Goal: Task Accomplishment & Management: Manage account settings

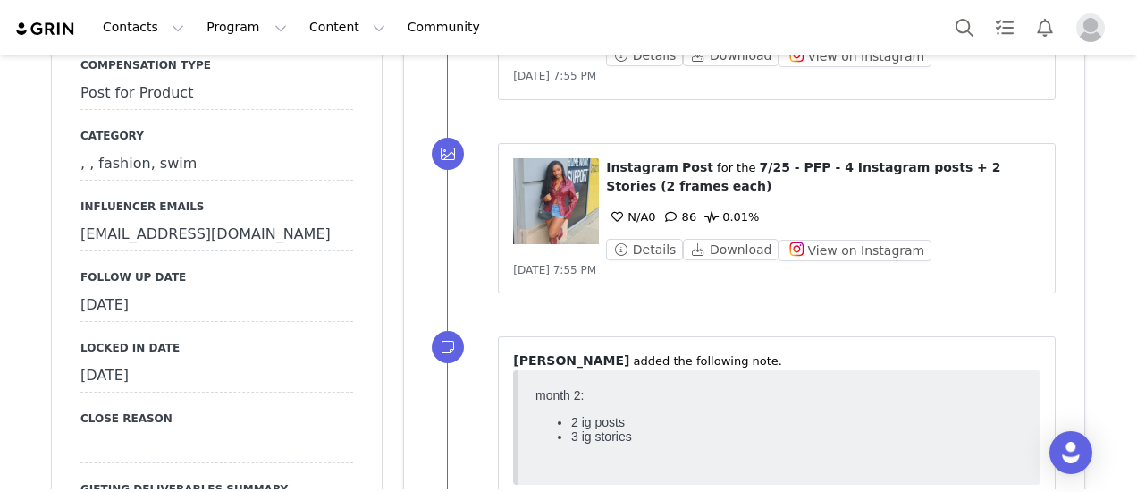
scroll to position [1788, 0]
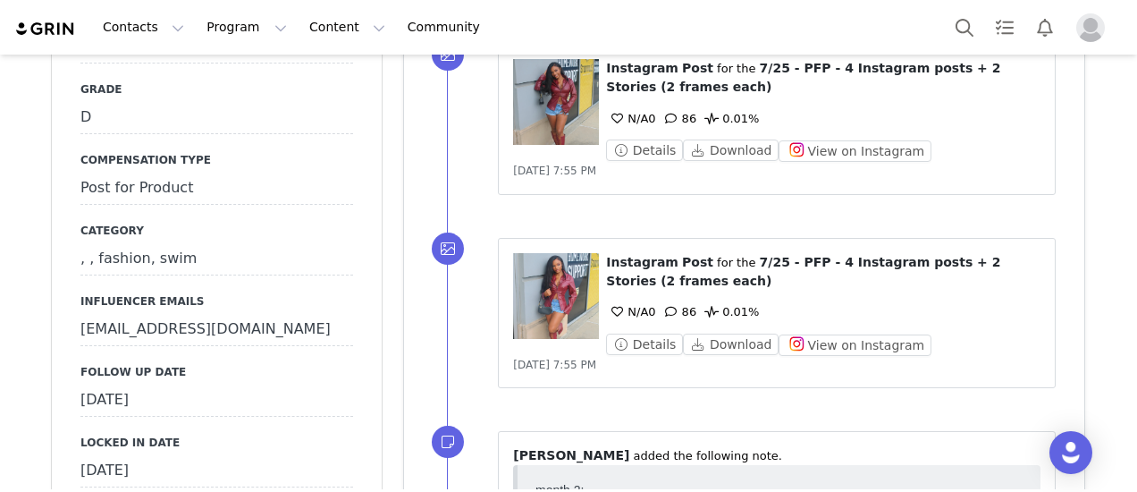
click at [218, 384] on div "[DATE]" at bounding box center [216, 400] width 273 height 32
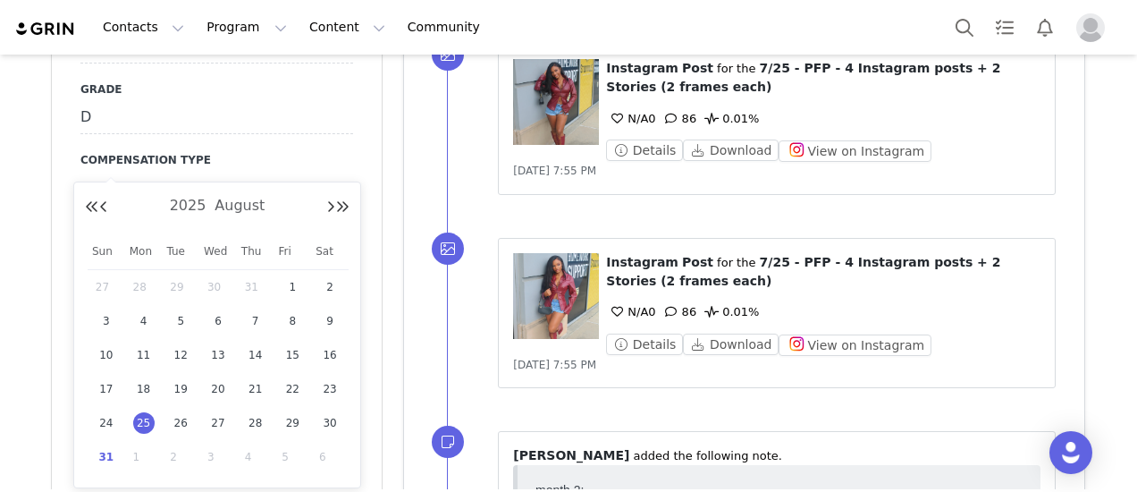
click at [106, 458] on span "31" at bounding box center [106, 456] width 21 height 21
type input "Aug 31 2025"
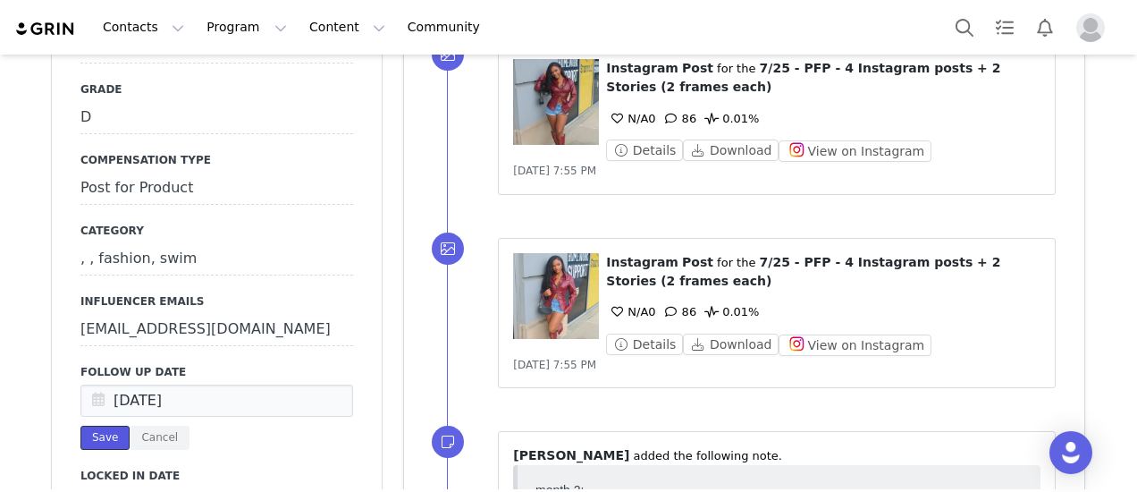
click at [91, 426] on button "Save" at bounding box center [104, 438] width 49 height 24
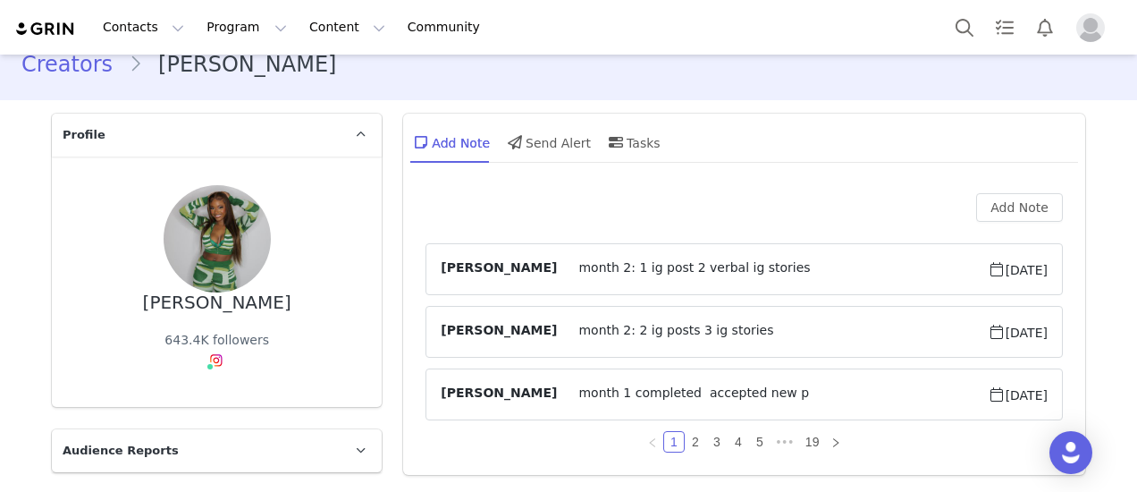
scroll to position [0, 0]
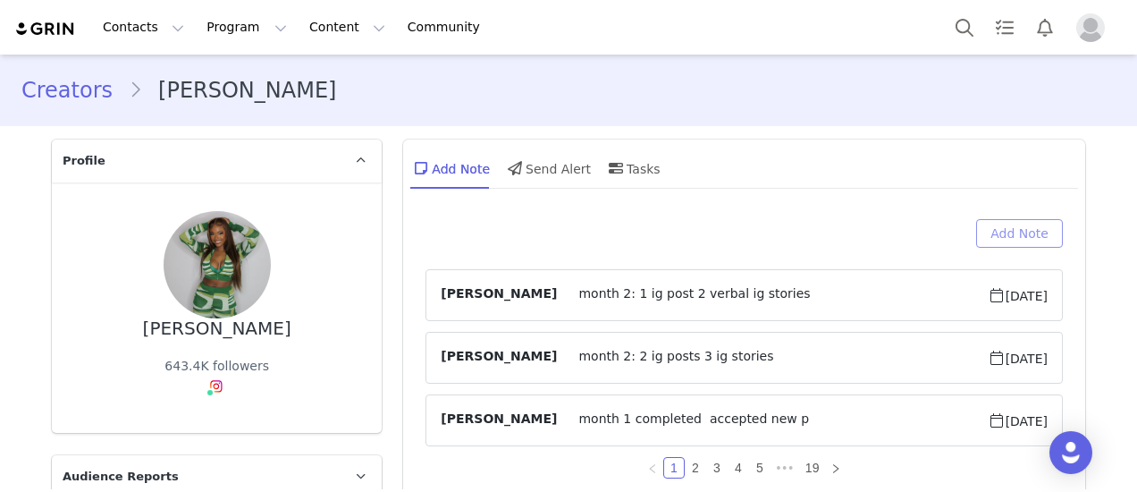
click at [1019, 241] on button "Add Note" at bounding box center [1019, 233] width 87 height 29
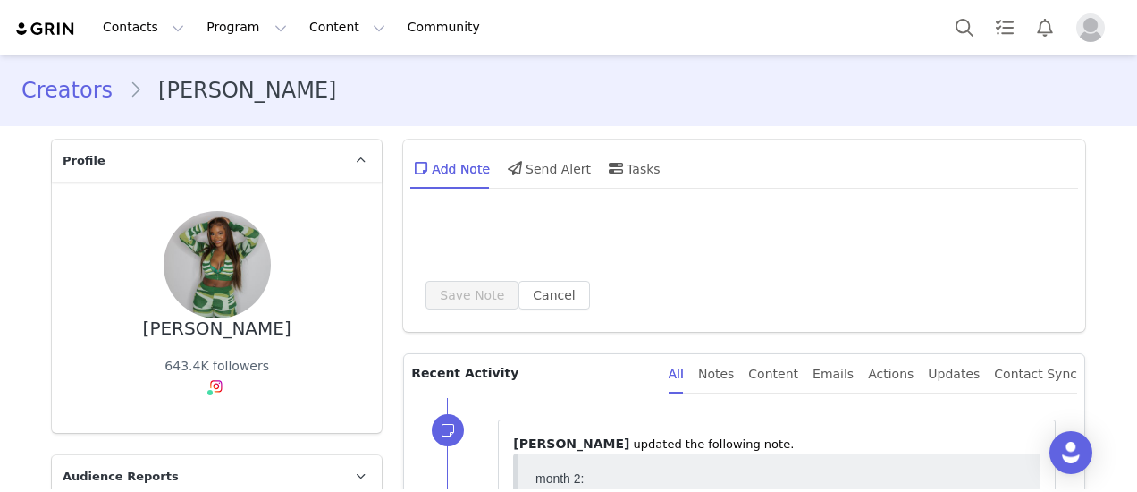
click at [587, 287] on div "Save Note Cancel" at bounding box center [745, 295] width 638 height 29
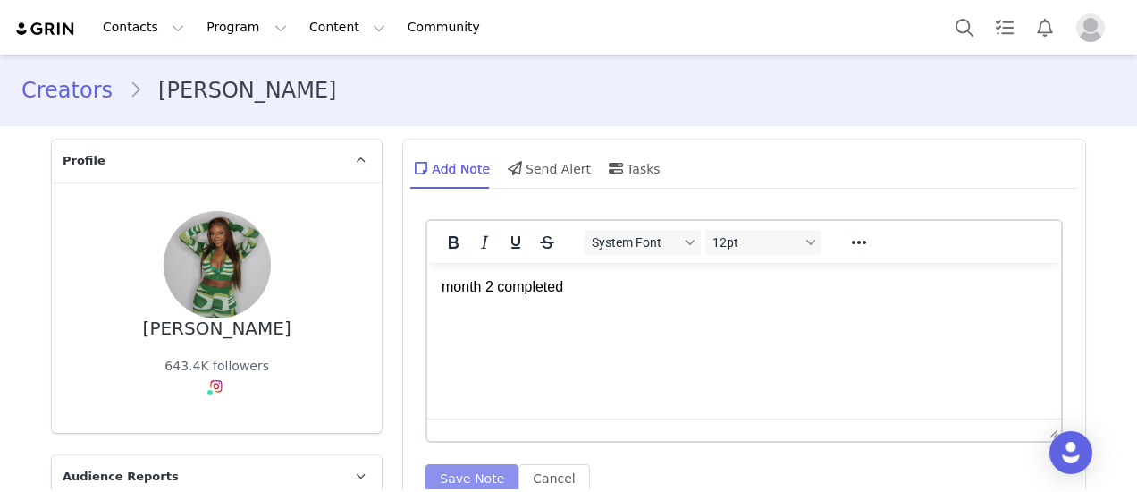
click at [465, 475] on button "Save Note" at bounding box center [472, 478] width 93 height 29
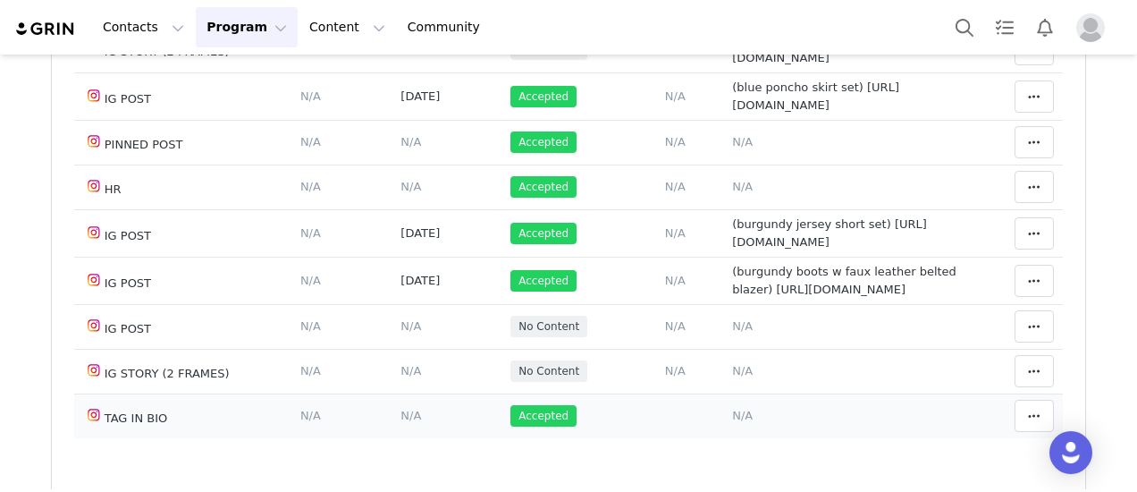
scroll to position [89, 0]
click at [732, 333] on span "N/A" at bounding box center [742, 325] width 21 height 13
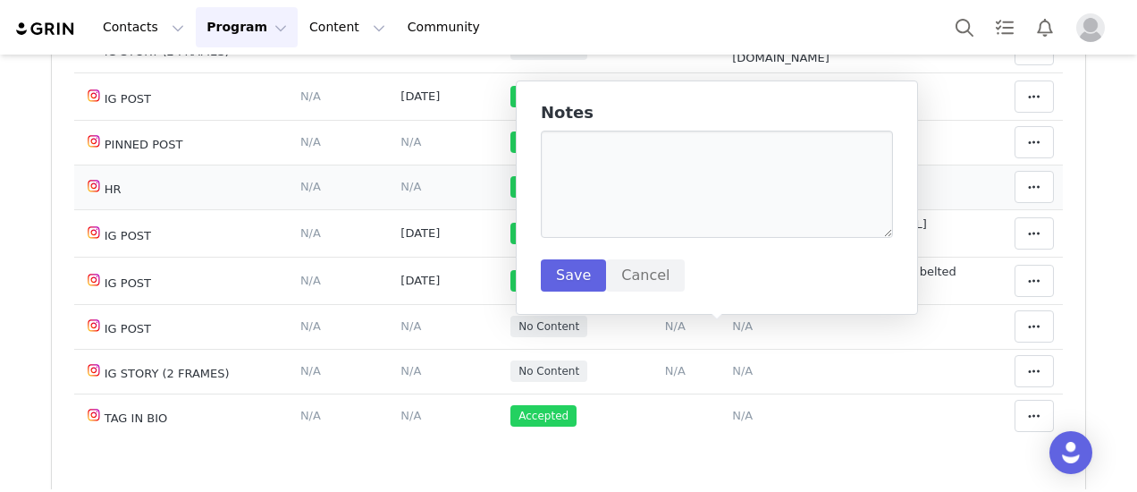
click at [511, 176] on span "Accepted" at bounding box center [544, 186] width 66 height 21
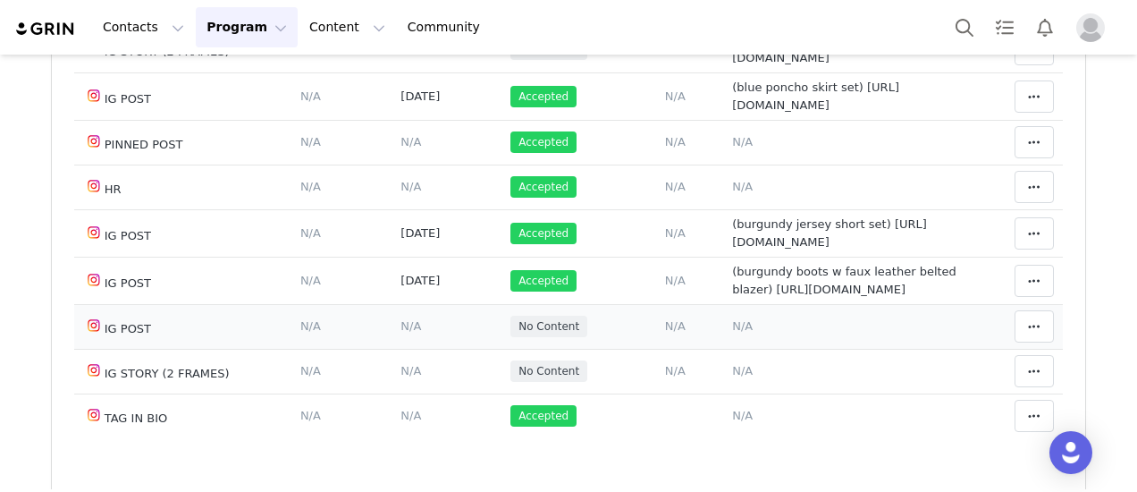
click at [732, 333] on span "N/A" at bounding box center [742, 325] width 21 height 13
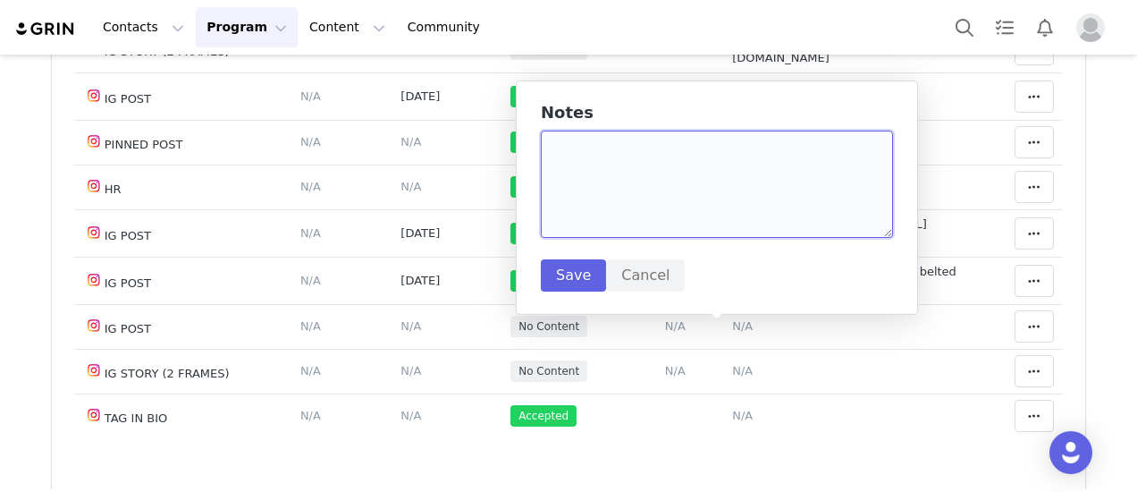
click at [665, 185] on textarea at bounding box center [717, 184] width 352 height 107
click at [783, 151] on textarea "(prayer shirt w jeans and chocolate shoes)" at bounding box center [717, 184] width 352 height 107
click at [835, 166] on textarea "(prayer shirt w jeans and chocolate wedges)" at bounding box center [717, 184] width 352 height 107
paste textarea "https://www.instagram.com/reel/DNv2uUEYszy/?igsh=c3djM3E3ZGpoZWZi"
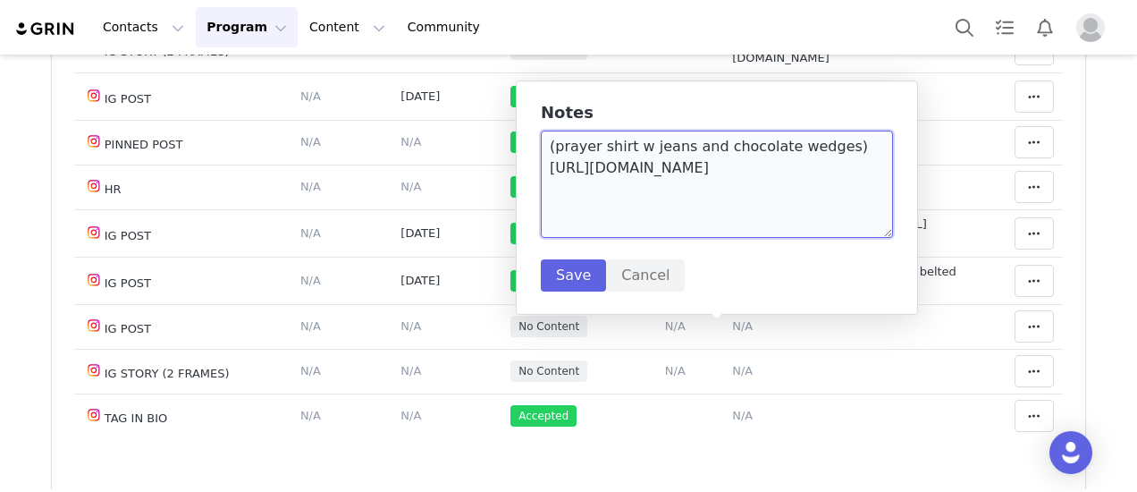
type textarea "(prayer shirt w jeans and chocolate wedges) https://www.instagram.com/reel/DNv2…"
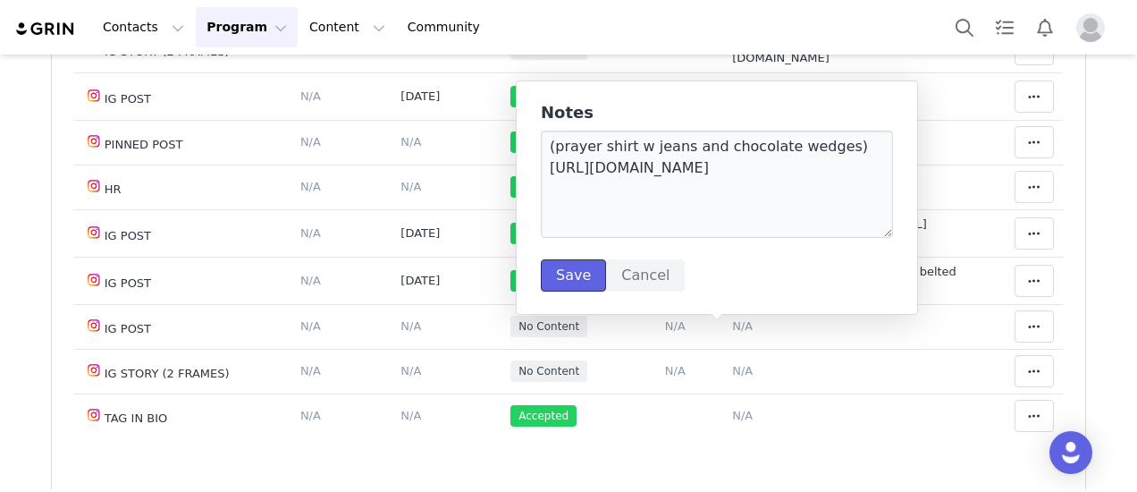
click at [572, 278] on button "Save" at bounding box center [573, 275] width 65 height 32
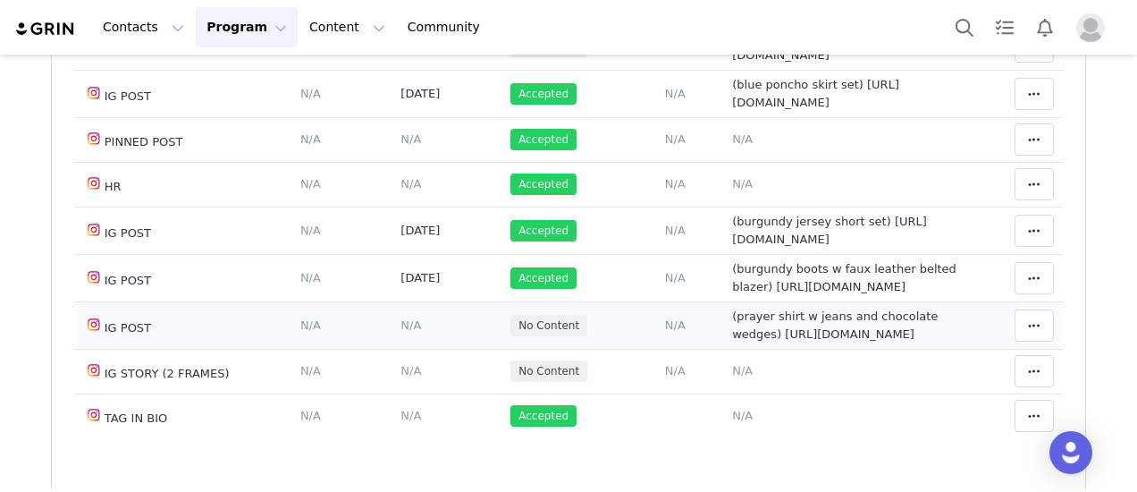
click at [393, 349] on td "Content Posted Date Set the date when this content was posted Save Cancel N/A" at bounding box center [448, 324] width 110 height 47
click at [401, 332] on span "N/A" at bounding box center [411, 324] width 21 height 13
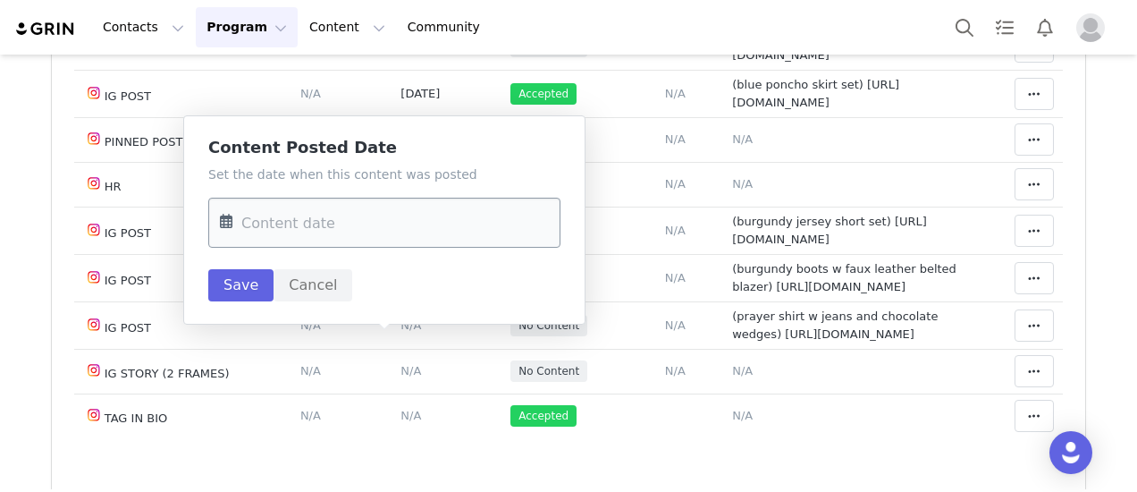
click at [372, 232] on input "text" at bounding box center [384, 223] width 352 height 50
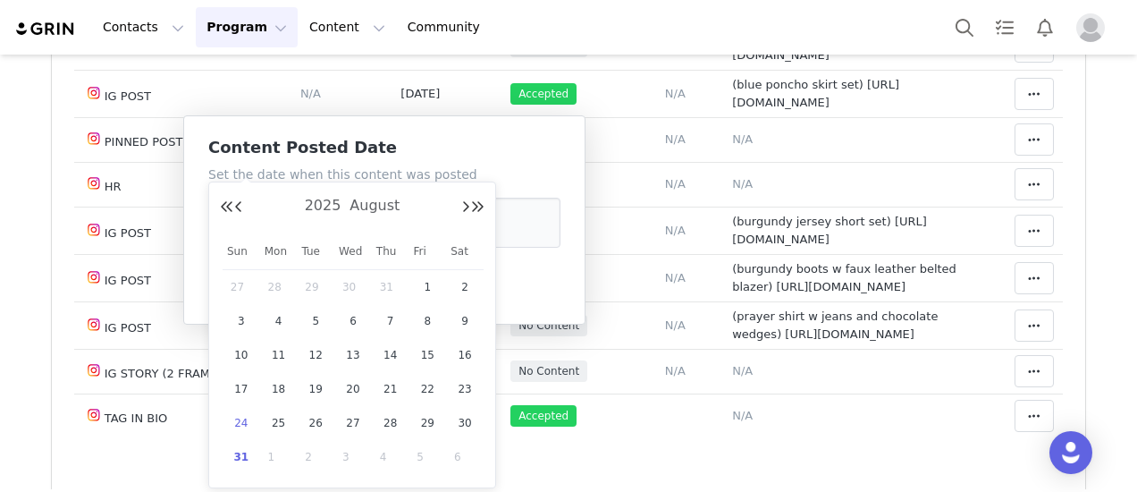
click at [232, 424] on span "24" at bounding box center [241, 422] width 21 height 21
type input "Aug 24 2025"
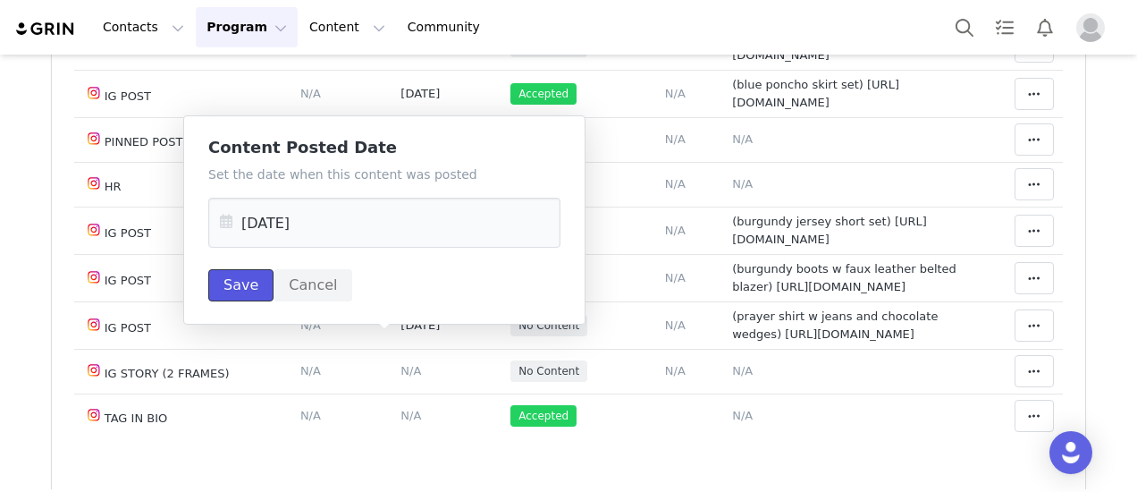
click at [225, 275] on button "Save" at bounding box center [240, 285] width 65 height 32
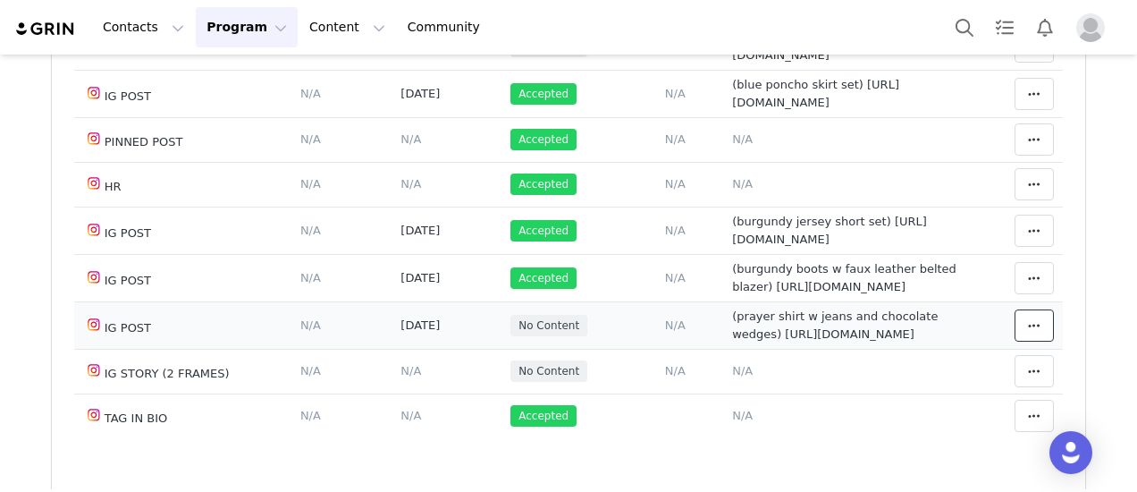
click at [1028, 333] on icon at bounding box center [1034, 325] width 13 height 14
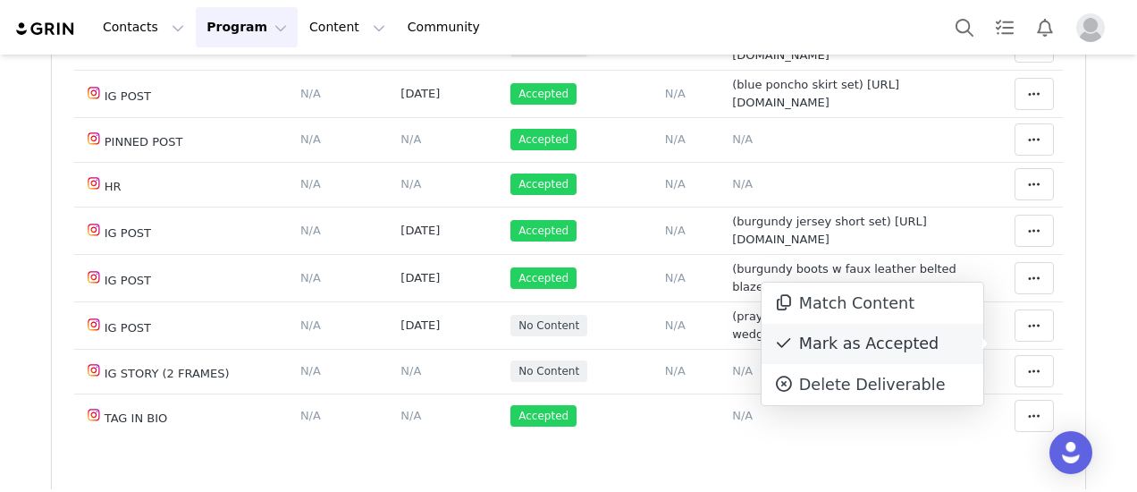
click at [874, 357] on div "Mark as Accepted" at bounding box center [873, 344] width 222 height 41
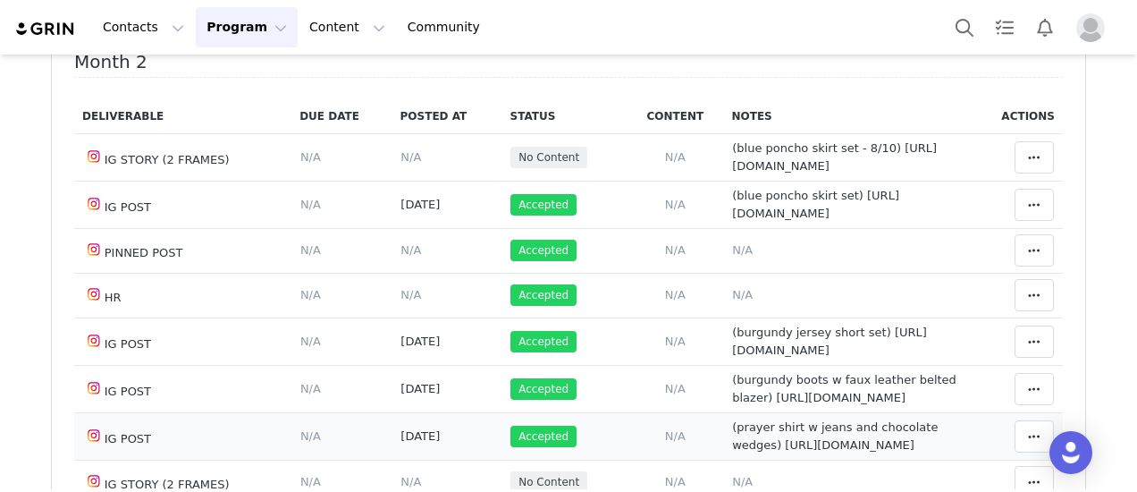
scroll to position [268, 0]
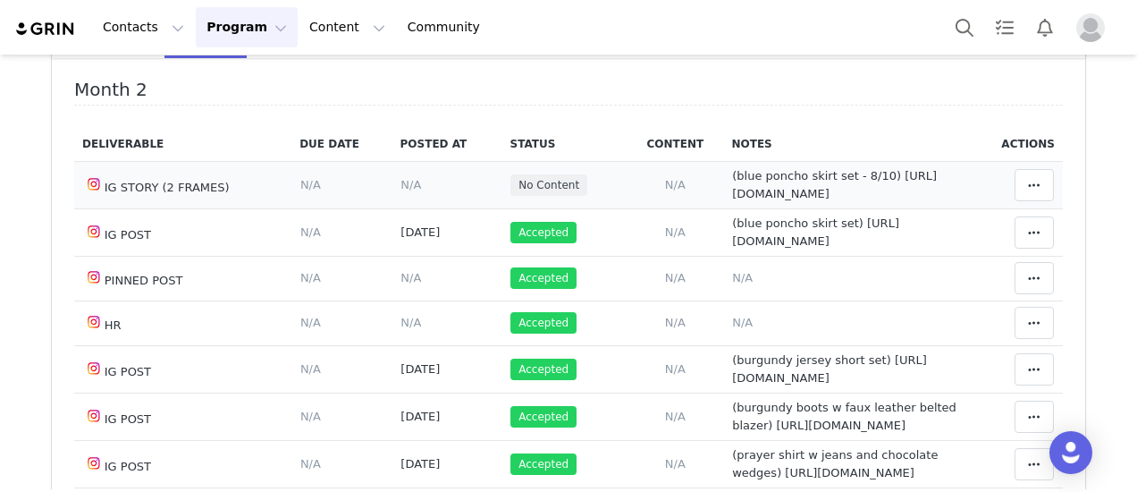
click at [796, 184] on span "(blue poncho skirt set - 8/10) https://static-resources.creatoriq.com/instagram…" at bounding box center [834, 184] width 205 height 31
type textarea "(blue poncho skirt set - 8/10) https://static-resources.creatoriq.com/instagram…"
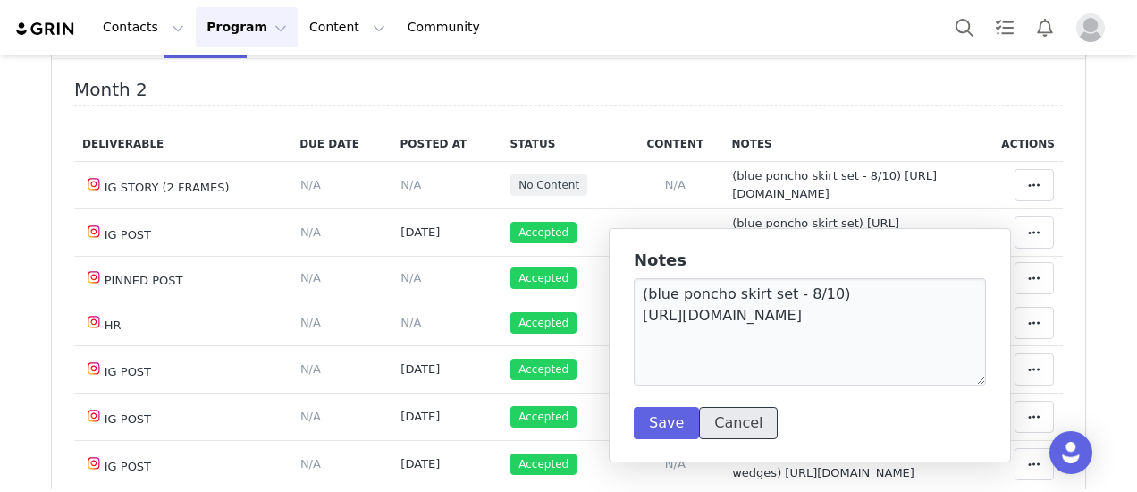
click at [738, 423] on button "Cancel" at bounding box center [738, 423] width 79 height 32
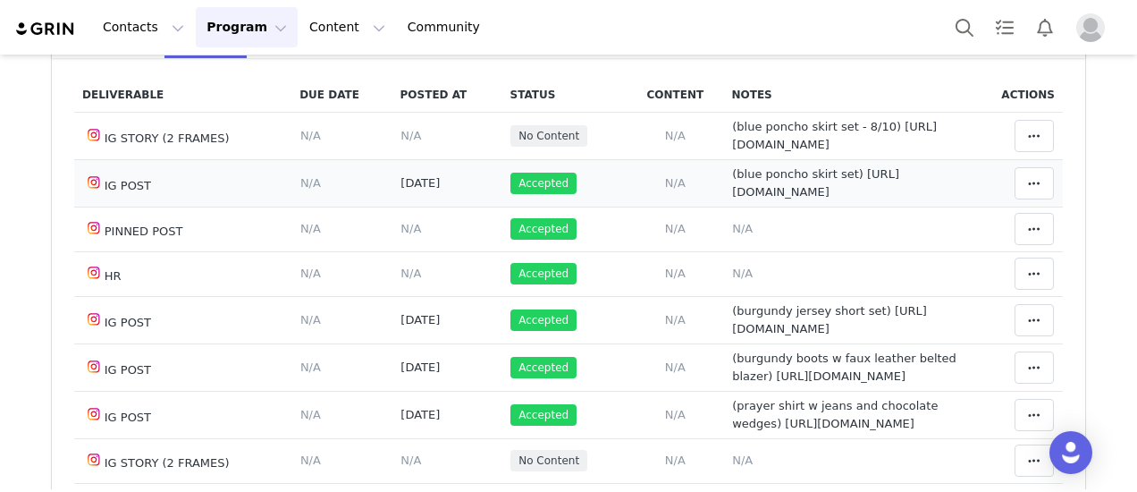
scroll to position [114, 0]
click at [732, 460] on span "N/A" at bounding box center [742, 459] width 21 height 13
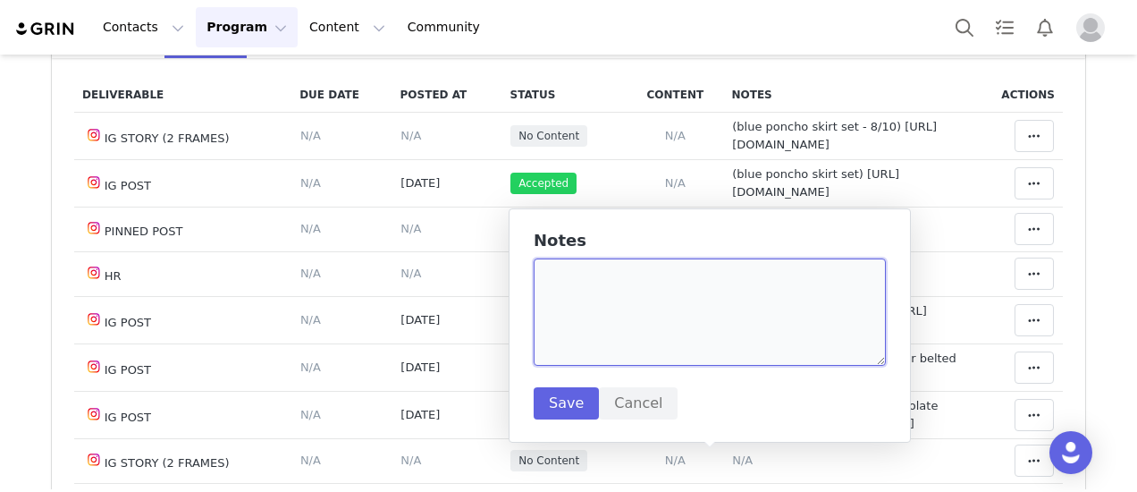
click at [601, 291] on textarea at bounding box center [710, 311] width 352 height 107
paste textarea "https://static-resources.creatoriq.com/instagram-stories/videos/370707520381169…"
type textarea "(green short set - 8/25) https://static-resources.creatoriq.com/instagram-stori…"
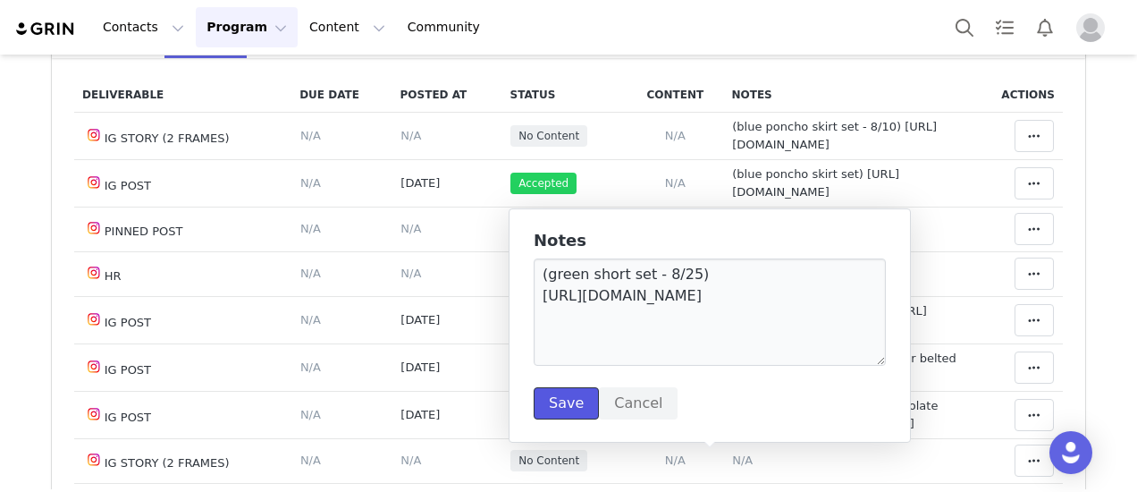
click at [558, 410] on button "Save" at bounding box center [566, 403] width 65 height 32
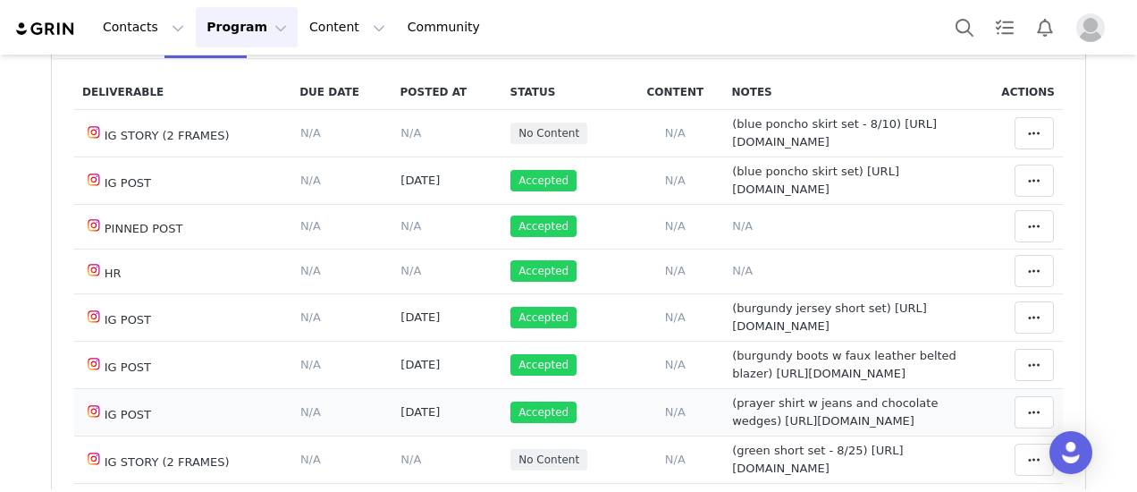
scroll to position [135, 0]
click at [820, 457] on span "(green short set - 8/25) https://static-resources.creatoriq.com/instagram-stori…" at bounding box center [817, 458] width 171 height 31
type textarea "(green short set - 8/25) https://static-resources.creatoriq.com/instagram-stori…"
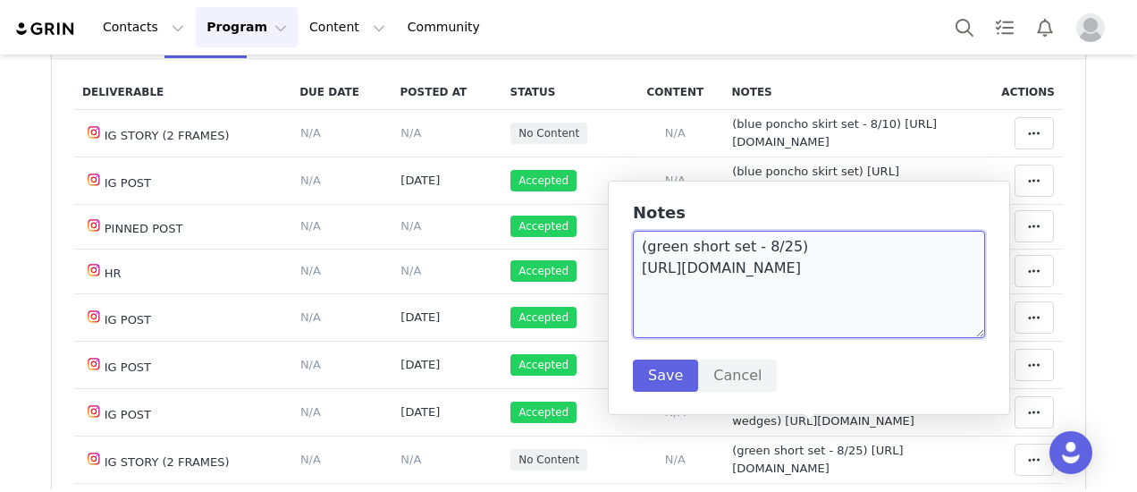
click at [771, 251] on textarea "(green short set - 8/25) https://static-resources.creatoriq.com/instagram-stori…" at bounding box center [809, 284] width 352 height 107
type textarea "(green short set) https://static-resources.creatoriq.com/instagram-stories/vide…"
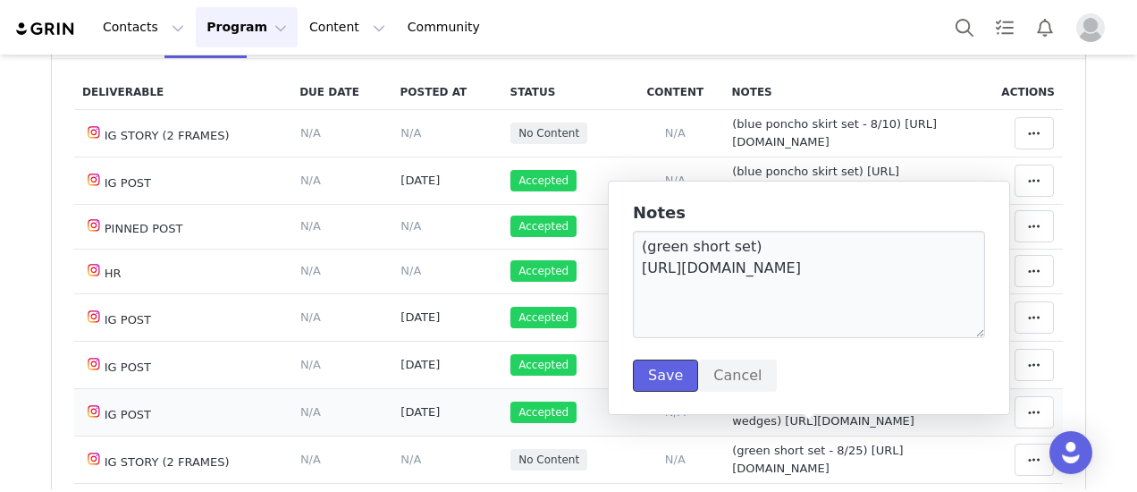
click at [647, 380] on button "Save" at bounding box center [665, 375] width 65 height 32
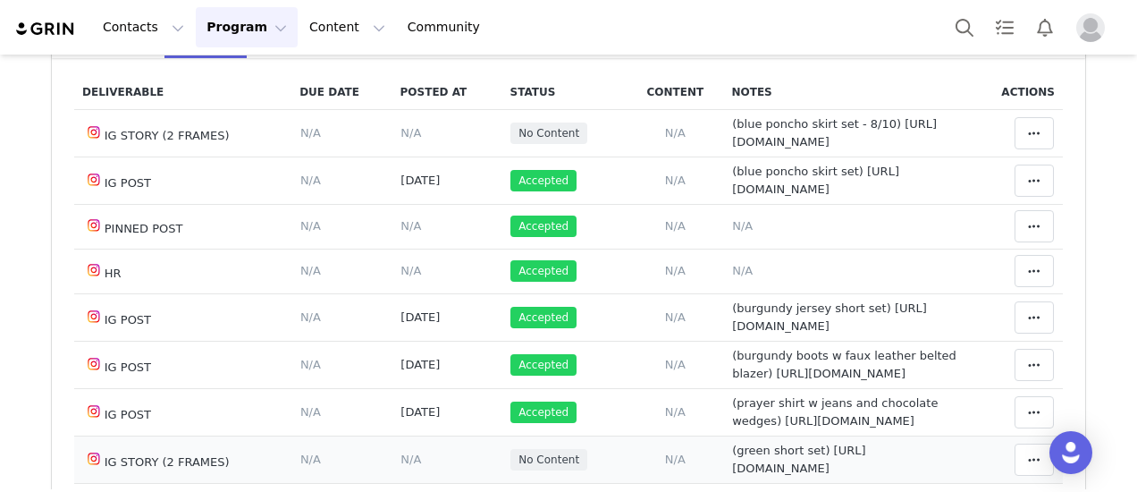
click at [401, 459] on span "N/A" at bounding box center [411, 458] width 21 height 13
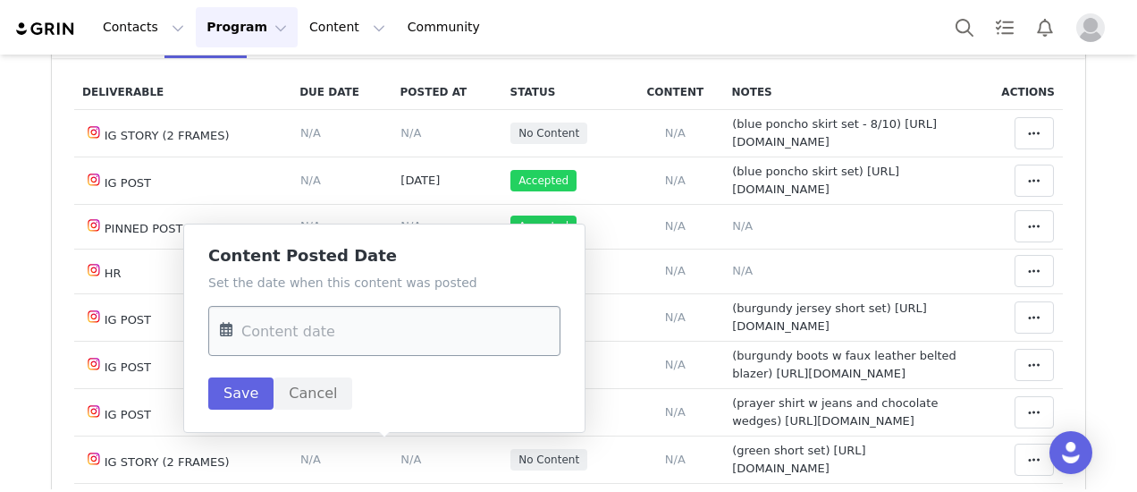
click at [393, 336] on input "text" at bounding box center [384, 331] width 352 height 50
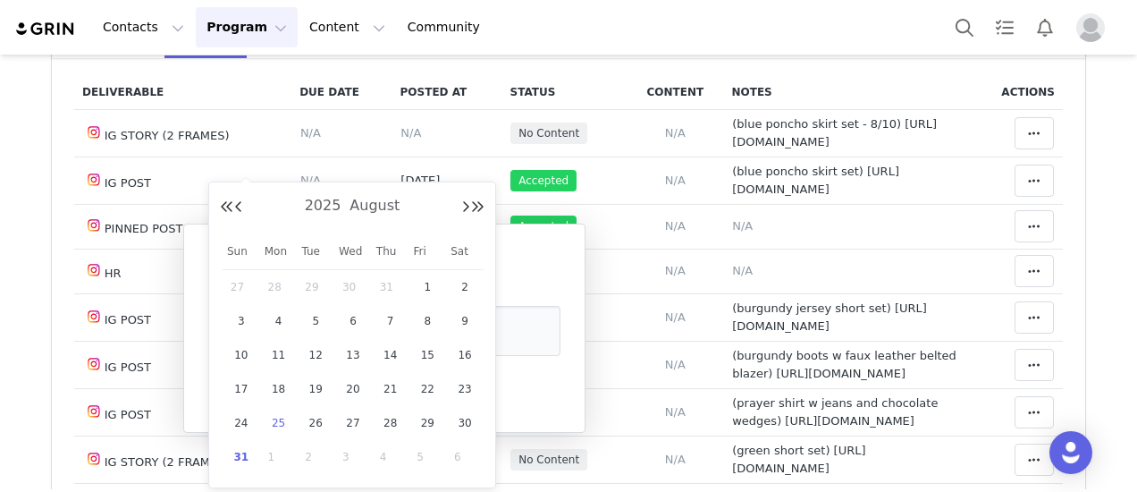
click at [274, 418] on span "25" at bounding box center [278, 422] width 21 height 21
type input "[DATE]"
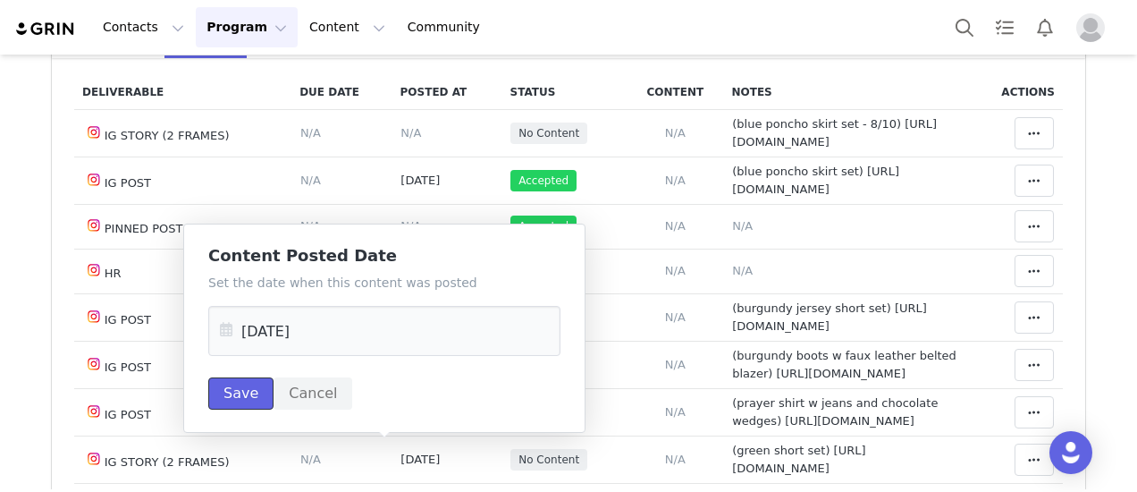
drag, startPoint x: 236, startPoint y: 387, endPoint x: 1049, endPoint y: 469, distance: 816.9
click at [237, 387] on button "Save" at bounding box center [240, 393] width 65 height 32
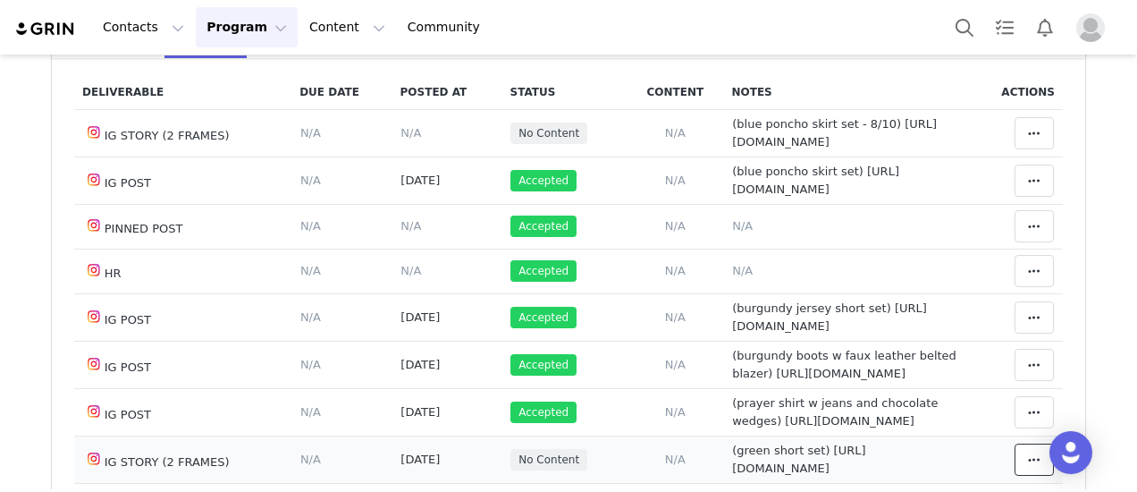
click at [1024, 449] on span at bounding box center [1034, 459] width 21 height 21
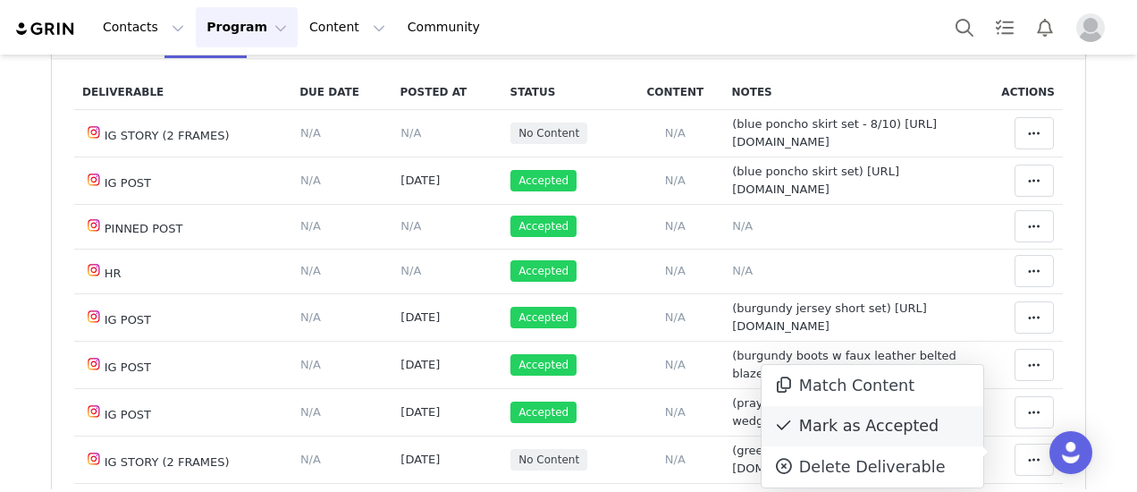
click at [840, 429] on div "Mark as Accepted" at bounding box center [873, 426] width 222 height 41
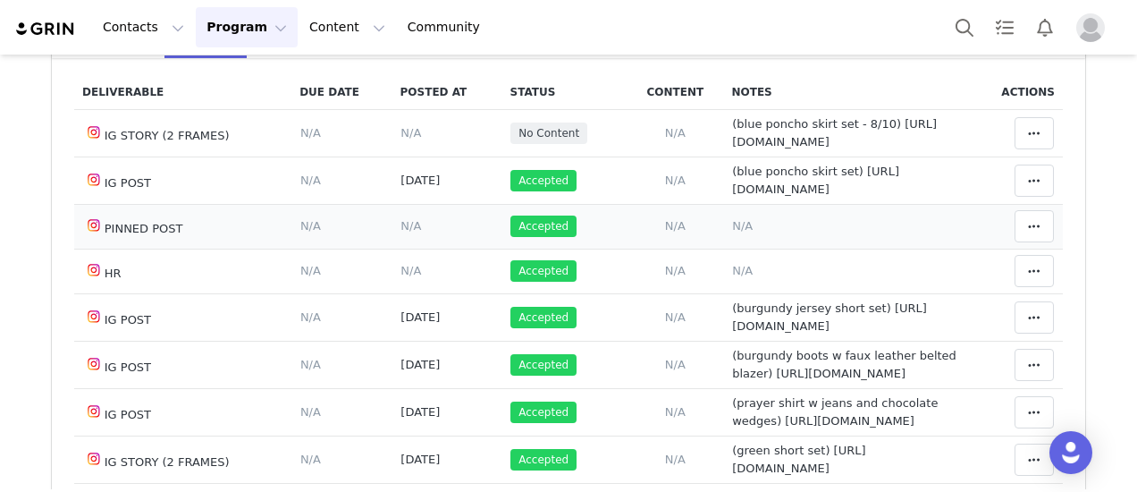
scroll to position [0, 0]
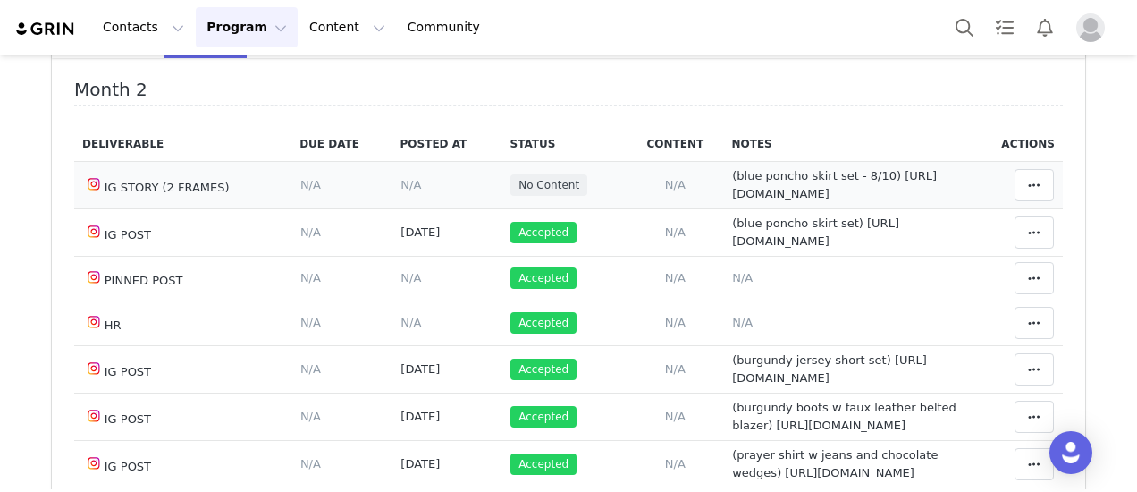
click at [740, 192] on span "(blue poncho skirt set - 8/10) https://static-resources.creatoriq.com/instagram…" at bounding box center [834, 184] width 205 height 31
type textarea "(blue poncho skirt set - 8/10) https://static-resources.creatoriq.com/instagram…"
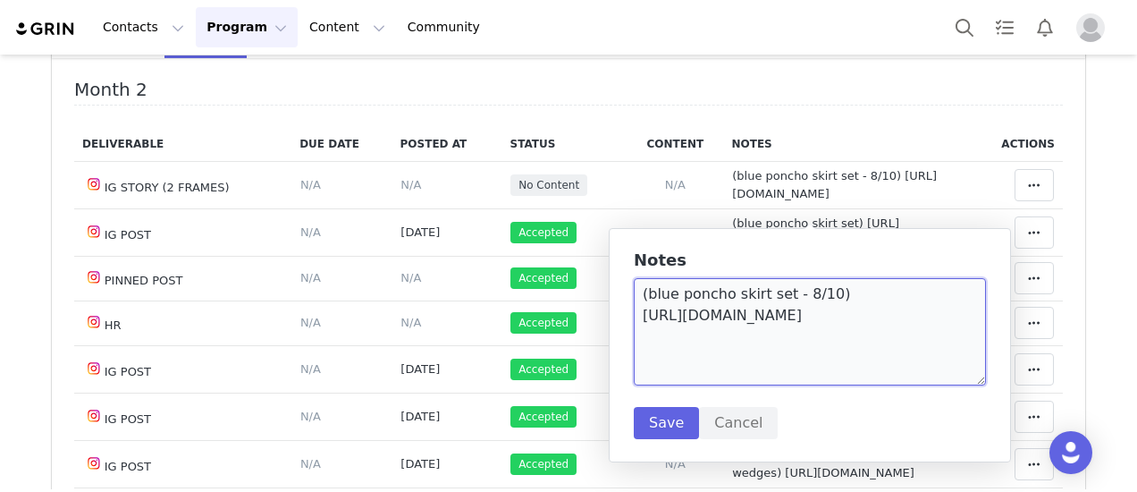
click at [925, 347] on textarea "(blue poncho skirt set - 8/10) https://static-resources.creatoriq.com/instagram…" at bounding box center [810, 331] width 352 height 107
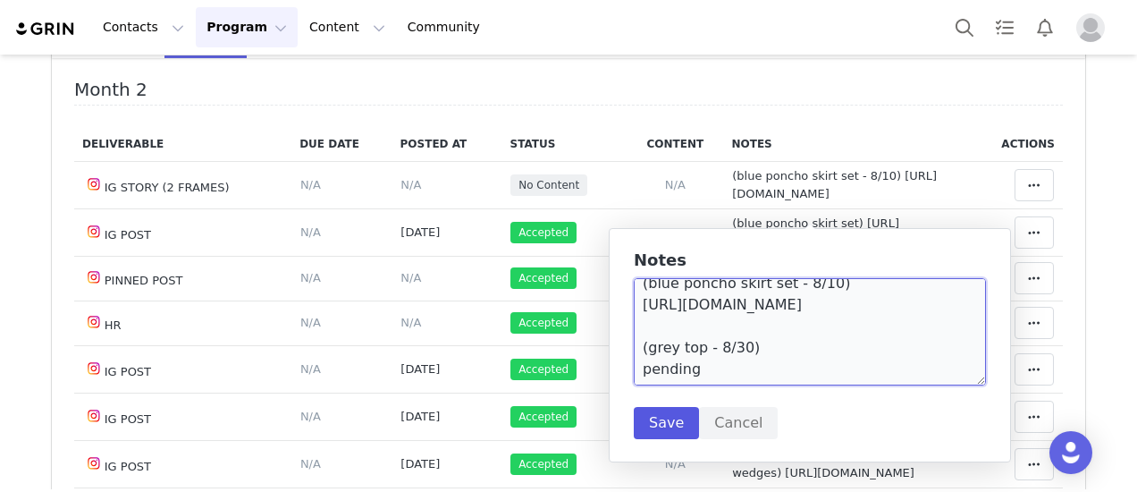
type textarea "(blue poncho skirt set - 8/10) https://static-resources.creatoriq.com/instagram…"
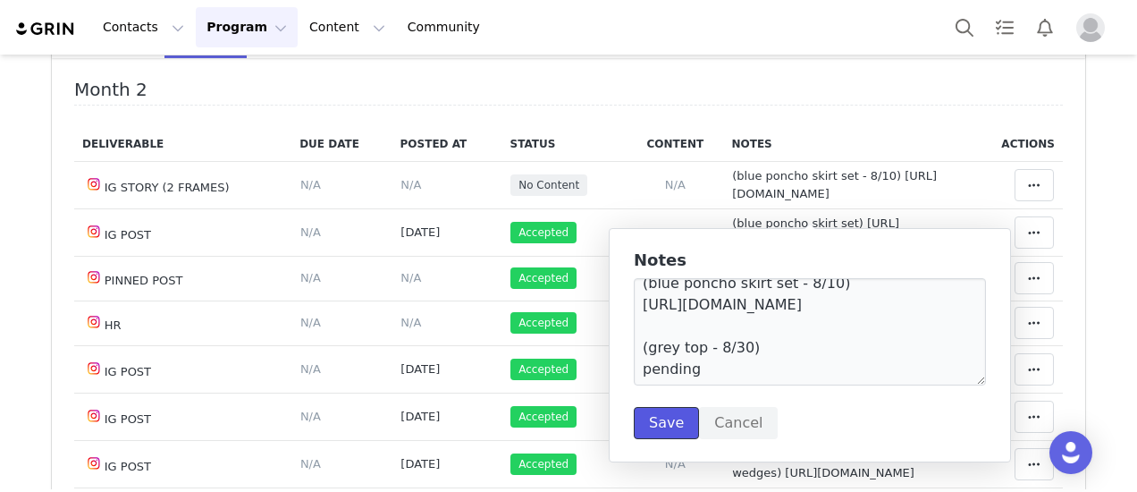
click at [672, 412] on button "Save" at bounding box center [666, 423] width 65 height 32
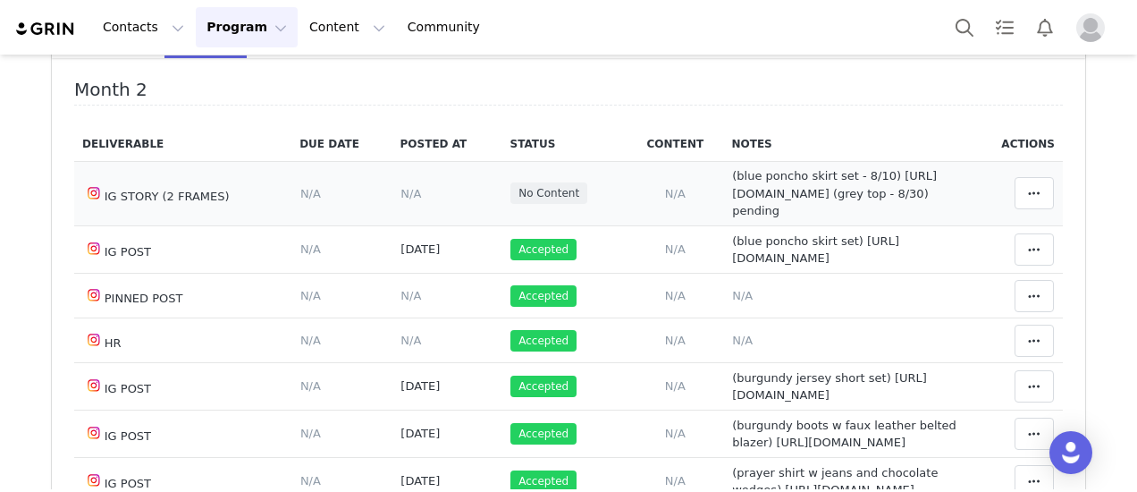
scroll to position [0, 0]
click at [401, 200] on span "N/A" at bounding box center [411, 193] width 21 height 13
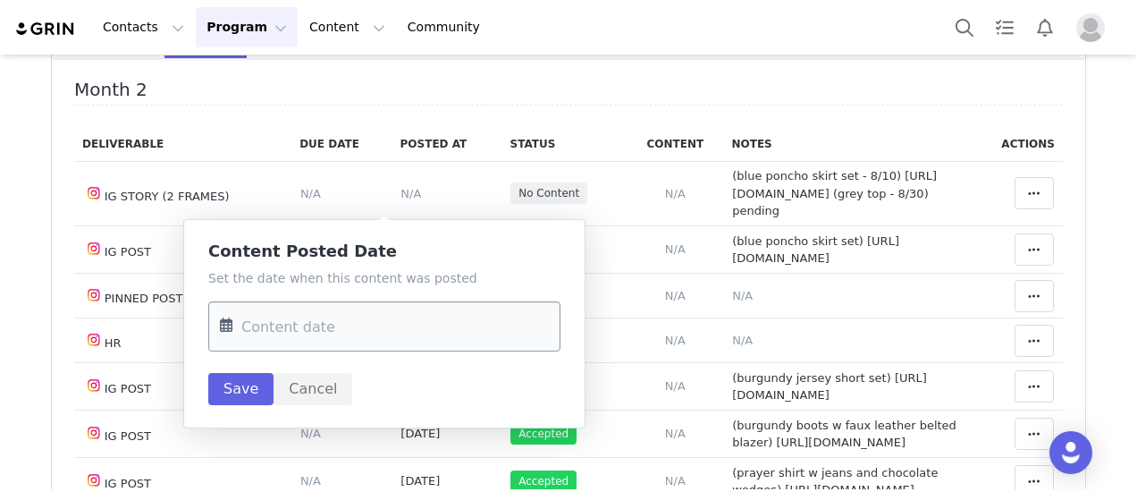
click at [347, 331] on input "text" at bounding box center [384, 326] width 352 height 50
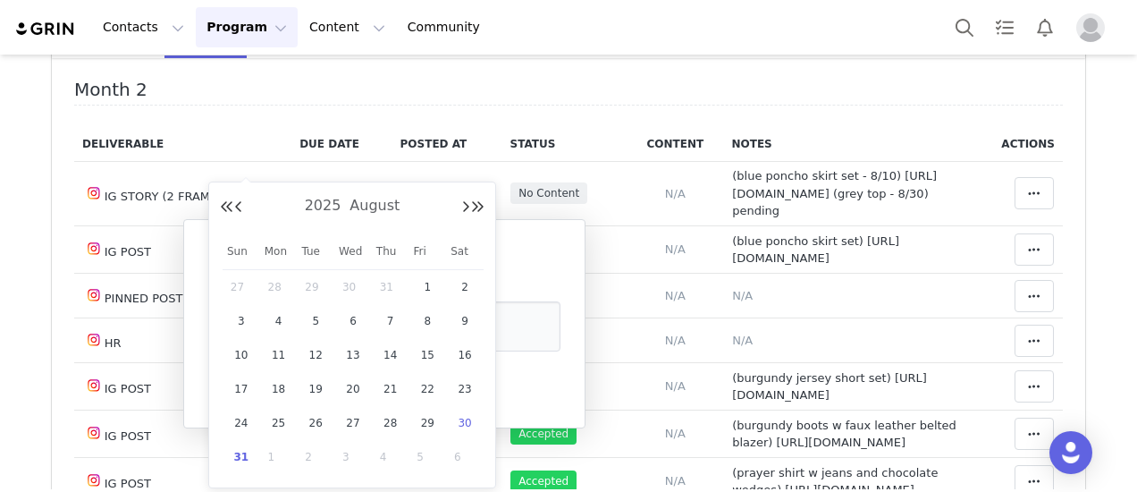
click at [467, 425] on span "30" at bounding box center [464, 422] width 21 height 21
type input "Aug 30 2025"
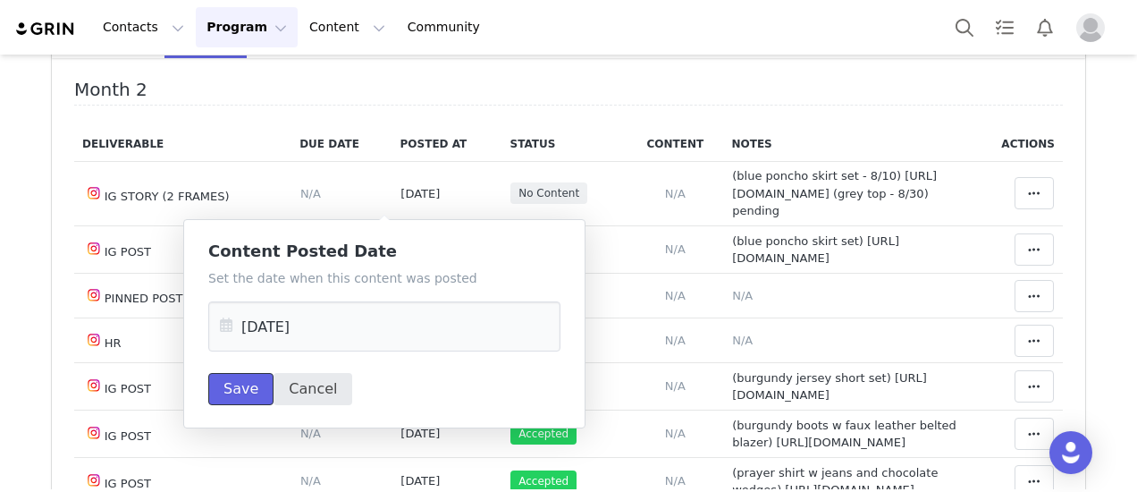
click at [238, 385] on button "Save" at bounding box center [240, 389] width 65 height 32
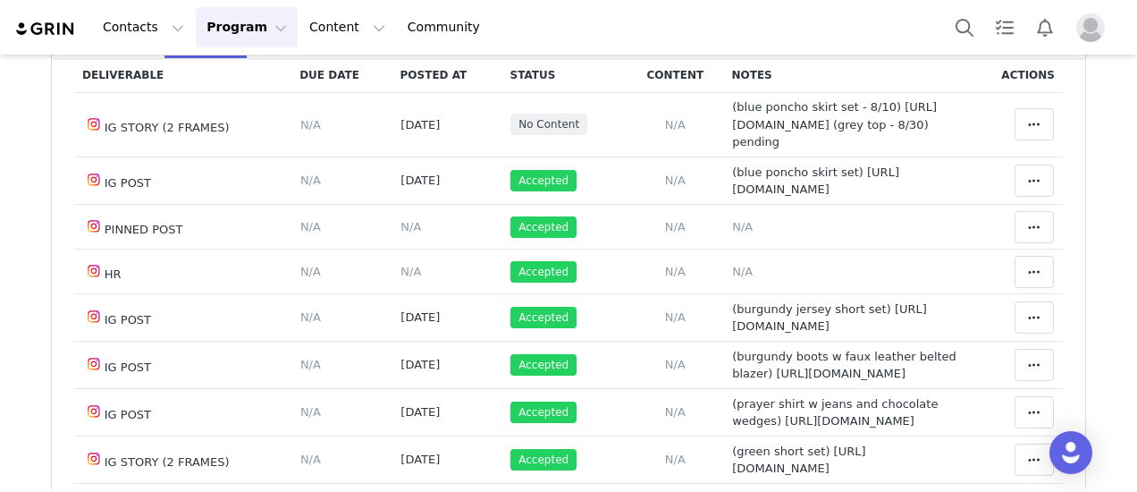
scroll to position [153, 0]
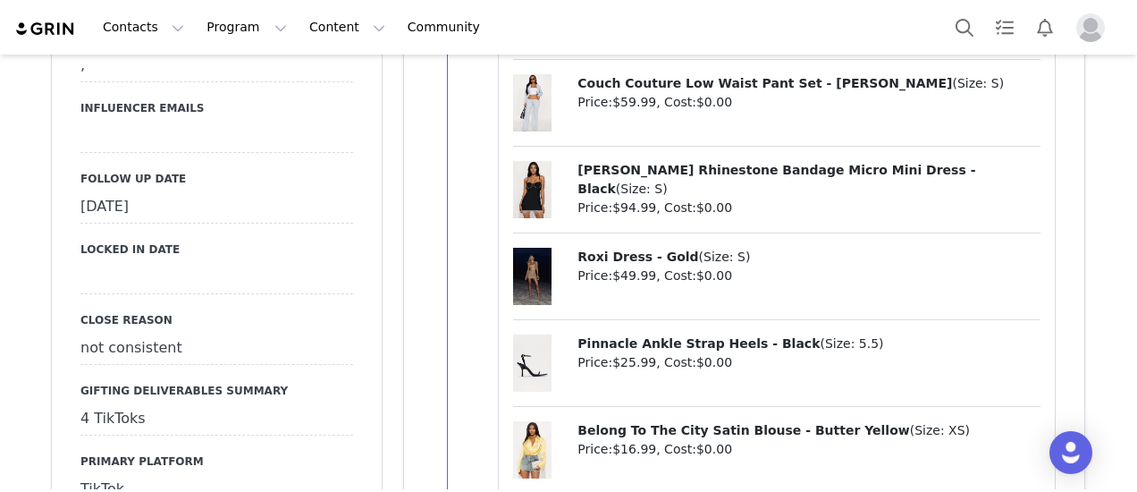
scroll to position [1967, 0]
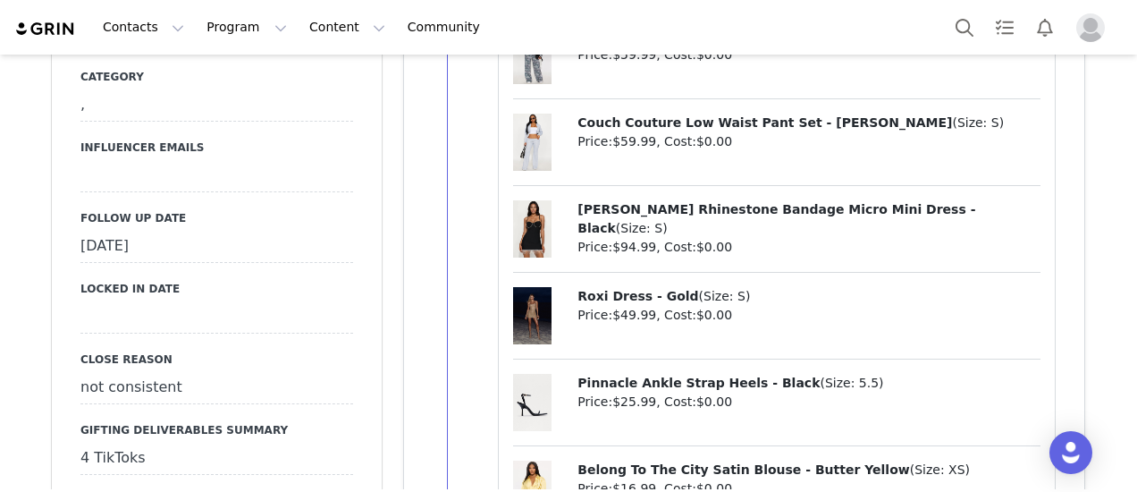
click at [182, 231] on div "[DATE]" at bounding box center [216, 247] width 273 height 32
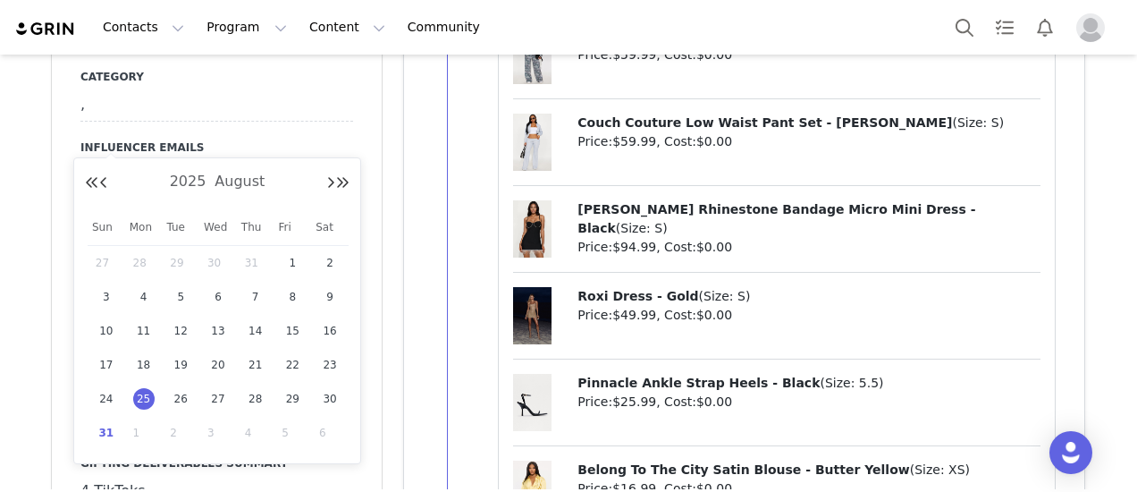
drag, startPoint x: 105, startPoint y: 430, endPoint x: 134, endPoint y: 319, distance: 114.7
click at [106, 430] on span "31" at bounding box center [106, 432] width 21 height 21
type input "[DATE]"
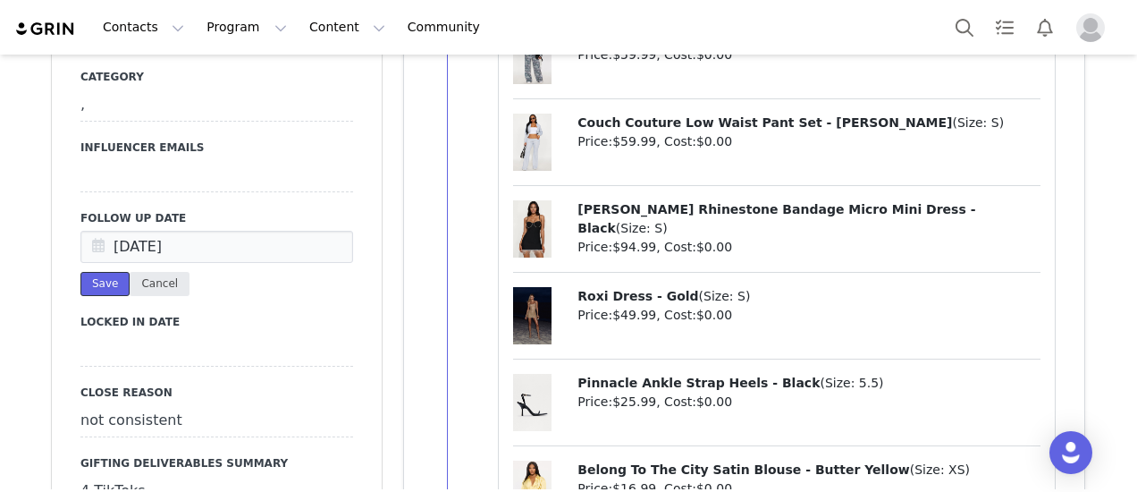
click at [99, 272] on button "Save" at bounding box center [104, 284] width 49 height 24
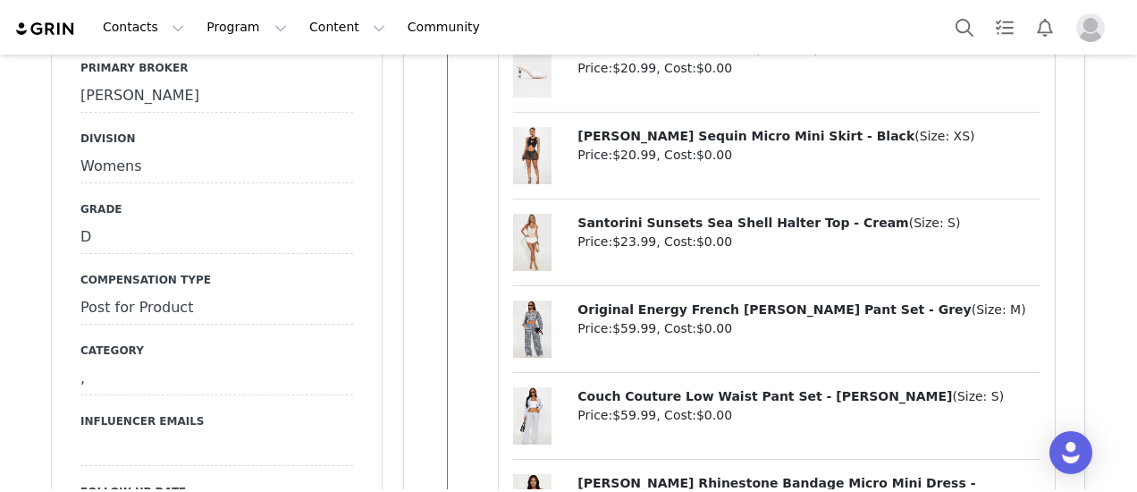
scroll to position [1788, 0]
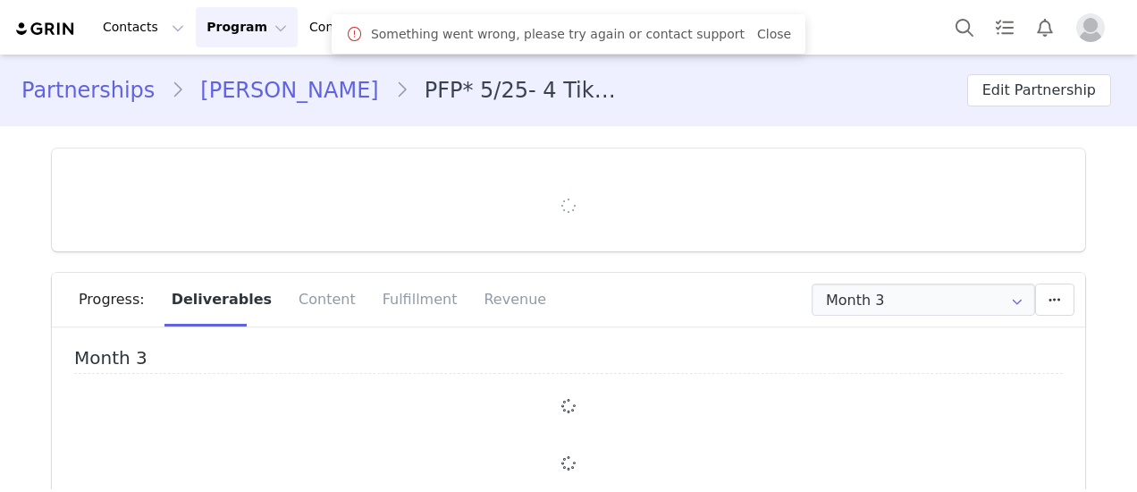
type input "+972 (Israel)"
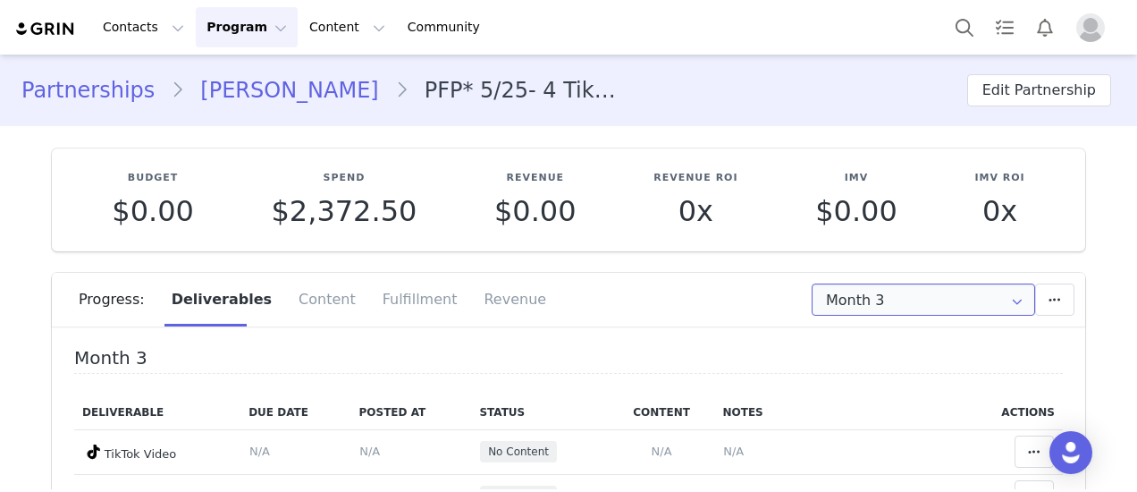
click at [926, 305] on input "Month 3" at bounding box center [924, 299] width 224 height 32
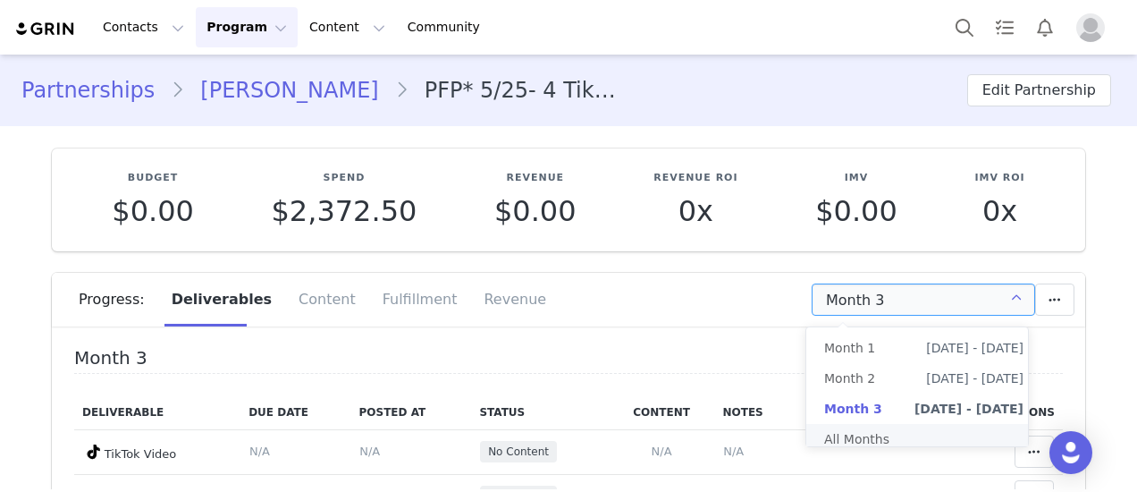
click at [900, 443] on li "All Months" at bounding box center [924, 439] width 235 height 30
type input "All"
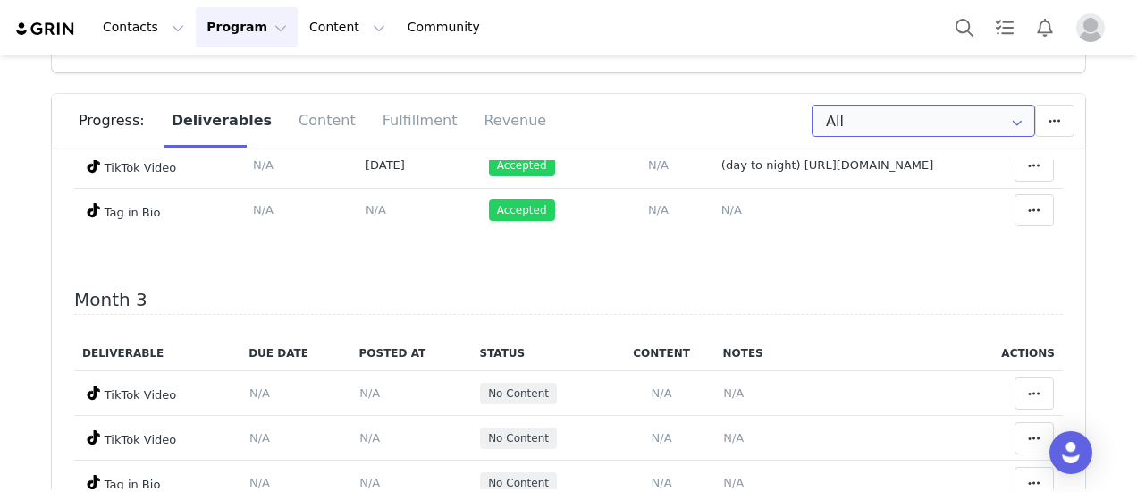
scroll to position [862, 0]
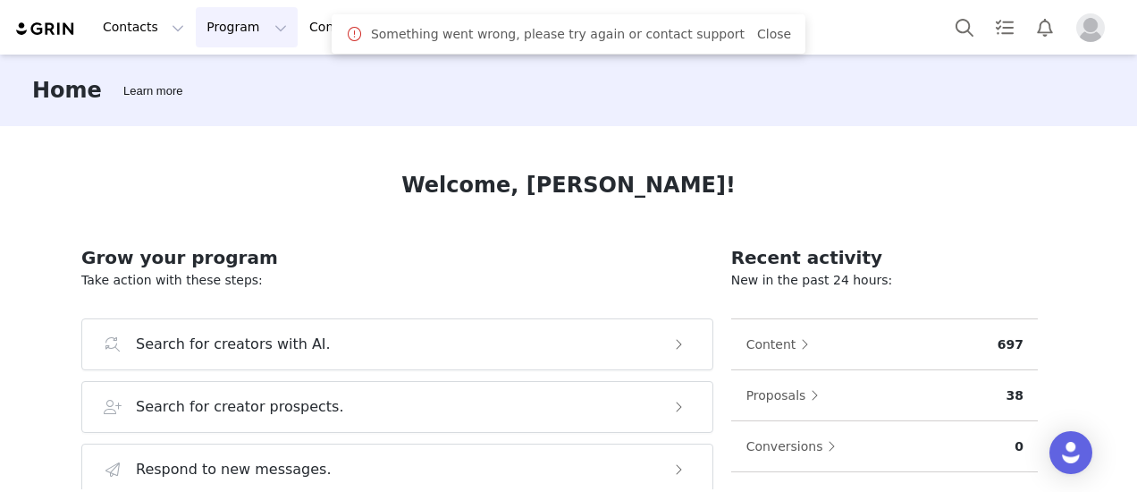
click at [247, 35] on button "Program Program" at bounding box center [247, 27] width 102 height 40
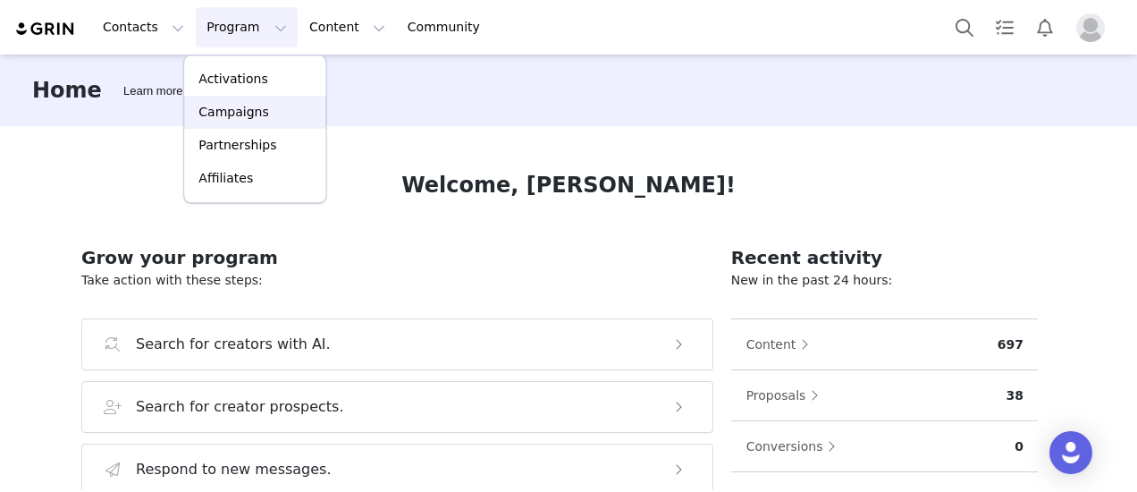
click at [251, 114] on p "Campaigns" at bounding box center [233, 112] width 70 height 19
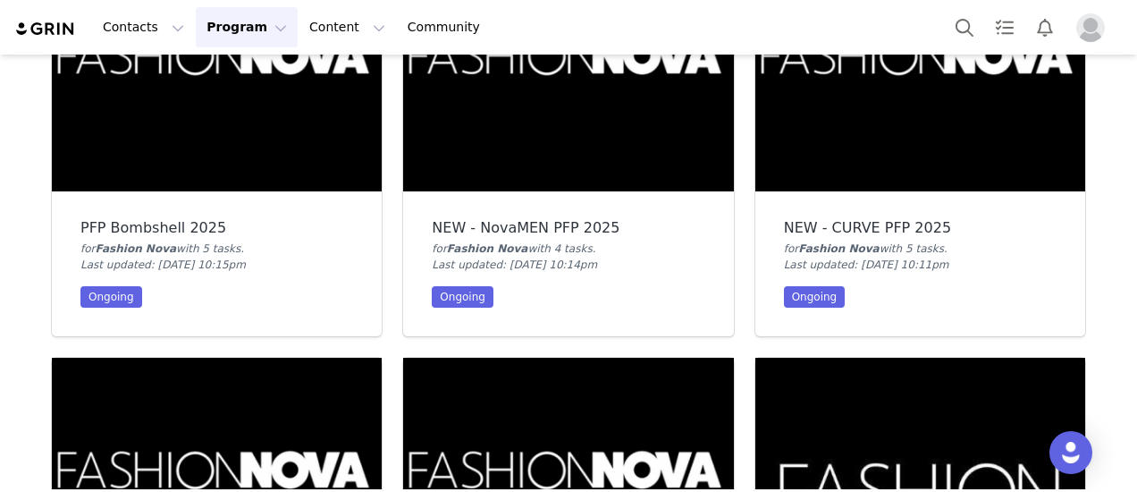
scroll to position [805, 0]
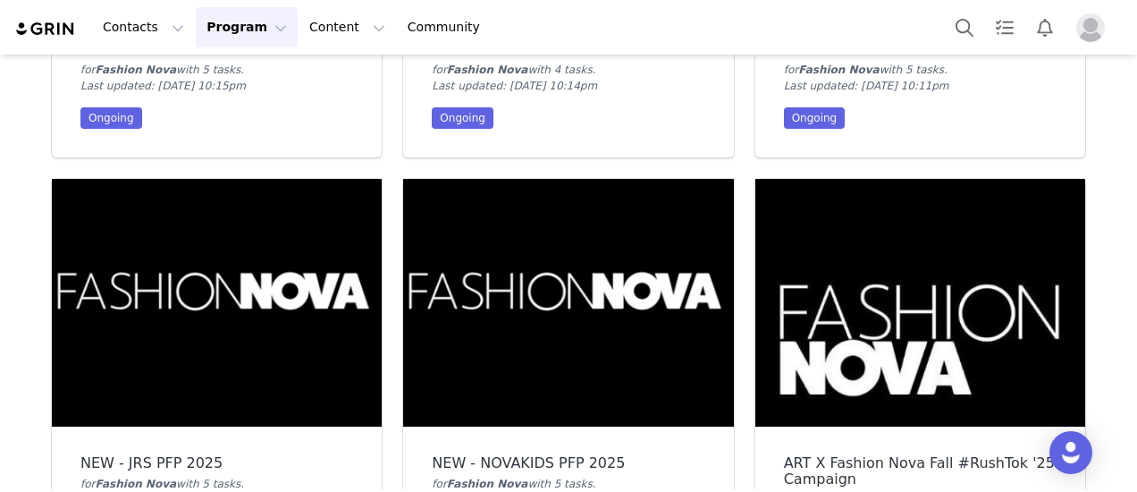
click at [293, 242] on img at bounding box center [217, 303] width 330 height 248
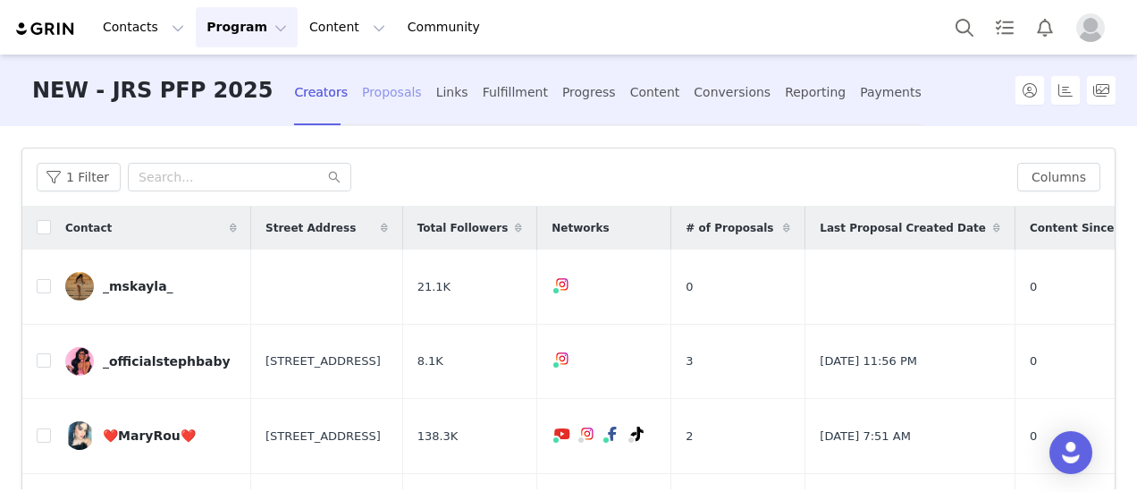
click at [362, 96] on div "Proposals" at bounding box center [392, 92] width 60 height 47
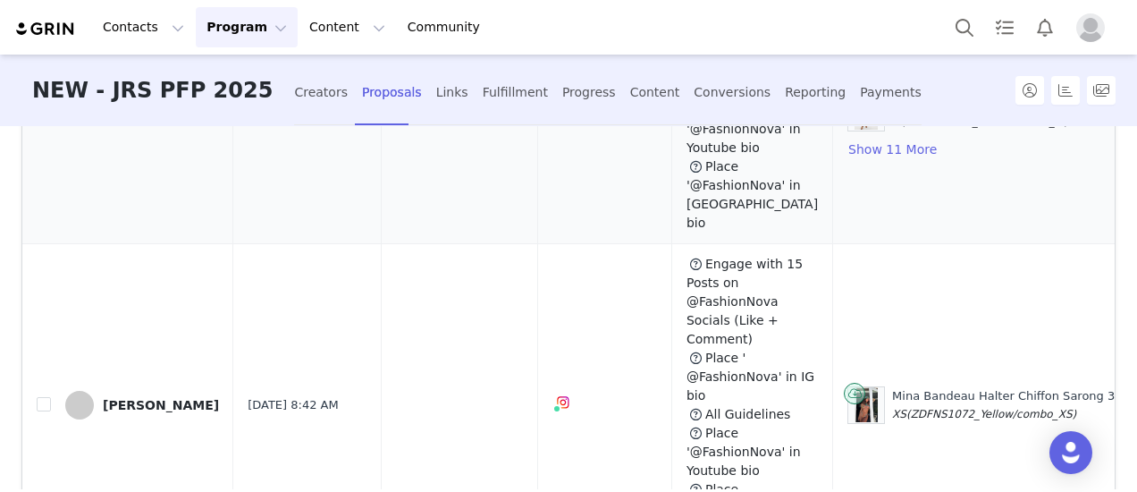
scroll to position [268, 0]
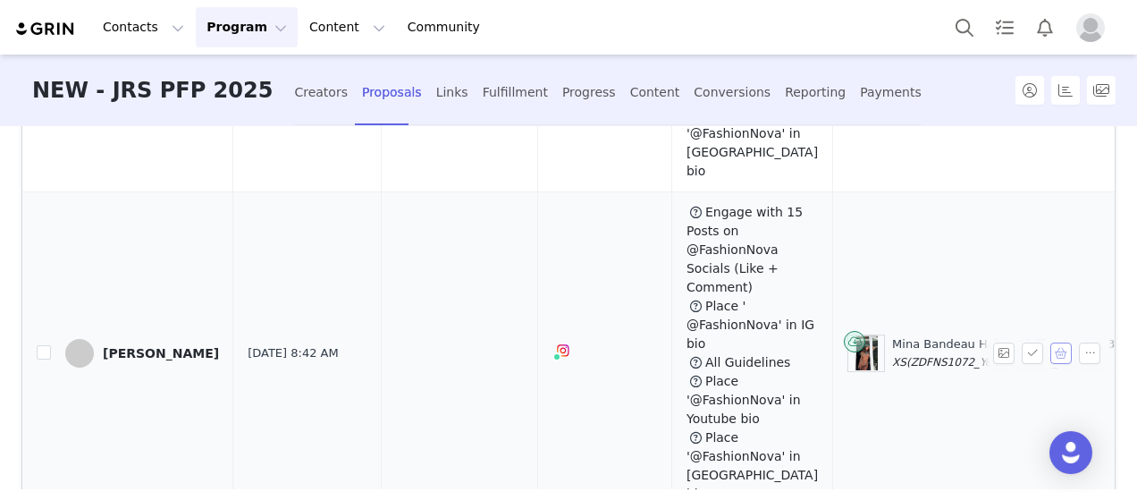
click at [1051, 342] on button "button" at bounding box center [1061, 352] width 21 height 21
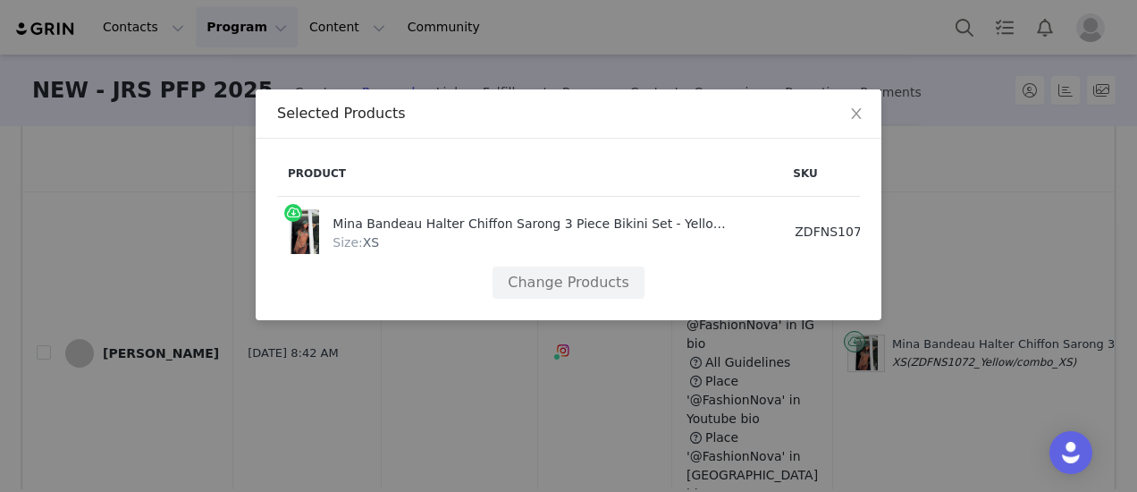
scroll to position [0, 198]
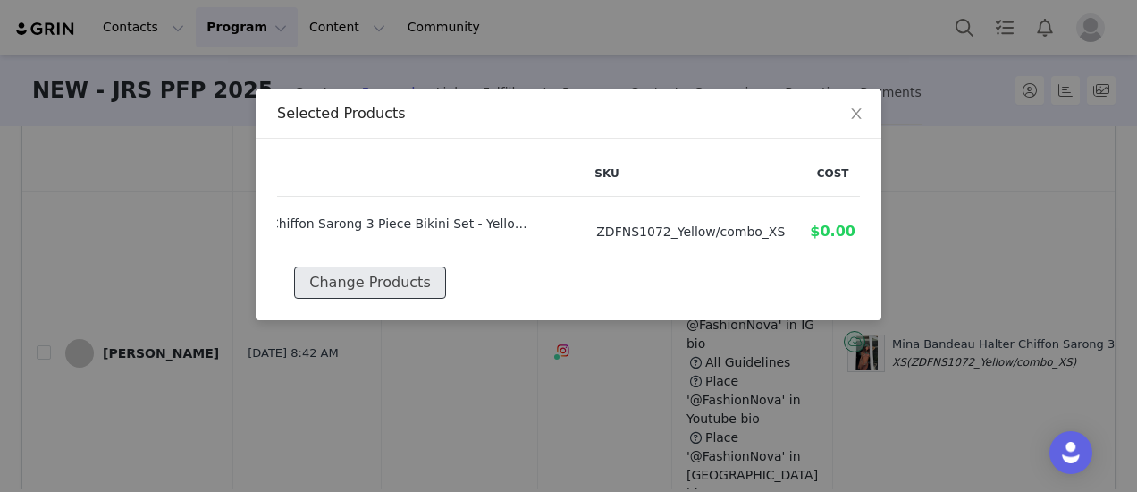
click at [404, 279] on button "Change Products" at bounding box center [369, 282] width 151 height 32
select select "26070540"
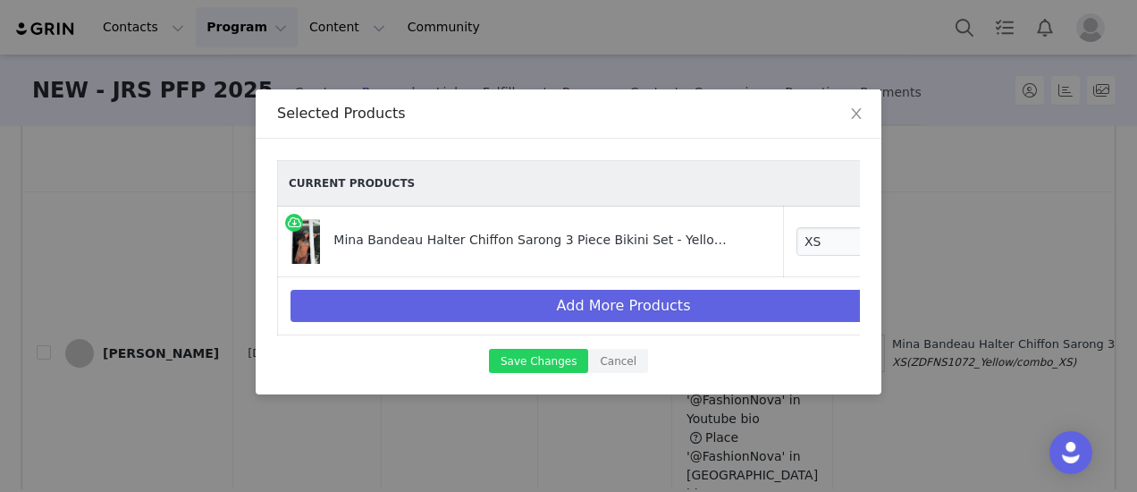
drag, startPoint x: 743, startPoint y: 348, endPoint x: 794, endPoint y: 342, distance: 51.3
click at [810, 339] on div "Current Products Mina Bandeau Halter Chiffon Sarong 3 Piece Bikini Set - Yellow…" at bounding box center [568, 266] width 583 height 213
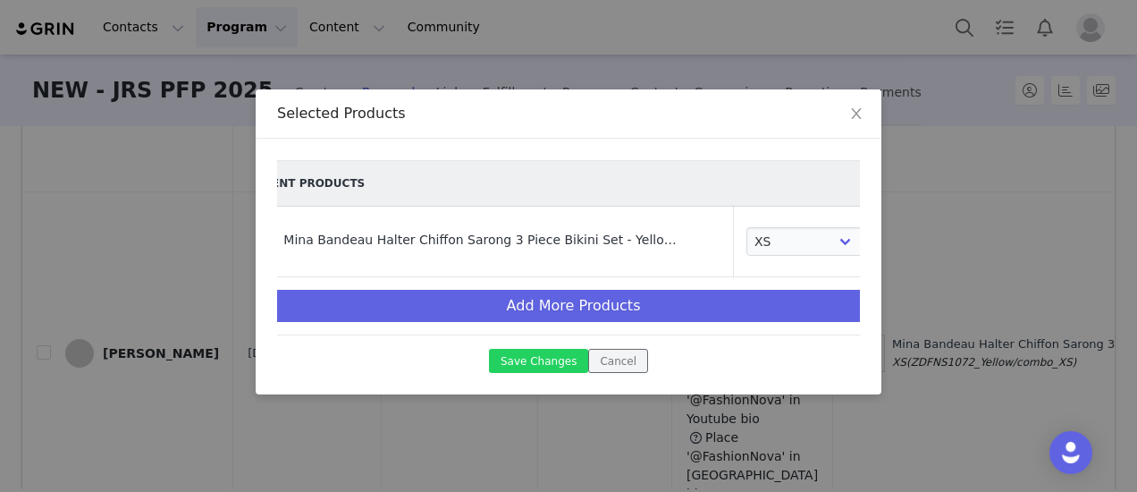
drag, startPoint x: 626, startPoint y: 371, endPoint x: 878, endPoint y: 194, distance: 308.1
click at [632, 369] on button "Cancel" at bounding box center [618, 361] width 60 height 24
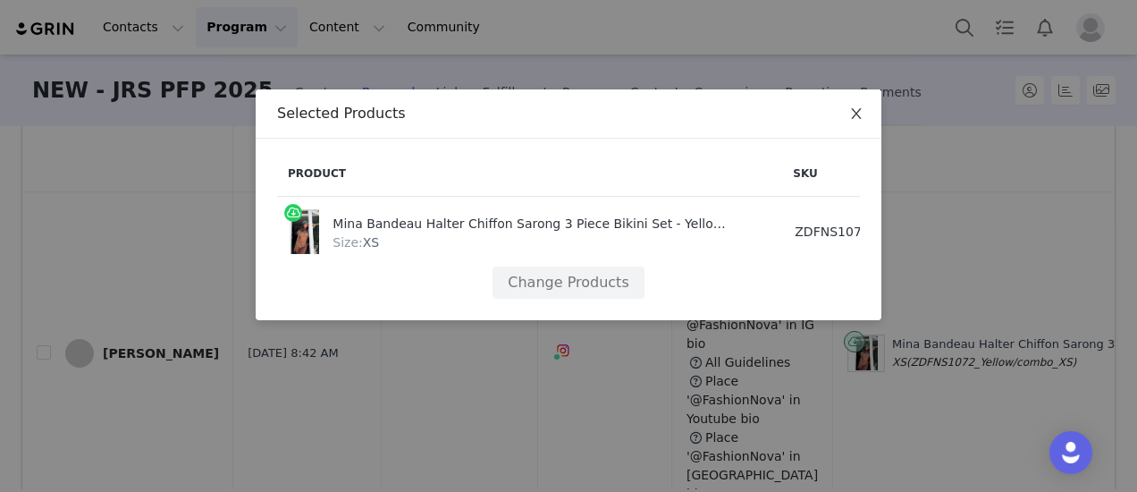
click at [866, 124] on span "Close" at bounding box center [857, 114] width 50 height 50
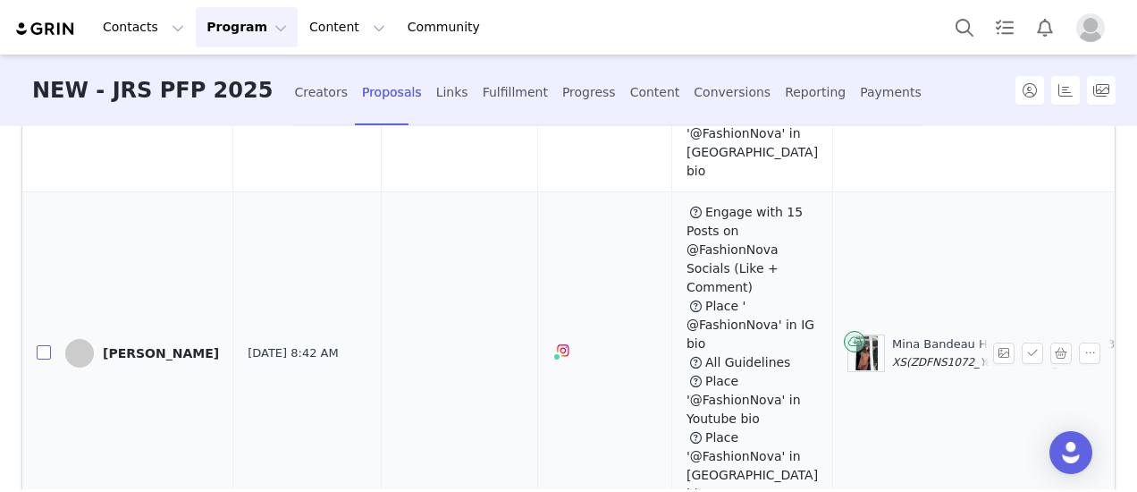
click at [41, 345] on input "checkbox" at bounding box center [44, 352] width 14 height 14
checkbox input "true"
click at [1022, 342] on button "button" at bounding box center [1032, 352] width 21 height 21
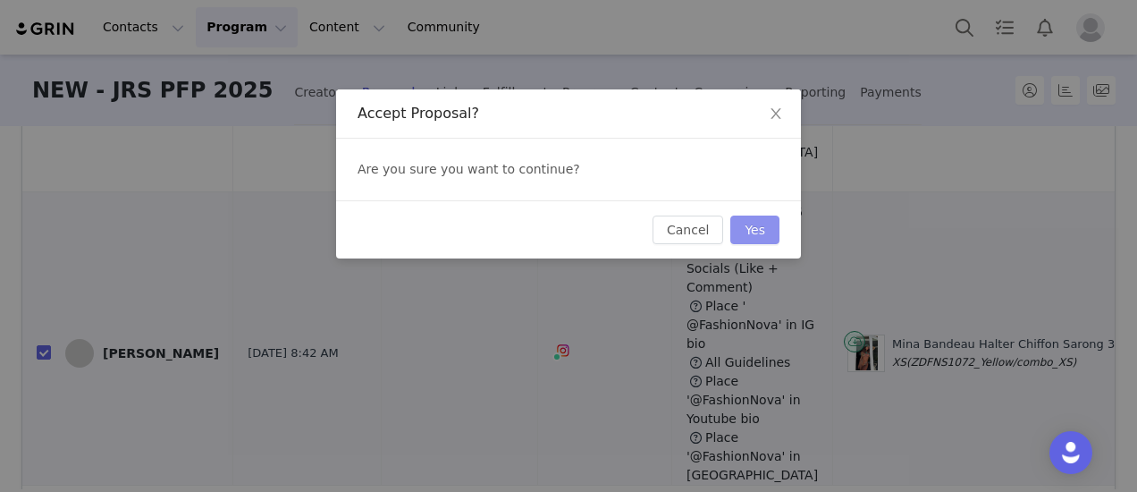
click at [760, 229] on button "Yes" at bounding box center [755, 229] width 49 height 29
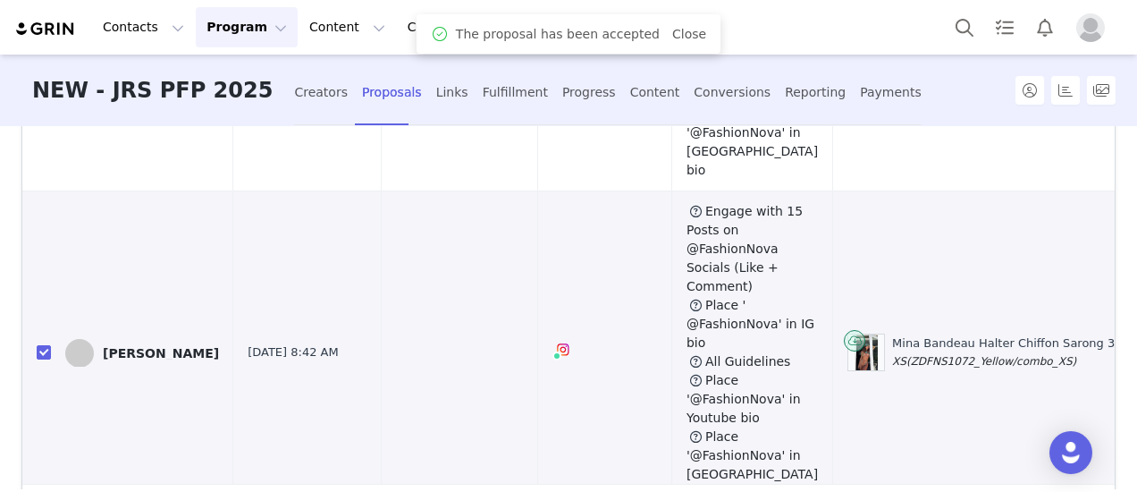
scroll to position [0, 0]
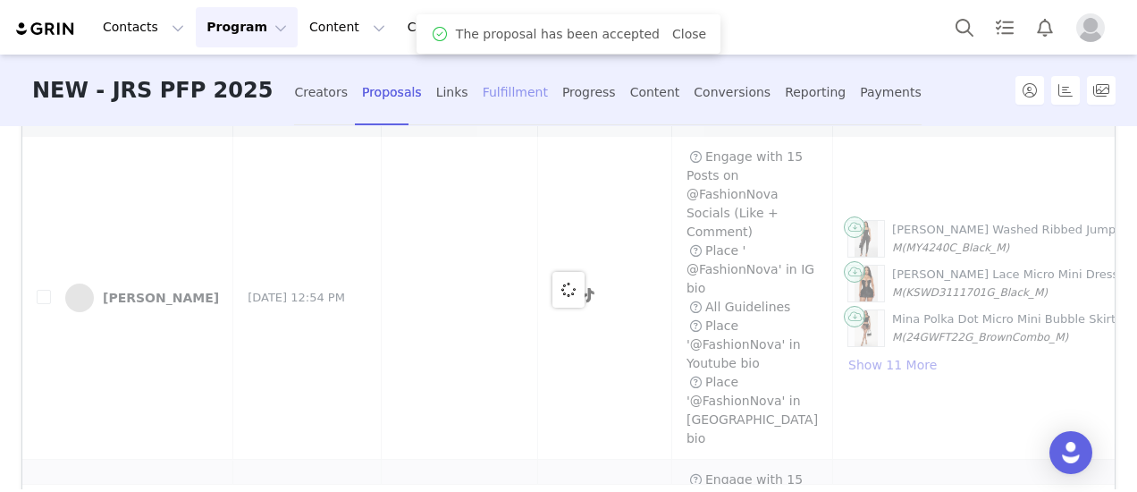
click at [483, 89] on div "Fulfillment" at bounding box center [515, 92] width 65 height 47
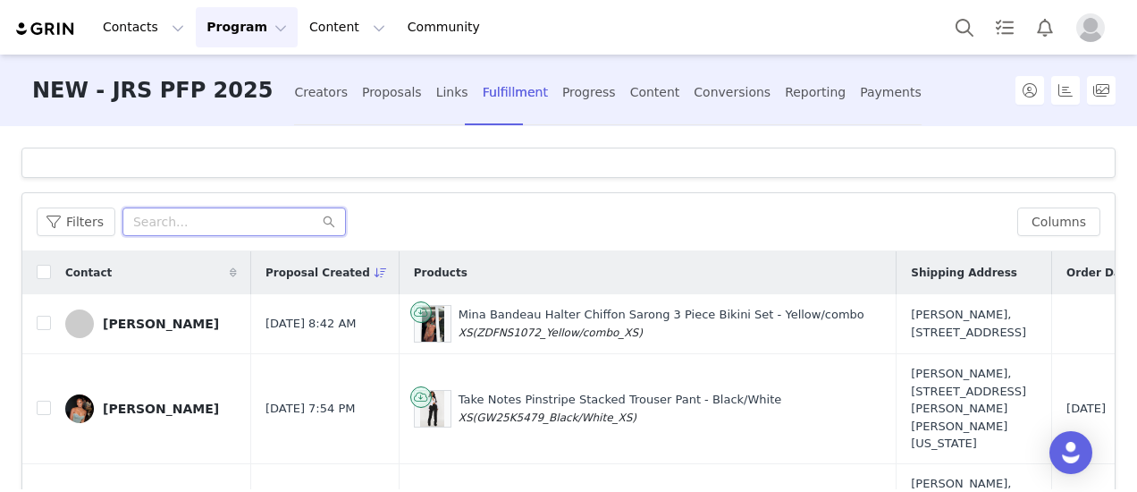
click at [227, 217] on input "text" at bounding box center [234, 221] width 224 height 29
paste input "Larissa_trownson"
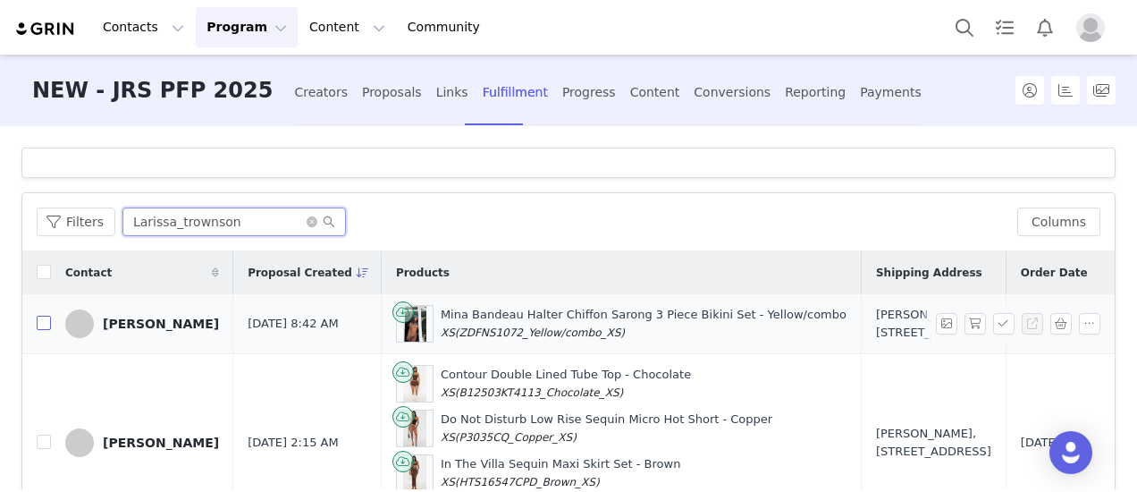
type input "Larissa_trownson"
drag, startPoint x: 43, startPoint y: 348, endPoint x: 361, endPoint y: 360, distance: 318.6
click at [43, 330] on input "checkbox" at bounding box center [44, 323] width 14 height 14
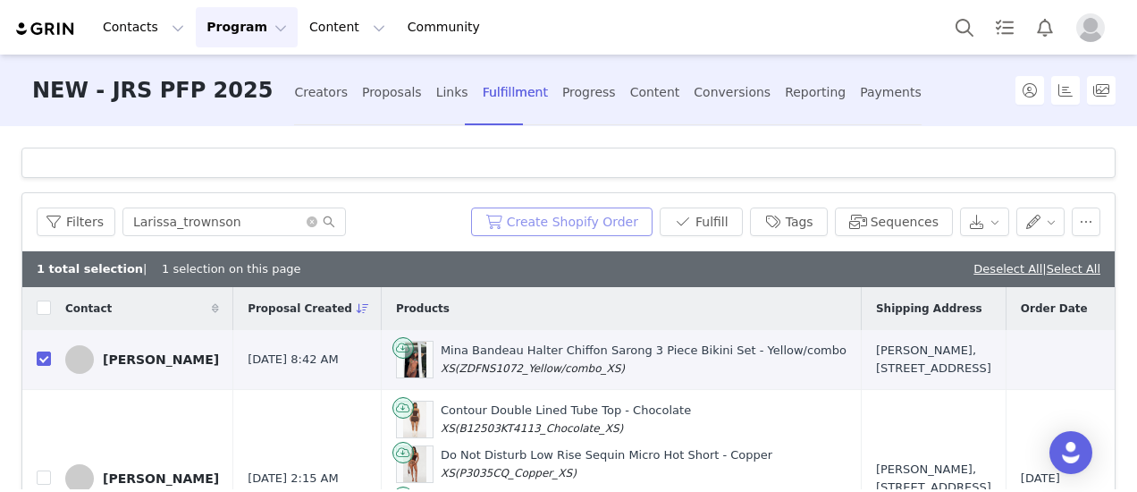
click at [584, 217] on button "Create Shopify Order" at bounding box center [562, 221] width 182 height 29
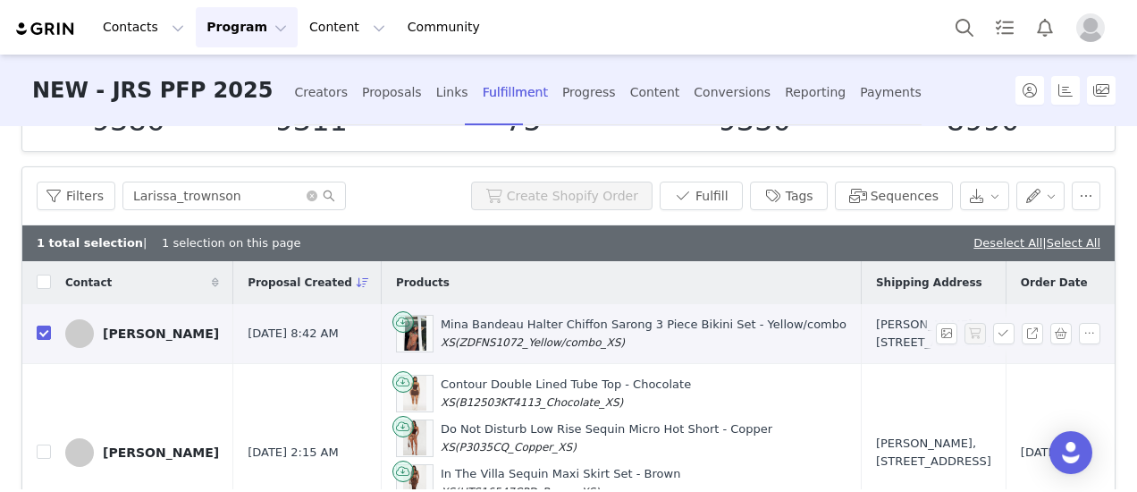
scroll to position [179, 0]
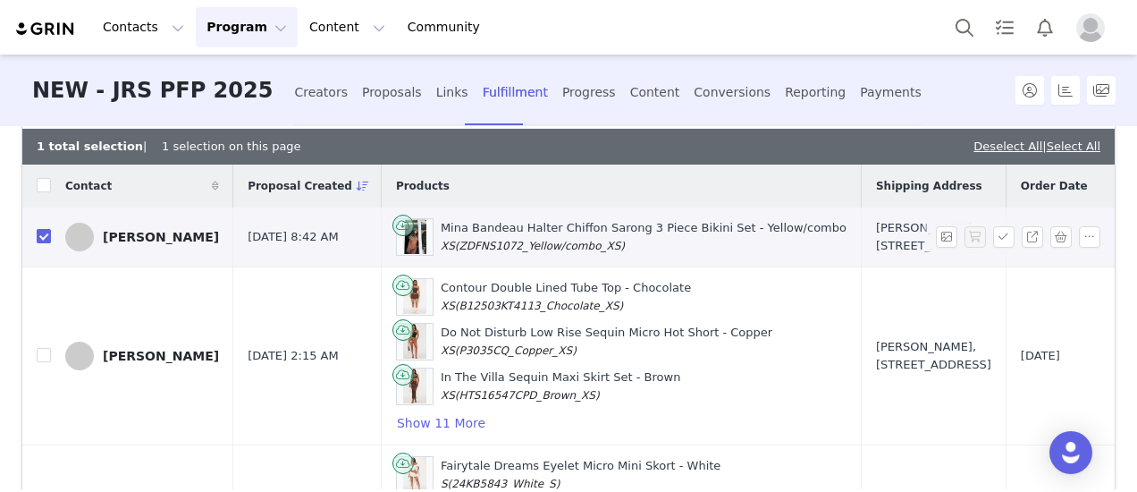
click at [45, 243] on input "checkbox" at bounding box center [44, 236] width 14 height 14
checkbox input "false"
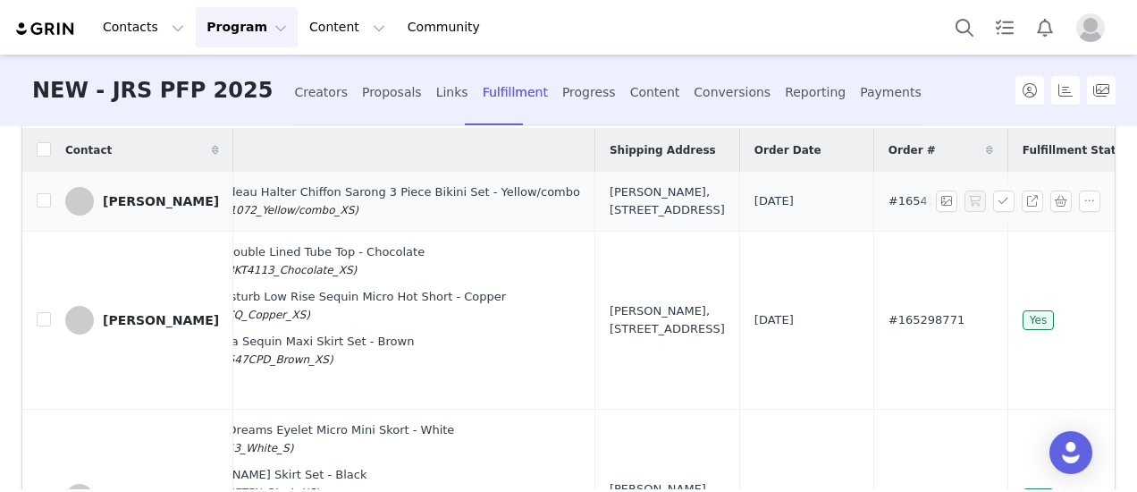
click at [889, 210] on span "#165418072" at bounding box center [927, 201] width 76 height 18
copy span "165418072"
click at [874, 232] on td "#165418072" at bounding box center [941, 202] width 134 height 60
click at [362, 93] on div "Proposals" at bounding box center [392, 92] width 60 height 47
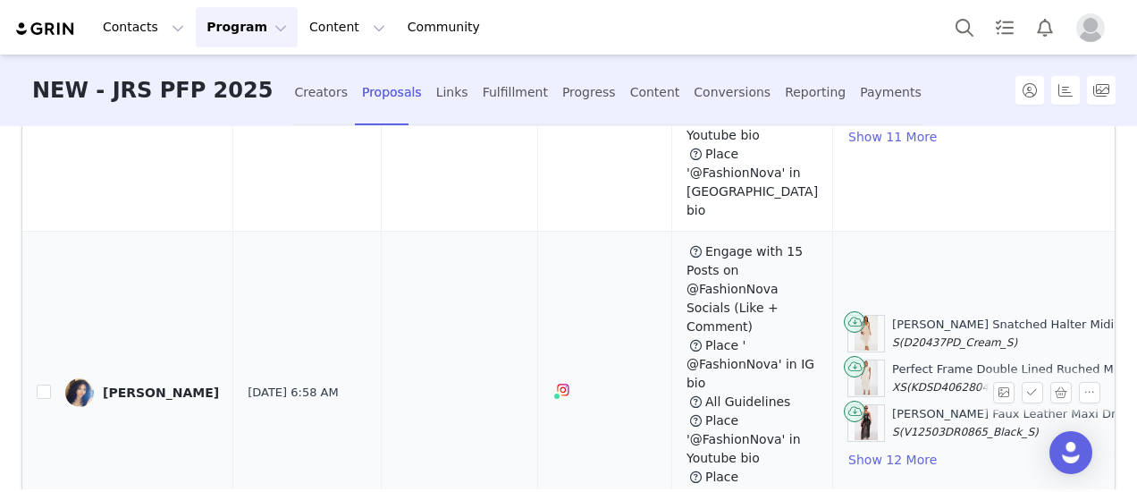
scroll to position [316, 0]
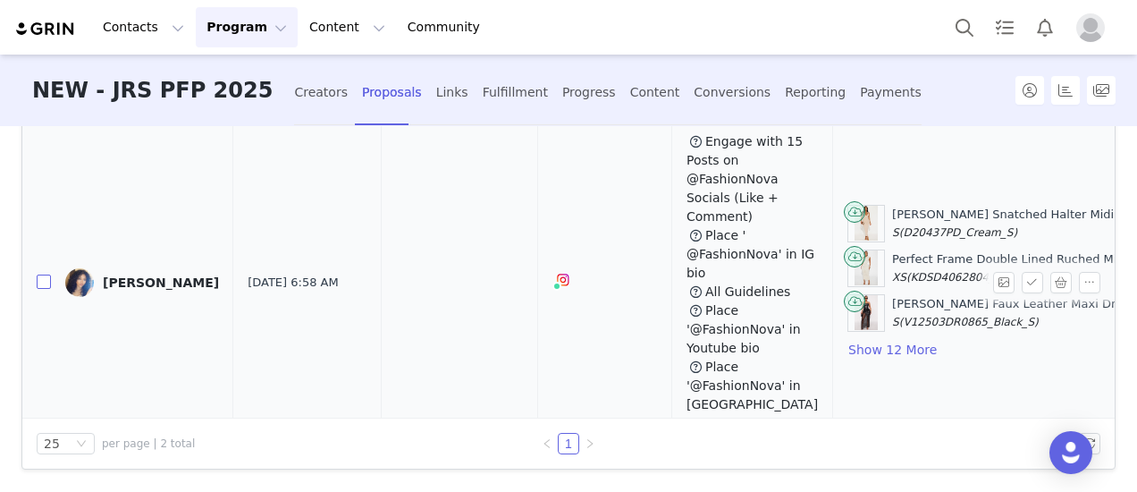
click at [48, 274] on input "checkbox" at bounding box center [44, 281] width 14 height 14
checkbox input "true"
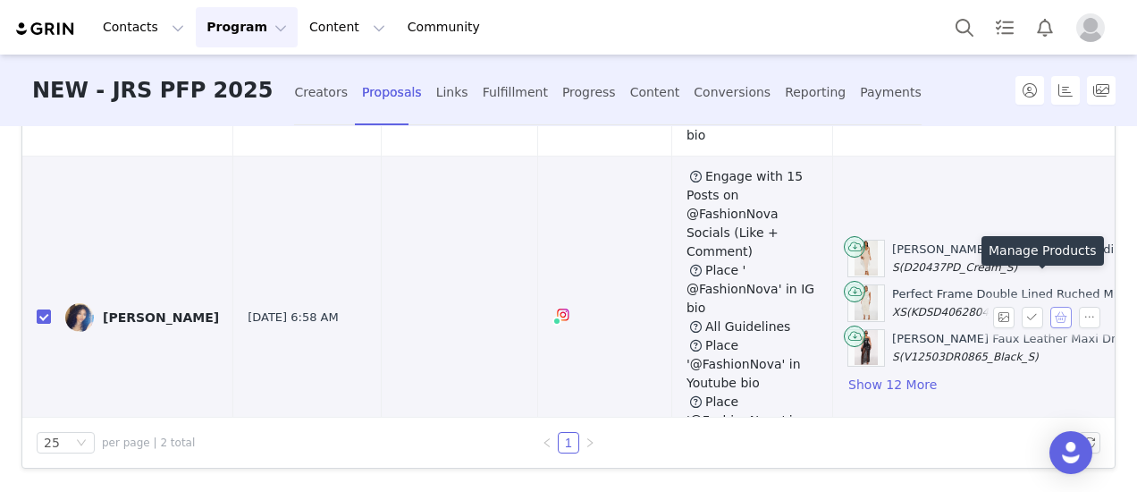
click at [1051, 307] on button "button" at bounding box center [1061, 317] width 21 height 21
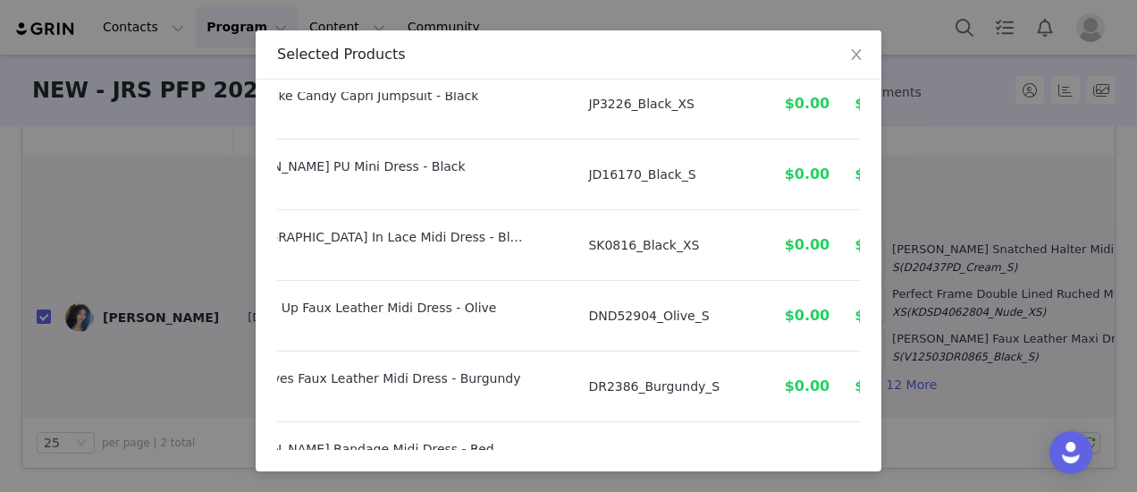
scroll to position [788, 107]
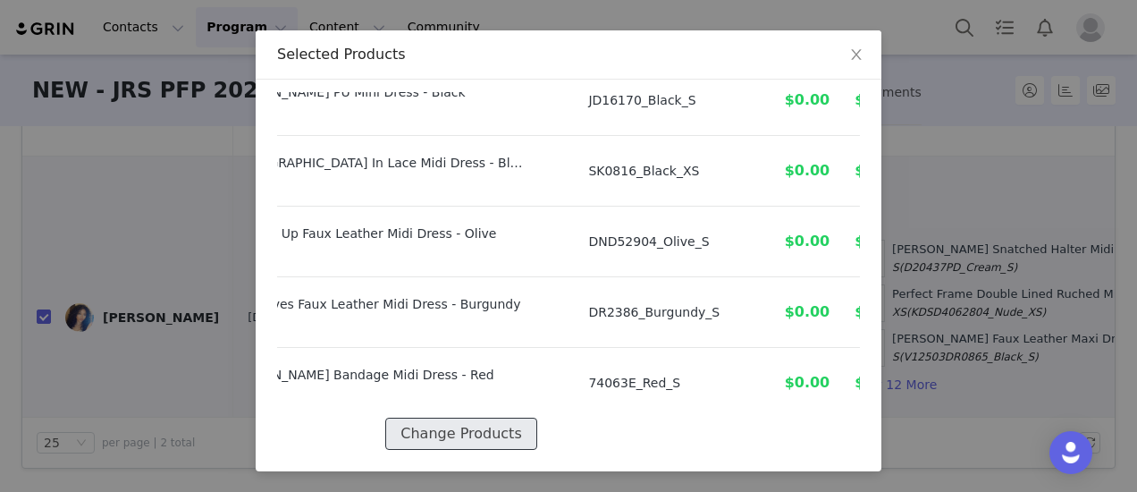
click at [503, 418] on button "Change Products" at bounding box center [460, 434] width 151 height 32
select select "26764627"
select select "25000513"
select select "27555292"
select select "10498477"
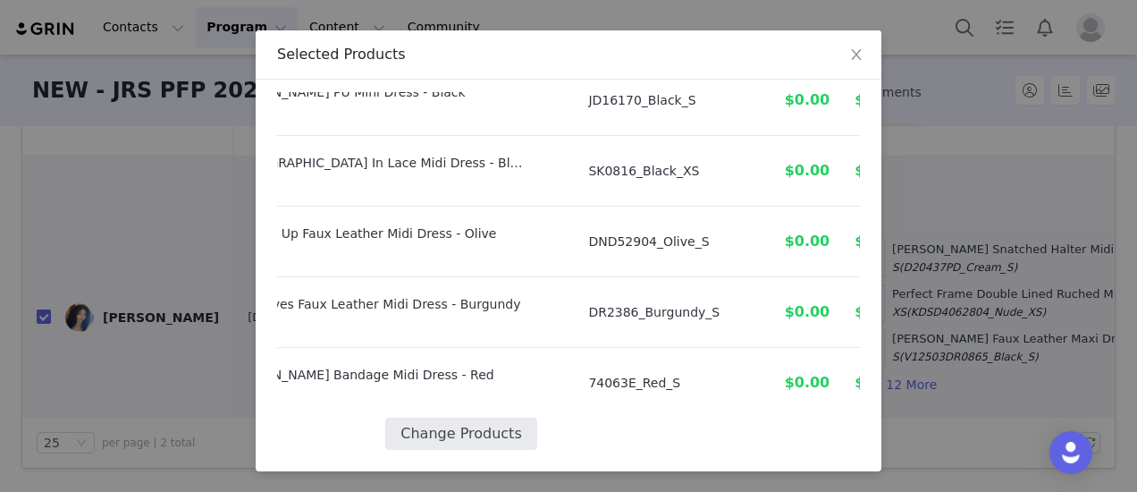
select select "4637380"
select select "14297980"
select select "17484371"
select select "3981073"
select select "22914960"
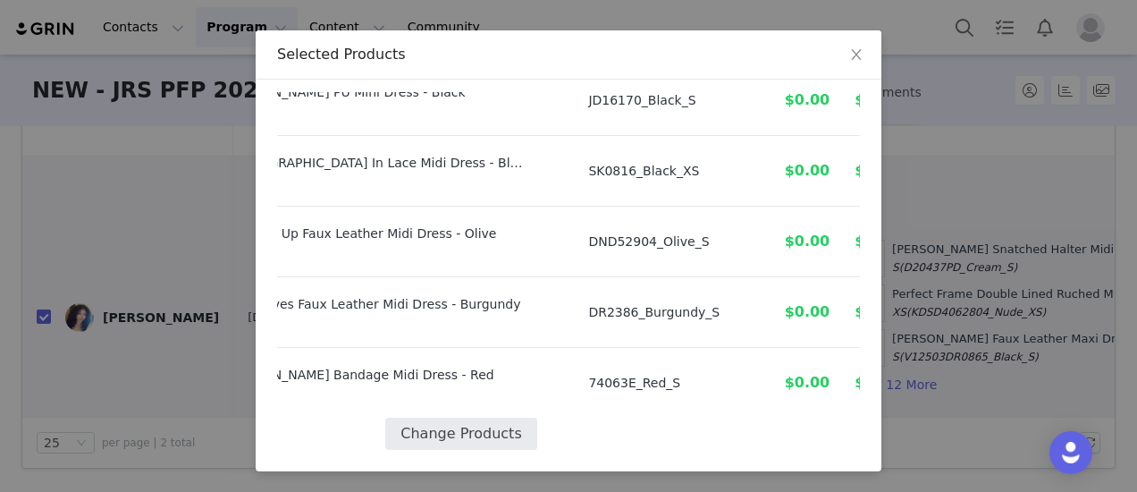
select select "26750752"
select select "15394928"
select select "12182529"
select select "24127858"
select select "13122238"
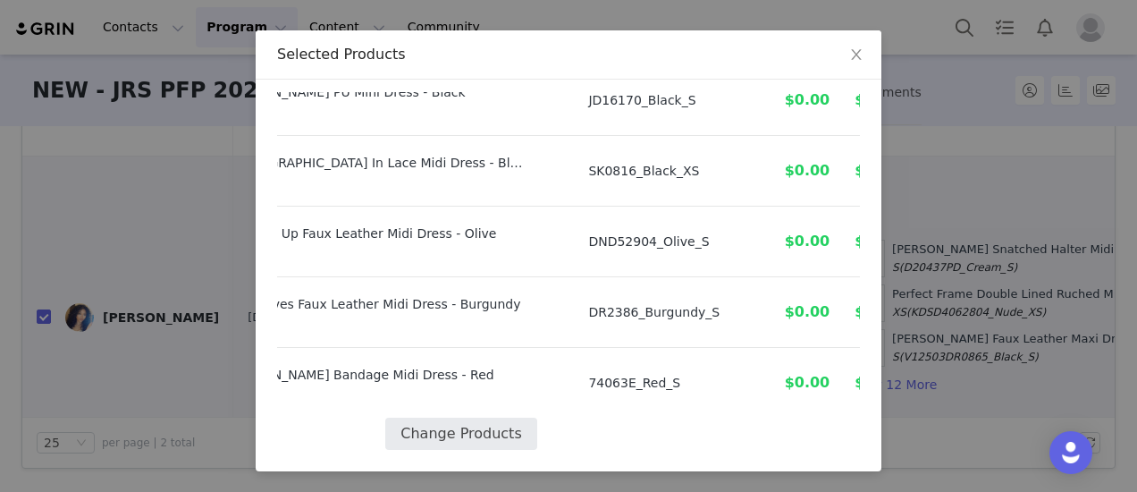
select select "24113748"
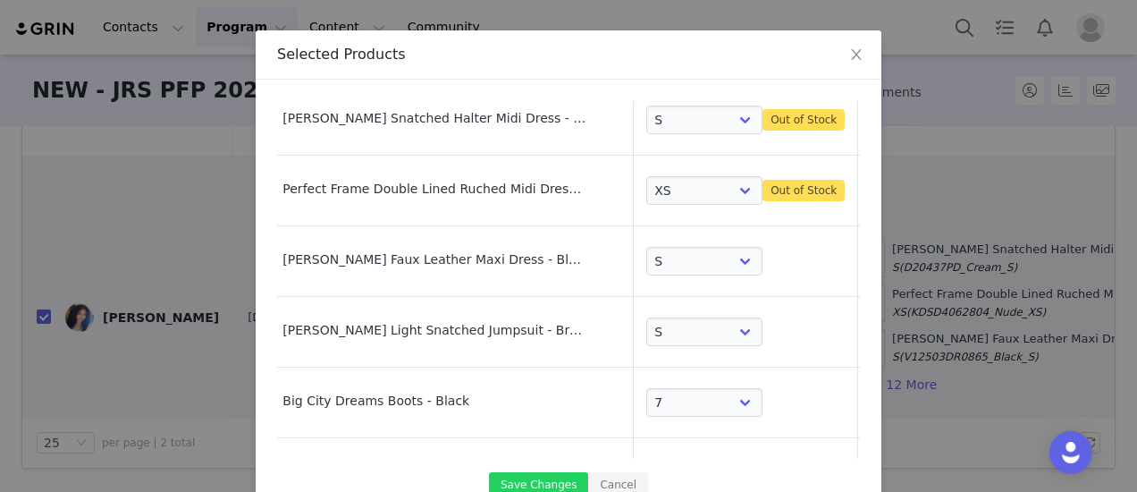
scroll to position [0, 51]
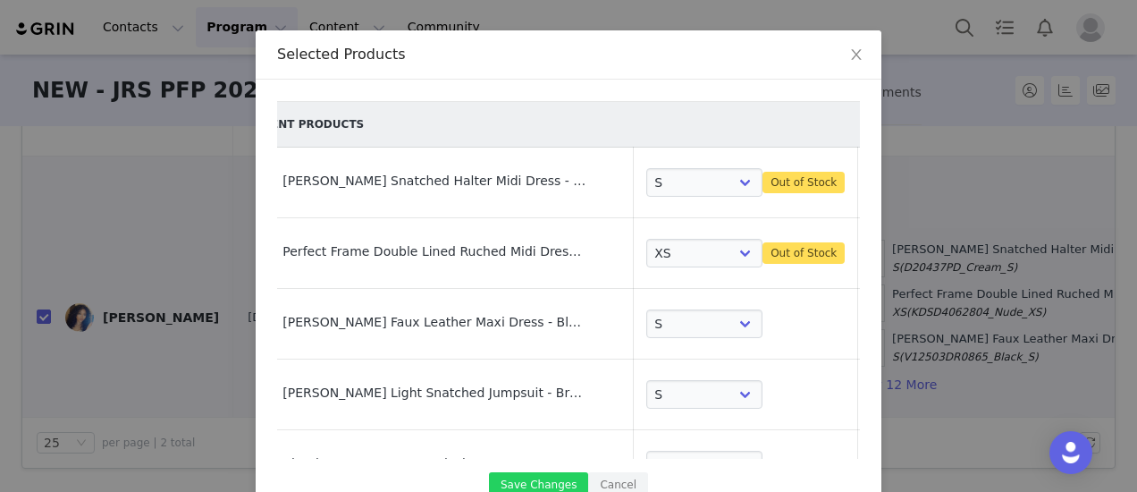
click at [478, 182] on div "Celeste Snatched Halter Midi Dress - Cream" at bounding box center [435, 175] width 304 height 30
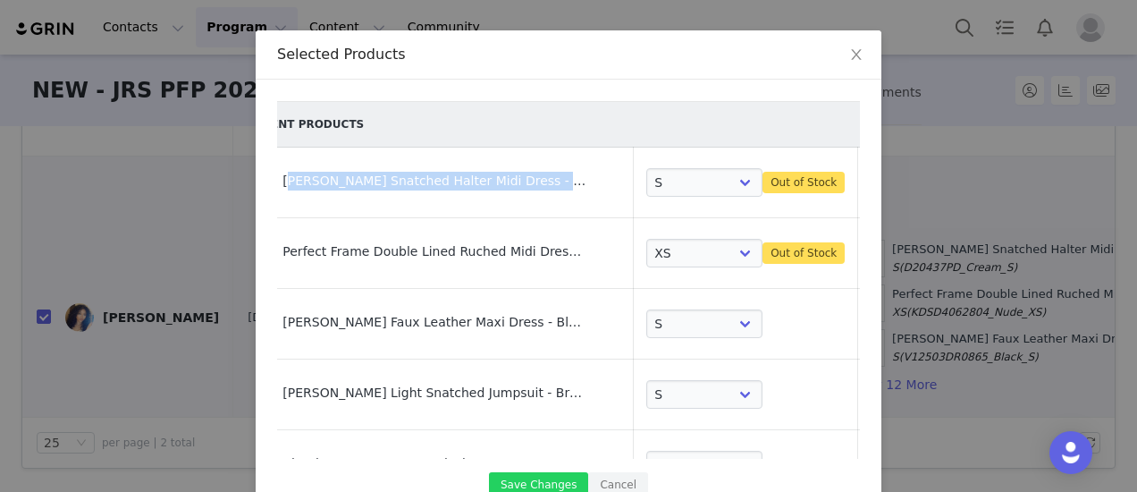
click at [478, 182] on div "Celeste Snatched Halter Midi Dress - Cream" at bounding box center [435, 175] width 304 height 30
copy div "Celeste Snatched Halter Midi Dress - Cream"
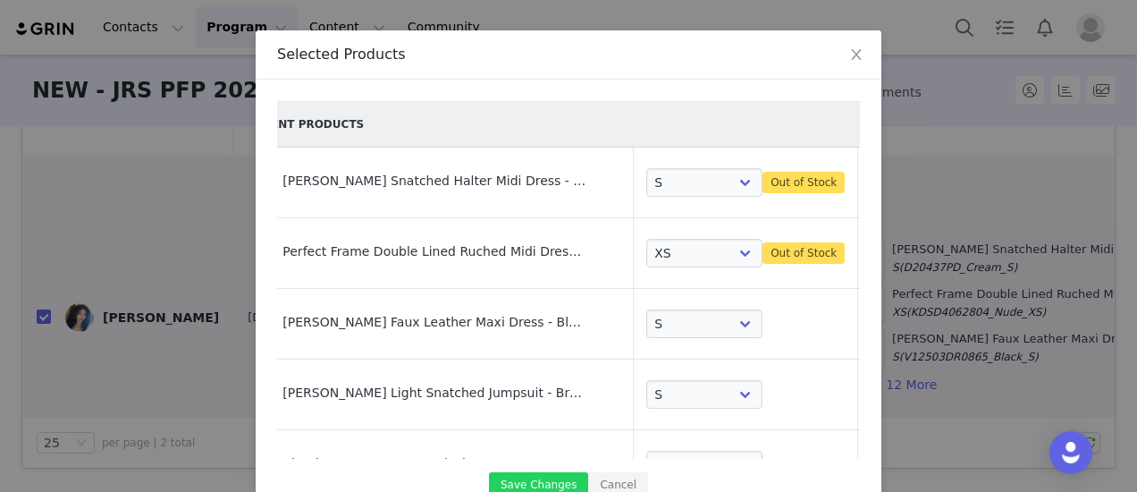
click at [478, 254] on div "Perfect Frame Double Lined Ruched Midi Dress - Nude" at bounding box center [435, 246] width 304 height 30
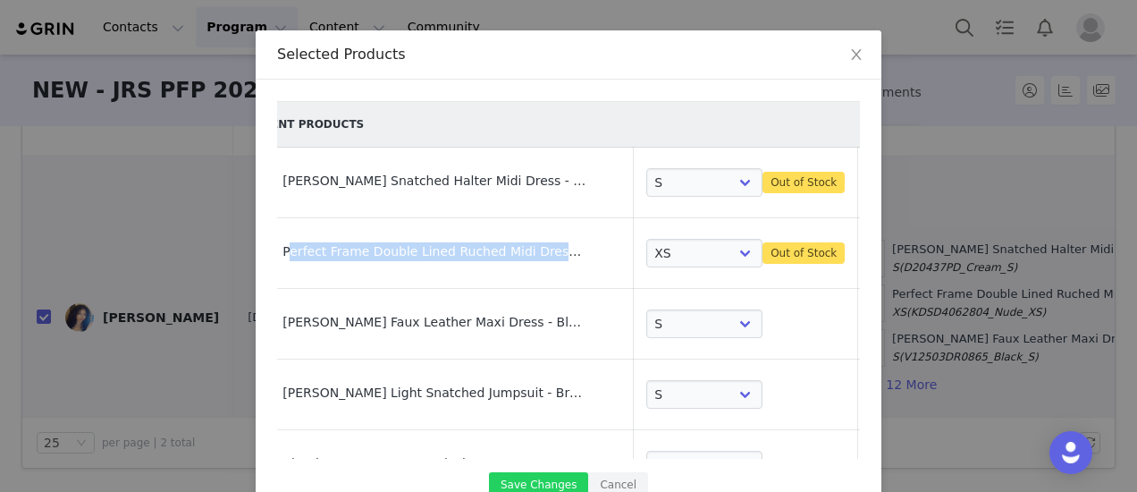
click at [478, 254] on div "Perfect Frame Double Lined Ruched Midi Dress - Nude" at bounding box center [435, 246] width 304 height 30
copy div "Perfect Frame Double Lined Ruched Midi Dress - Nude"
click at [471, 265] on div "Perfect Frame Double Lined Ruched Midi Dress - Nude" at bounding box center [430, 253] width 381 height 45
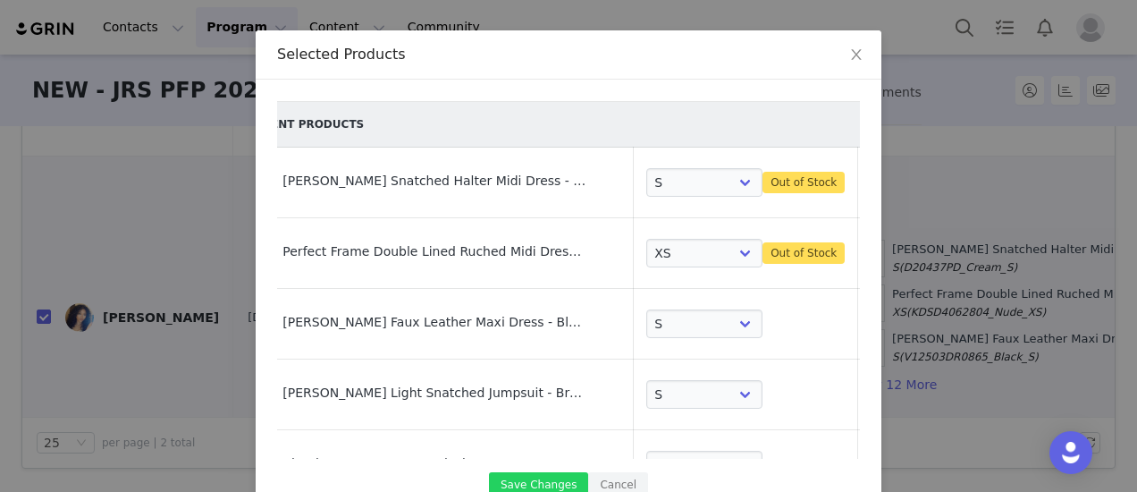
click at [858, 257] on td at bounding box center [880, 253] width 44 height 71
click at [871, 257] on link at bounding box center [880, 256] width 18 height 18
select select "27555292"
select select "10498477"
select select "4637380"
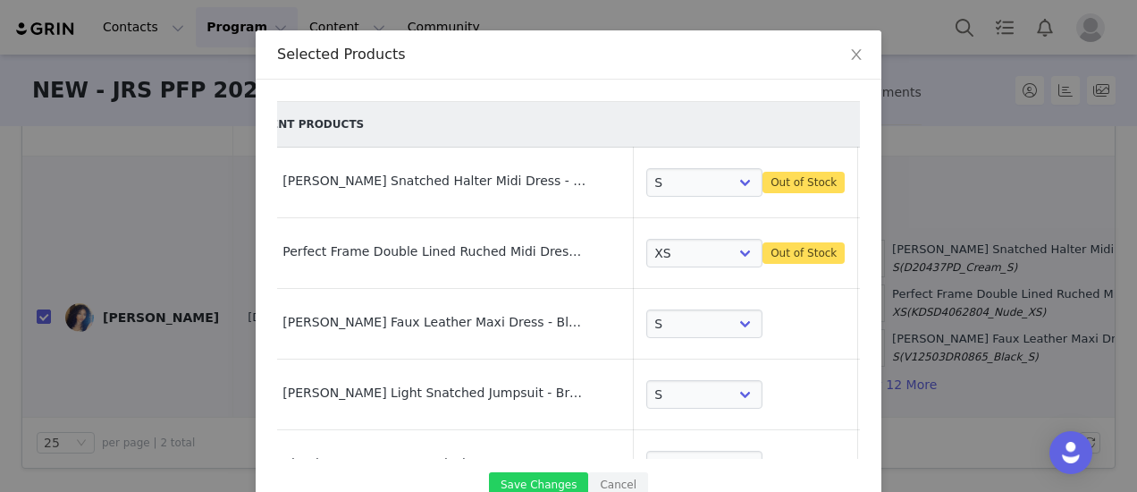
select select "14297980"
select select "17484371"
select select "3981073"
select select "22914960"
select select "26750752"
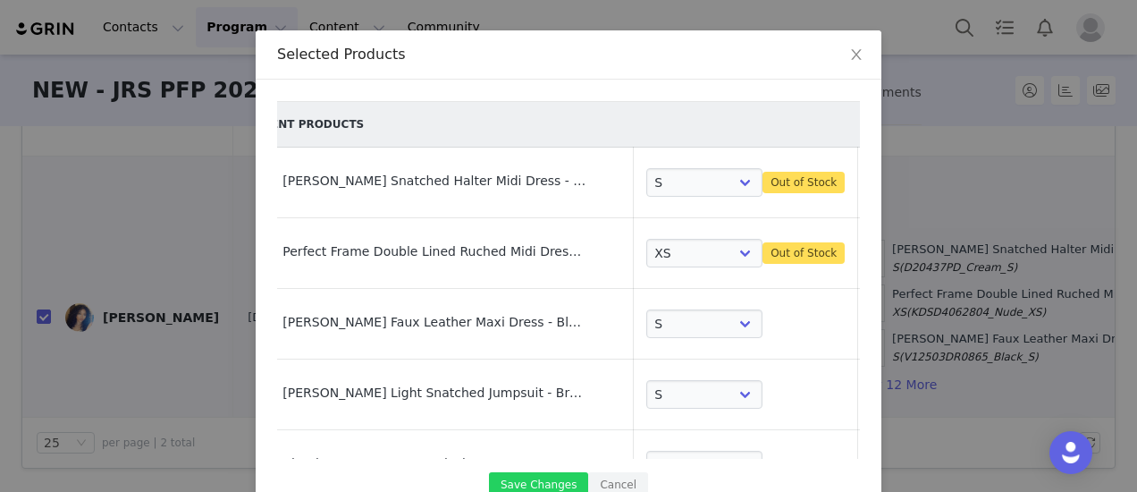
select select "15394928"
select select "12182529"
select select "24127858"
select select "13122238"
select select "24113748"
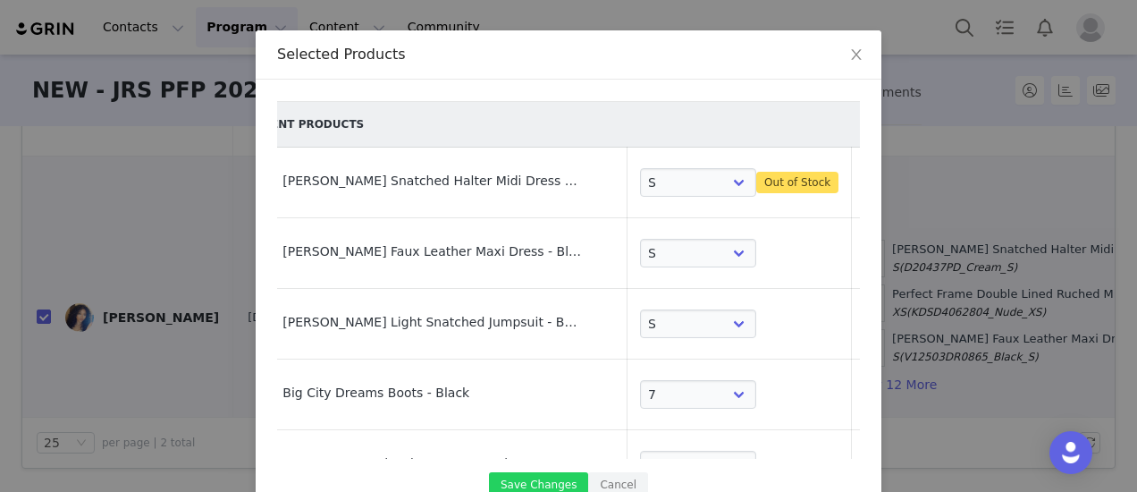
scroll to position [0, 9]
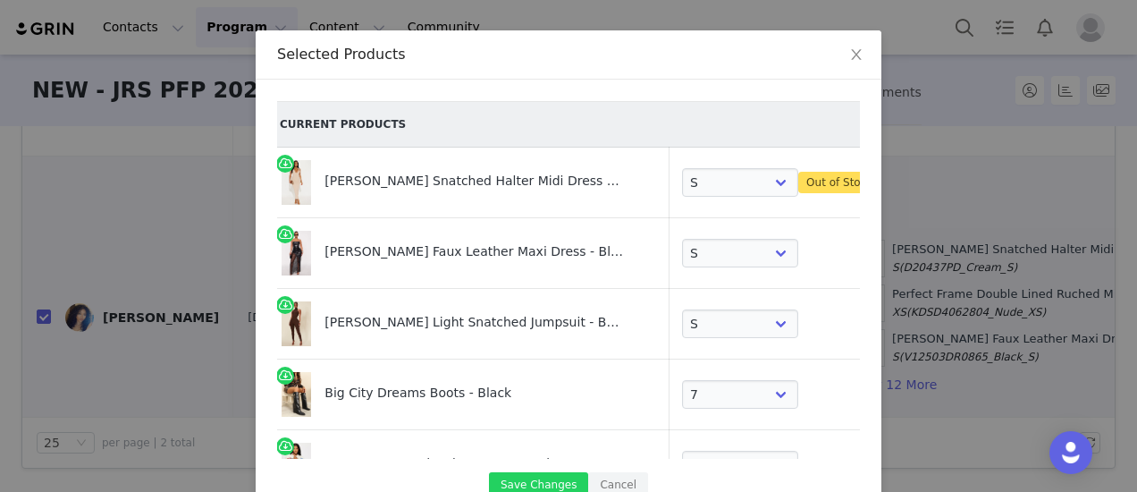
click at [907, 182] on link at bounding box center [916, 185] width 18 height 18
select select "27555292"
select select "10498477"
select select "4637380"
select select "14297980"
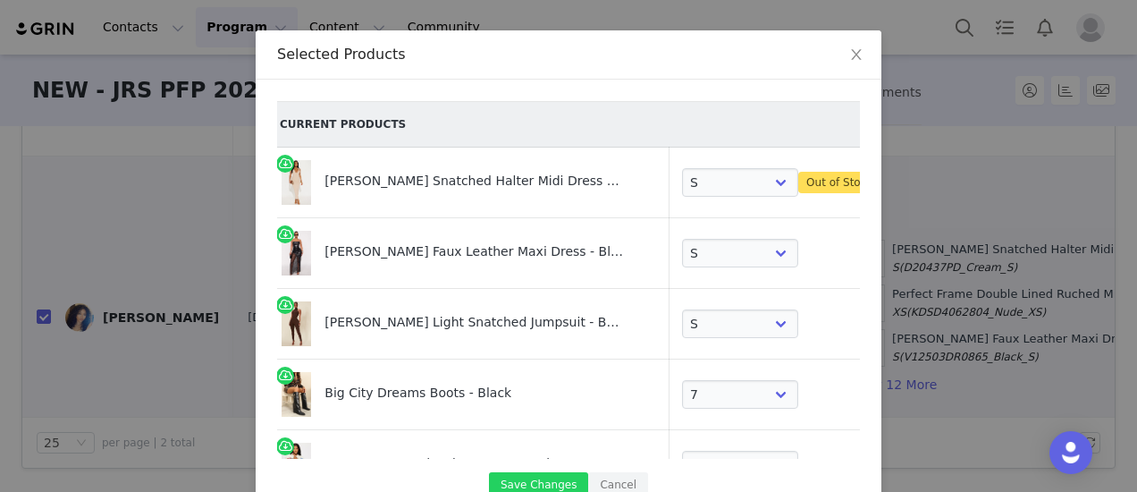
select select "17484371"
select select "3981073"
select select "22914960"
select select "26750752"
select select "15394928"
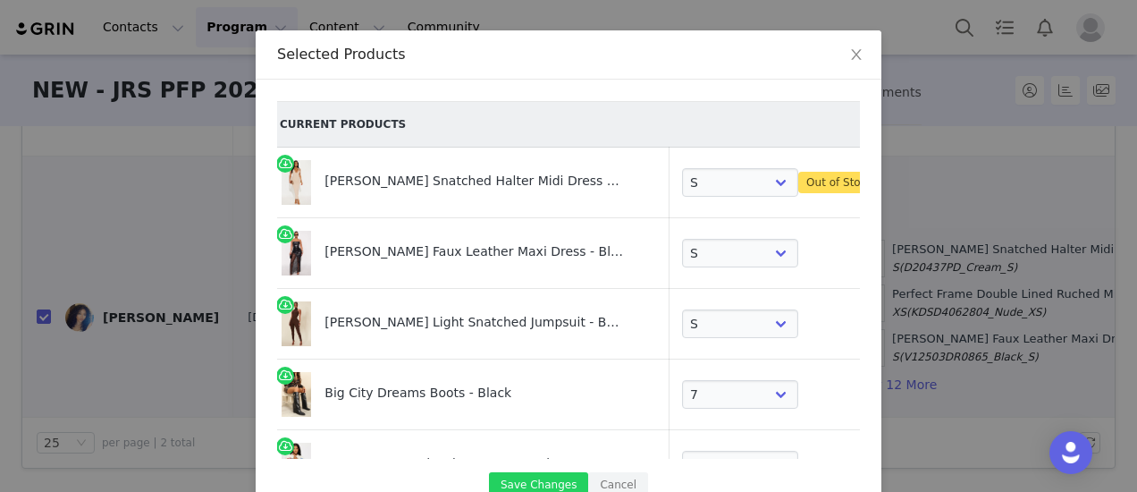
select select "12182529"
select select "24127858"
select select "13122238"
select select "24113748"
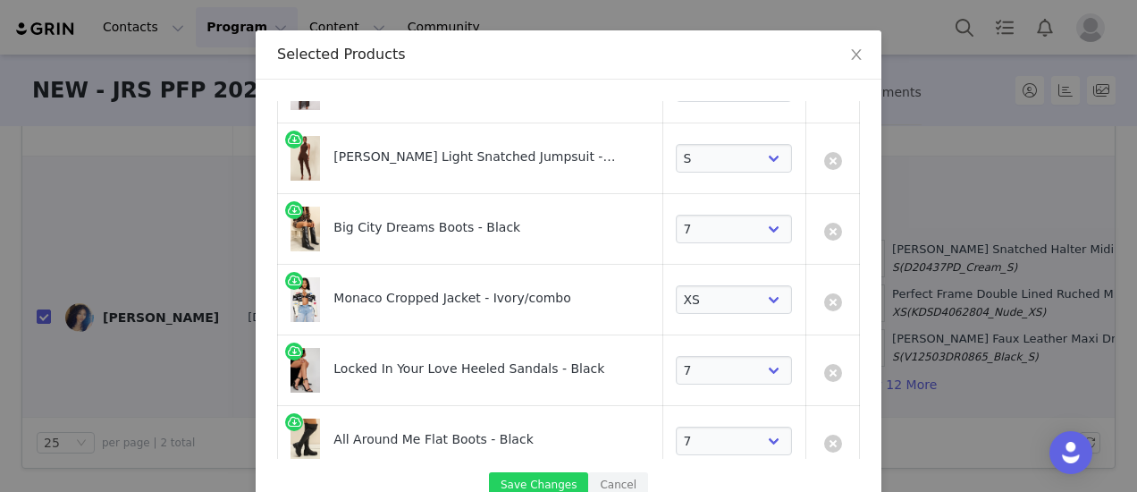
scroll to position [268, 0]
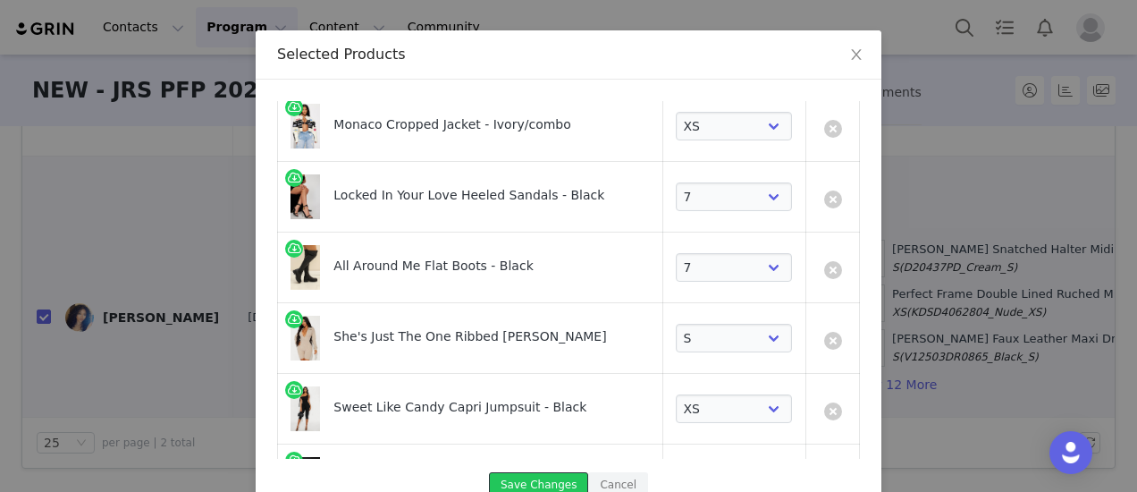
click at [544, 482] on button "Save Changes" at bounding box center [538, 484] width 99 height 24
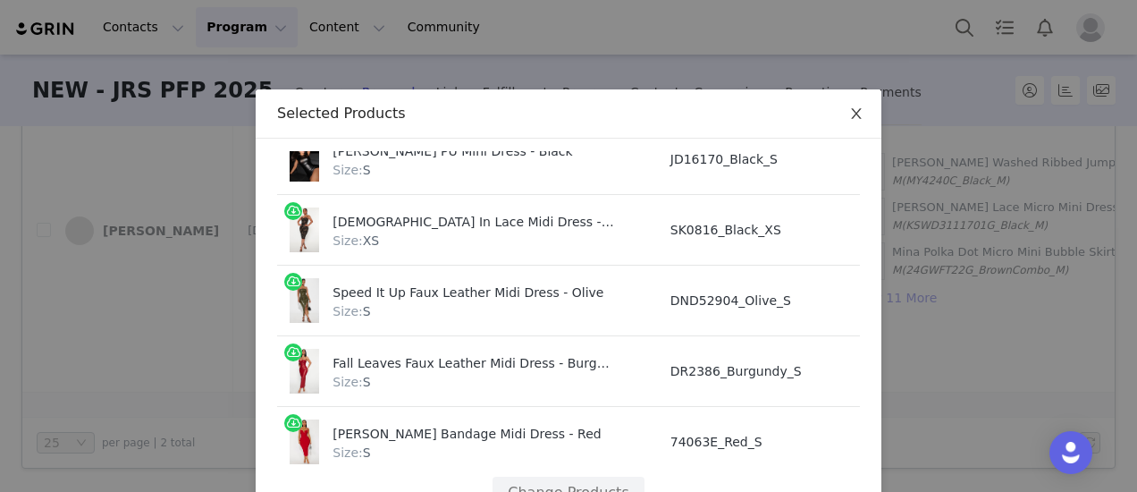
scroll to position [317, 0]
click at [851, 119] on icon "icon: close" at bounding box center [856, 113] width 10 height 11
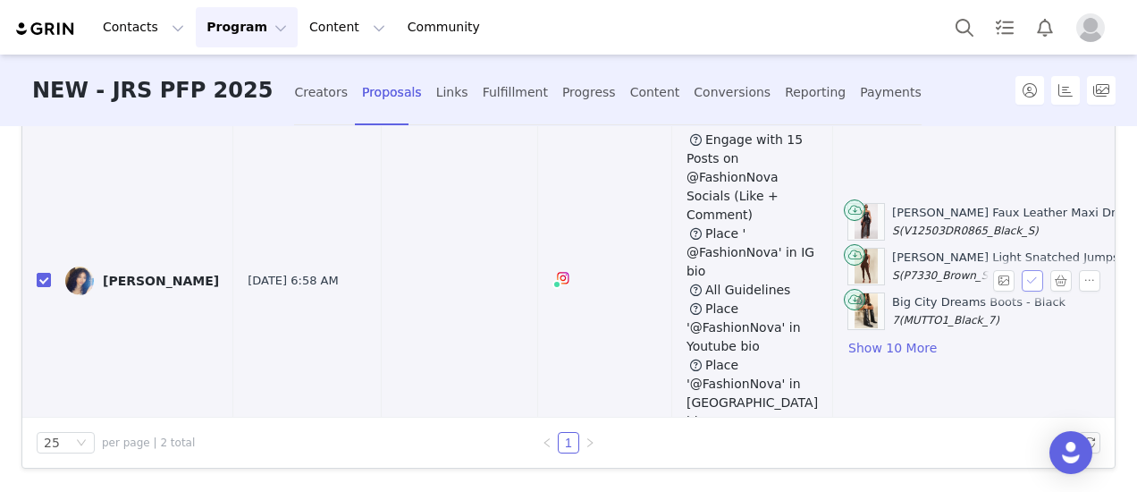
click at [1022, 270] on button "button" at bounding box center [1032, 280] width 21 height 21
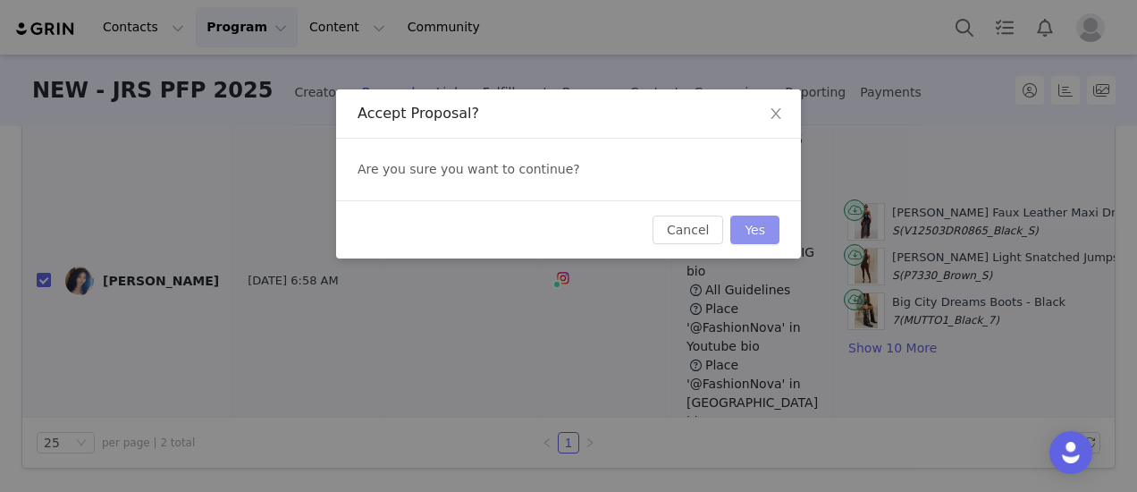
click at [756, 232] on button "Yes" at bounding box center [755, 229] width 49 height 29
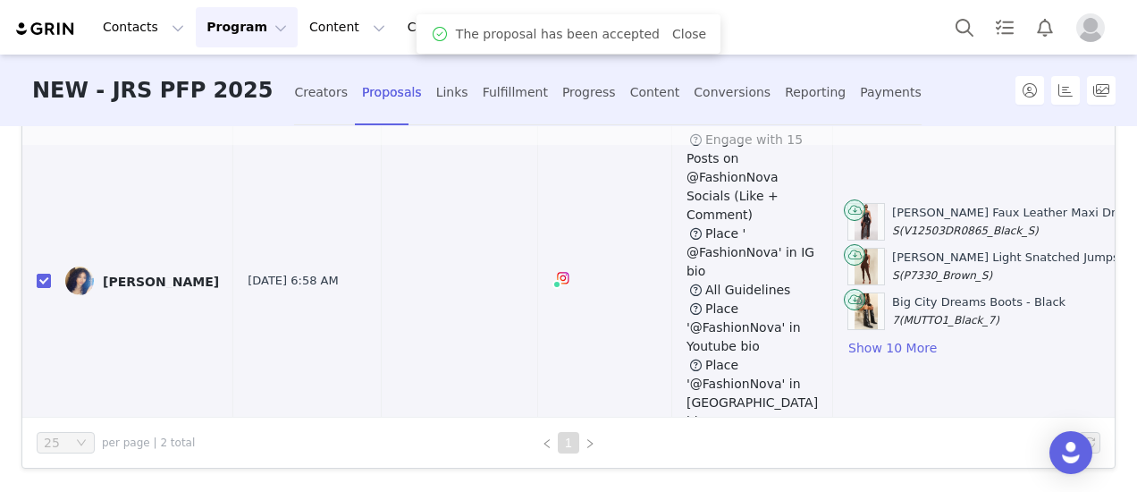
scroll to position [0, 0]
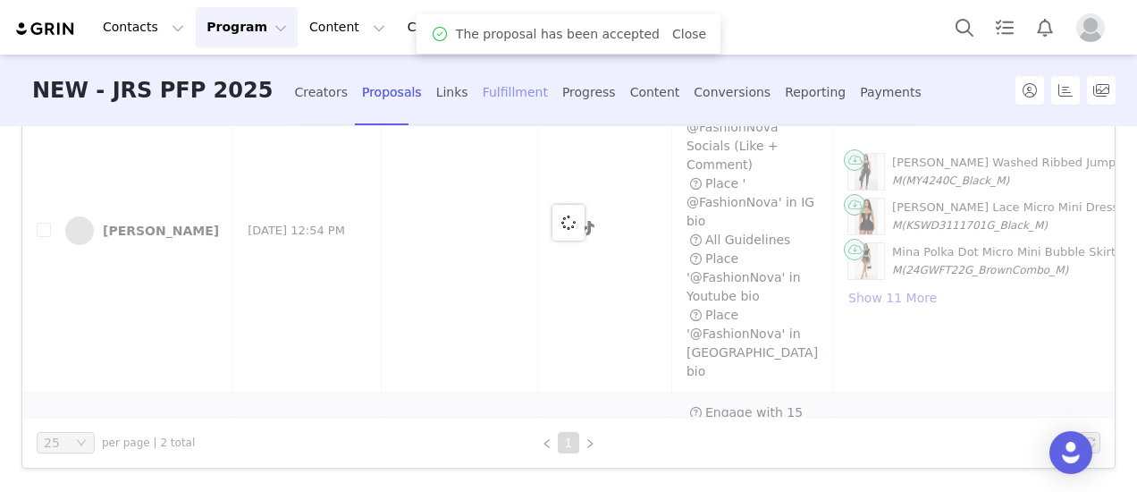
click at [483, 89] on div "Fulfillment" at bounding box center [515, 92] width 65 height 47
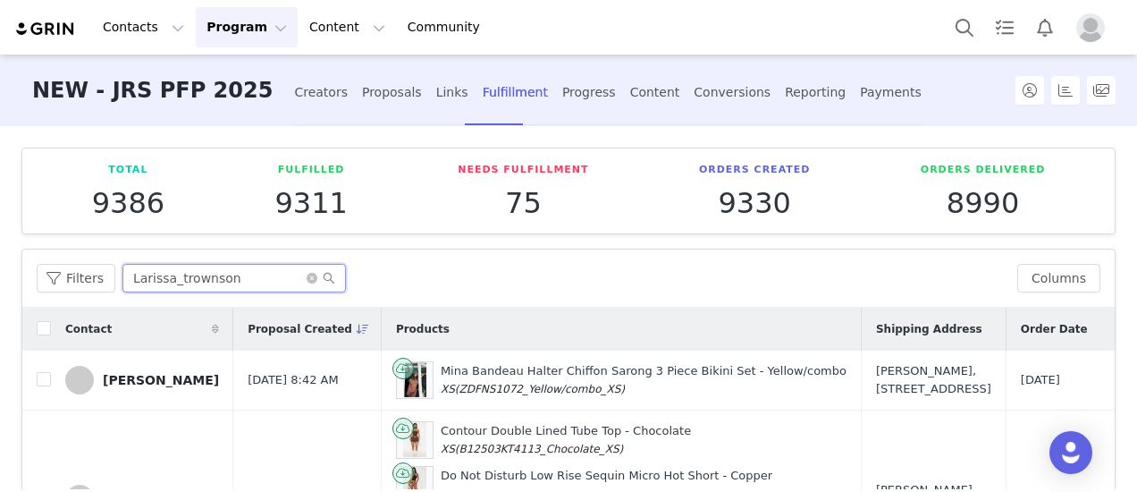
click at [188, 279] on input "Larissa_trownson" at bounding box center [234, 278] width 224 height 29
paste input "text"
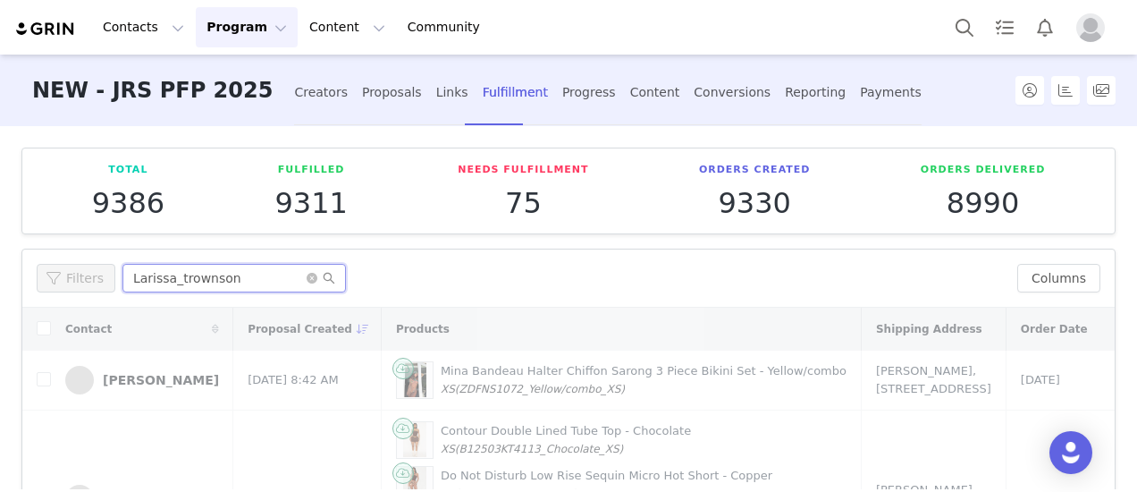
scroll to position [89, 0]
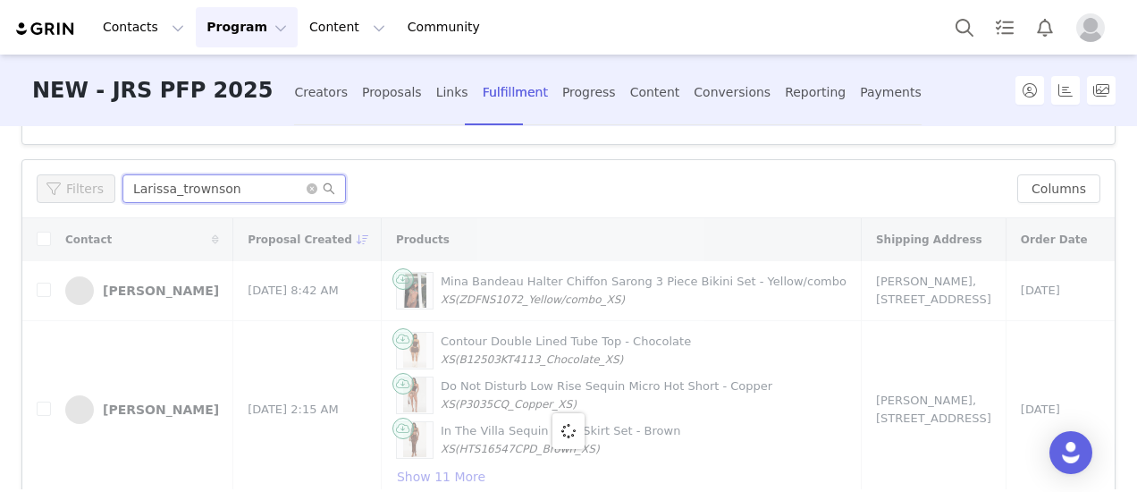
click at [198, 187] on input "Larissa_trownson" at bounding box center [234, 188] width 224 height 29
paste input "Jessiee_chen"
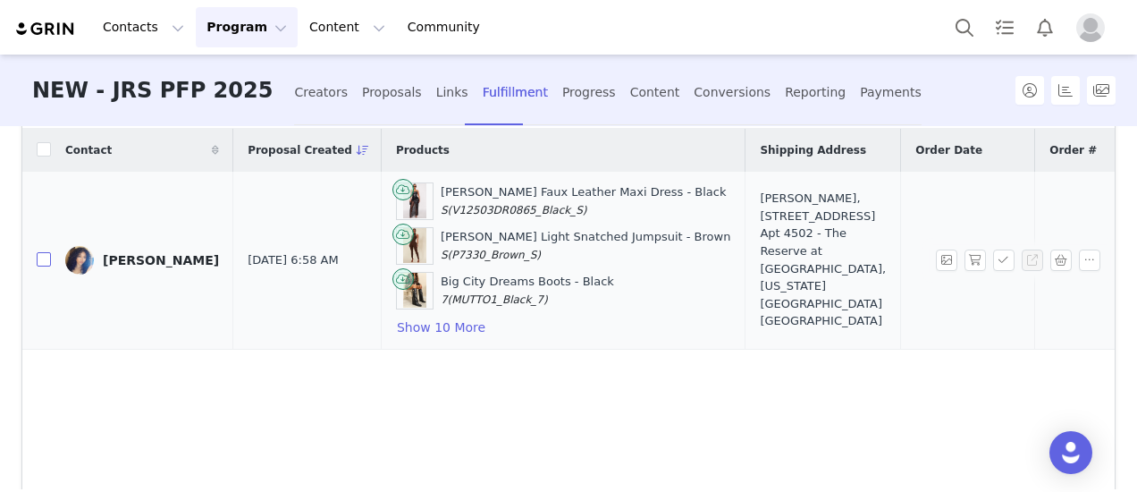
type input "Jessiee_chen"
drag, startPoint x: 46, startPoint y: 255, endPoint x: 59, endPoint y: 256, distance: 12.5
click at [46, 255] on input "checkbox" at bounding box center [44, 259] width 14 height 14
checkbox input "true"
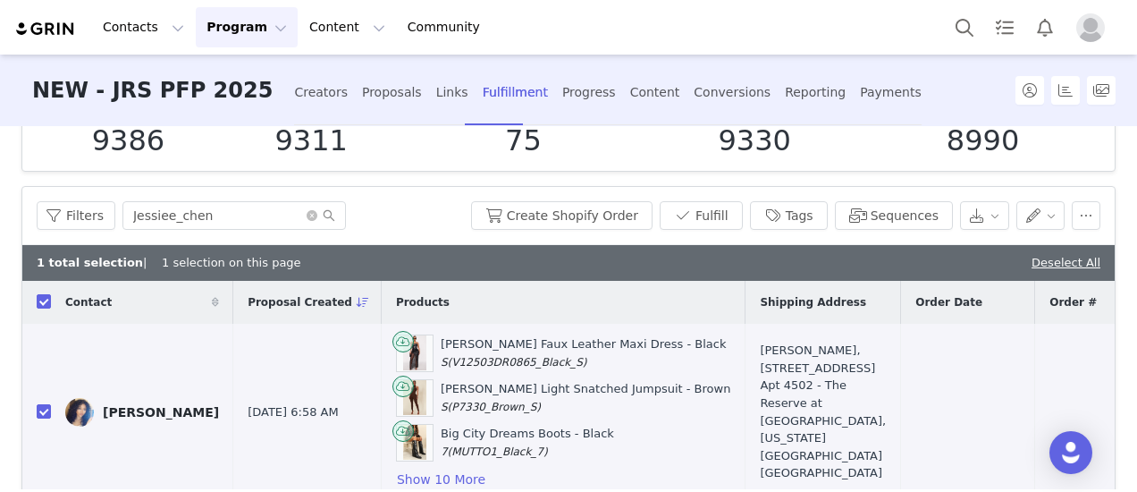
scroll to position [0, 0]
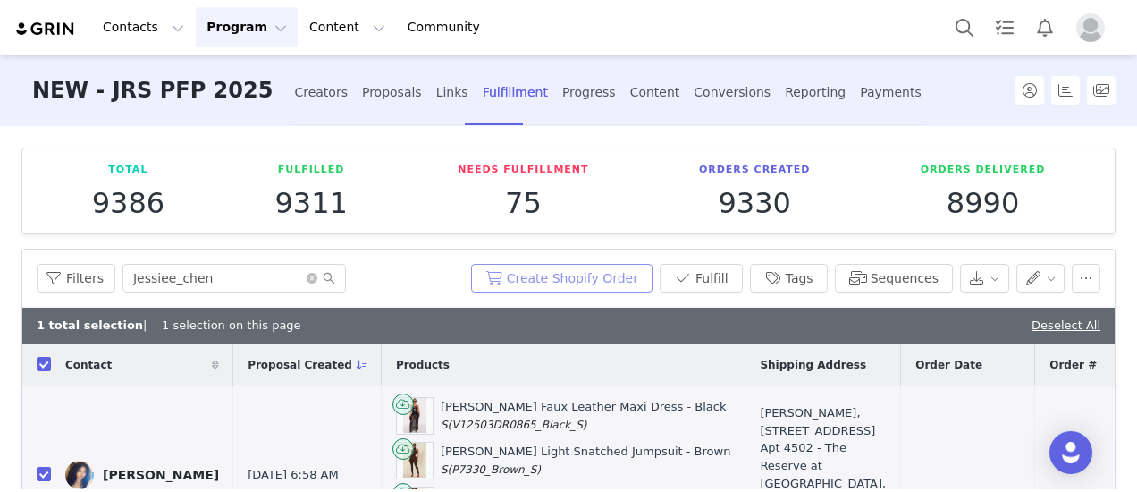
click at [549, 276] on button "Create Shopify Order" at bounding box center [562, 278] width 182 height 29
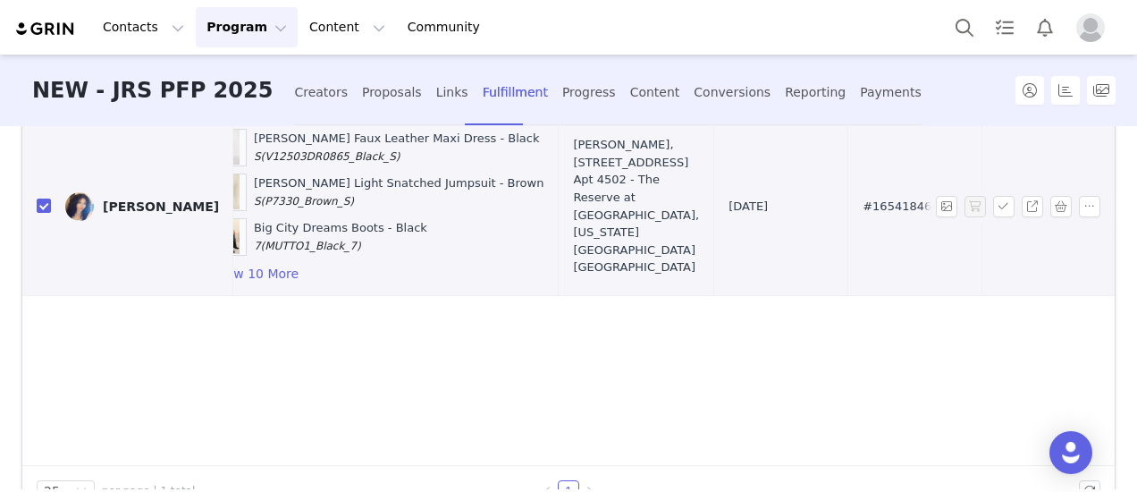
scroll to position [0, 191]
click at [858, 205] on span "#165418466" at bounding box center [896, 207] width 76 height 18
copy span "165418466"
drag, startPoint x: 45, startPoint y: 201, endPoint x: 310, endPoint y: 110, distance: 280.8
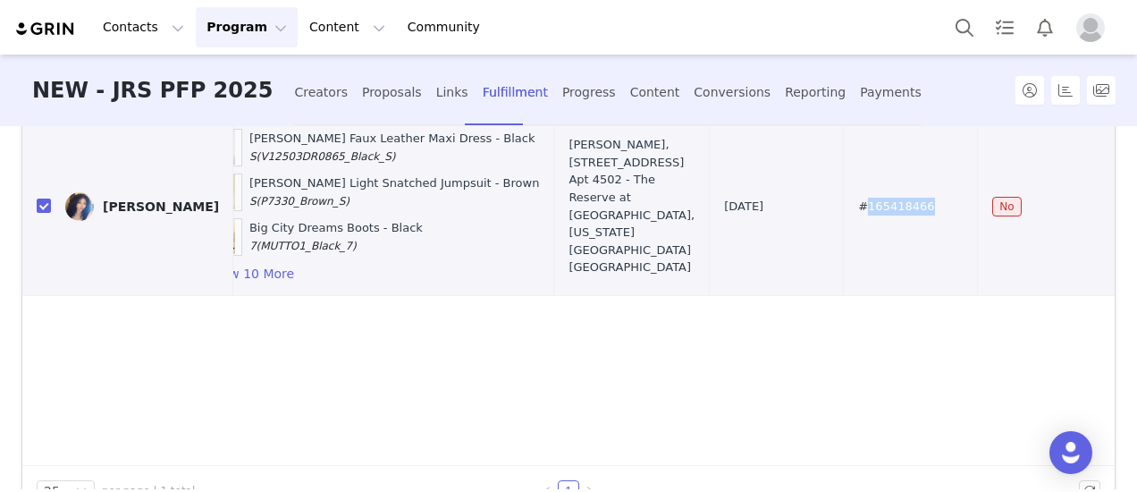
click at [45, 200] on input "checkbox" at bounding box center [44, 205] width 14 height 14
checkbox input "false"
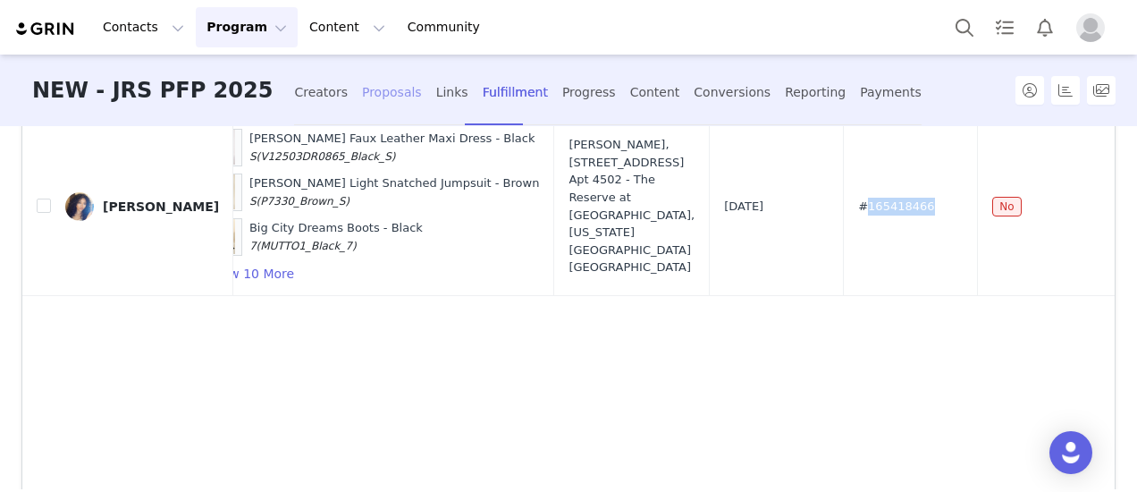
click at [362, 90] on div "Proposals" at bounding box center [392, 92] width 60 height 47
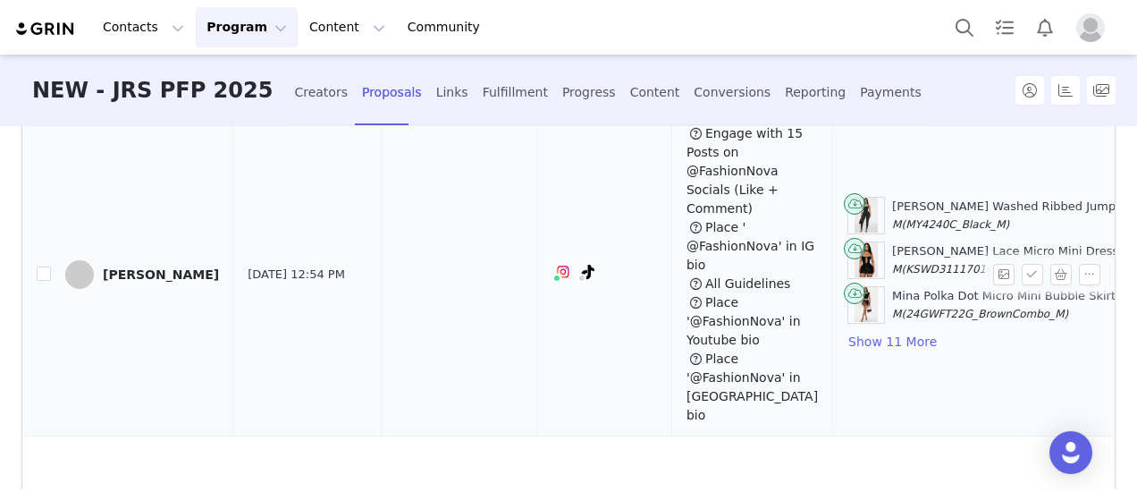
scroll to position [316, 0]
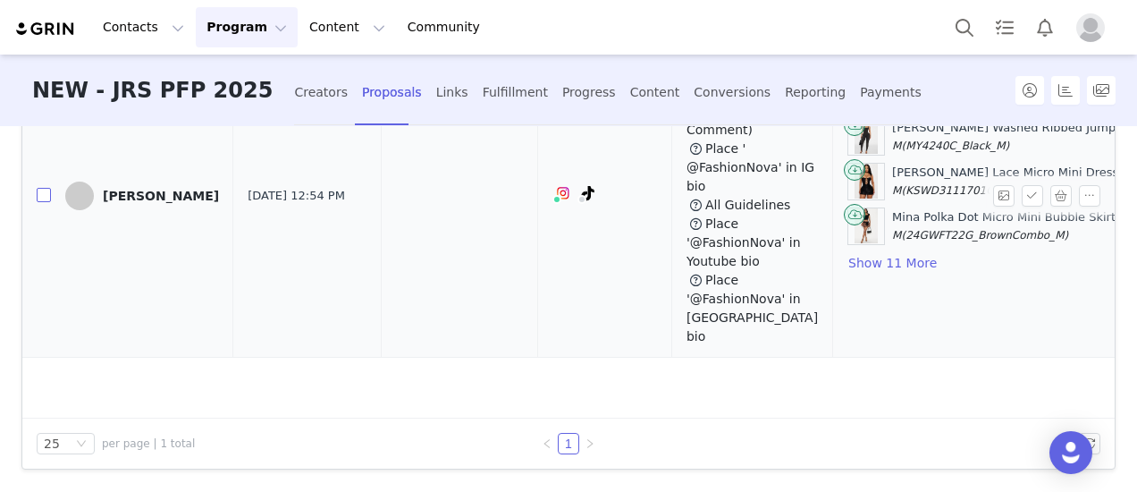
drag, startPoint x: 48, startPoint y: 190, endPoint x: 52, endPoint y: 199, distance: 10.5
click at [46, 189] on input "checkbox" at bounding box center [44, 195] width 14 height 14
checkbox input "true"
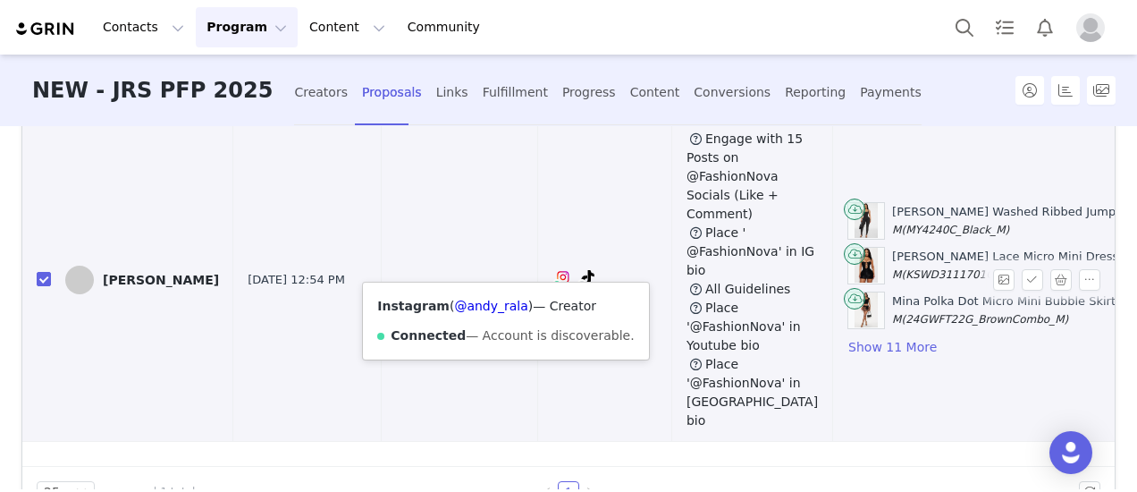
scroll to position [227, 0]
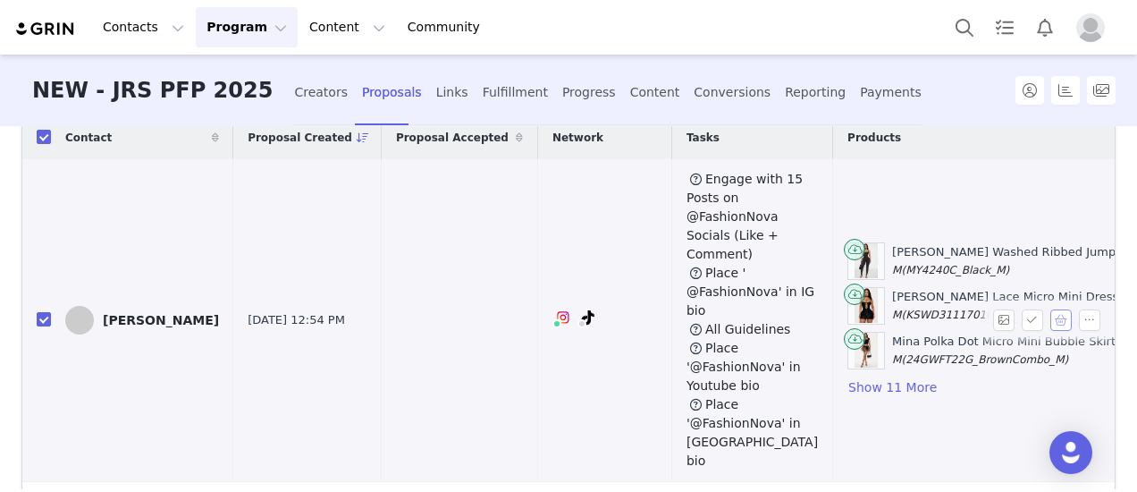
click at [1051, 310] on button "button" at bounding box center [1061, 319] width 21 height 21
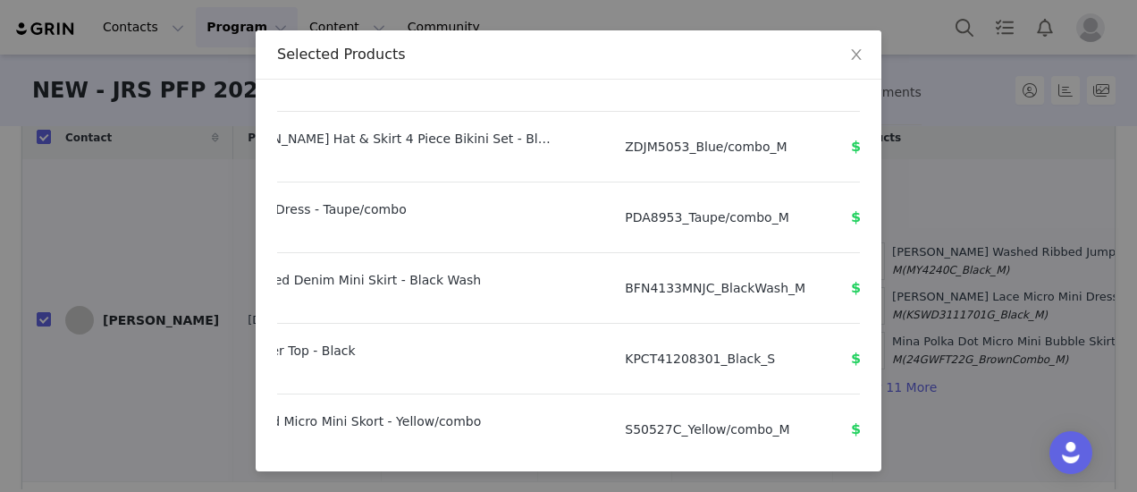
scroll to position [717, 215]
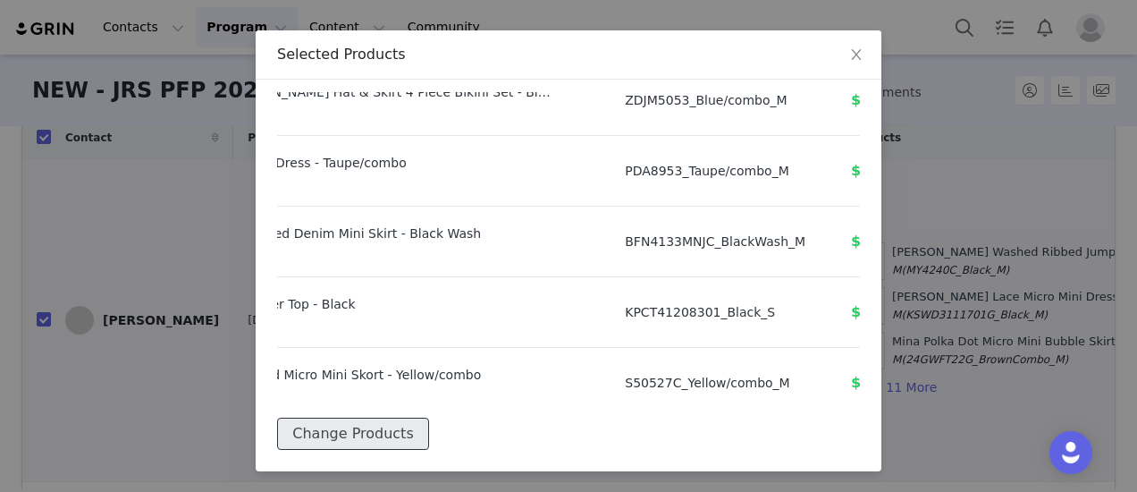
click at [353, 421] on button "Change Products" at bounding box center [352, 434] width 151 height 32
select select "27261084"
select select "21930253"
select select "26438594"
select select "25295469"
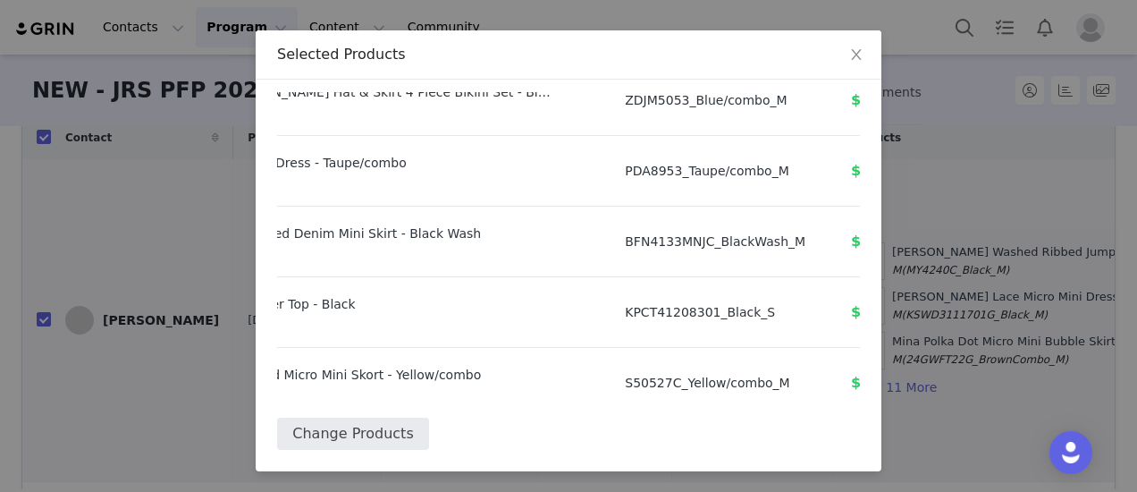
select select "22079711"
select select "26553163"
select select "16561151"
select select "24753413"
select select "22915388"
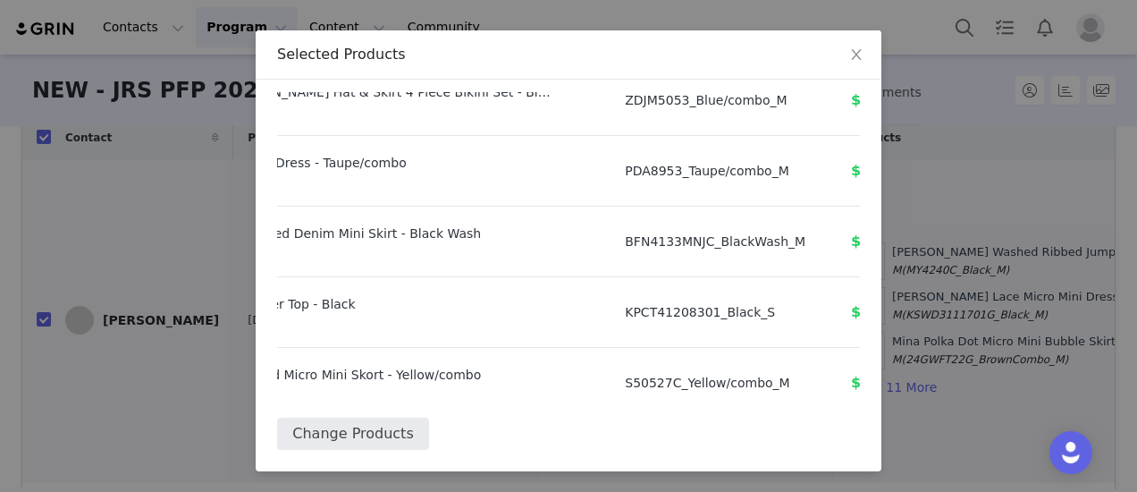
select select "25314847"
select select "27607230"
select select "22537468"
select select "27354993"
select select "27763319"
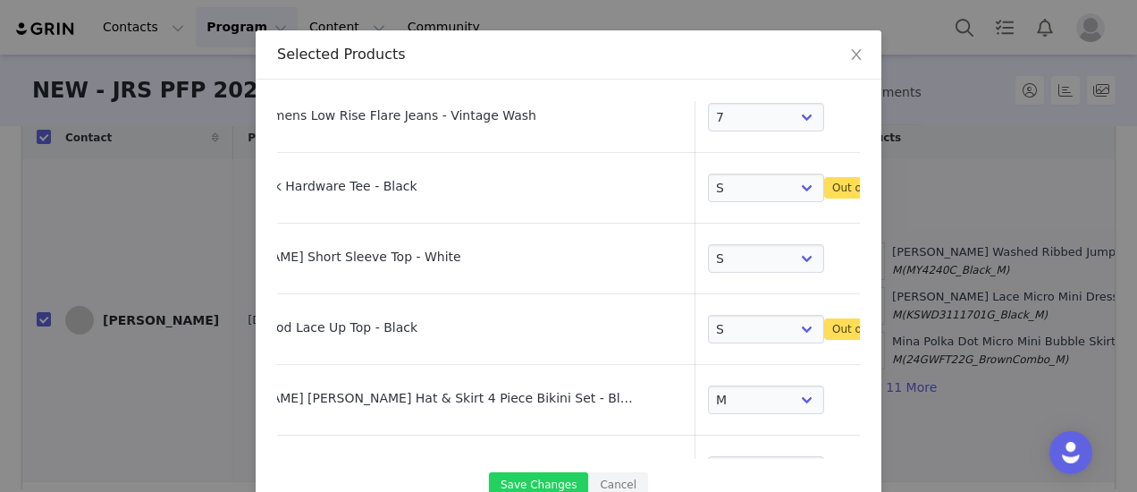
scroll to position [447, 134]
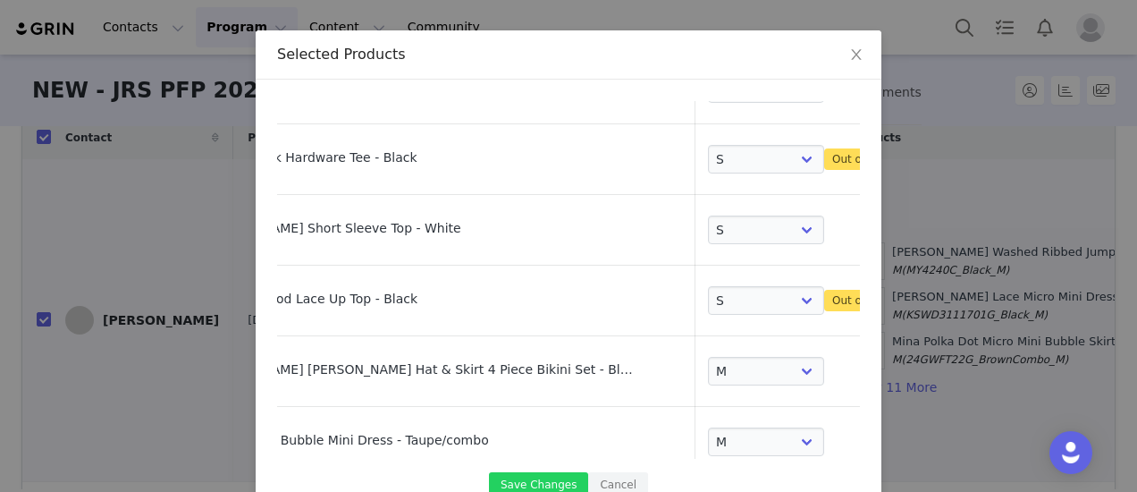
click at [351, 151] on div "Vintage Rock Hardware Tee - Black" at bounding box center [416, 152] width 435 height 30
copy div "Vintage Rock Hardware Tee - Black"
click at [361, 294] on div "Up To No Good Lace Up Top - Black" at bounding box center [416, 293] width 435 height 30
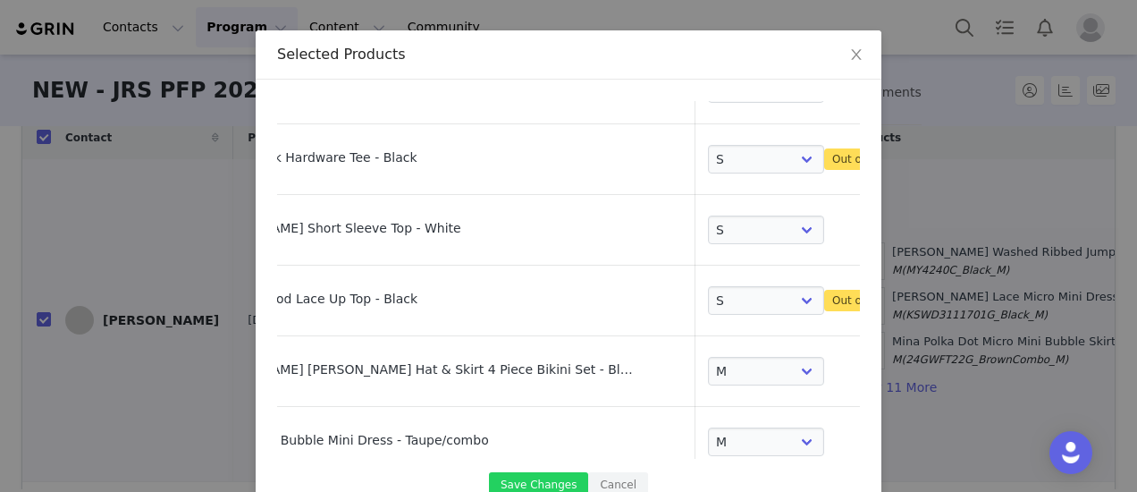
click at [361, 294] on div "Up To No Good Lace Up Top - Black" at bounding box center [416, 293] width 435 height 30
drag, startPoint x: 360, startPoint y: 294, endPoint x: 345, endPoint y: 296, distance: 15.3
click at [345, 296] on div "Up To No Good Lace Up Top - Black" at bounding box center [416, 293] width 435 height 30
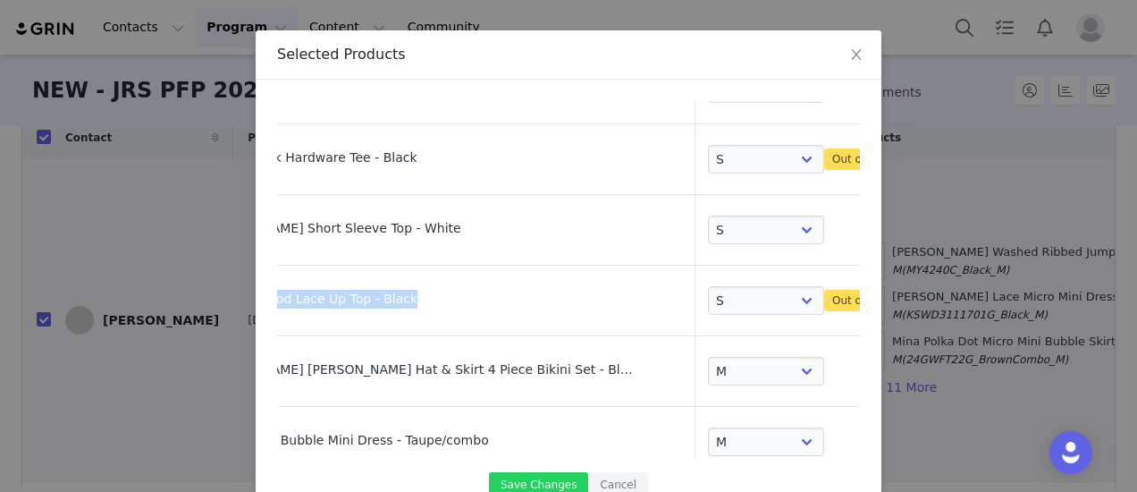
copy div "Up To No Good Lace Up Top - Black"
click at [403, 266] on td "Up To No Good Lace Up Top - Black" at bounding box center [420, 301] width 552 height 71
click at [933, 298] on link at bounding box center [942, 303] width 18 height 18
select select "25314847"
select select "27607230"
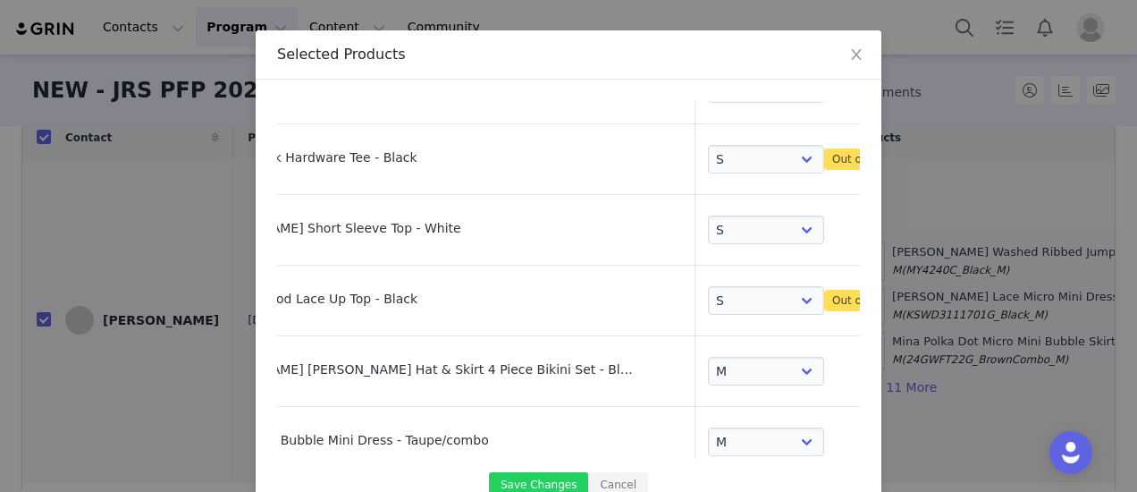
select select "22537468"
select select "27354993"
select select "27763319"
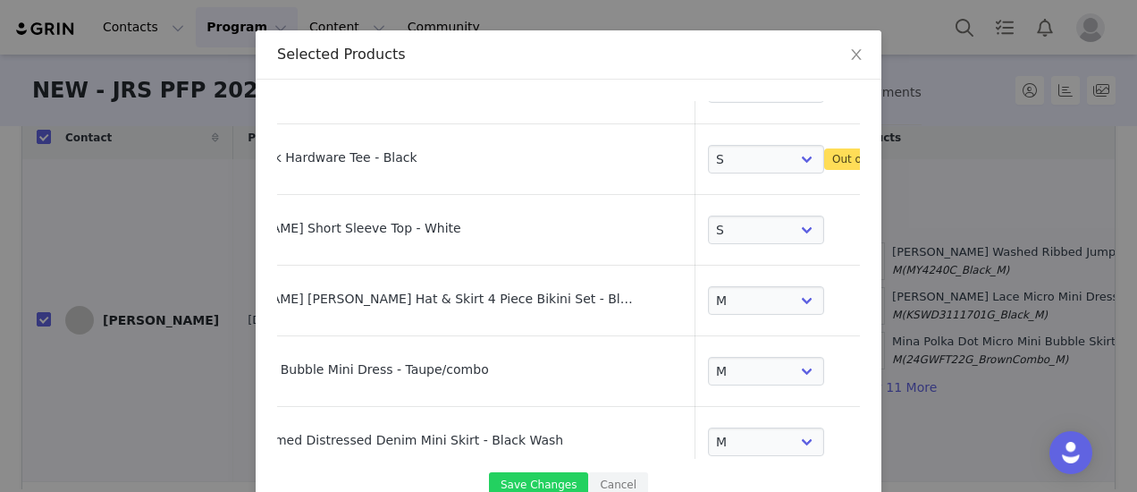
click at [933, 158] on link at bounding box center [942, 162] width 18 height 18
select select "24753413"
select select "25314847"
select select "27607230"
select select "22537468"
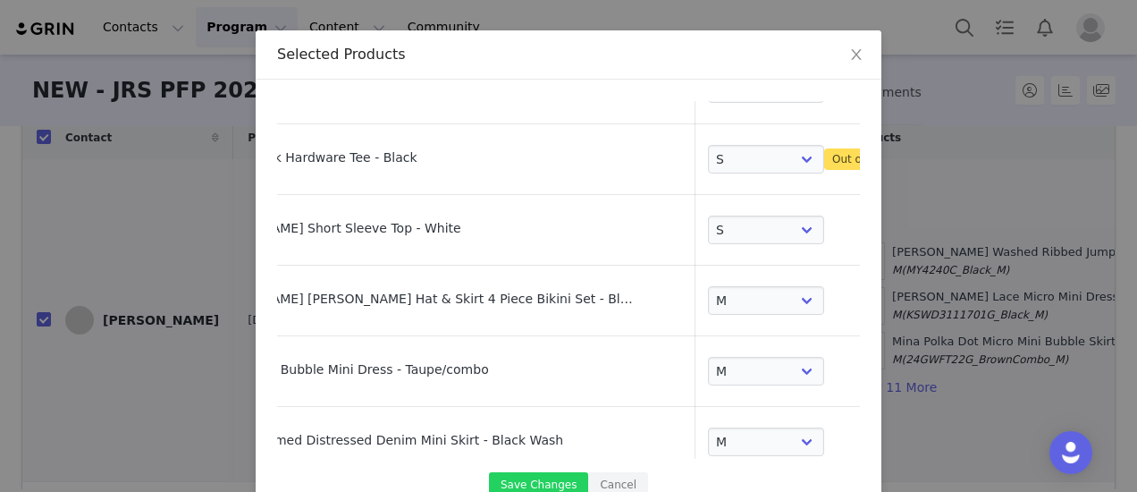
select select "27354993"
select select "27763319"
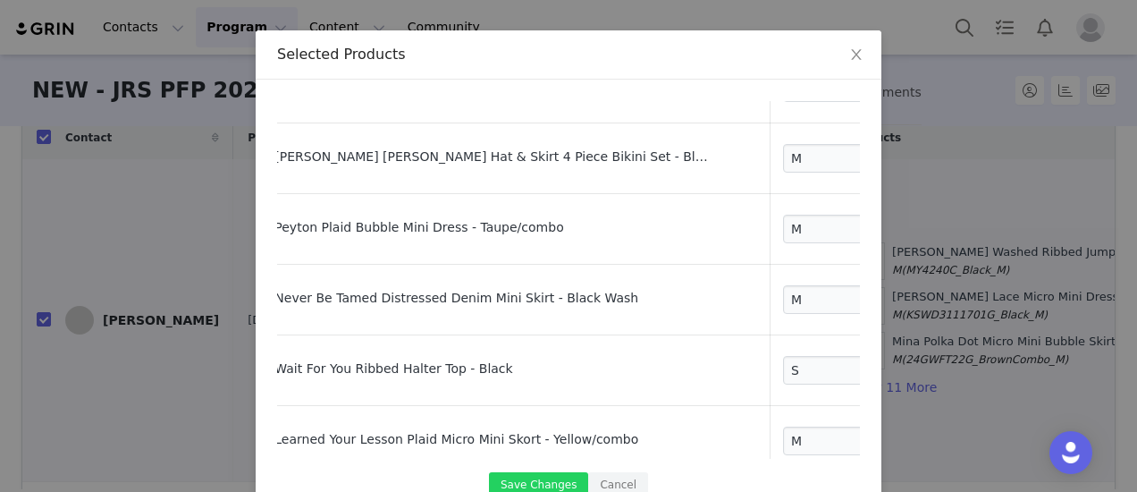
scroll to position [604, 59]
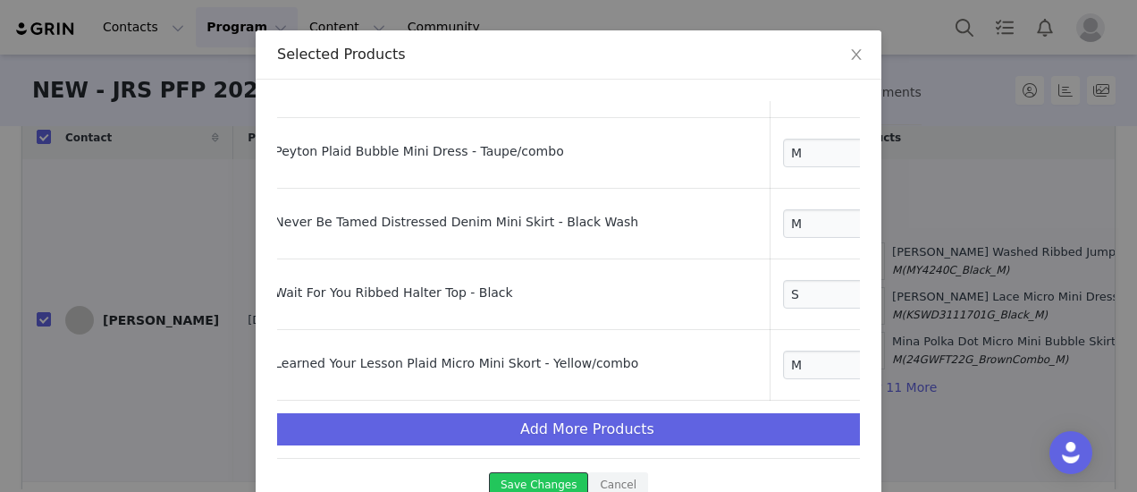
click at [544, 477] on button "Save Changes" at bounding box center [538, 484] width 99 height 24
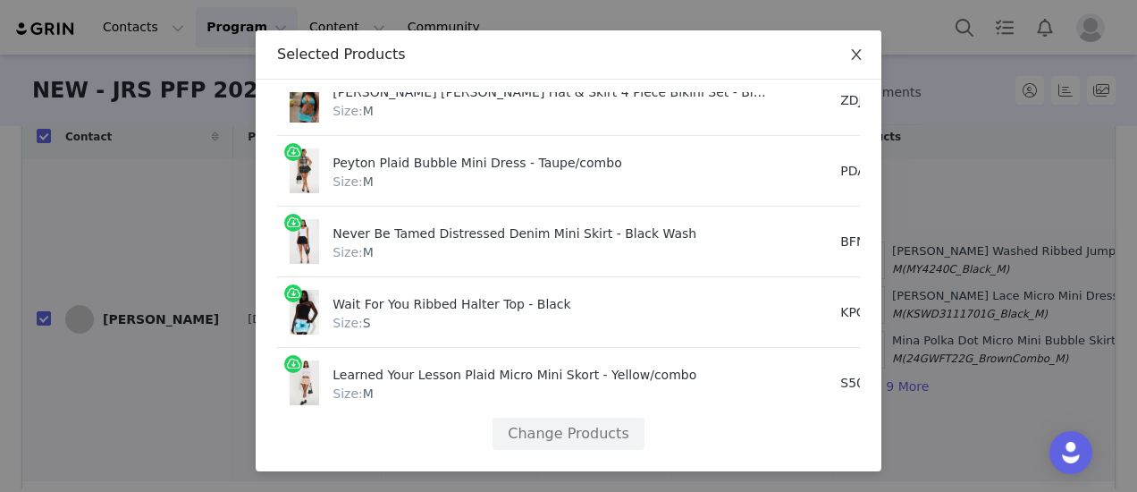
scroll to position [227, 0]
click at [850, 60] on icon "icon: close" at bounding box center [856, 54] width 14 height 14
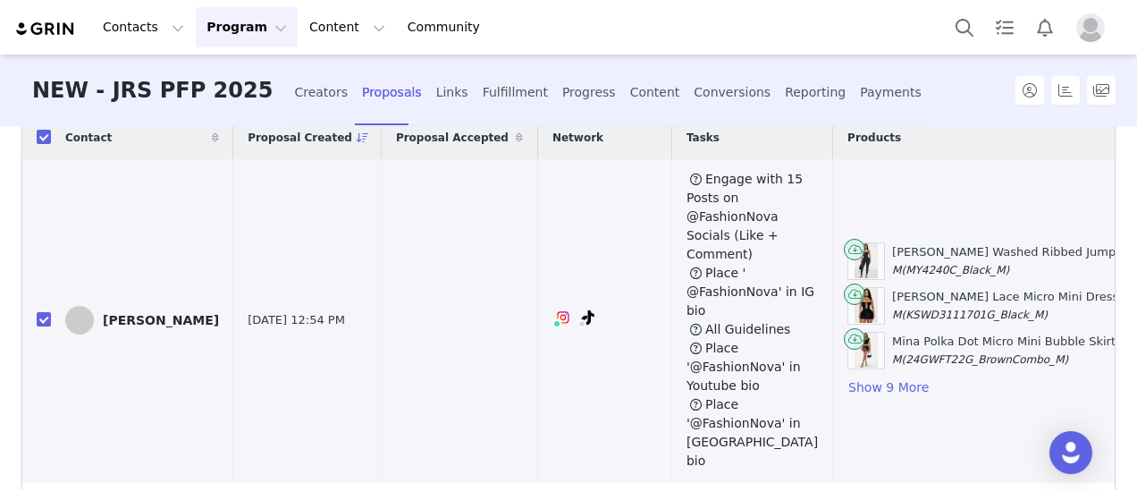
scroll to position [0, 0]
click at [1022, 314] on button "button" at bounding box center [1032, 319] width 21 height 21
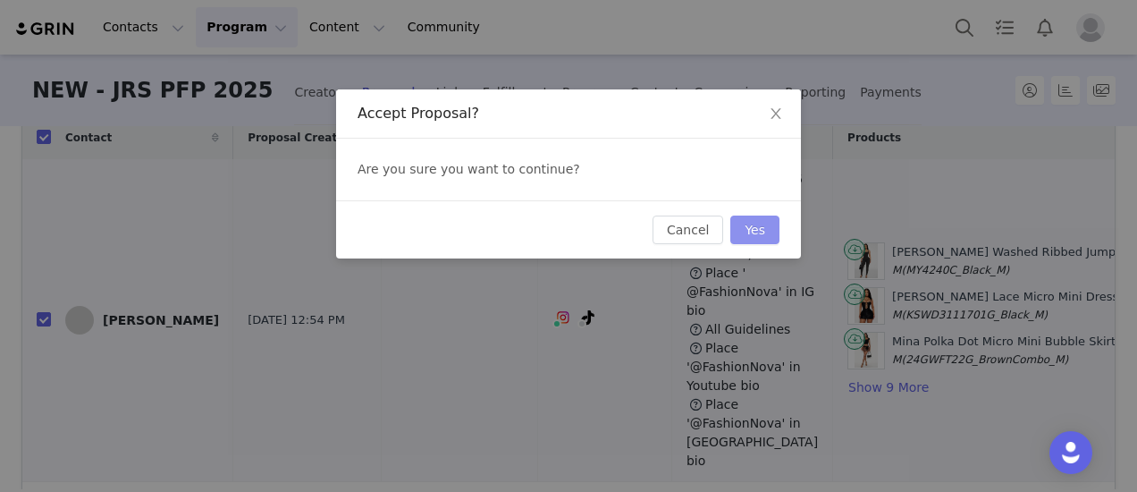
click at [760, 228] on button "Yes" at bounding box center [755, 229] width 49 height 29
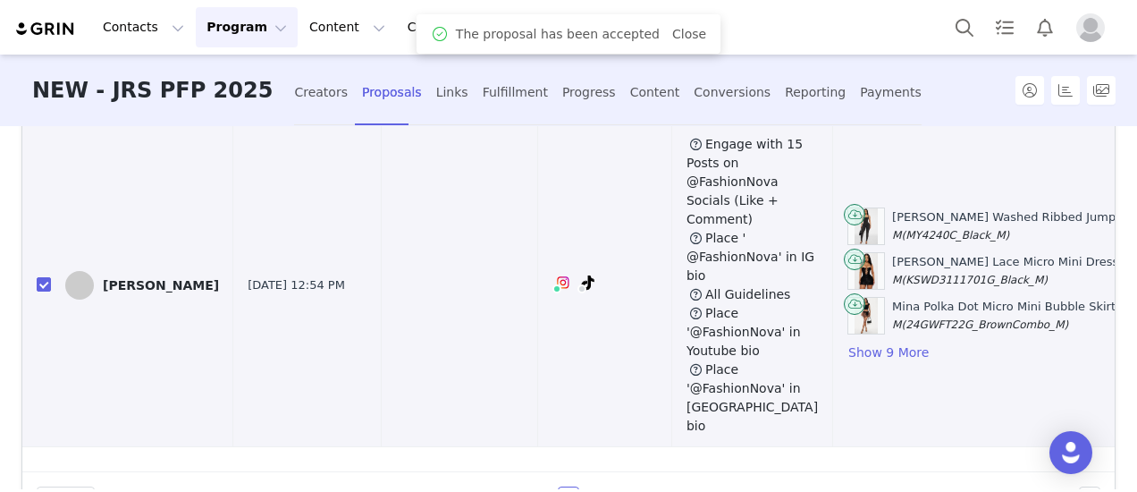
scroll to position [193, 0]
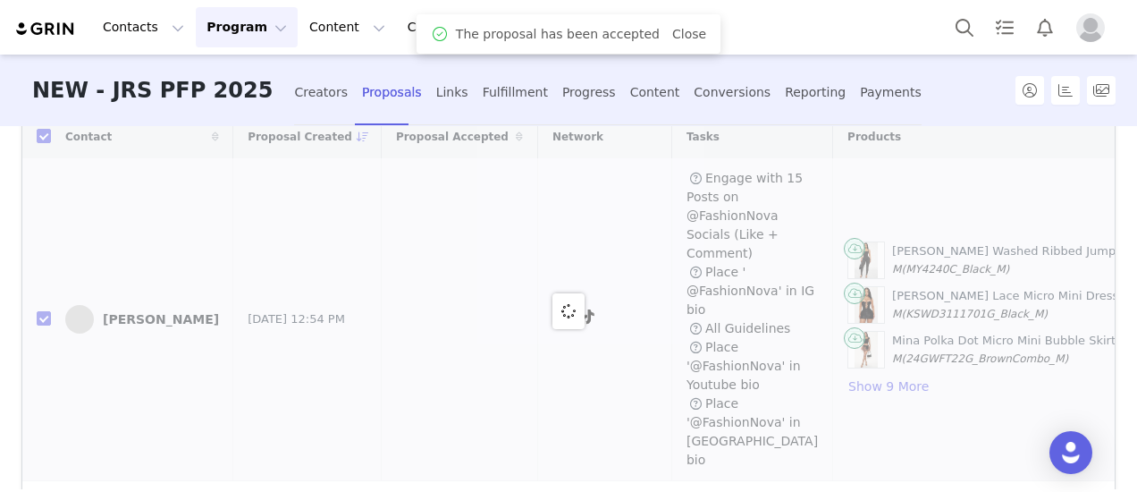
checkbox input "false"
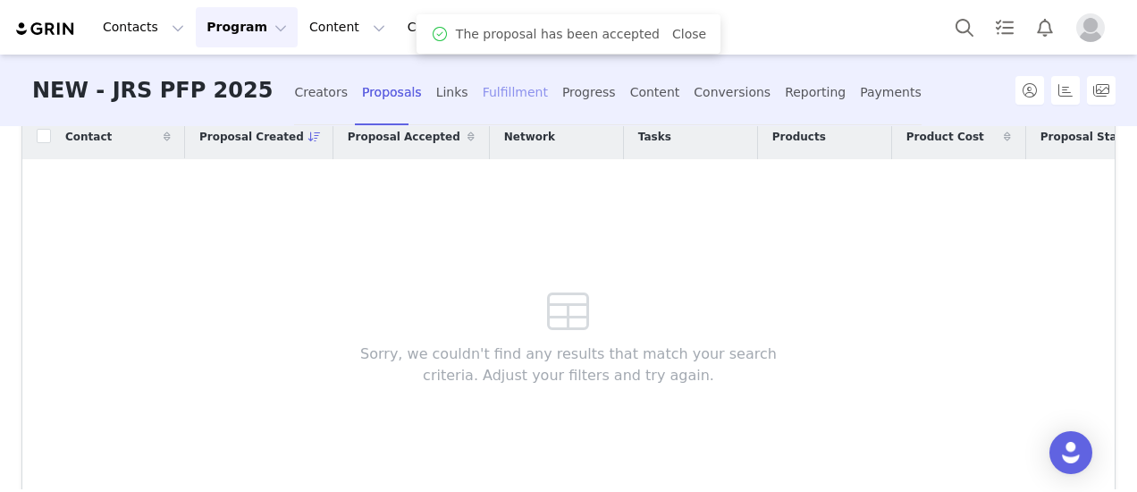
click at [483, 95] on div "Fulfillment" at bounding box center [515, 92] width 65 height 47
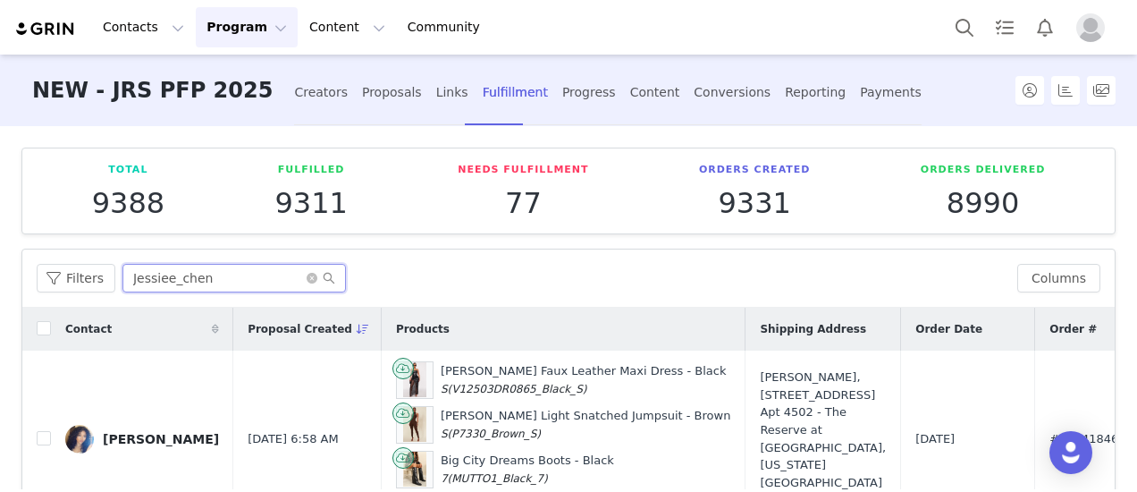
click at [199, 273] on input "Jessiee_chen" at bounding box center [234, 278] width 224 height 29
paste input "andy_rala"
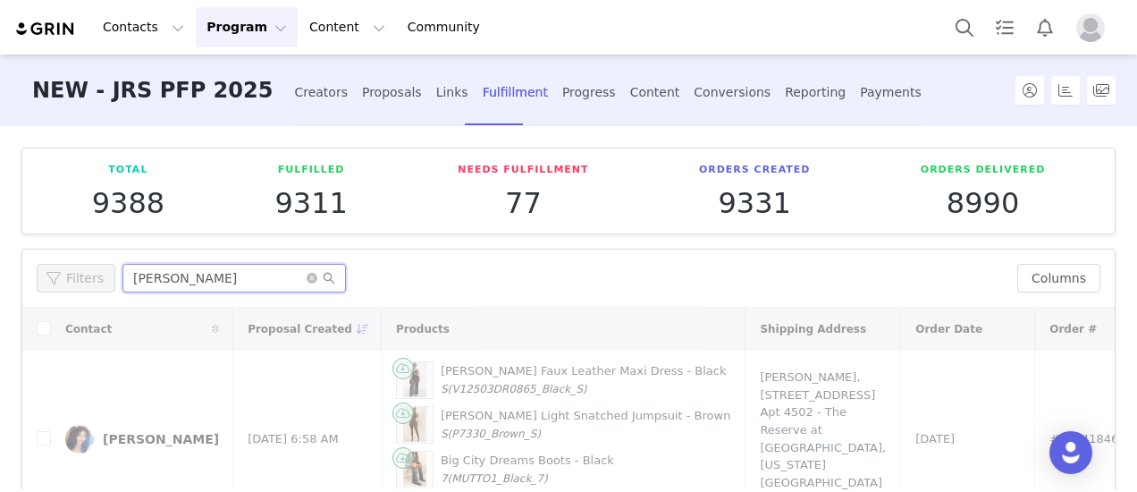
scroll to position [89, 0]
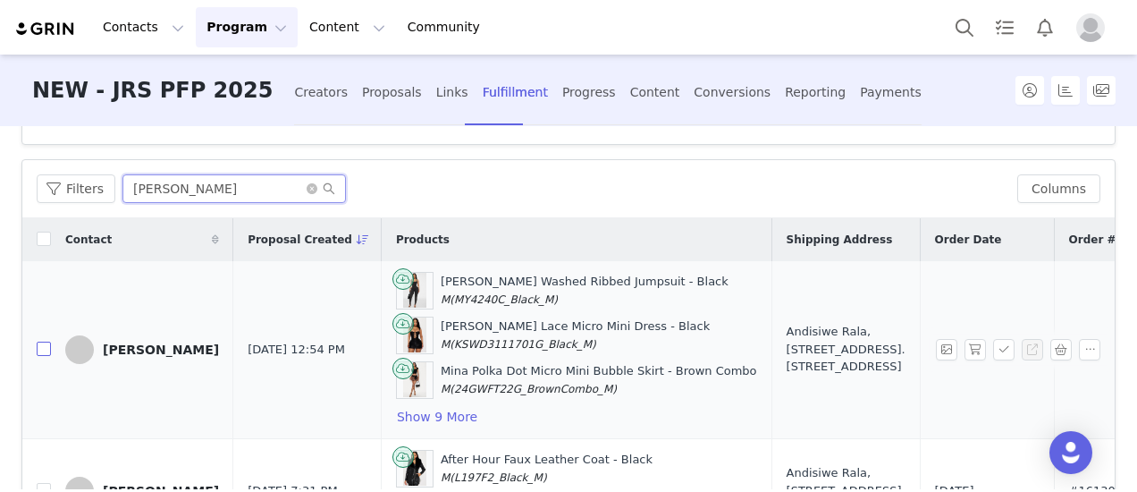
type input "andy_rala"
click at [47, 351] on input "checkbox" at bounding box center [44, 349] width 14 height 14
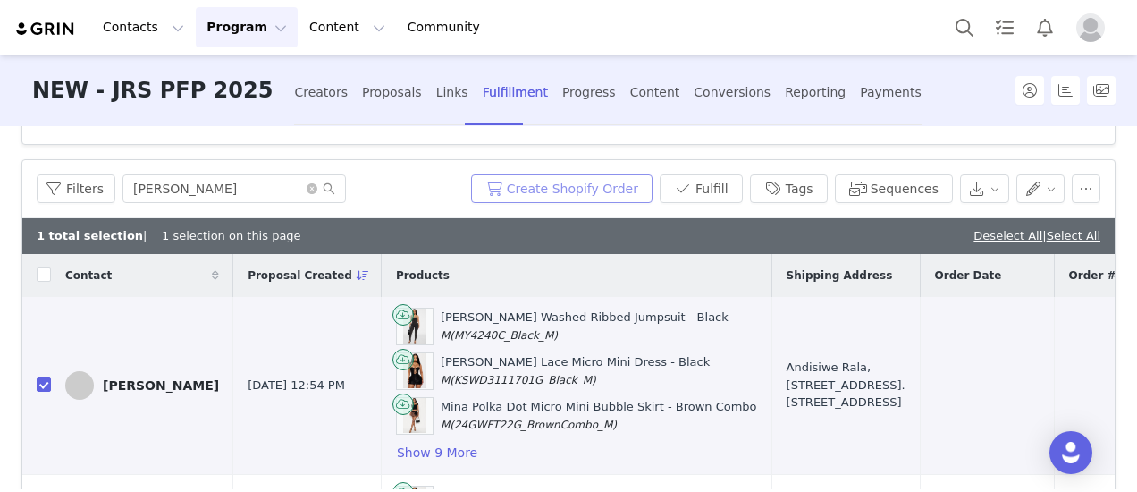
click at [552, 196] on button "Create Shopify Order" at bounding box center [562, 188] width 182 height 29
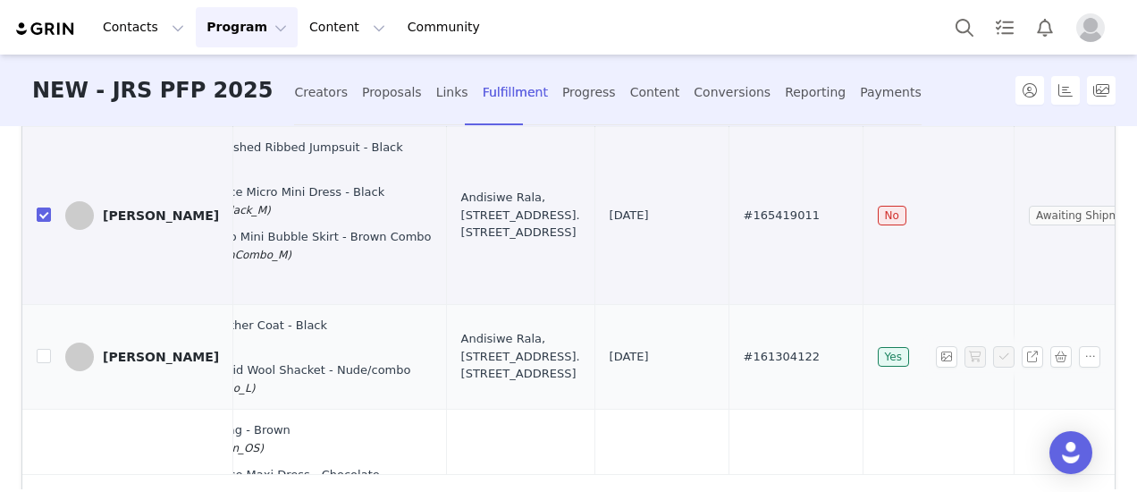
scroll to position [137, 0]
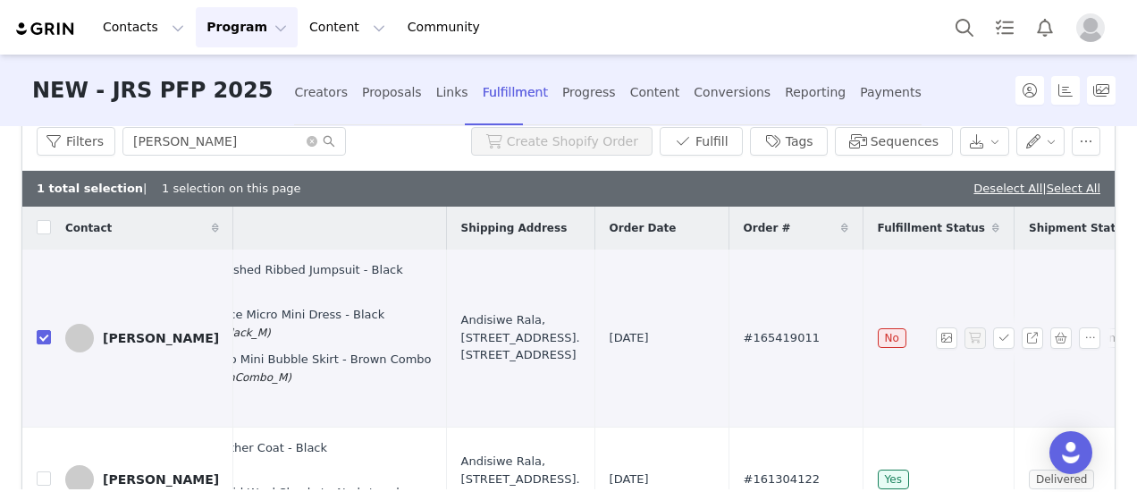
click at [744, 335] on span "#165419011" at bounding box center [782, 338] width 76 height 18
copy span "165419011"
click at [729, 260] on td "#165419011" at bounding box center [796, 338] width 134 height 178
drag, startPoint x: 41, startPoint y: 337, endPoint x: 289, endPoint y: 181, distance: 293.0
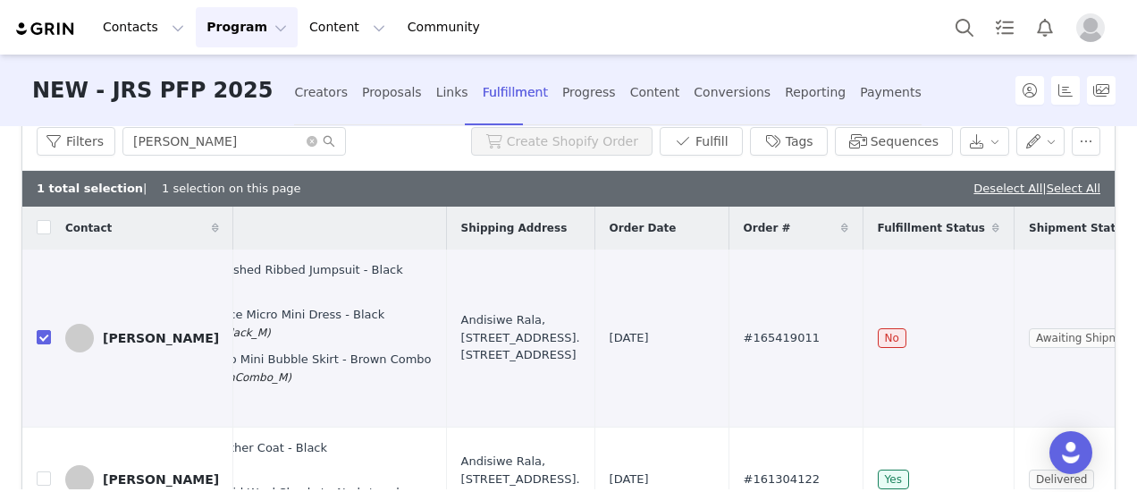
click at [41, 337] on input "checkbox" at bounding box center [44, 337] width 14 height 14
checkbox input "false"
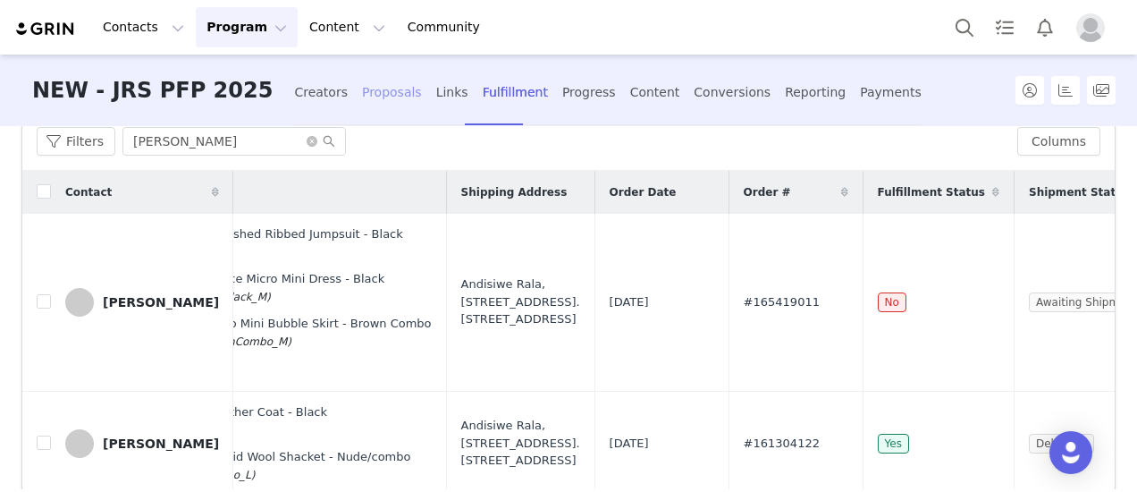
click at [363, 89] on div "Proposals" at bounding box center [392, 92] width 60 height 47
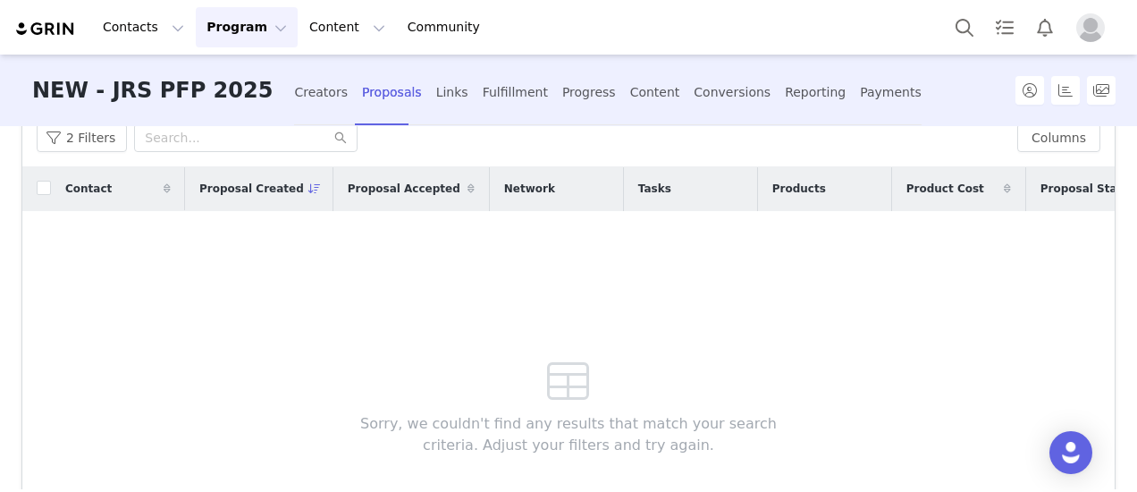
scroll to position [302, 0]
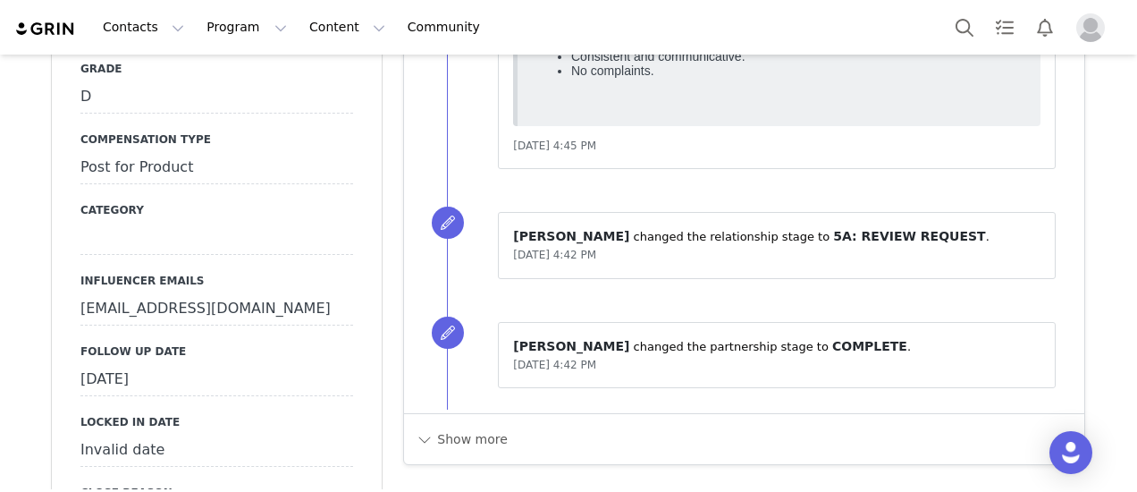
scroll to position [1788, 0]
click at [201, 364] on div "[DATE]" at bounding box center [216, 379] width 273 height 32
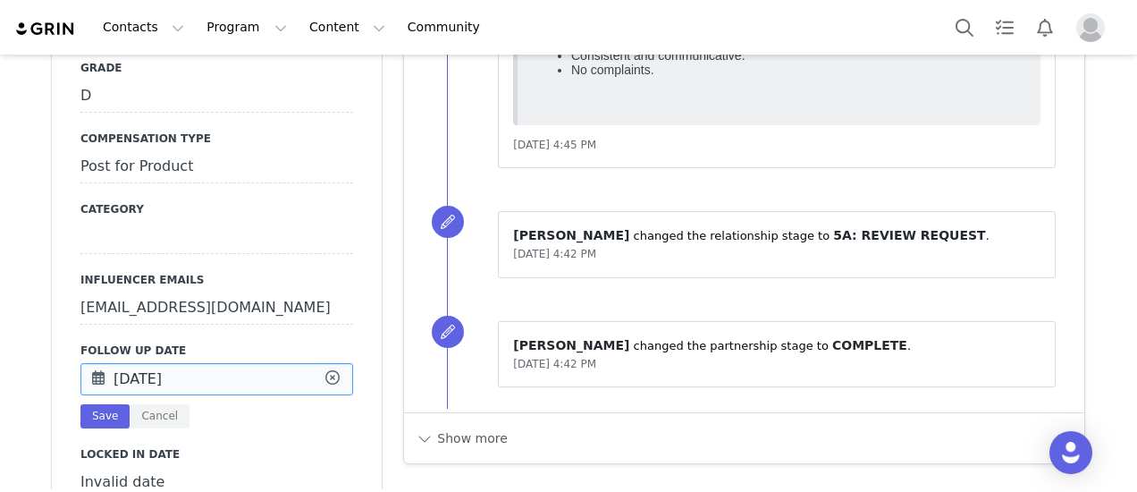
click at [201, 364] on input "[DATE]" at bounding box center [216, 379] width 273 height 32
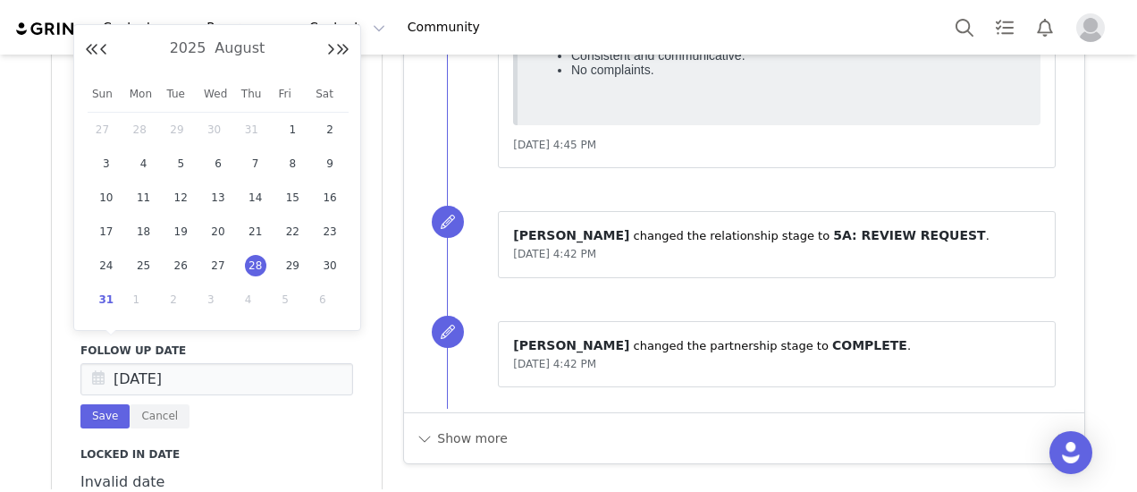
click at [104, 301] on span "31" at bounding box center [106, 299] width 21 height 21
type input "[DATE]"
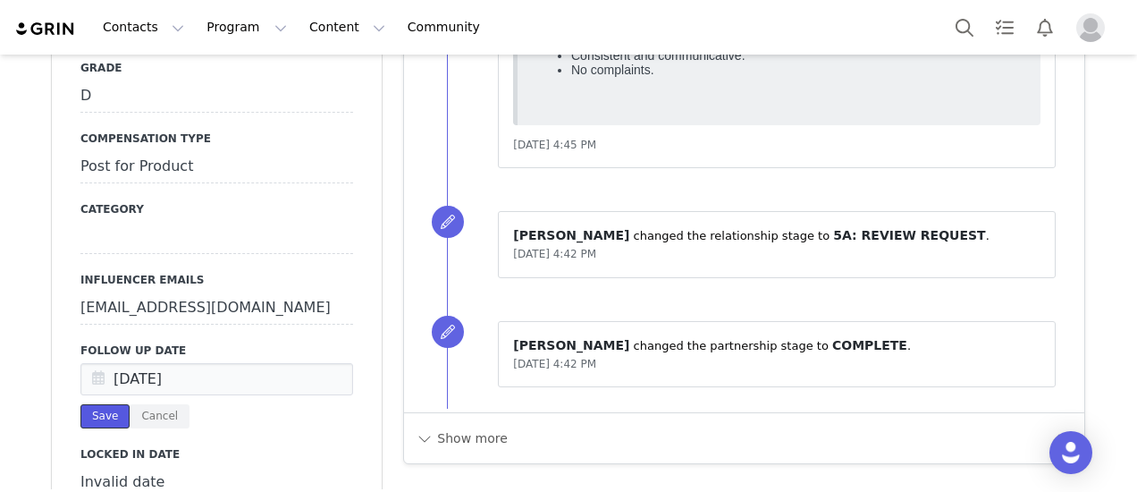
click at [95, 404] on button "Save" at bounding box center [104, 416] width 49 height 24
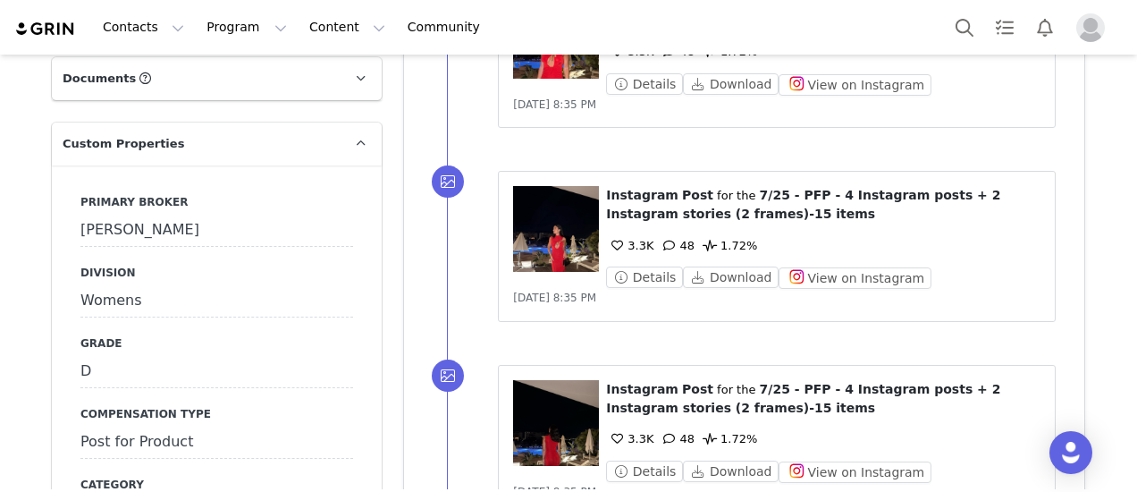
scroll to position [1699, 0]
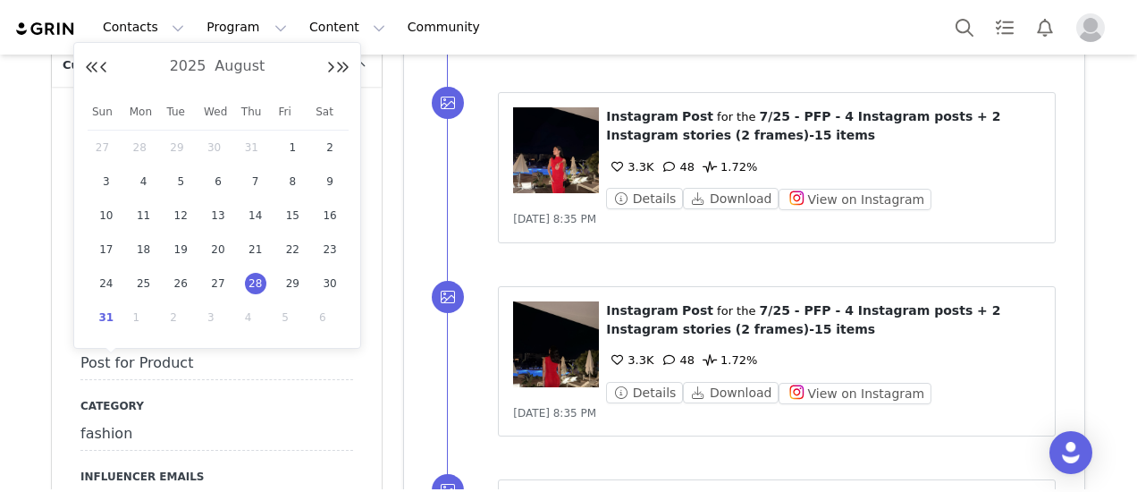
click at [106, 316] on span "31" at bounding box center [106, 317] width 21 height 21
type input "[DATE]"
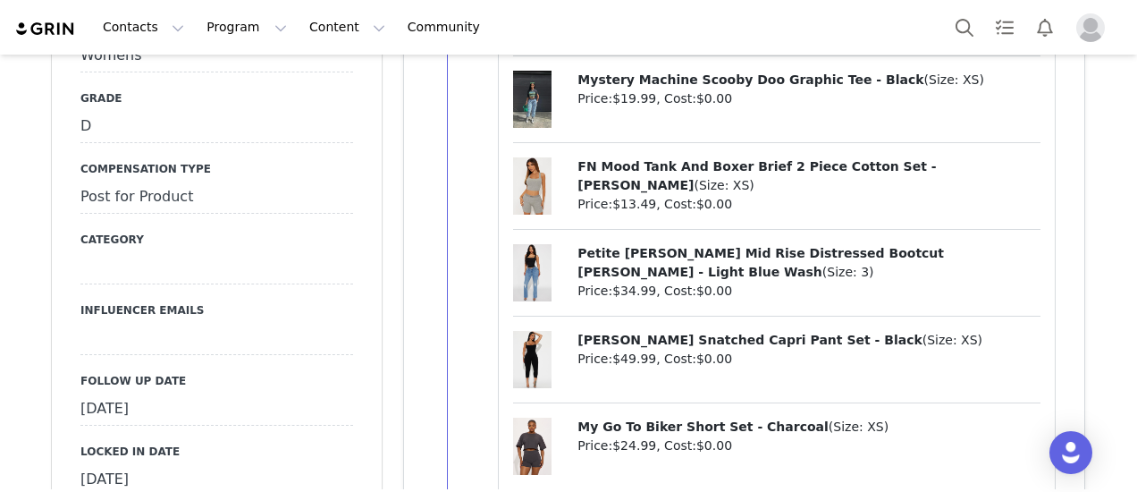
scroll to position [1788, 0]
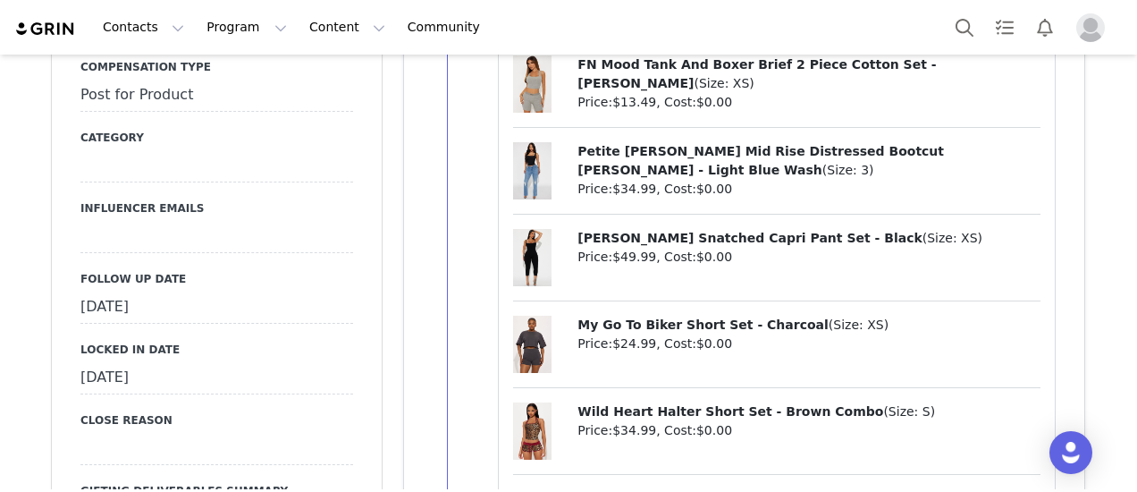
click at [197, 291] on div "August 29th, 2025" at bounding box center [216, 307] width 273 height 32
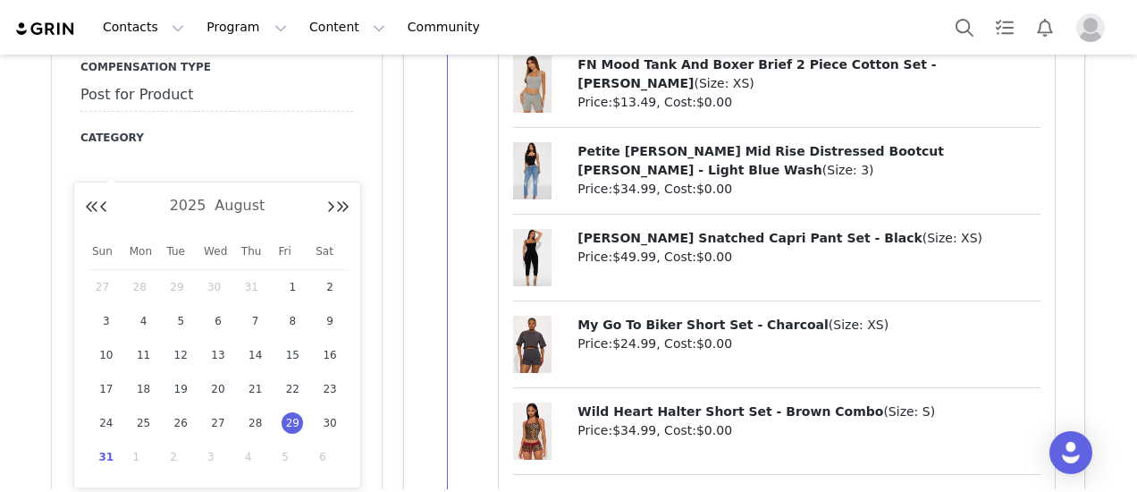
click at [102, 457] on span "31" at bounding box center [106, 456] width 21 height 21
type input "[DATE]"
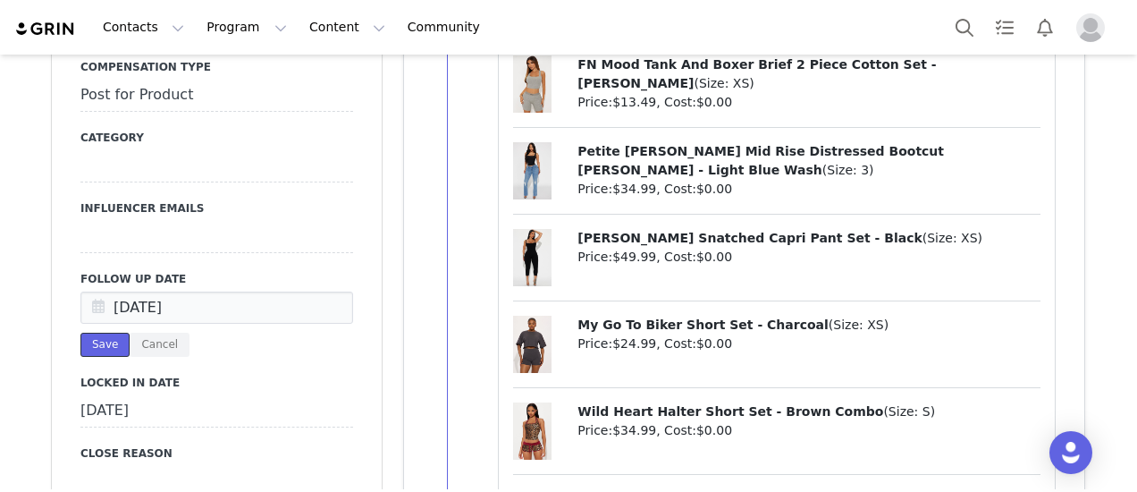
click at [105, 333] on button "Save" at bounding box center [104, 345] width 49 height 24
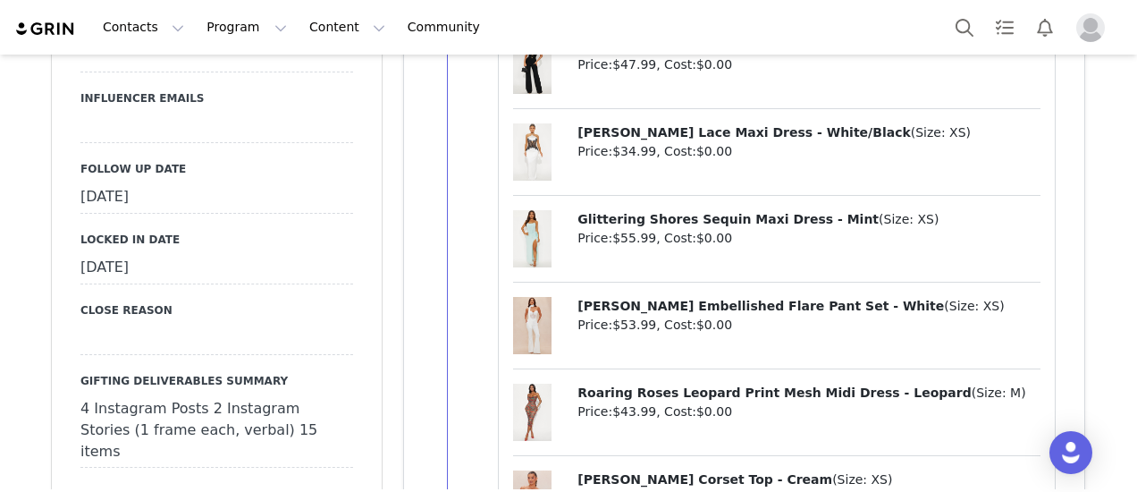
scroll to position [1878, 0]
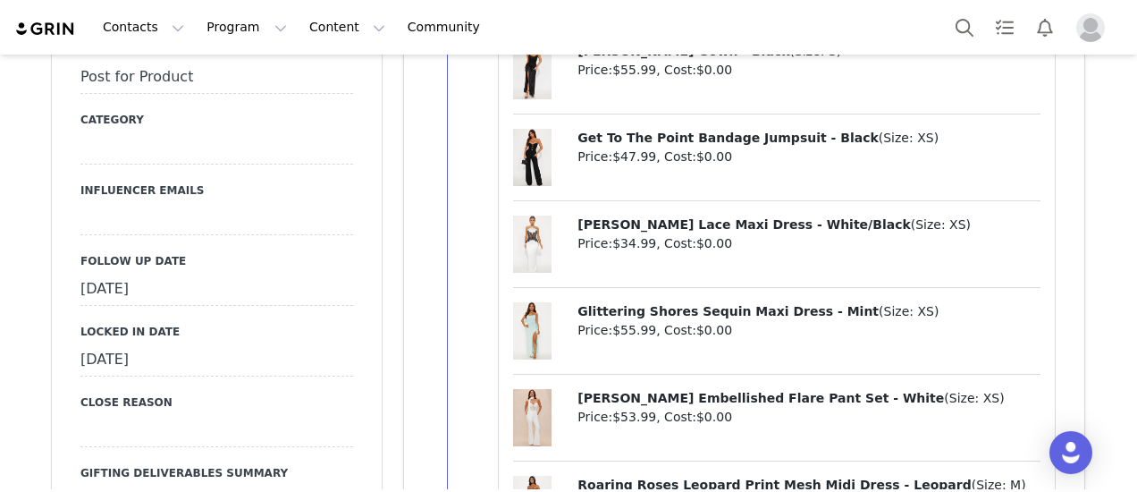
click at [148, 274] on div "[DATE]" at bounding box center [216, 290] width 273 height 32
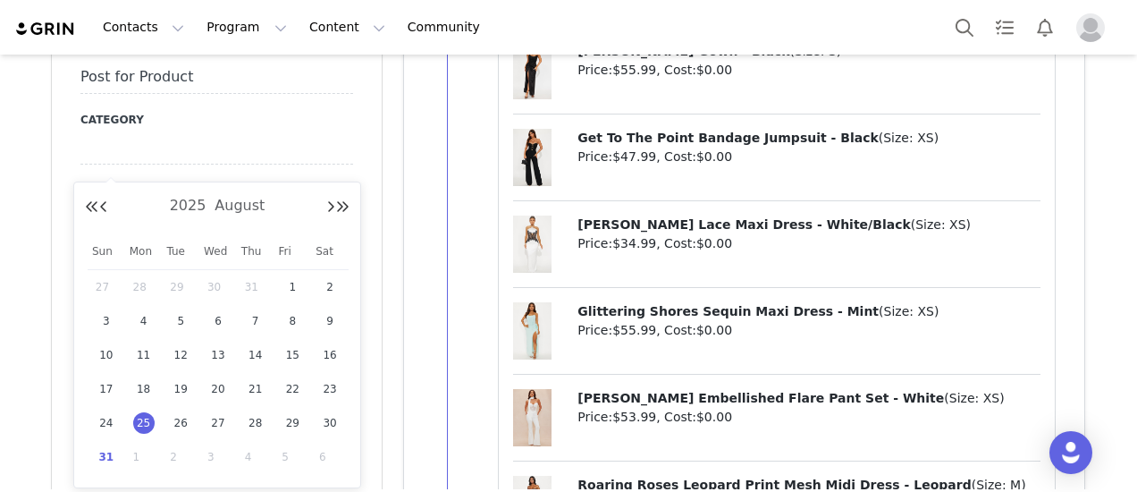
click at [106, 452] on span "31" at bounding box center [106, 456] width 21 height 21
type input "[DATE]"
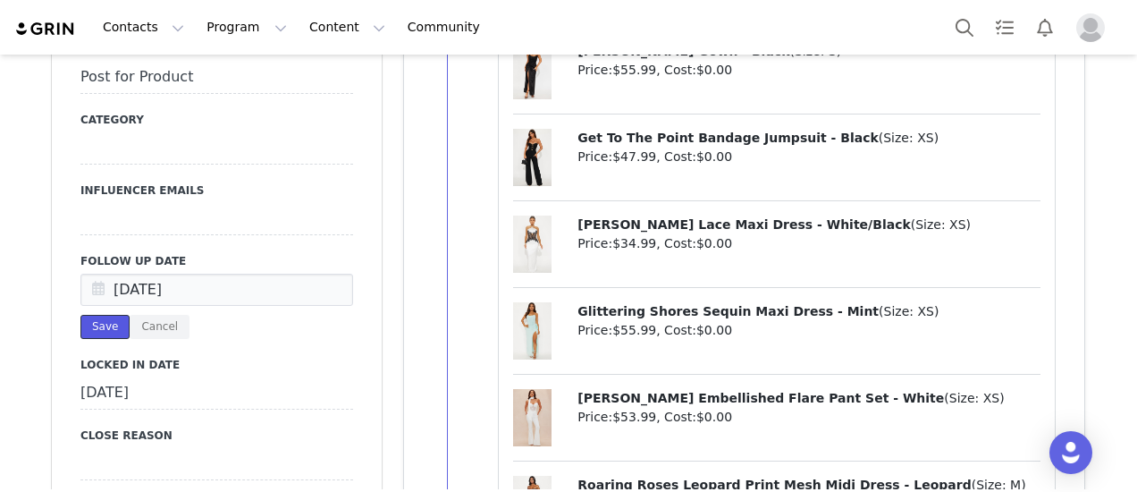
click at [97, 315] on button "Save" at bounding box center [104, 327] width 49 height 24
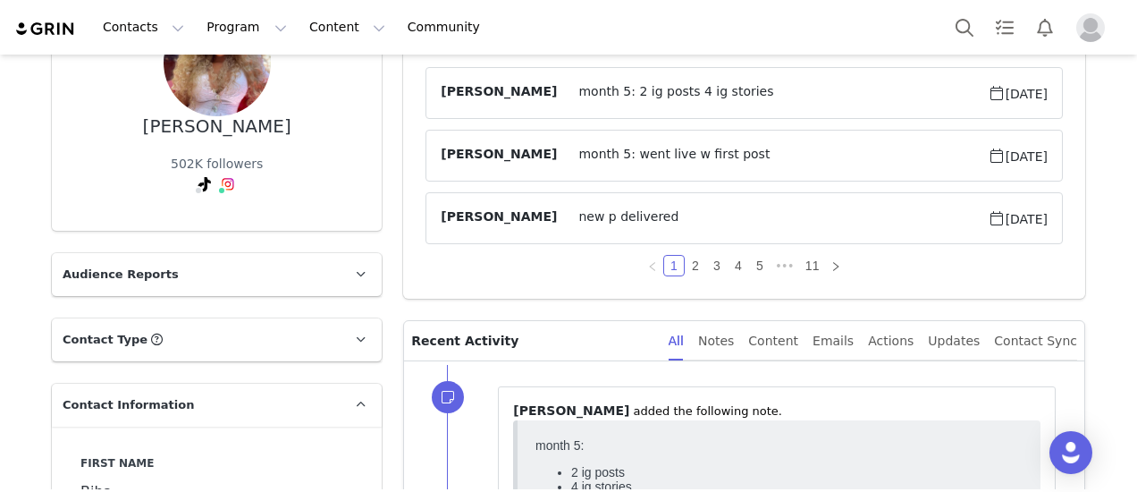
scroll to position [0, 0]
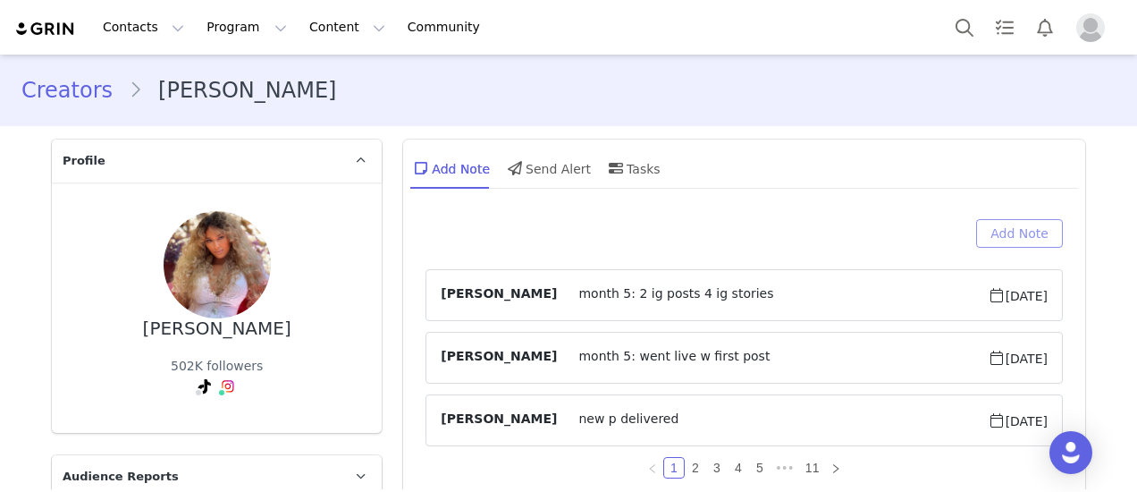
click at [1040, 233] on button "Add Note" at bounding box center [1019, 233] width 87 height 29
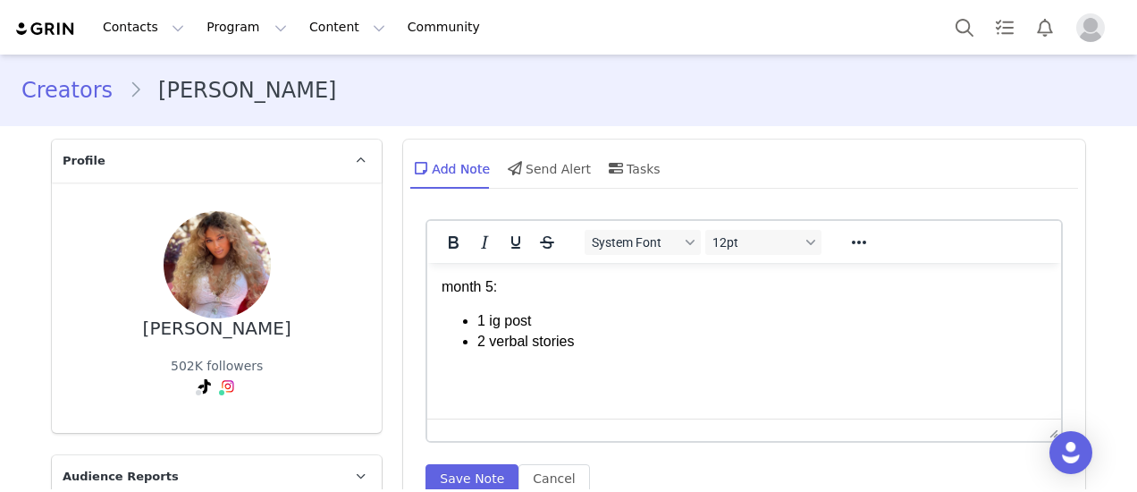
click at [530, 349] on li "2 verbal stories" at bounding box center [762, 342] width 570 height 20
click at [472, 466] on button "Save Note" at bounding box center [472, 478] width 93 height 29
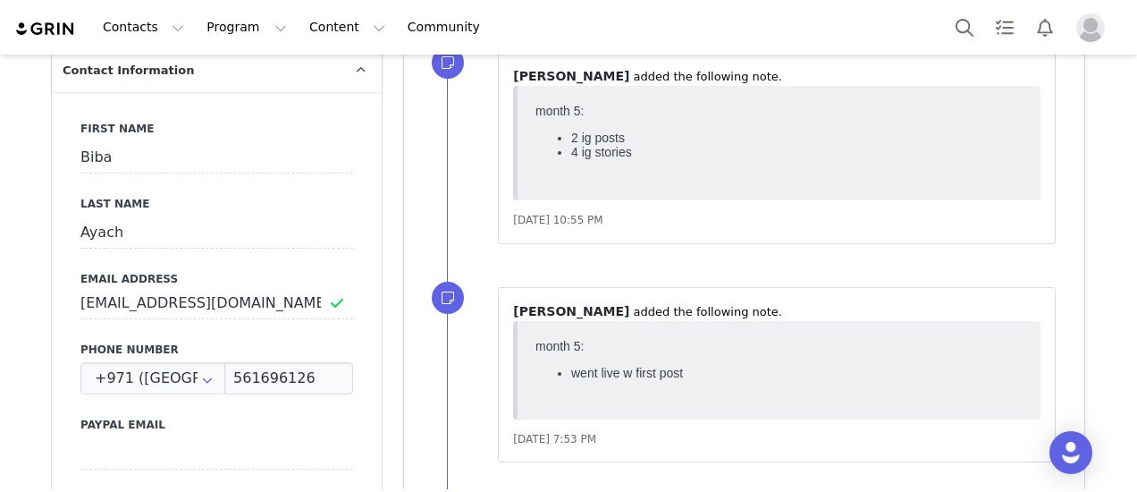
scroll to position [89, 0]
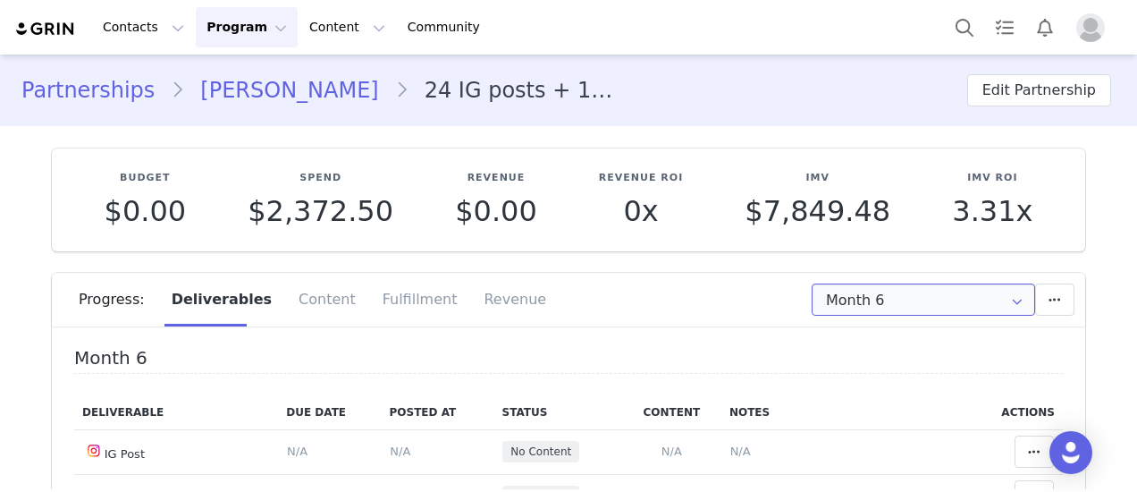
click at [957, 296] on input "Month 6" at bounding box center [924, 299] width 224 height 32
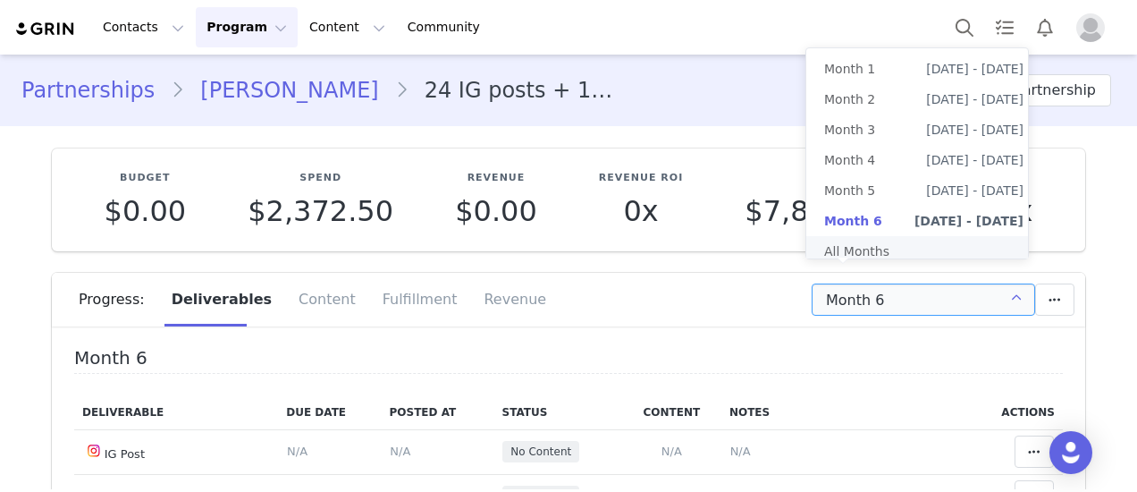
click at [879, 263] on li "All Months" at bounding box center [924, 251] width 235 height 30
type input "All"
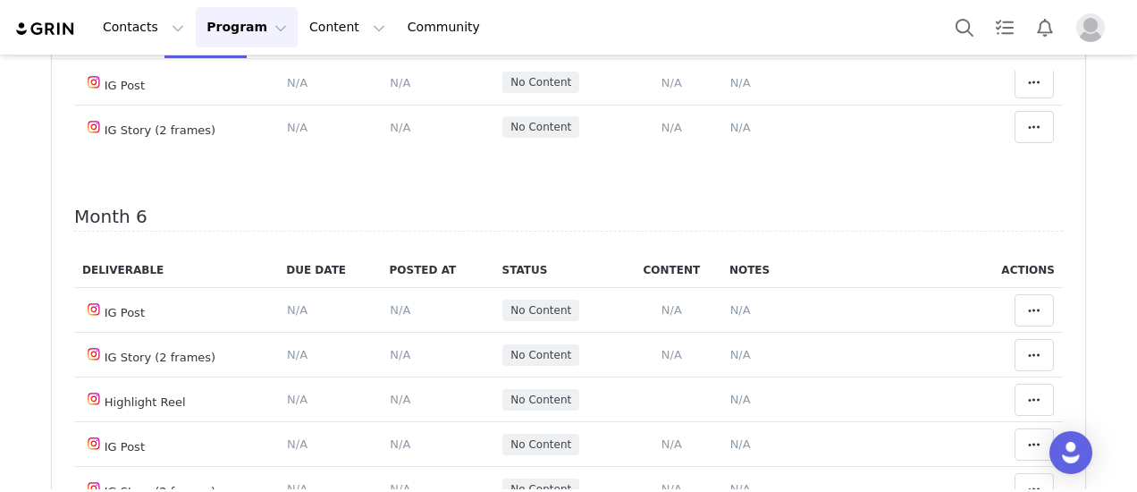
scroll to position [2504, 0]
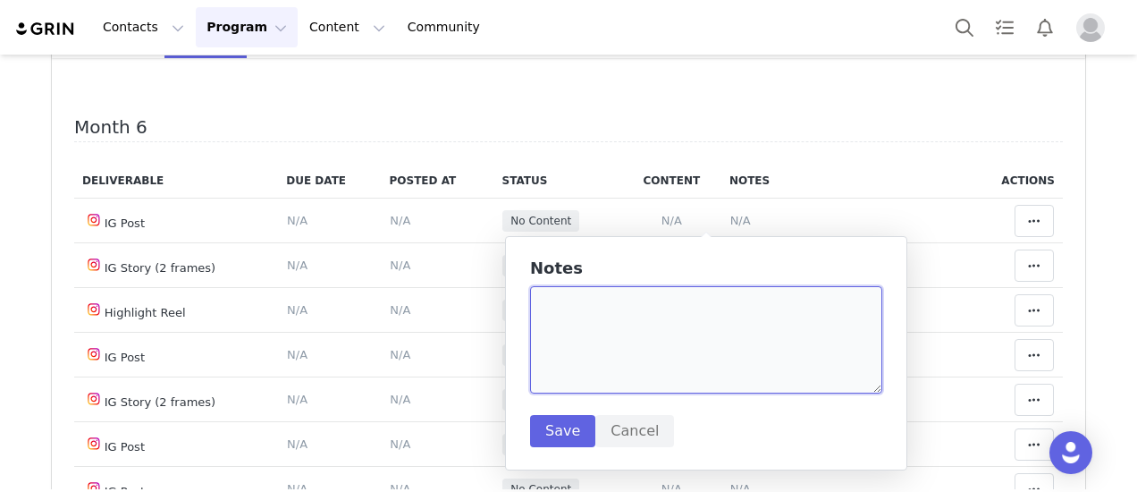
click at [569, 355] on textarea at bounding box center [706, 339] width 352 height 107
paste textarea "https://www.instagram.com/p/DN8y7w8Eyfm/?img_index=1"
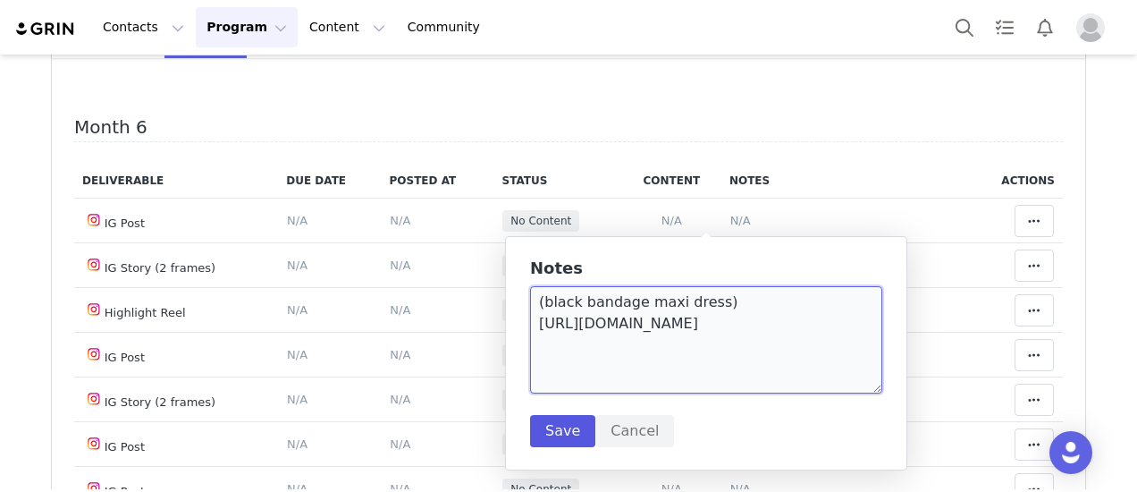
type textarea "(black bandage maxi dress) https://www.instagram.com/p/DN8y7w8Eyfm/?img_index=1"
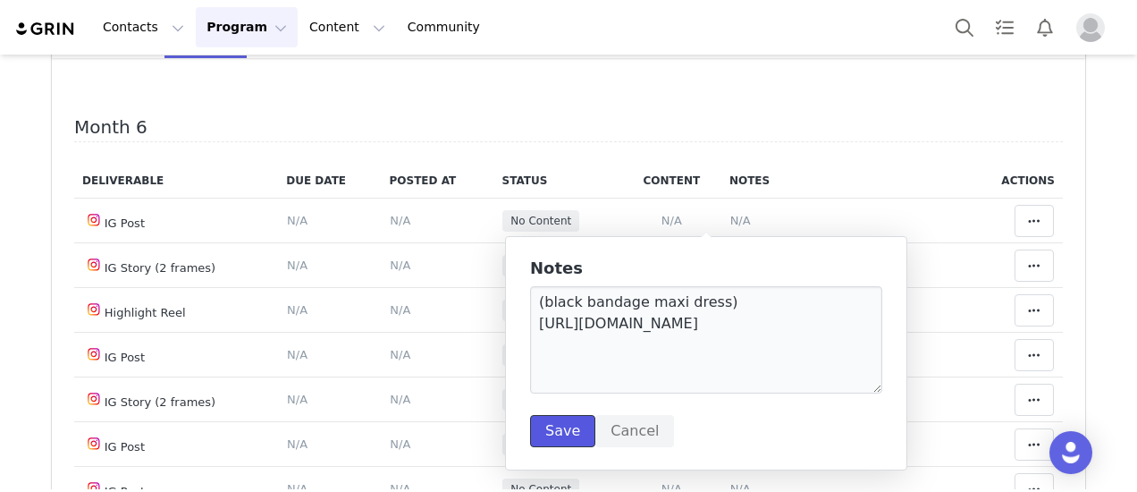
click at [562, 419] on button "Save" at bounding box center [562, 431] width 65 height 32
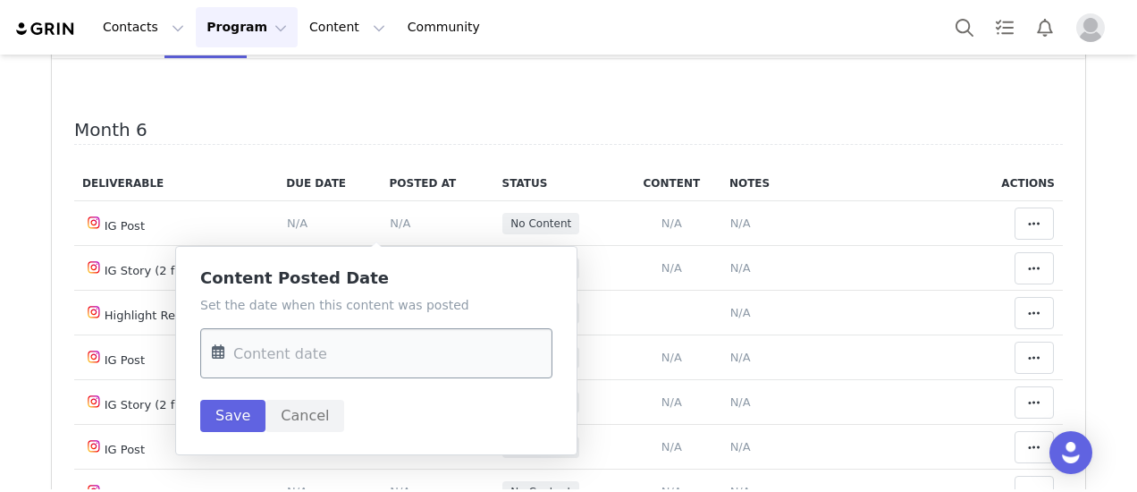
click at [292, 361] on input "text" at bounding box center [376, 353] width 352 height 50
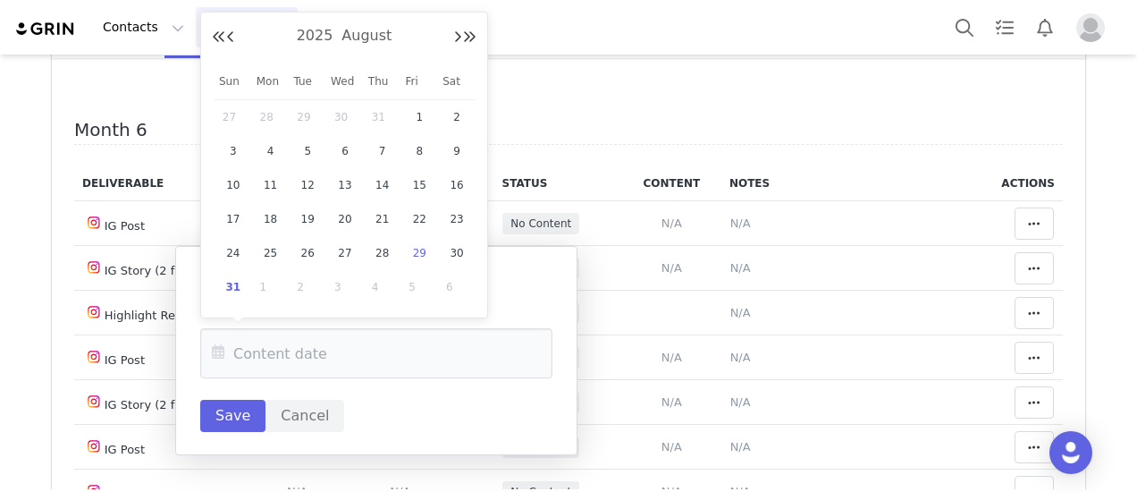
click at [418, 258] on span "29" at bounding box center [419, 252] width 21 height 21
type input "[DATE]"
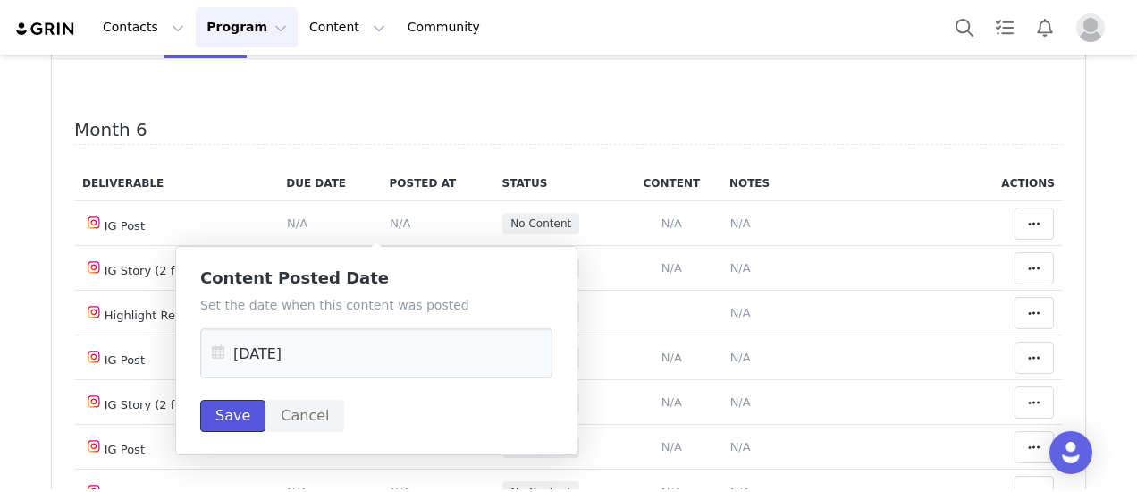
click at [224, 412] on button "Save" at bounding box center [232, 416] width 65 height 32
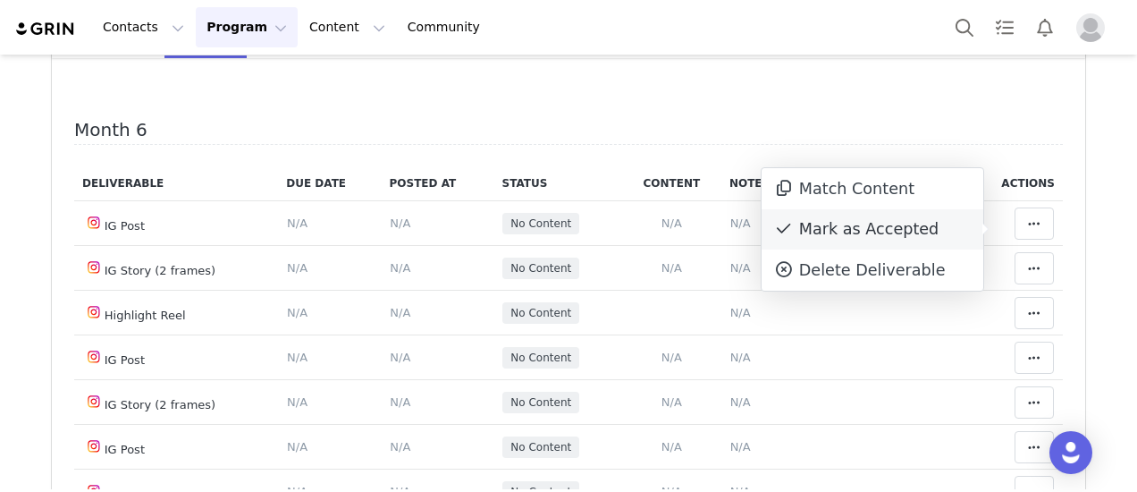
click at [917, 239] on div "Mark as Accepted" at bounding box center [873, 229] width 222 height 41
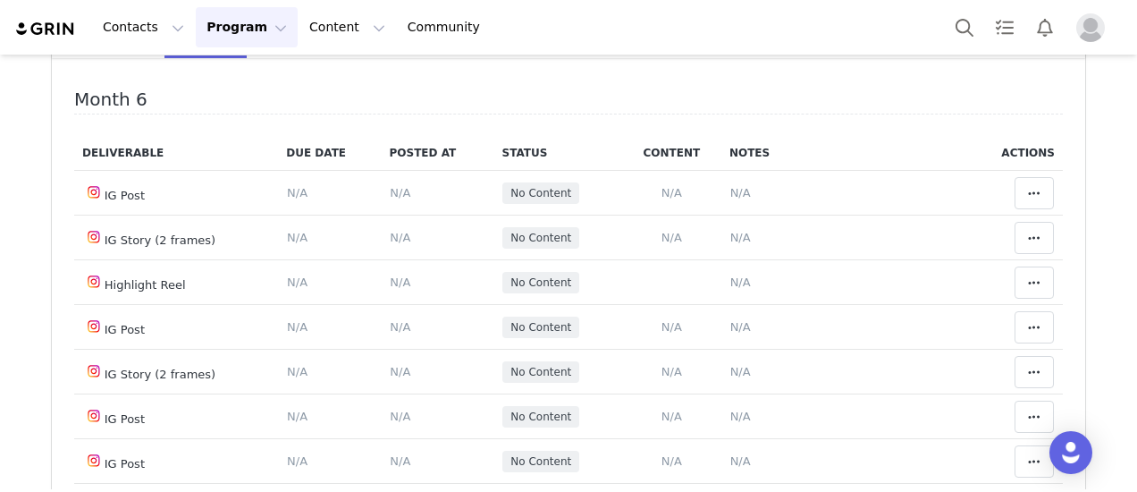
scroll to position [2682, 0]
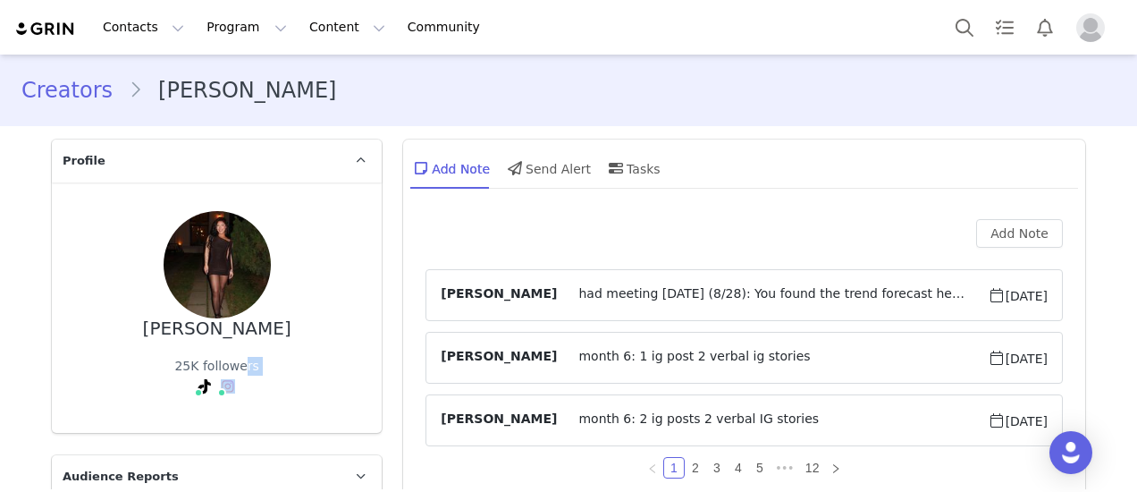
drag, startPoint x: 220, startPoint y: 414, endPoint x: 235, endPoint y: 355, distance: 60.9
click at [234, 355] on div "[PERSON_NAME] 25K followers Instagram ( @vesekelani ) — Creator Connected — Acc…" at bounding box center [216, 307] width 273 height 193
click at [291, 356] on div "[PERSON_NAME] 25K followers Instagram ( @vesekelani ) — Creator Connected — Acc…" at bounding box center [216, 307] width 273 height 193
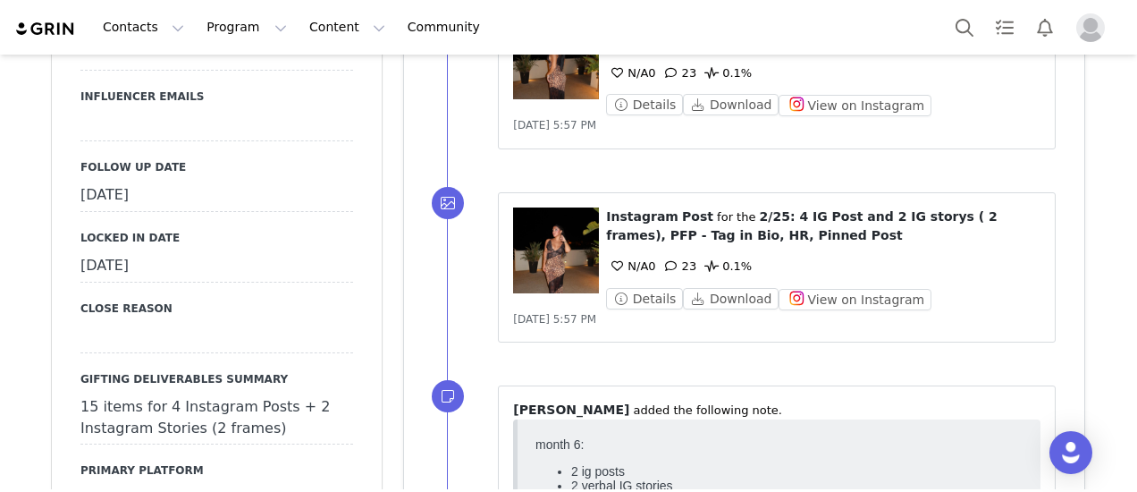
scroll to position [1967, 0]
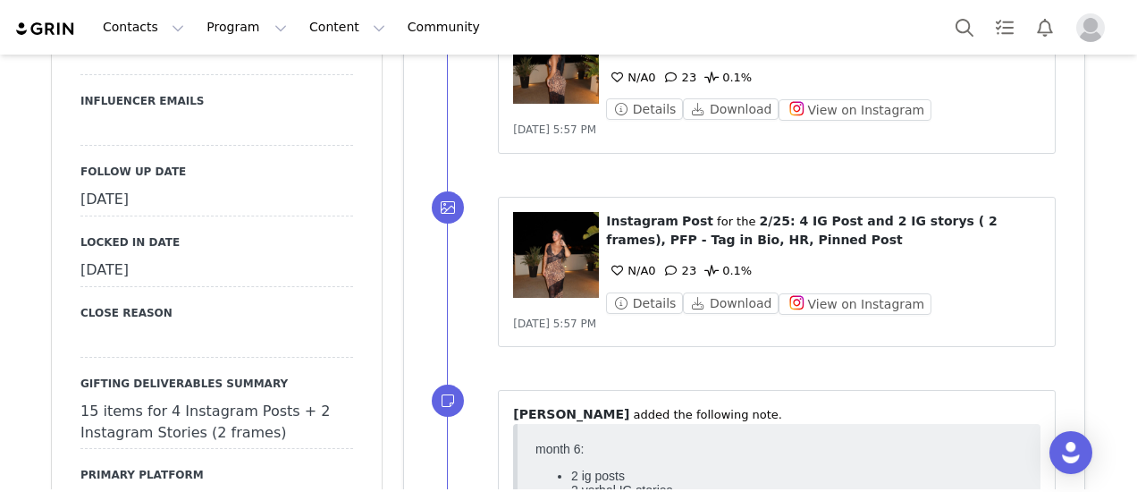
click at [169, 184] on div "[DATE]" at bounding box center [216, 200] width 273 height 32
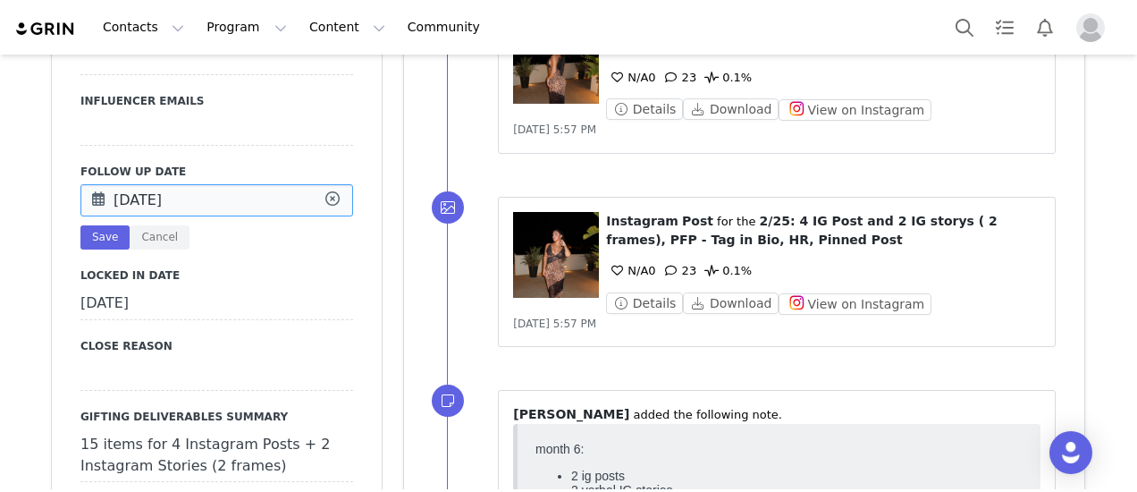
click at [169, 184] on input "[DATE]" at bounding box center [216, 200] width 273 height 32
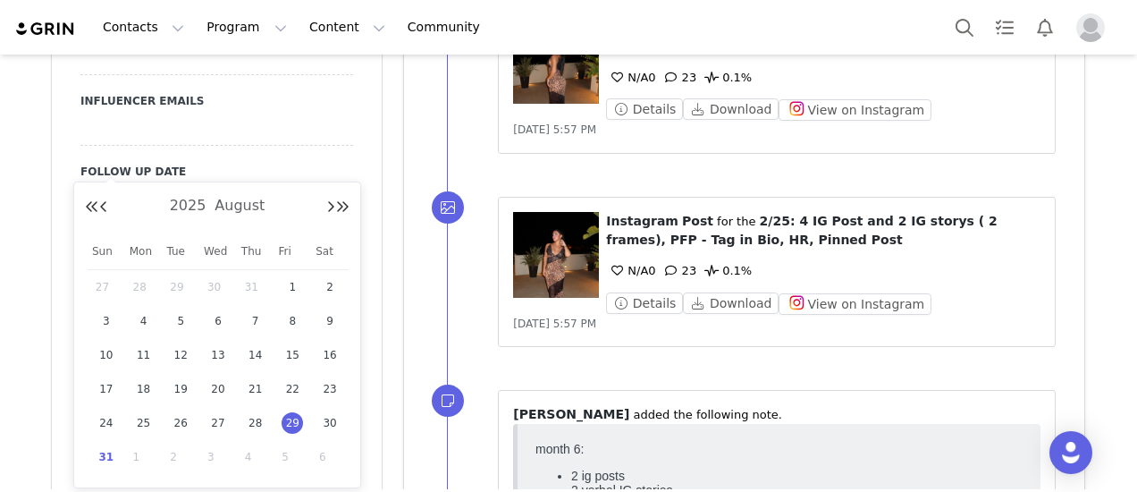
click at [113, 459] on span "31" at bounding box center [106, 456] width 21 height 21
type input "[DATE]"
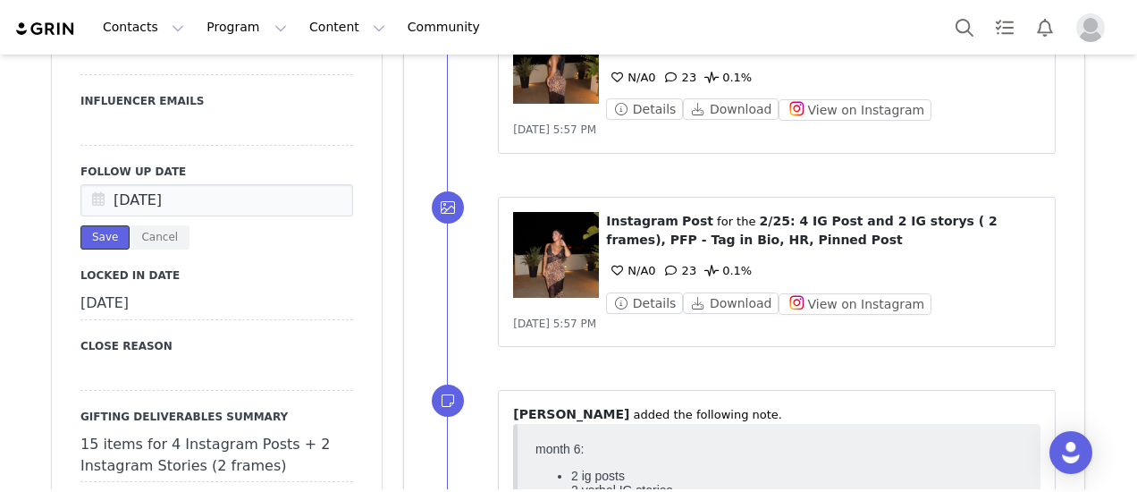
click at [102, 225] on button "Save" at bounding box center [104, 237] width 49 height 24
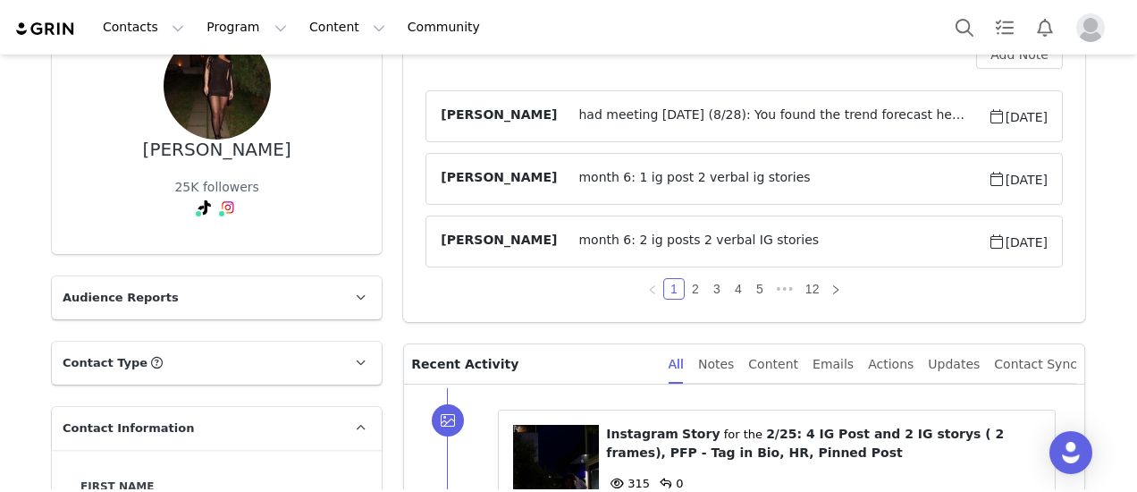
scroll to position [0, 0]
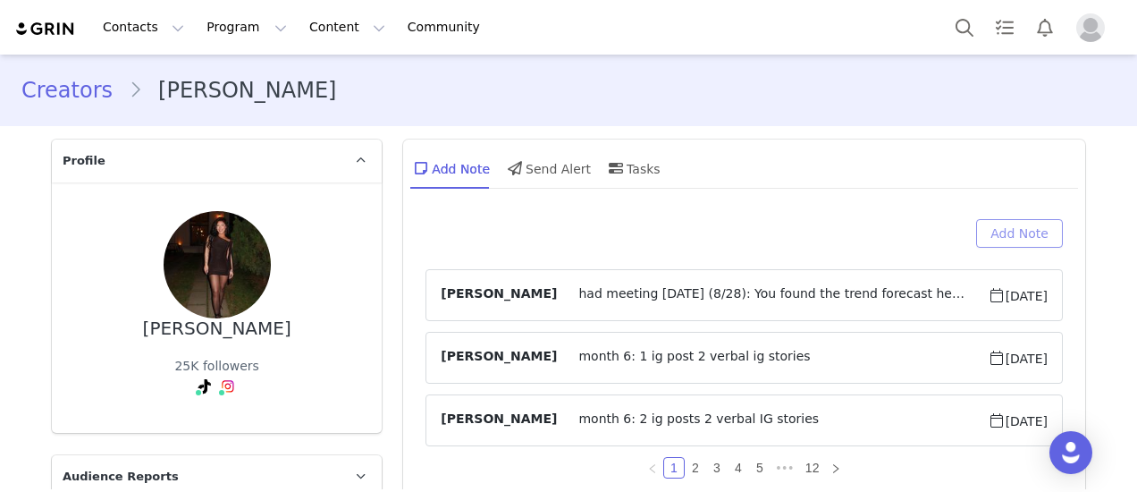
click at [1018, 233] on button "Add Note" at bounding box center [1019, 233] width 87 height 29
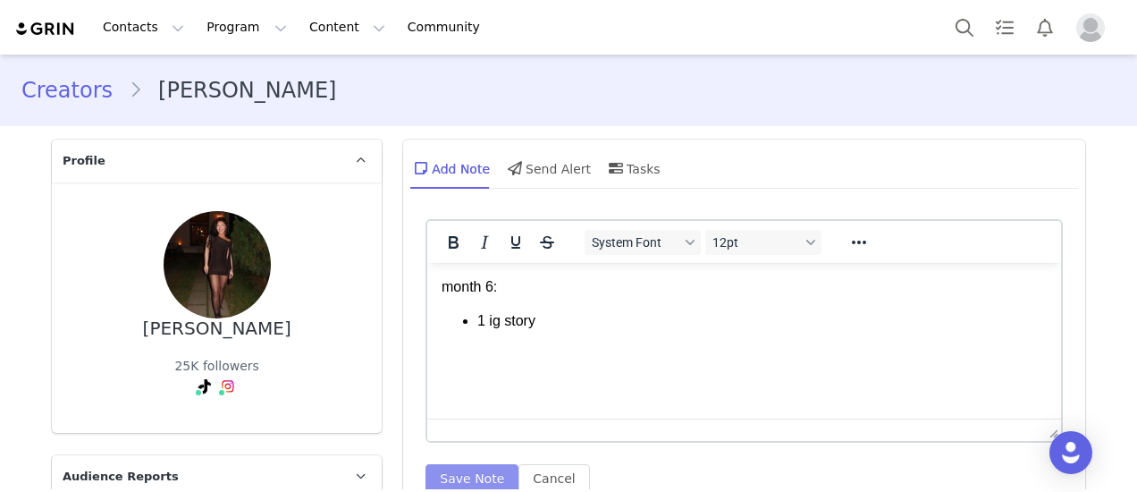
click at [463, 473] on button "Save Note" at bounding box center [472, 478] width 93 height 29
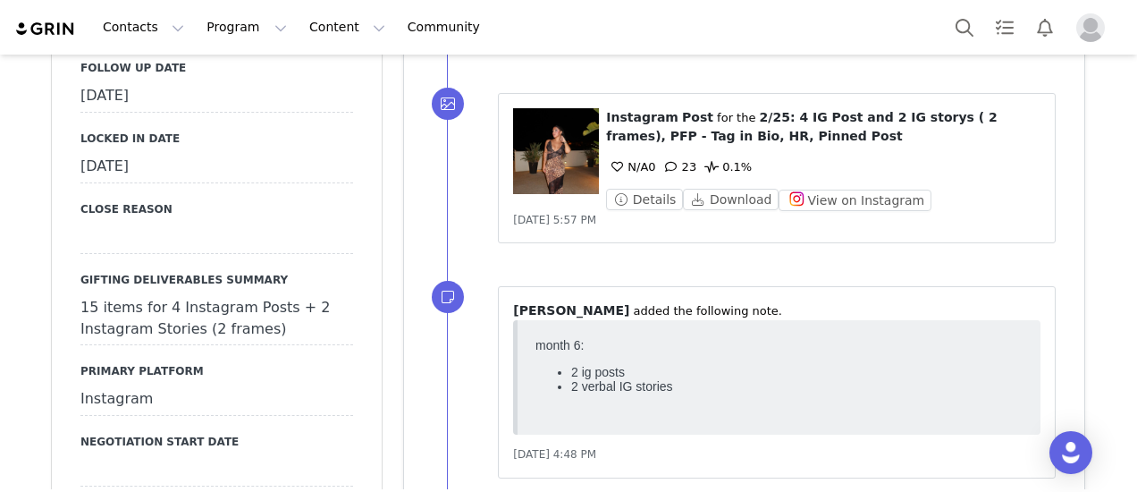
scroll to position [1967, 0]
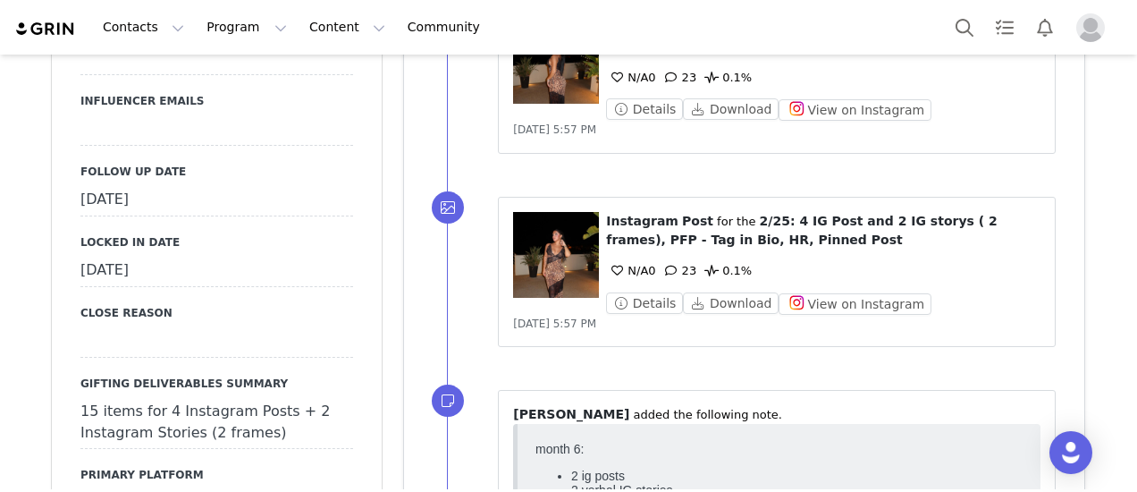
click at [195, 184] on div "[DATE]" at bounding box center [216, 200] width 273 height 32
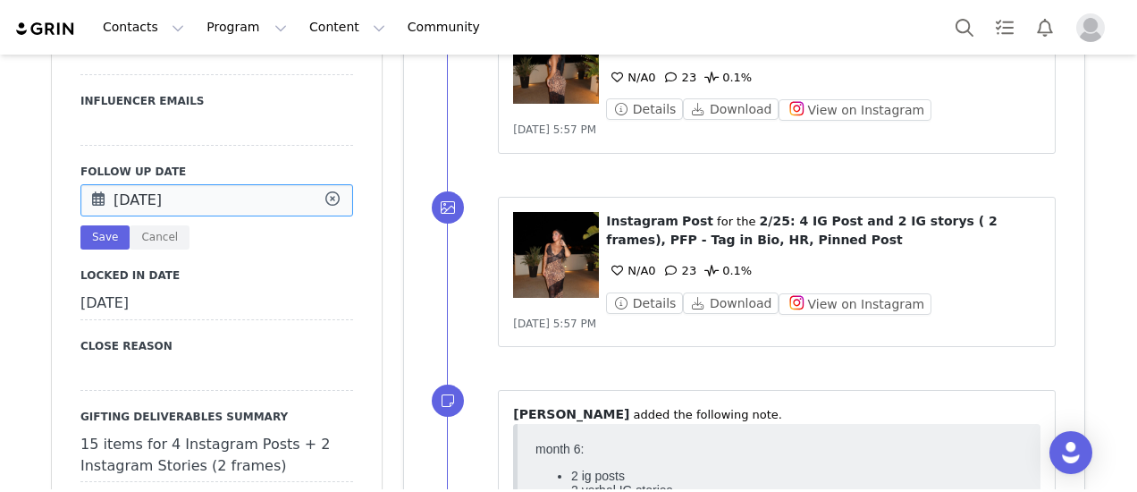
click at [195, 184] on input "[DATE]" at bounding box center [216, 200] width 273 height 32
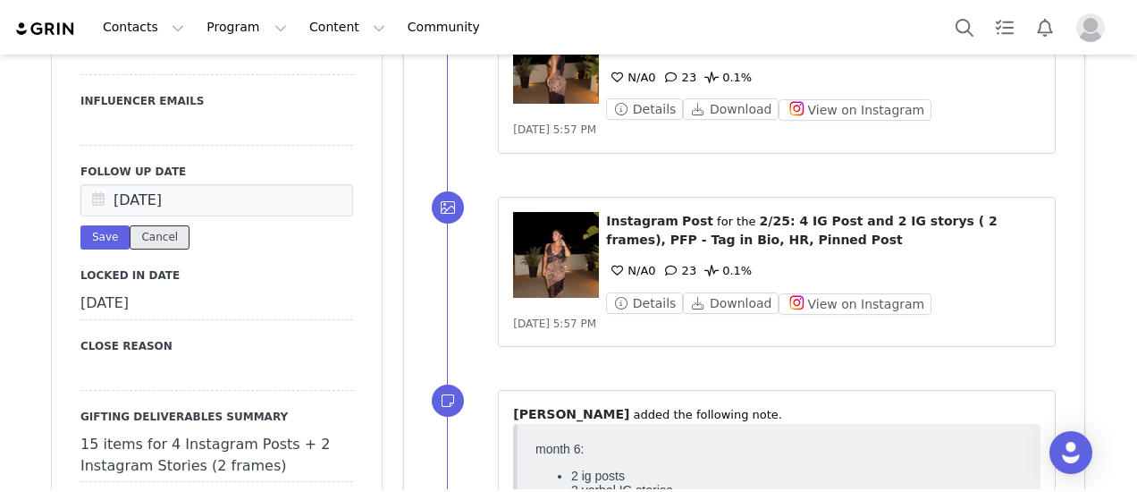
click at [165, 225] on button "Cancel" at bounding box center [160, 237] width 60 height 24
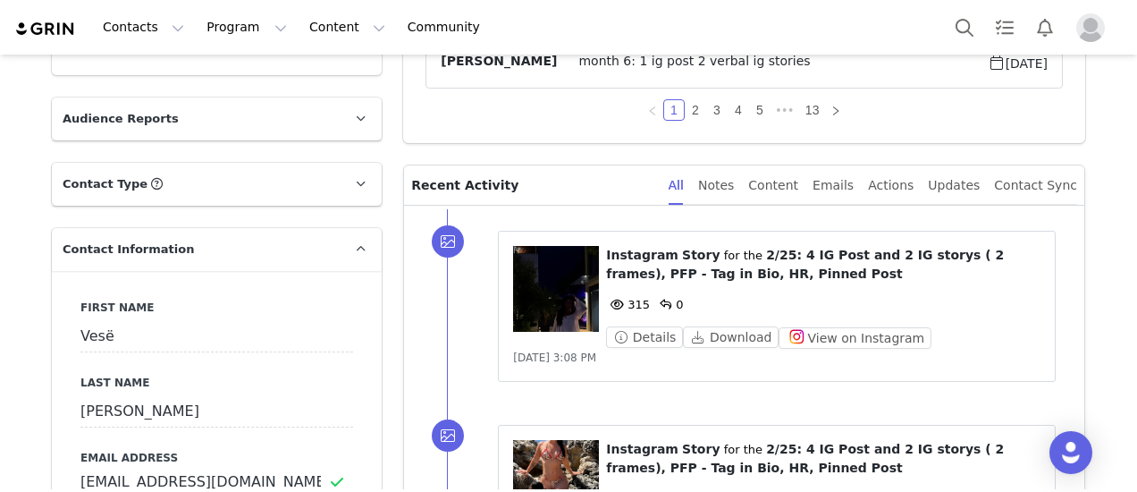
scroll to position [89, 0]
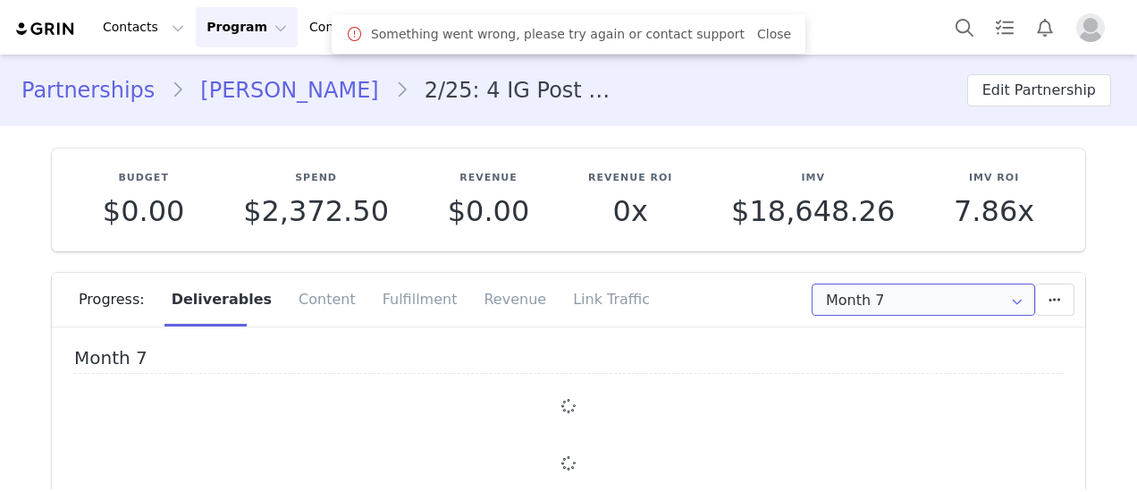
click at [907, 307] on input "Month 7" at bounding box center [924, 299] width 224 height 32
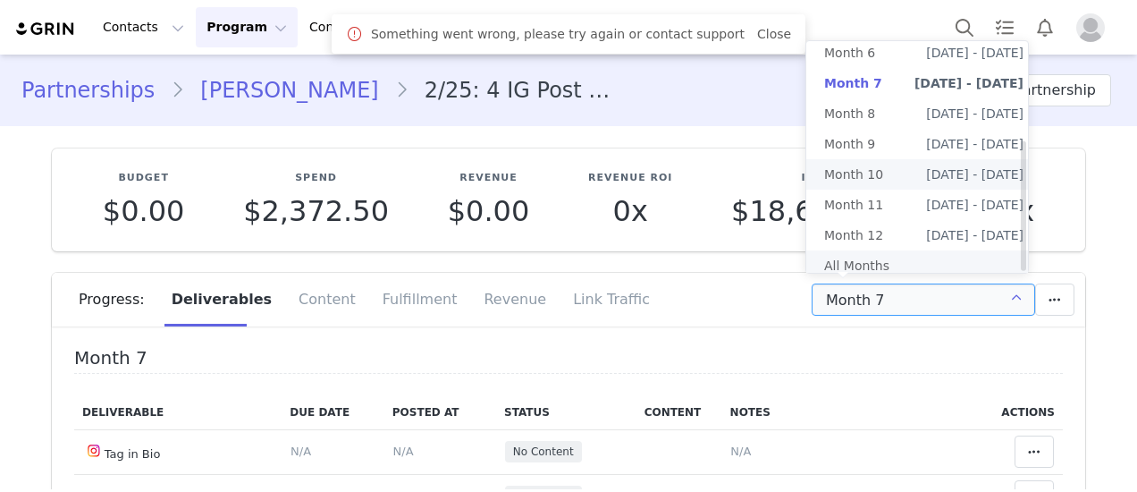
click at [883, 250] on li "All Months" at bounding box center [924, 265] width 235 height 30
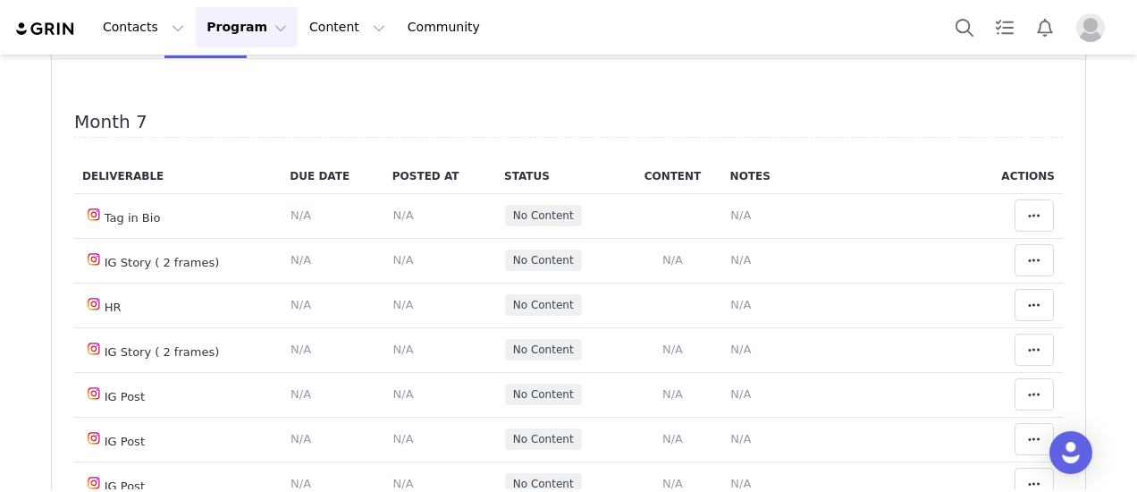
scroll to position [3487, 0]
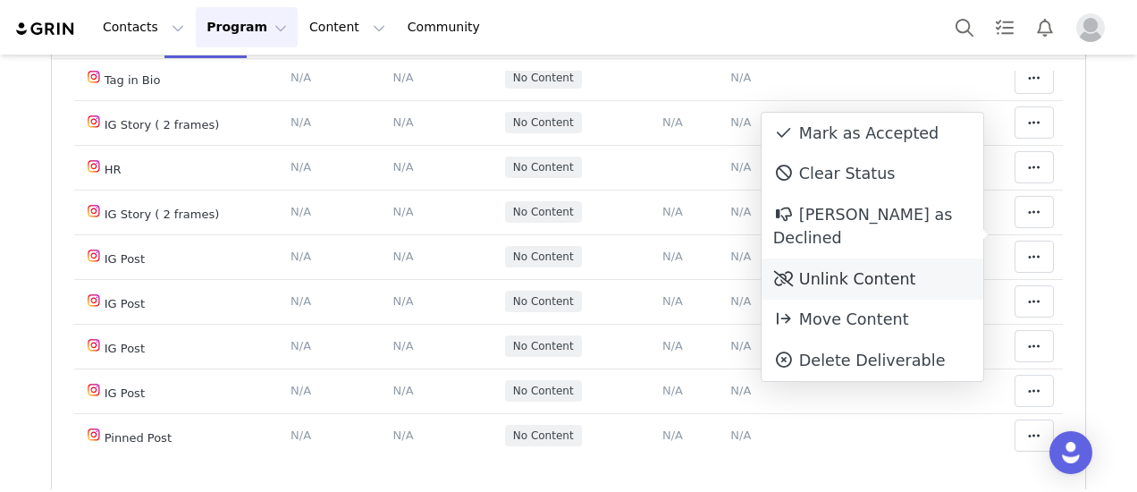
click at [866, 258] on div "Unlink Content" at bounding box center [873, 278] width 222 height 41
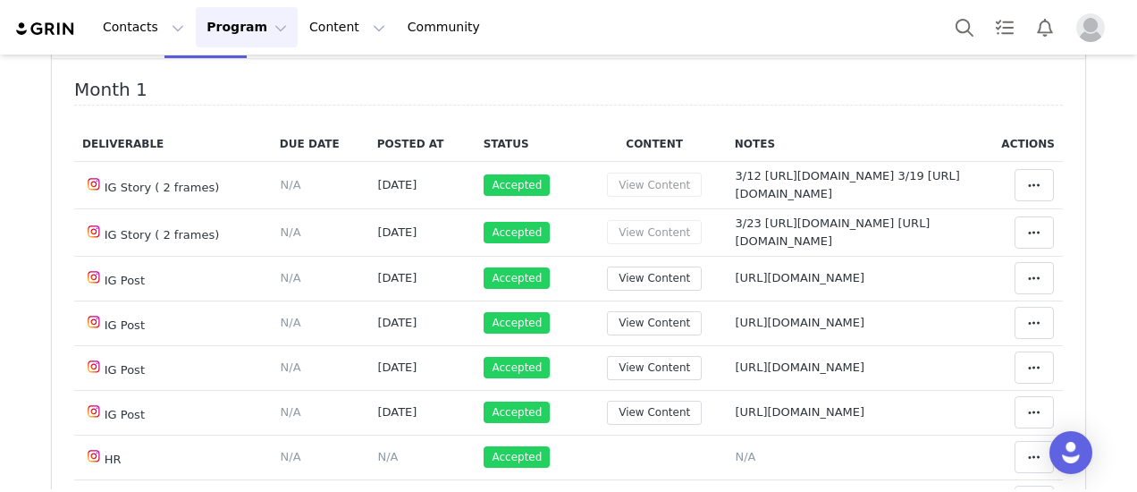
click at [962, 47] on input "All" at bounding box center [924, 31] width 224 height 32
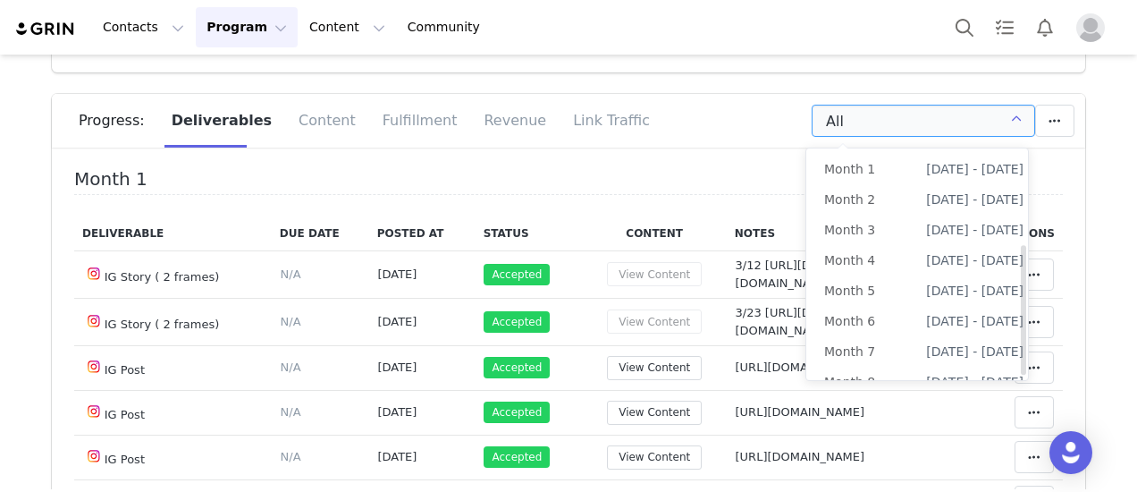
scroll to position [169, 0]
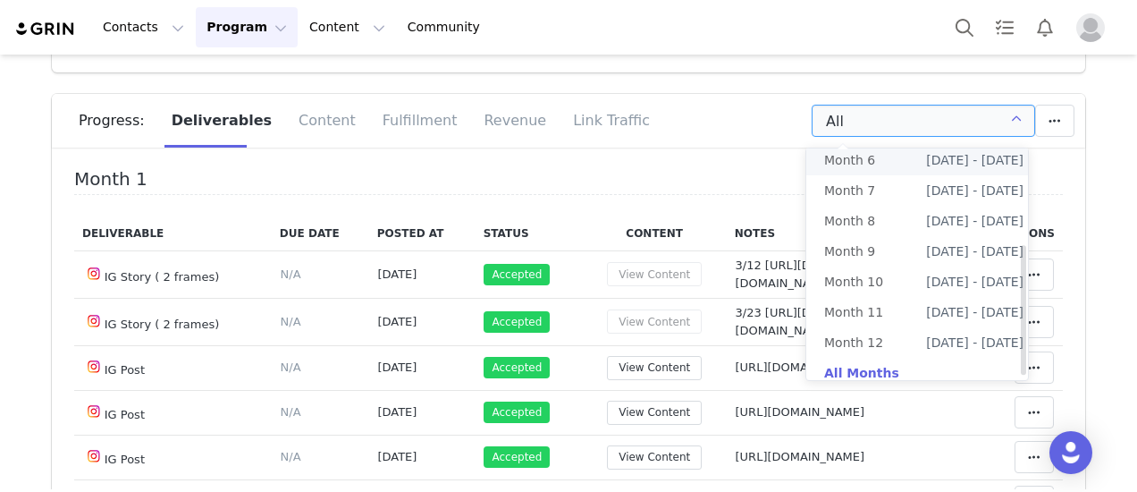
click at [888, 154] on li "Month 6 [DATE] - [DATE]" at bounding box center [924, 160] width 235 height 30
type input "Month 6"
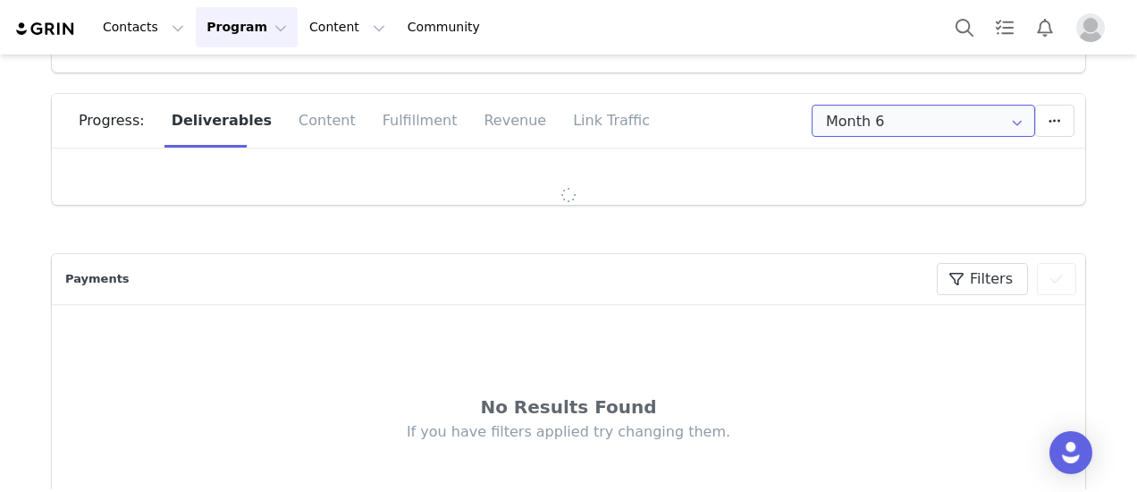
scroll to position [157, 0]
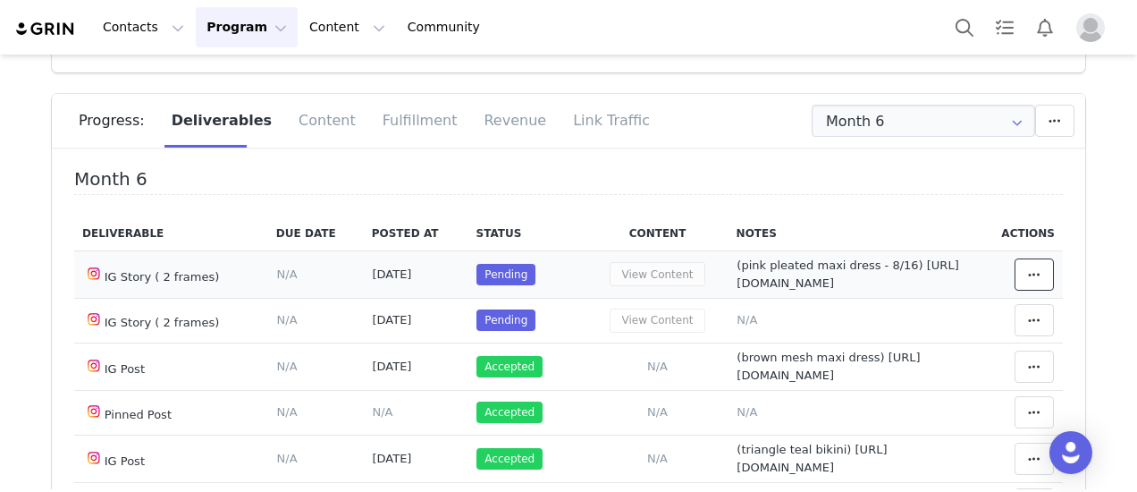
click at [1028, 282] on icon at bounding box center [1034, 274] width 13 height 14
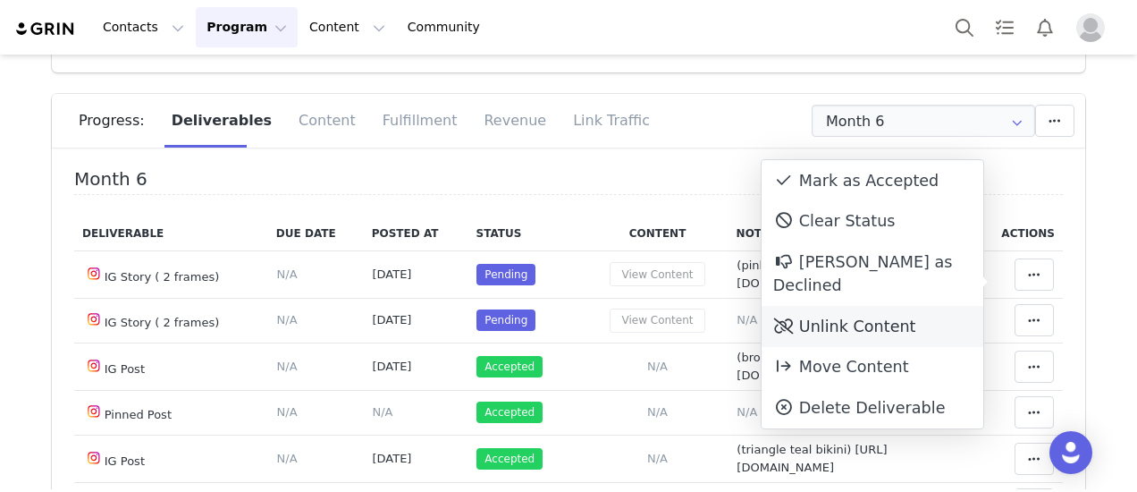
click at [864, 306] on div "Unlink Content" at bounding box center [873, 326] width 222 height 41
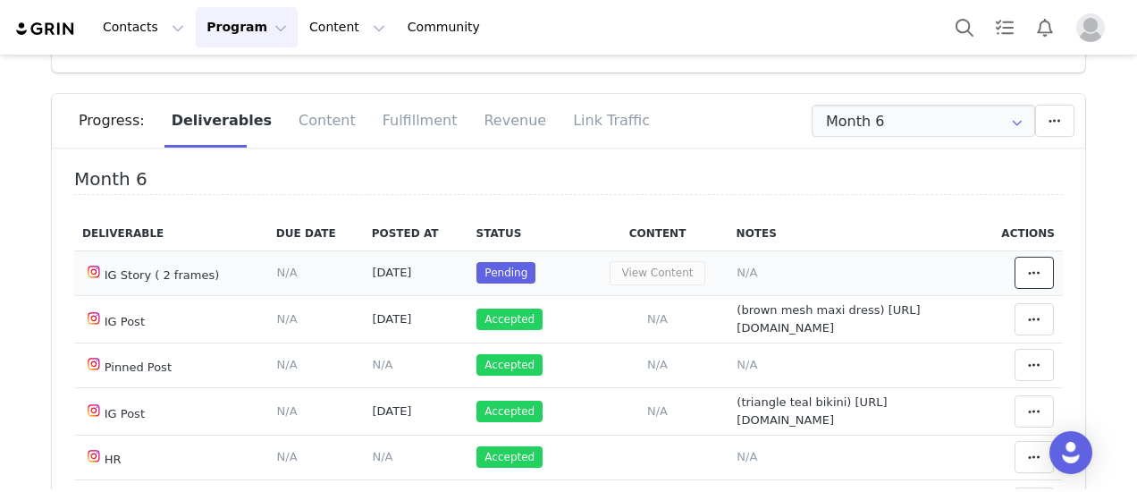
click at [1028, 266] on icon at bounding box center [1034, 273] width 13 height 14
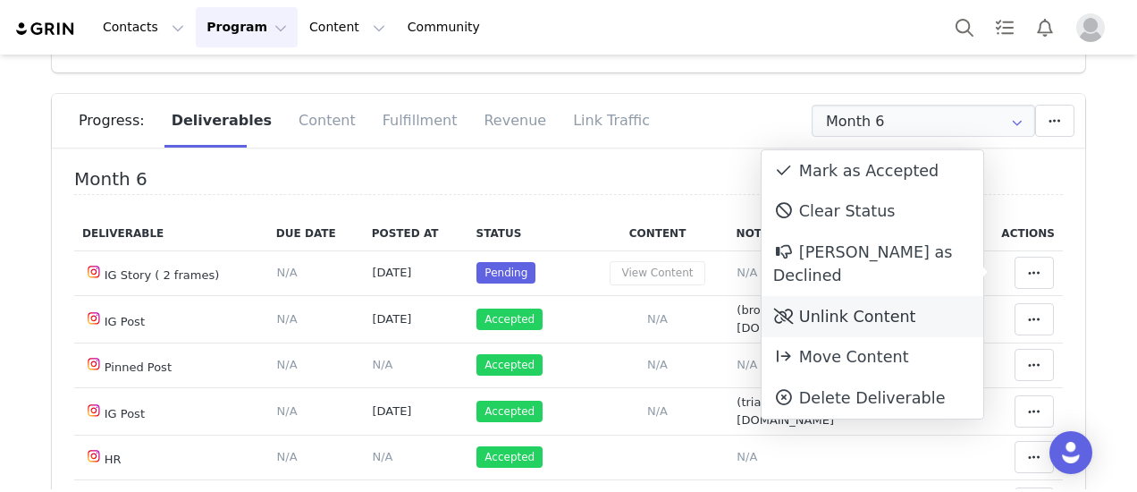
click at [889, 296] on div "Unlink Content" at bounding box center [873, 316] width 222 height 41
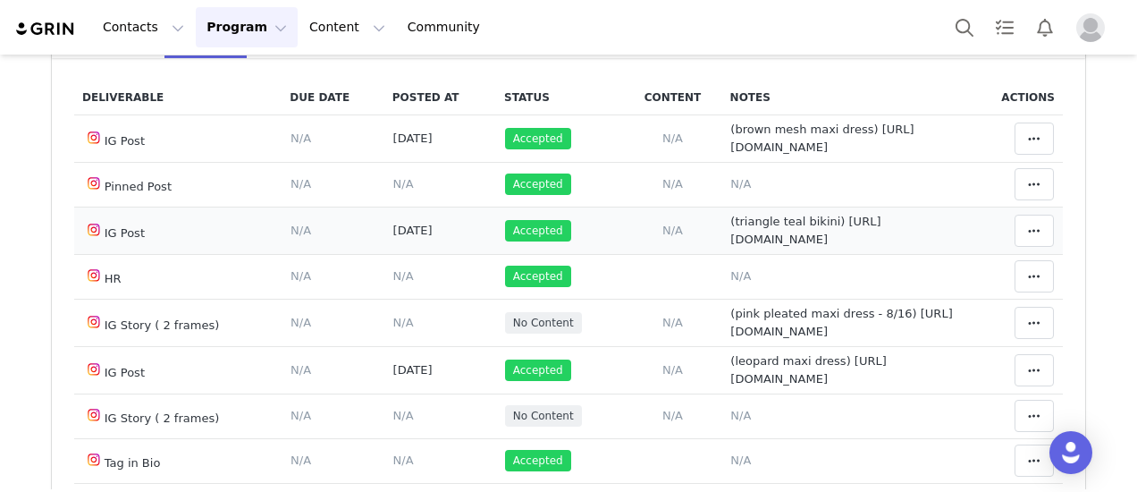
scroll to position [89, 0]
click at [731, 325] on span "(pink pleated maxi dress - 8/16) [URL][DOMAIN_NAME]" at bounding box center [842, 322] width 222 height 31
type textarea "(pink pleated maxi dress - 8/16) [URL][DOMAIN_NAME]"
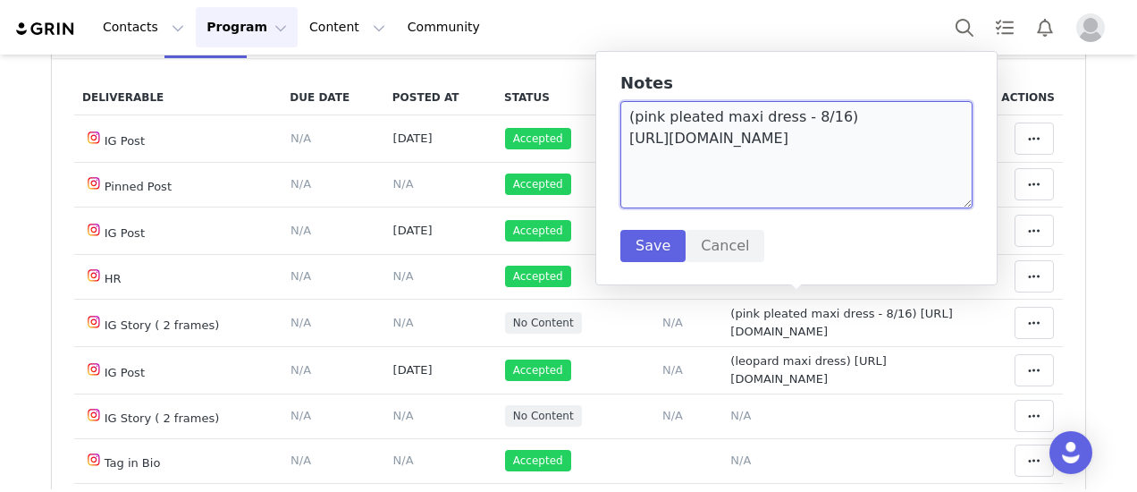
click at [930, 158] on textarea "(pink pleated maxi dress - 8/16) [URL][DOMAIN_NAME]" at bounding box center [797, 154] width 352 height 107
paste textarea "[URL][DOMAIN_NAME]"
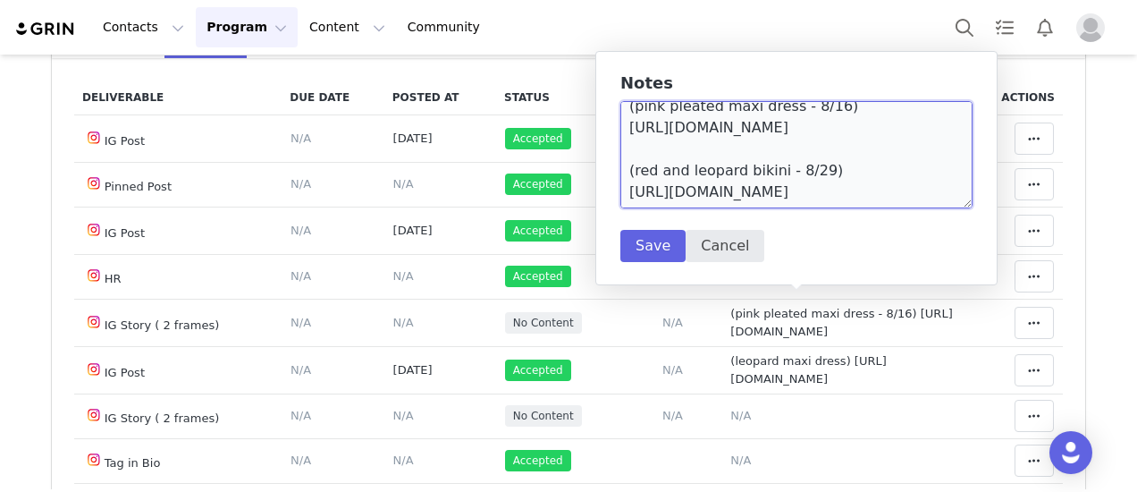
scroll to position [47, 0]
type textarea "(pink pleated maxi dress - 8/16) [URL][DOMAIN_NAME] (red and leopard bikini - 8…"
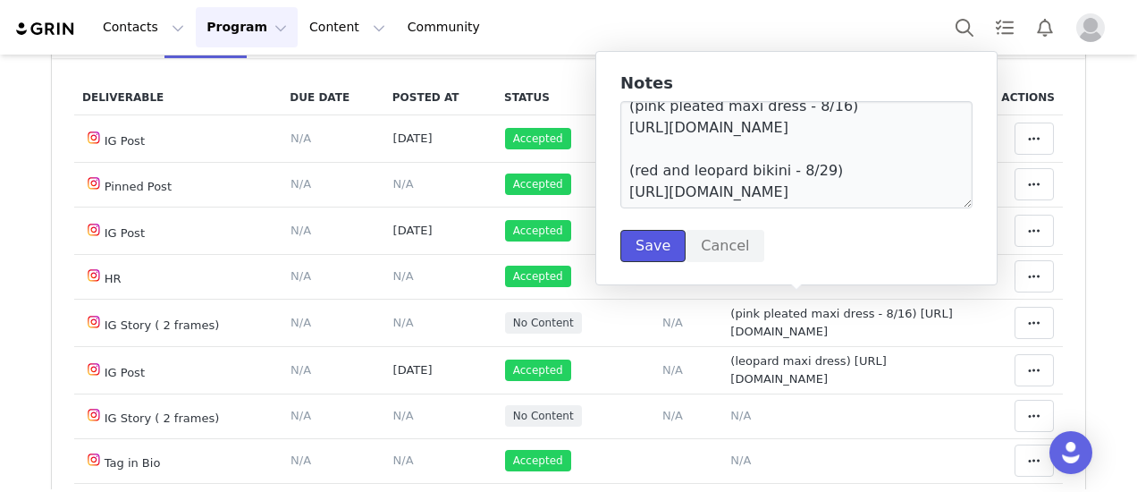
click at [665, 236] on button "Save" at bounding box center [653, 246] width 65 height 32
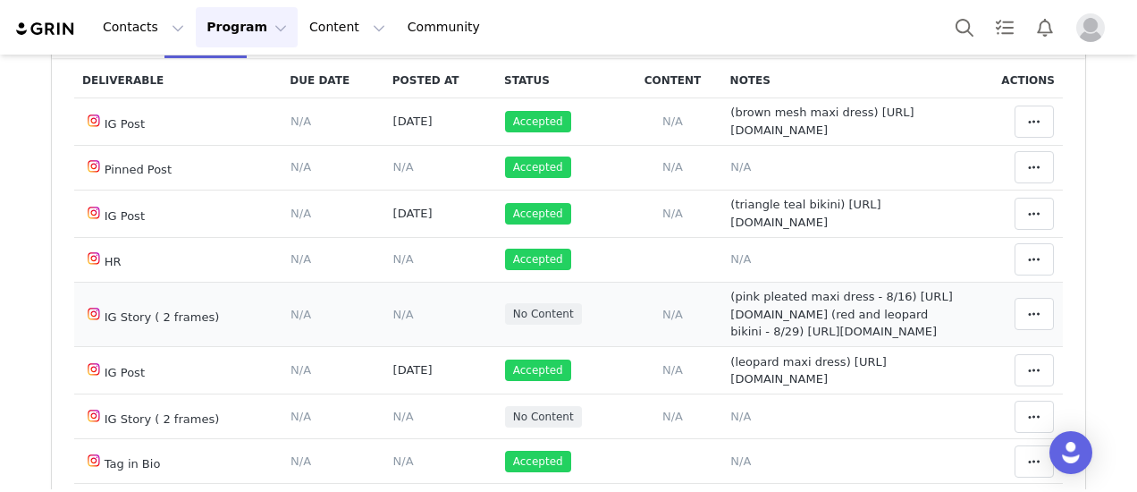
scroll to position [0, 0]
click at [393, 321] on span "N/A" at bounding box center [403, 314] width 21 height 13
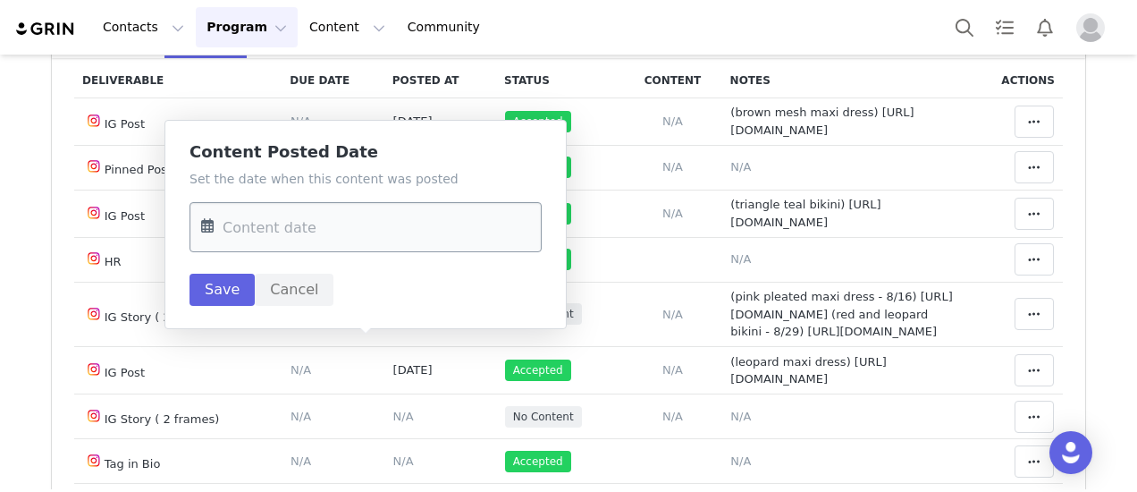
click at [352, 208] on input "text" at bounding box center [366, 227] width 352 height 50
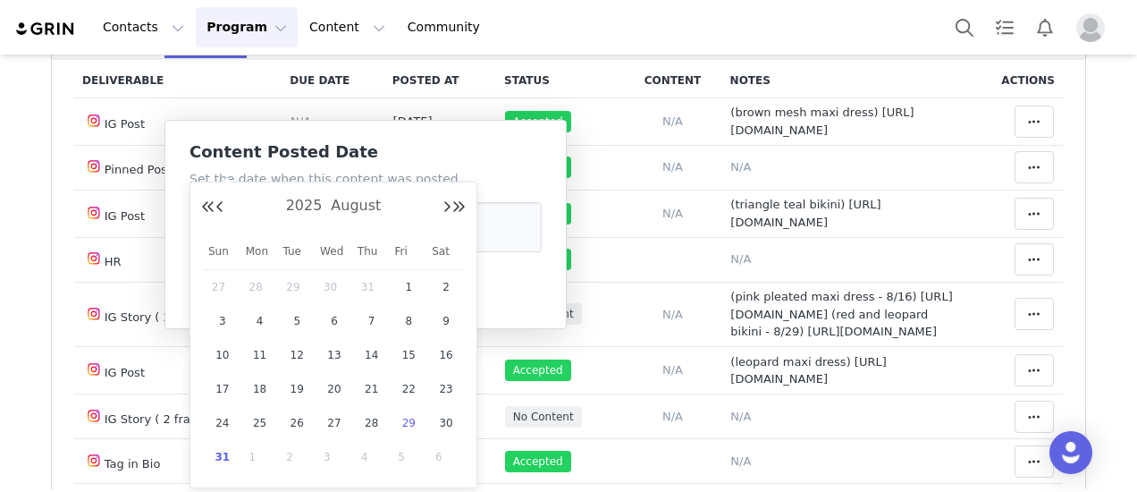
click at [416, 418] on span "29" at bounding box center [408, 422] width 21 height 21
type input "[DATE]"
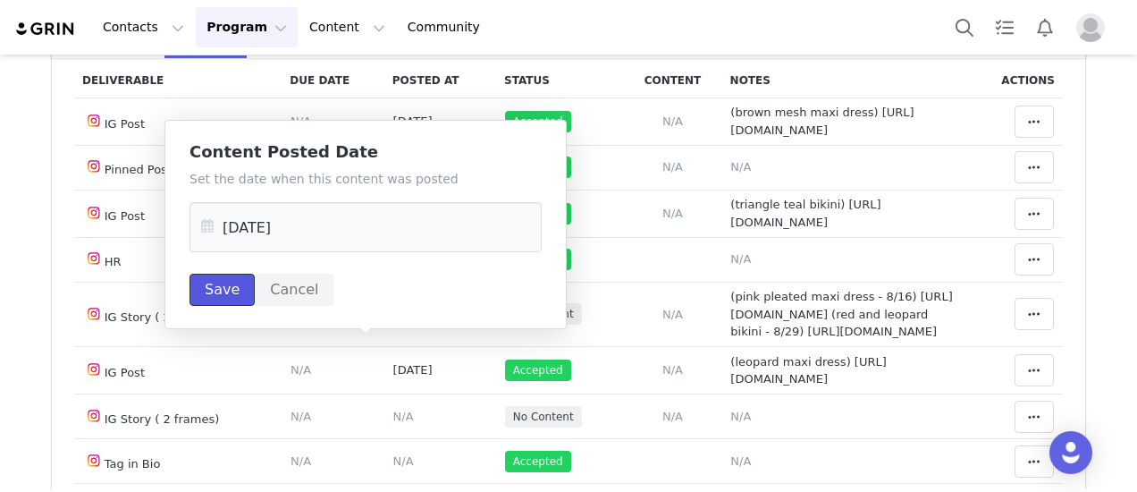
click at [211, 281] on button "Save" at bounding box center [222, 290] width 65 height 32
click at [1024, 325] on span at bounding box center [1034, 313] width 21 height 21
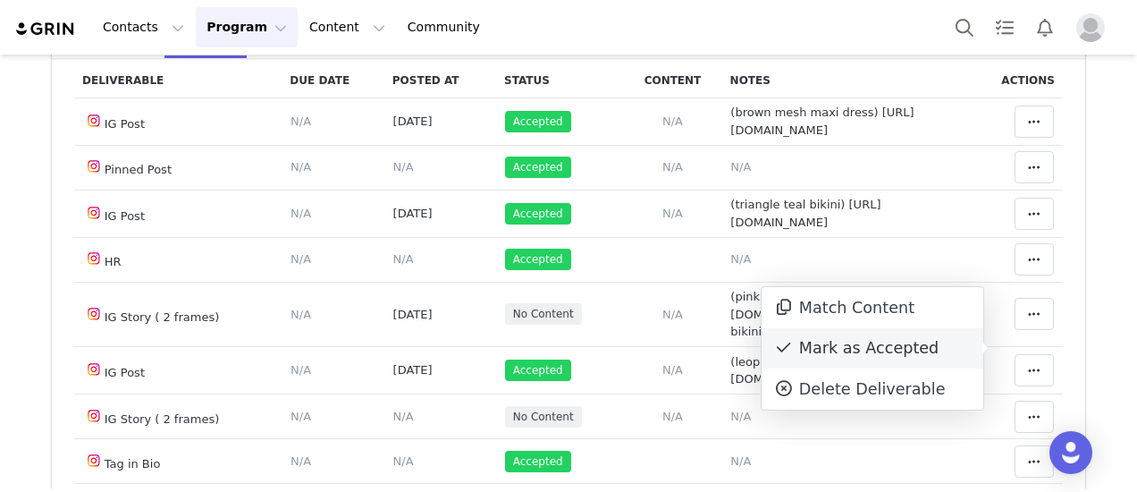
click at [887, 353] on div "Mark as Accepted" at bounding box center [873, 348] width 222 height 41
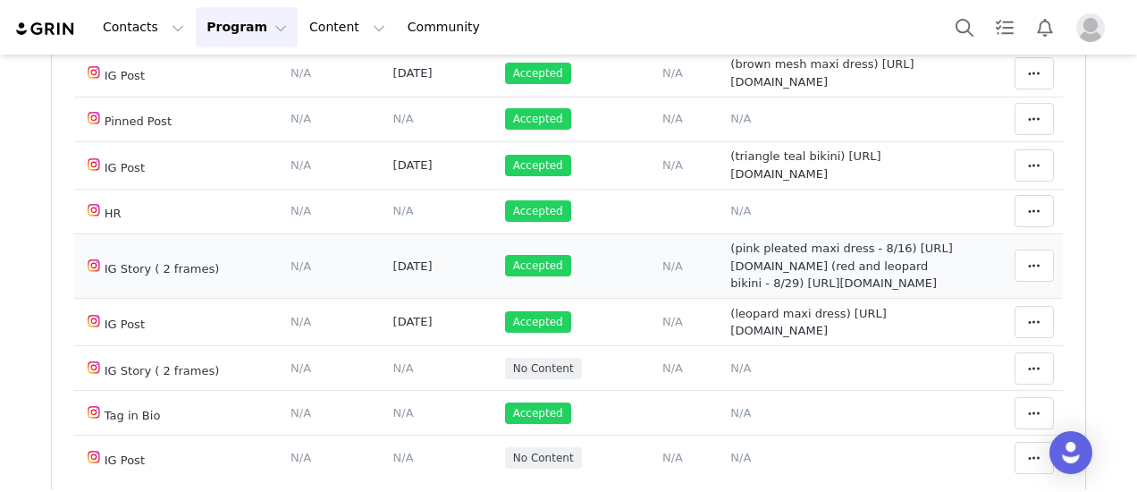
scroll to position [358, 0]
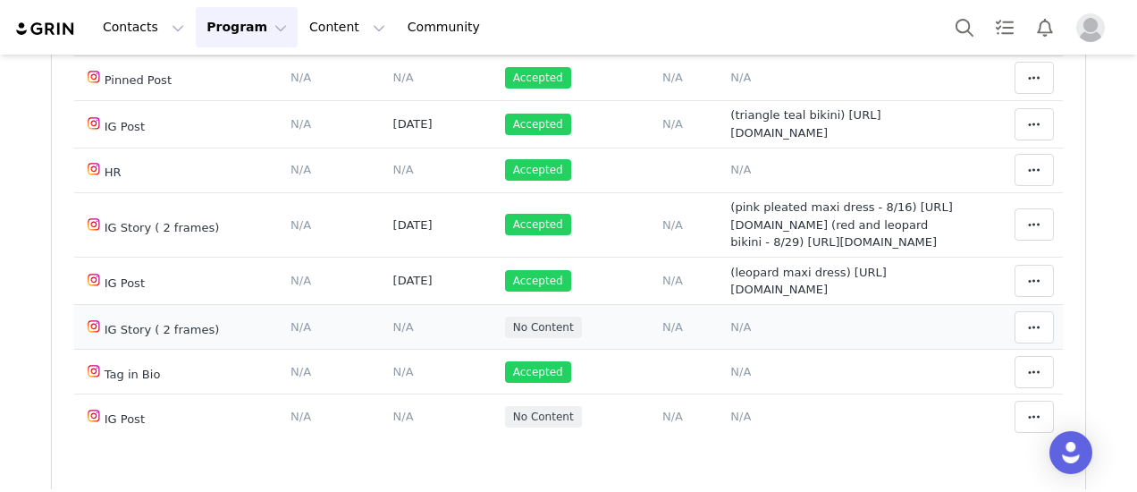
click at [731, 330] on span "N/A" at bounding box center [741, 326] width 21 height 13
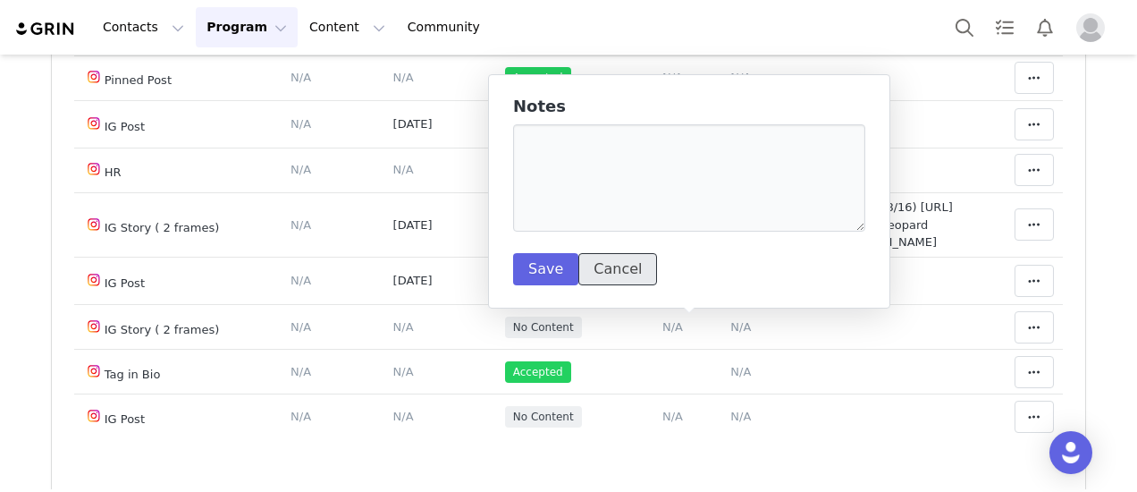
click at [613, 259] on button "Cancel" at bounding box center [618, 269] width 79 height 32
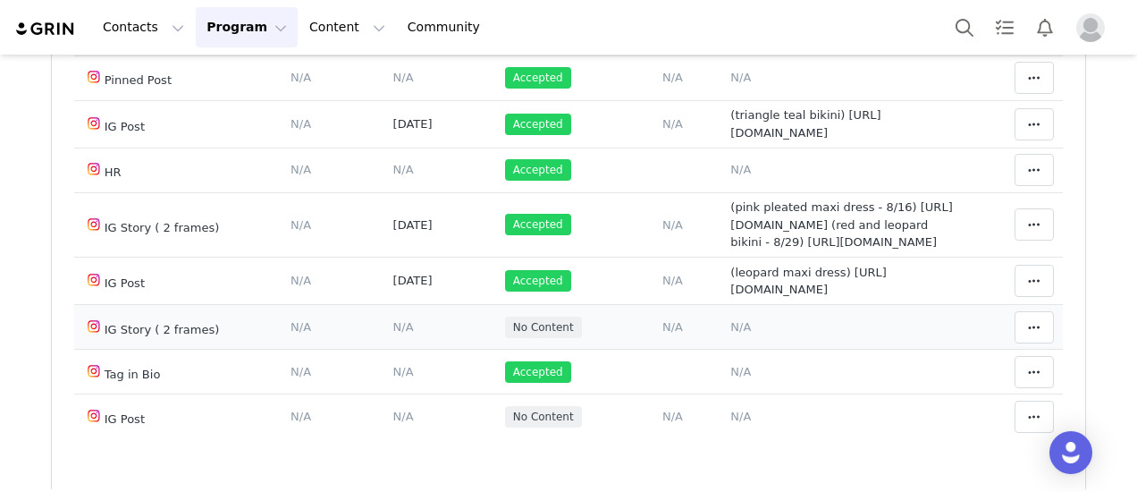
click at [731, 327] on span "N/A" at bounding box center [741, 326] width 21 height 13
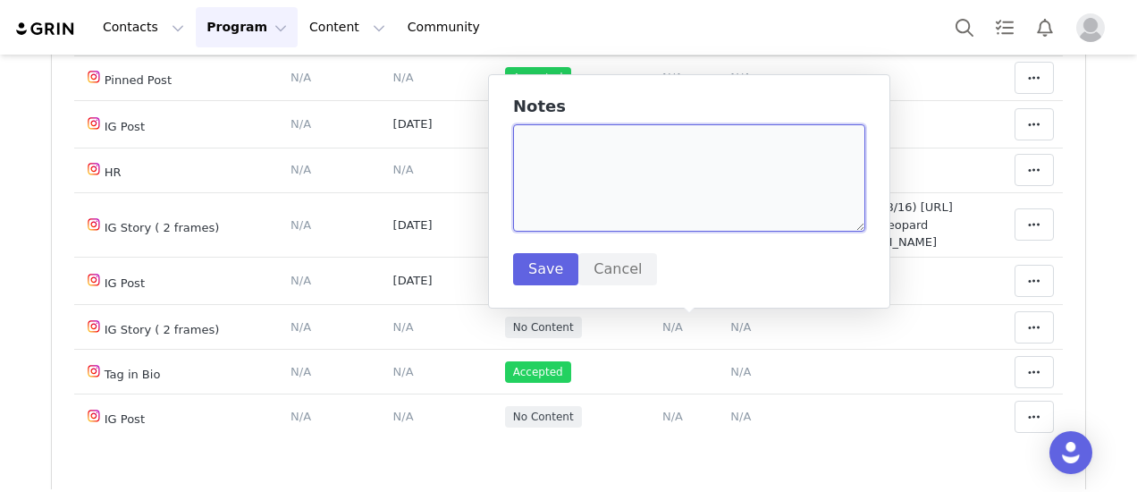
click at [627, 209] on textarea at bounding box center [689, 177] width 352 height 107
paste textarea "https://static-resources.creatoriq.com/instagram-stories/videos/371067145465757…"
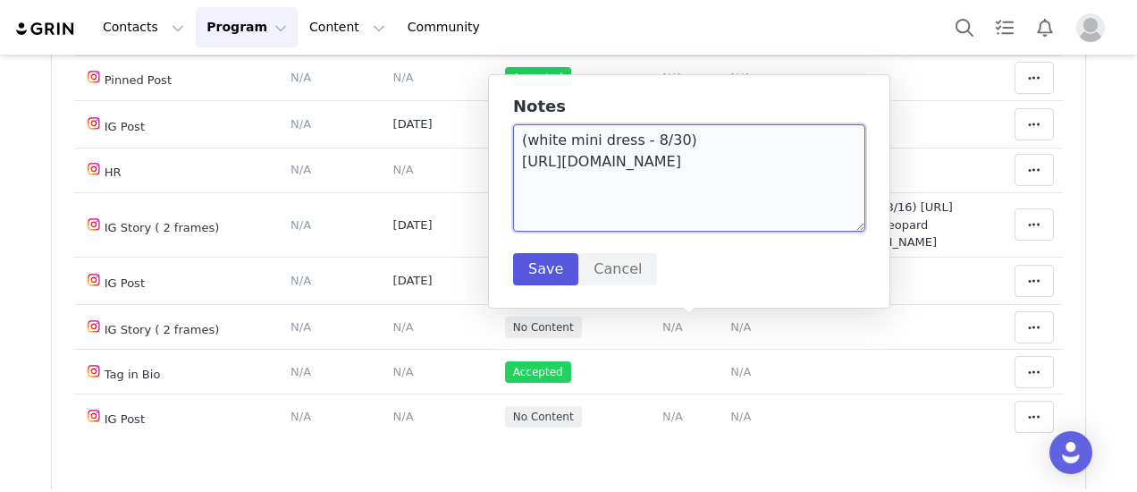
type textarea "(white mini dress - 8/30) [URL][DOMAIN_NAME]"
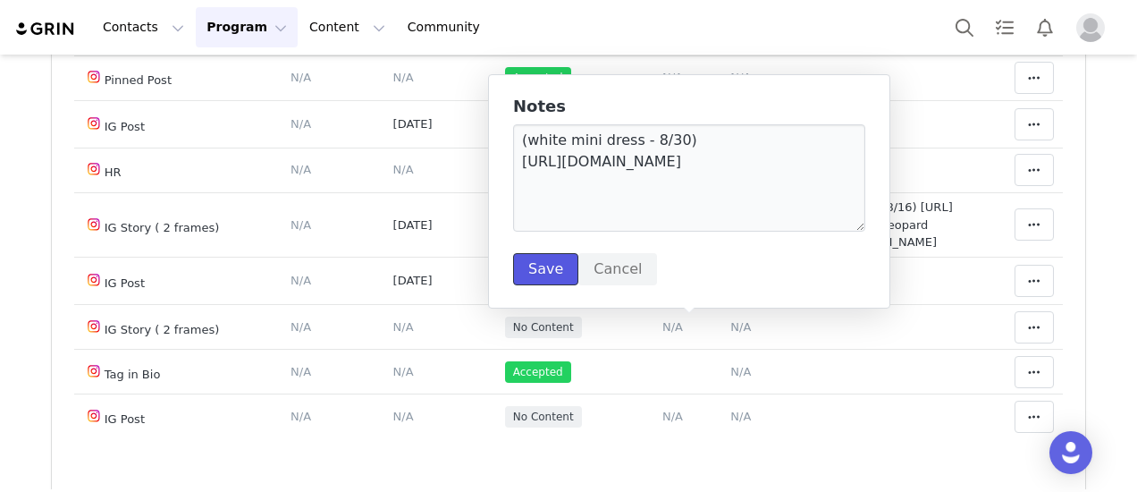
click at [546, 277] on button "Save" at bounding box center [545, 269] width 65 height 32
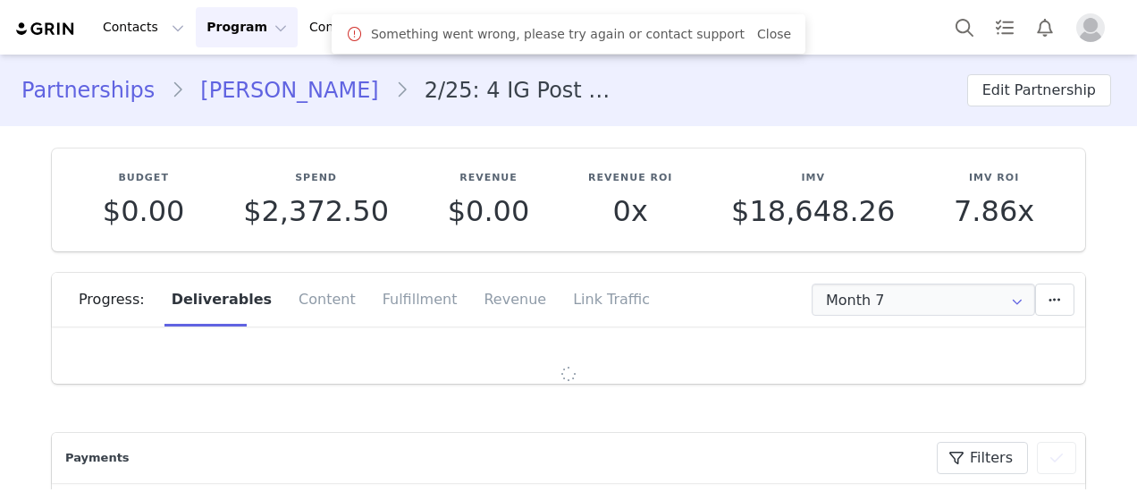
type input "+355 ([GEOGRAPHIC_DATA])"
click at [876, 302] on input "Month 7" at bounding box center [924, 299] width 224 height 32
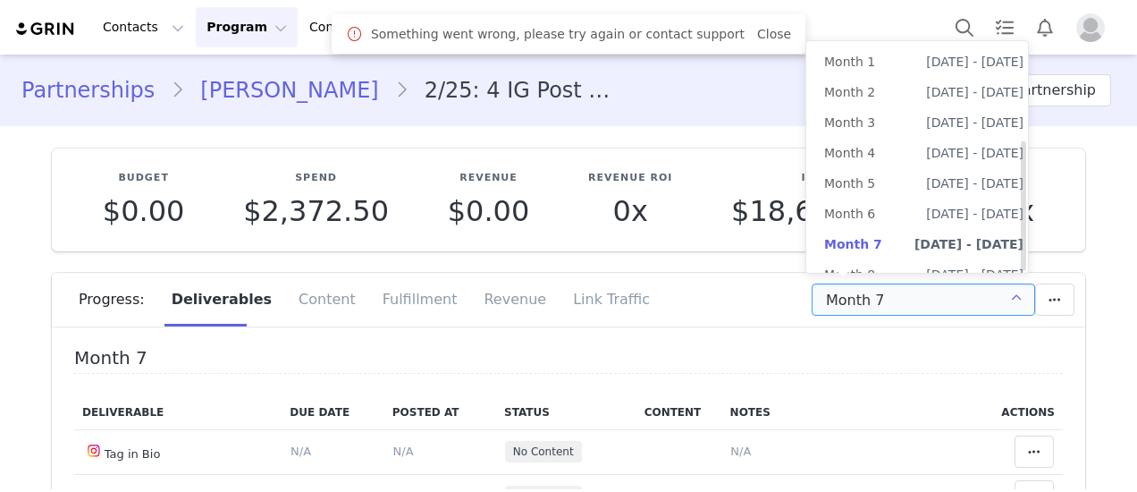
click at [869, 411] on li "All Months" at bounding box center [924, 426] width 235 height 30
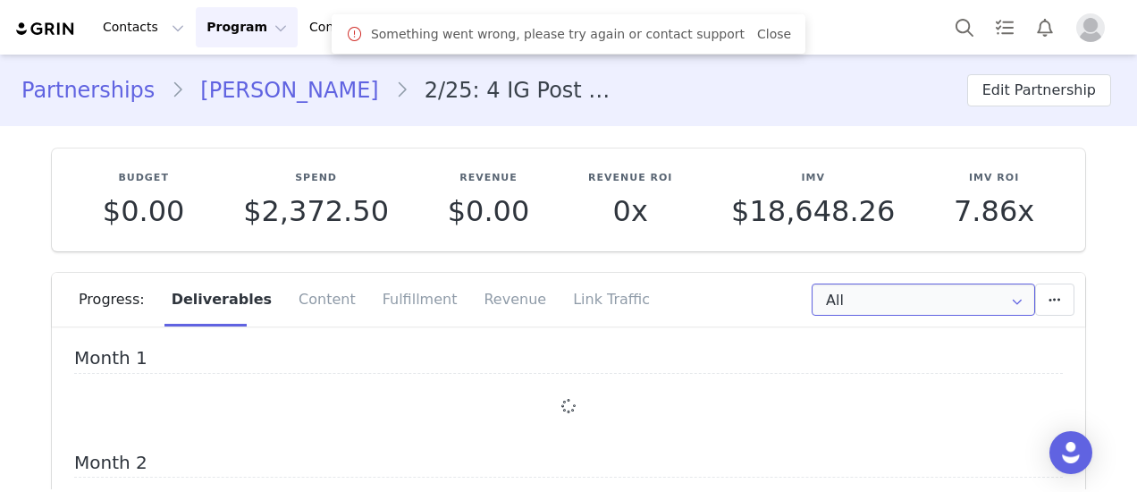
click at [916, 283] on input "All" at bounding box center [924, 299] width 224 height 32
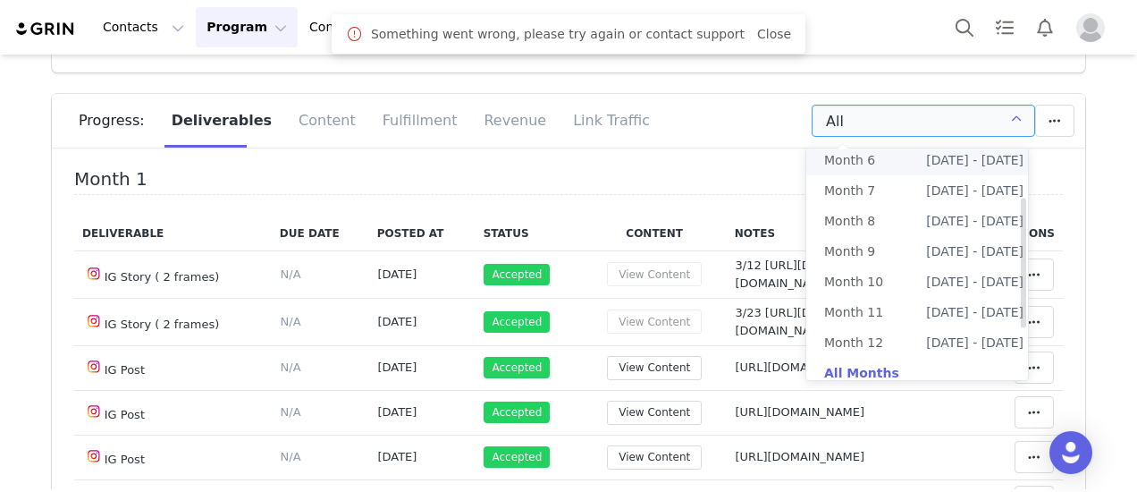
click at [903, 175] on li "Month 6 Jul 17th - Aug 17th" at bounding box center [924, 160] width 235 height 30
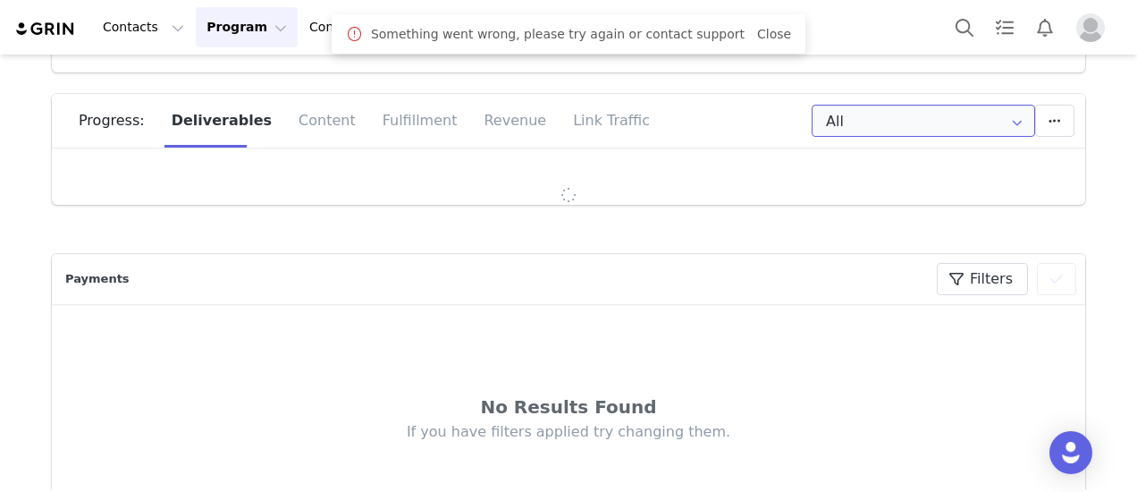
type input "Month 6"
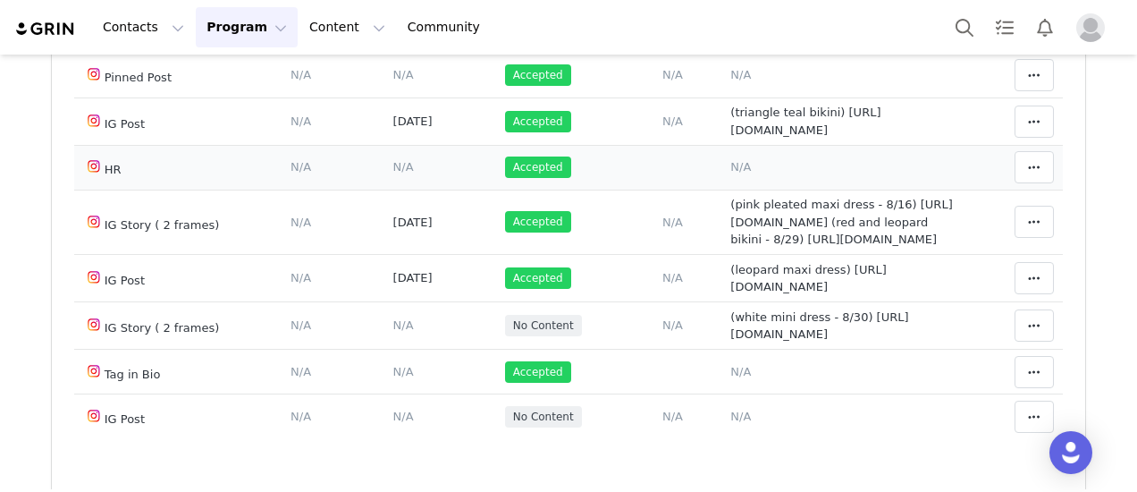
scroll to position [185, 0]
click at [731, 410] on span "N/A" at bounding box center [741, 416] width 21 height 13
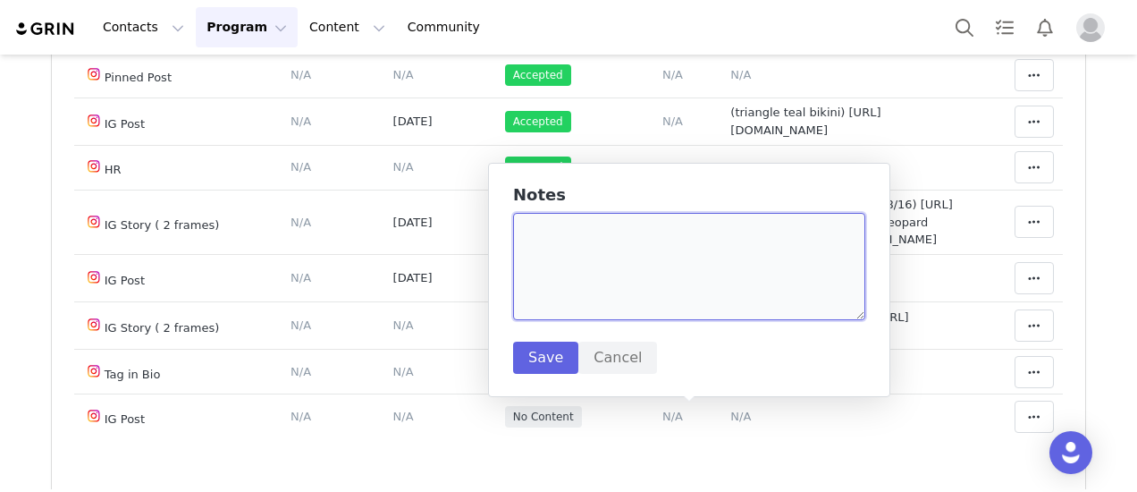
click at [631, 299] on textarea at bounding box center [689, 266] width 352 height 107
paste textarea "https://www.instagram.com/p/DOBzRTtDHg3/"
type textarea "(black legging set) https://www.instagram.com/p/DOBzRTtDHg3/"
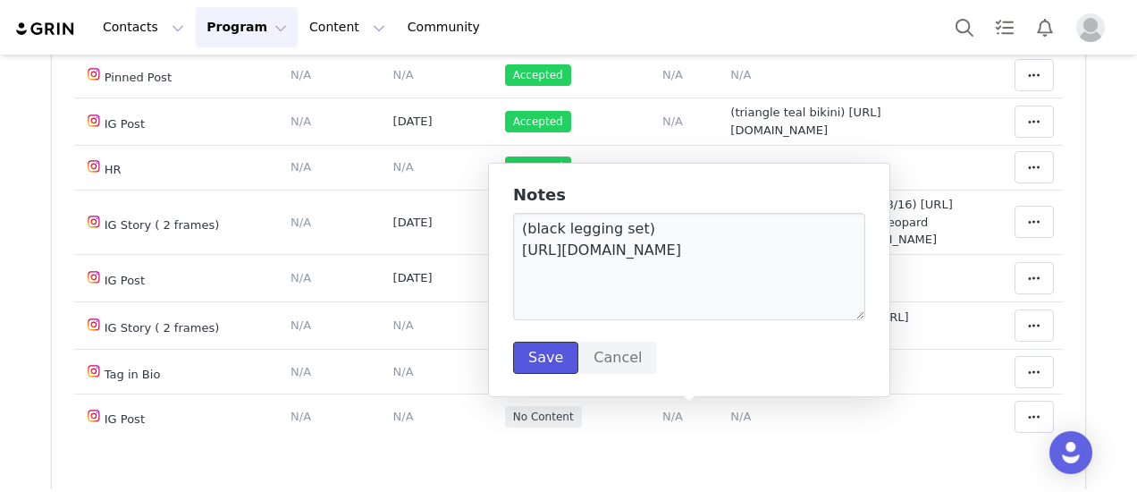
click at [549, 365] on button "Save" at bounding box center [545, 358] width 65 height 32
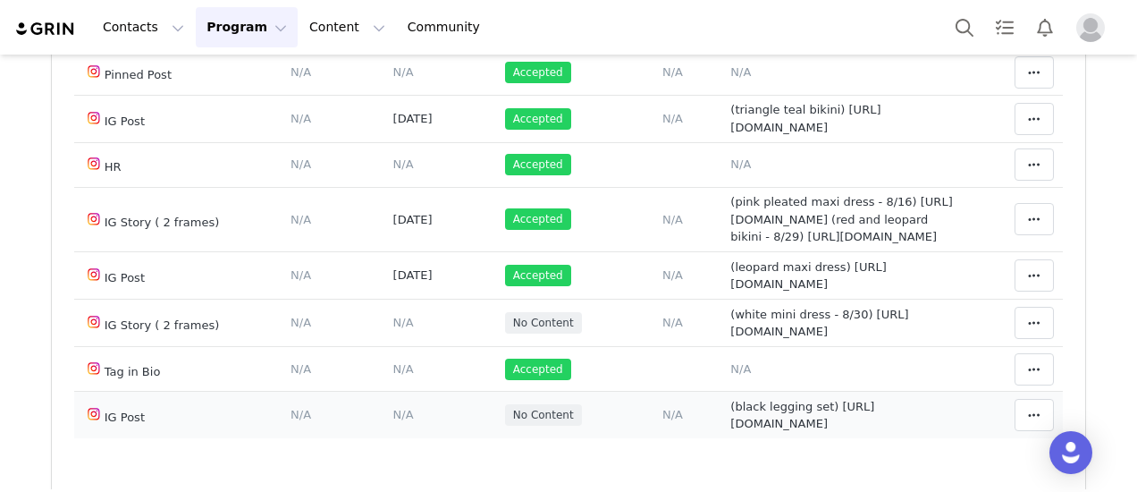
click at [393, 418] on span "N/A" at bounding box center [403, 414] width 21 height 13
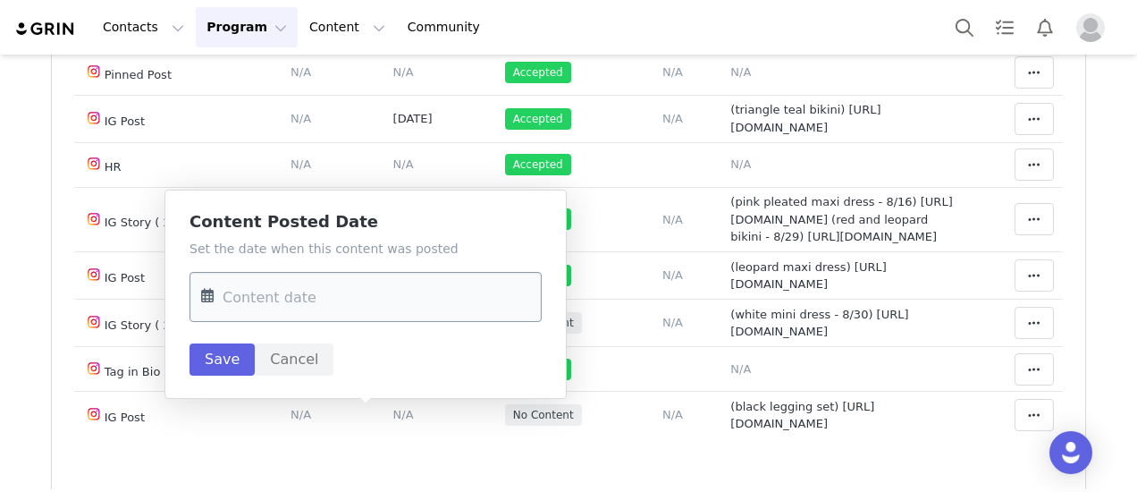
click at [326, 307] on input "text" at bounding box center [366, 297] width 352 height 50
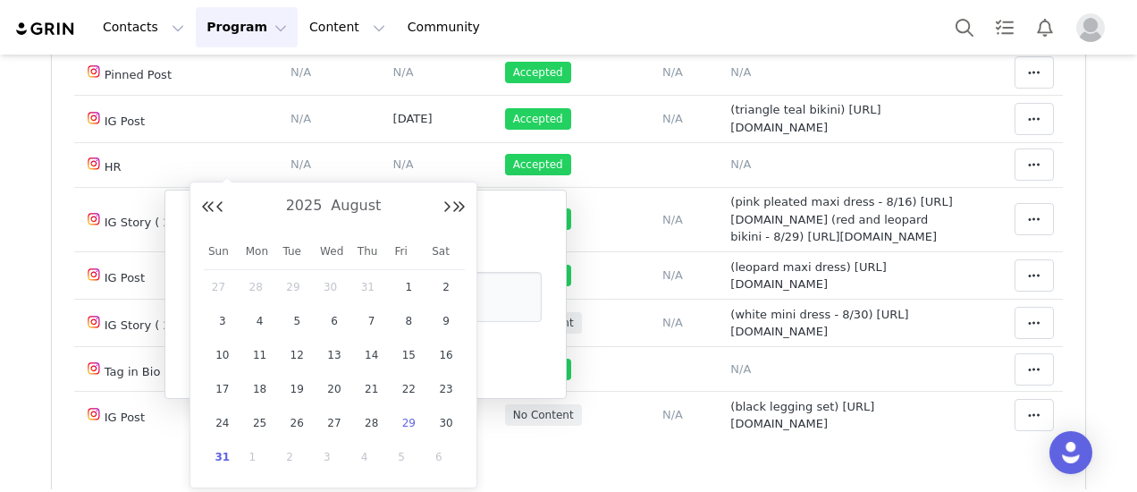
click at [410, 421] on span "29" at bounding box center [408, 422] width 21 height 21
type input "Aug 29 2025"
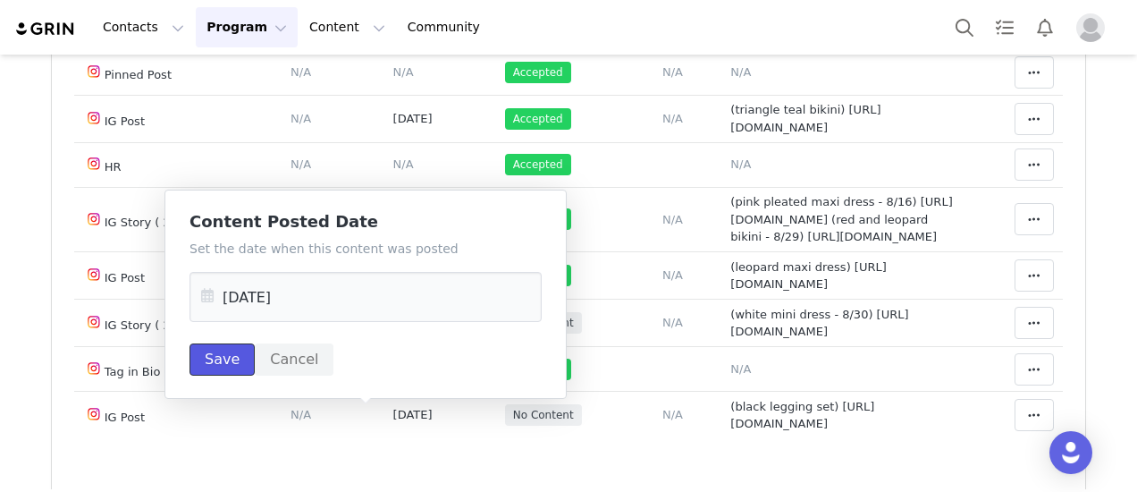
click at [222, 357] on button "Save" at bounding box center [222, 359] width 65 height 32
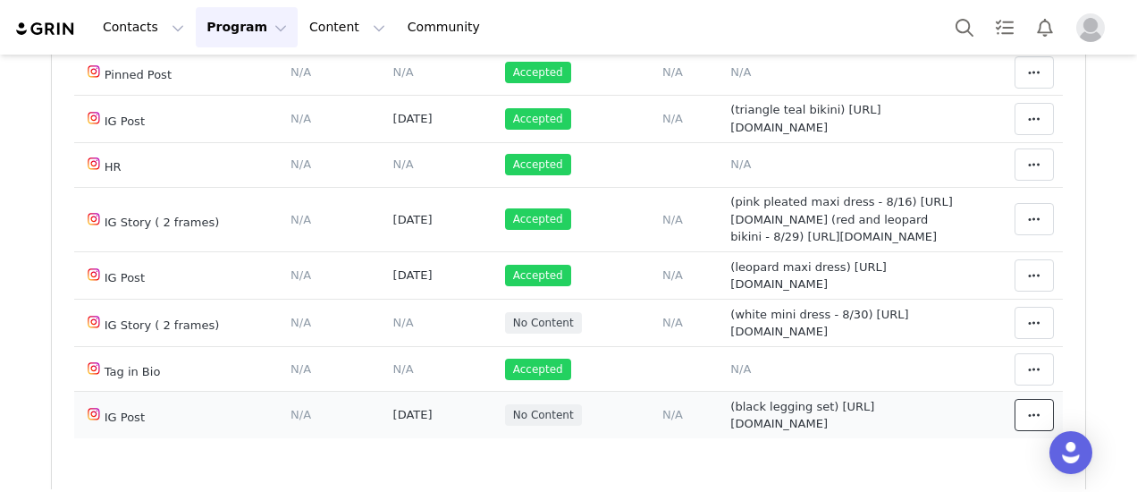
click at [1024, 419] on span at bounding box center [1034, 414] width 21 height 21
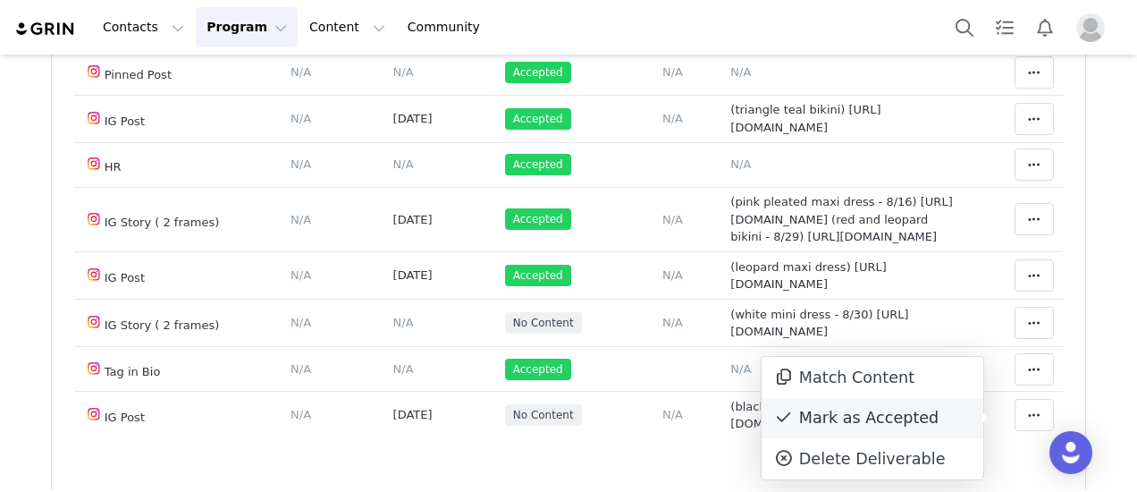
click at [900, 418] on div "Mark as Accepted" at bounding box center [873, 418] width 222 height 41
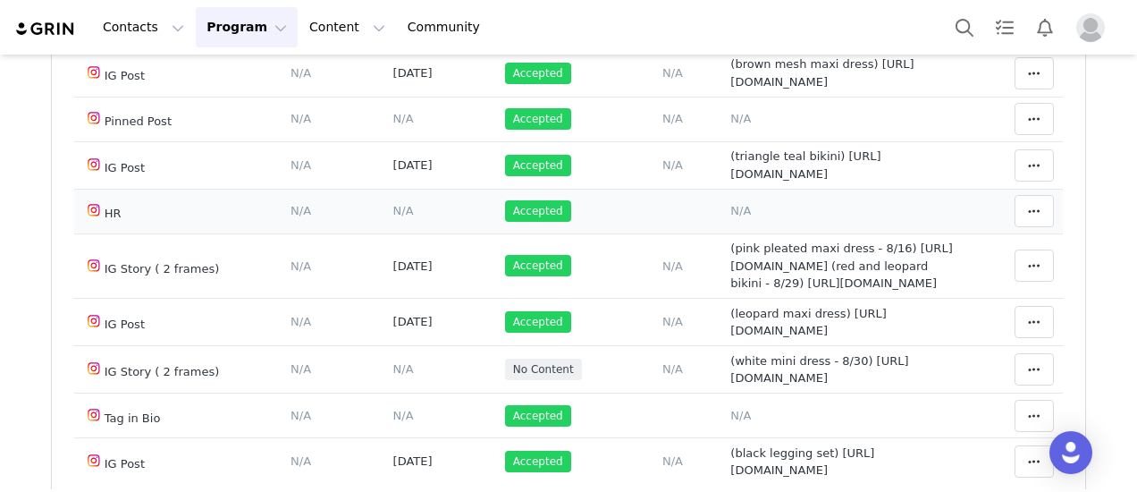
scroll to position [447, 0]
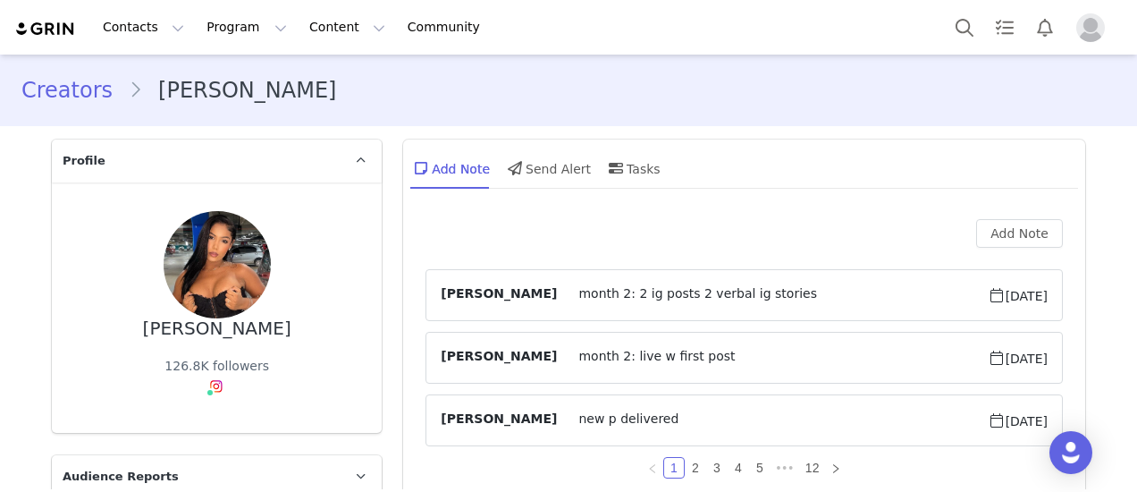
drag, startPoint x: 201, startPoint y: 327, endPoint x: 232, endPoint y: 312, distance: 34.8
click at [230, 315] on div "[PERSON_NAME] 126.8K followers Instagram ( @jennifmiranda ) — Creator Connected…" at bounding box center [217, 307] width 330 height 250
click at [1009, 241] on button "Add Note" at bounding box center [1019, 233] width 87 height 29
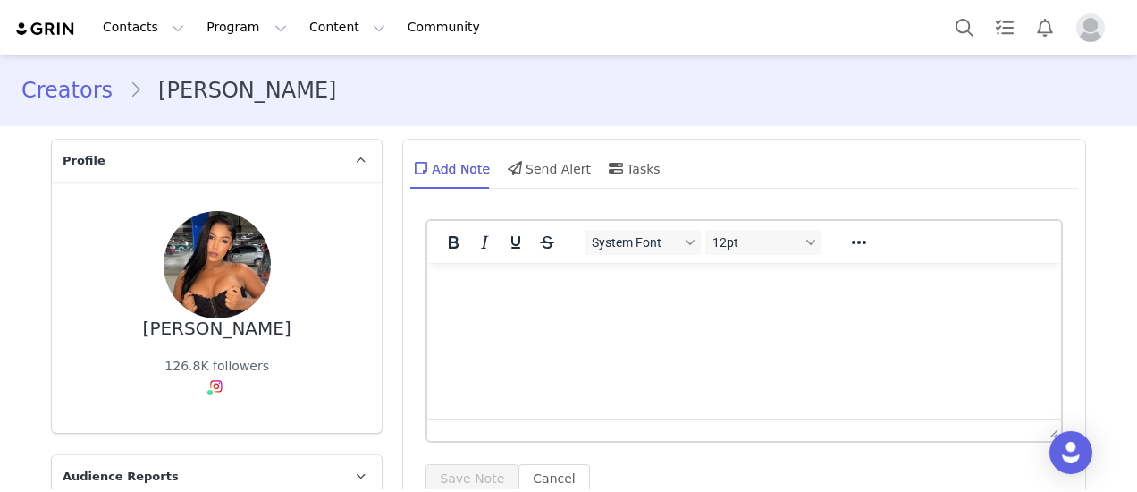
click at [804, 277] on p "Rich Text Area. Press ALT-0 for help." at bounding box center [744, 287] width 605 height 20
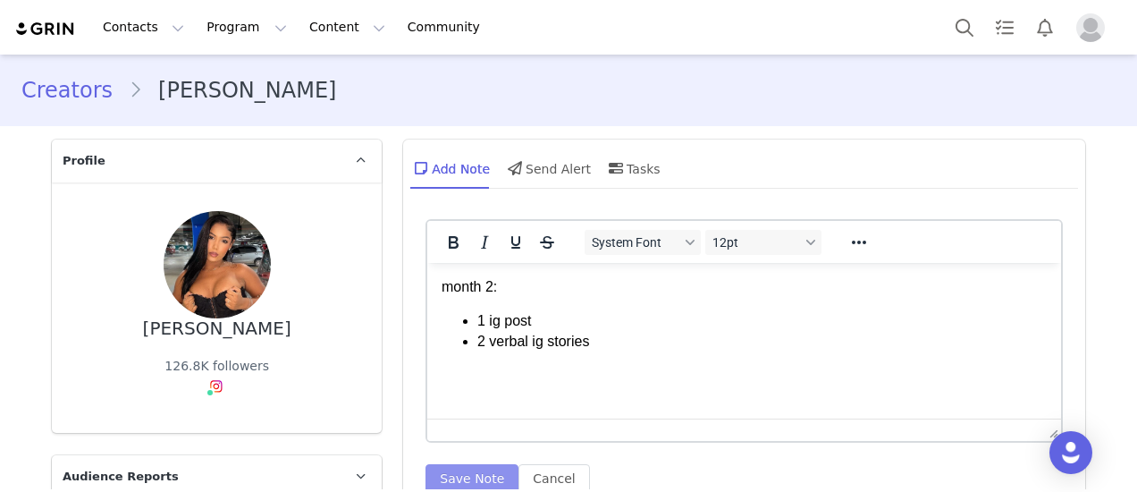
click at [445, 465] on button "Save Note" at bounding box center [472, 478] width 93 height 29
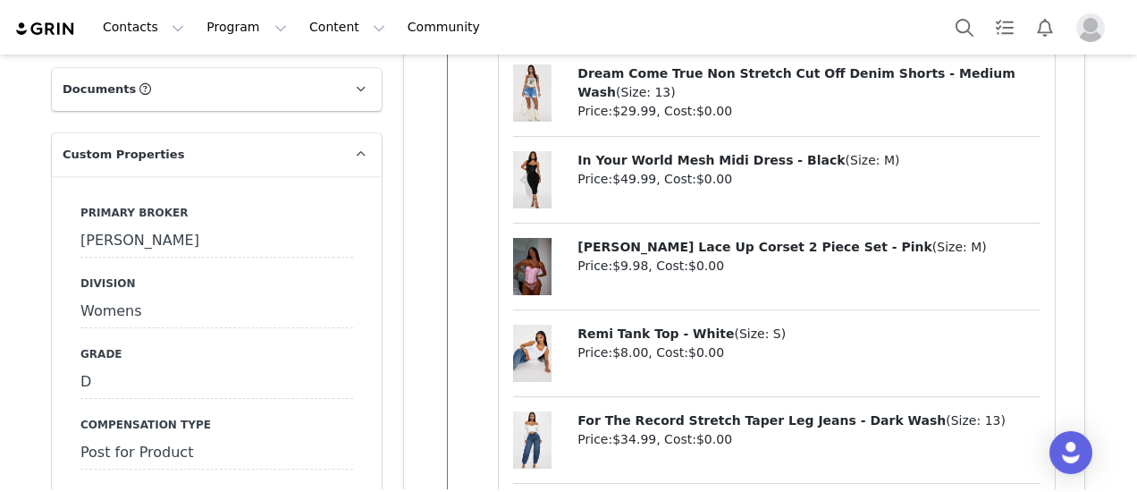
scroll to position [1878, 0]
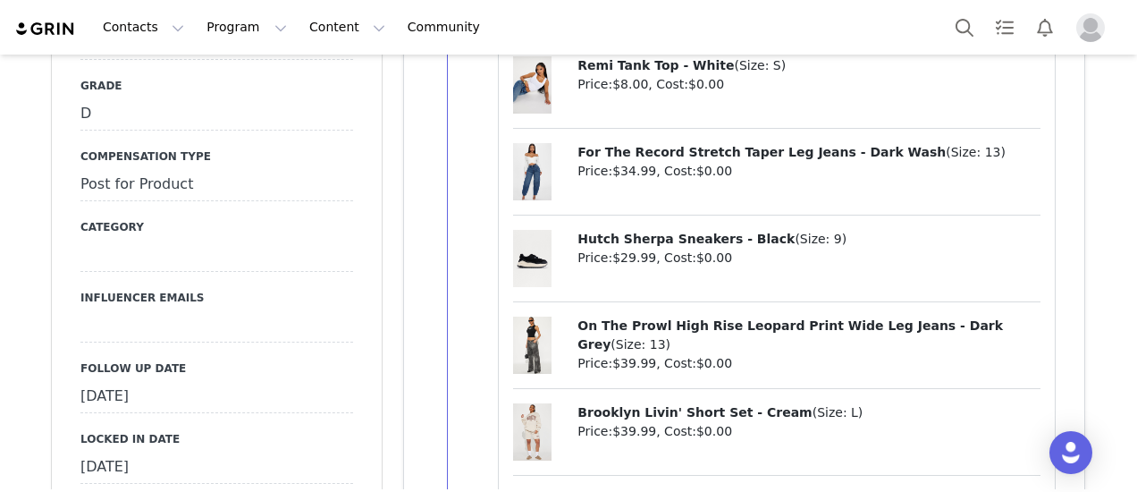
click at [249, 381] on div "[DATE]" at bounding box center [216, 397] width 273 height 32
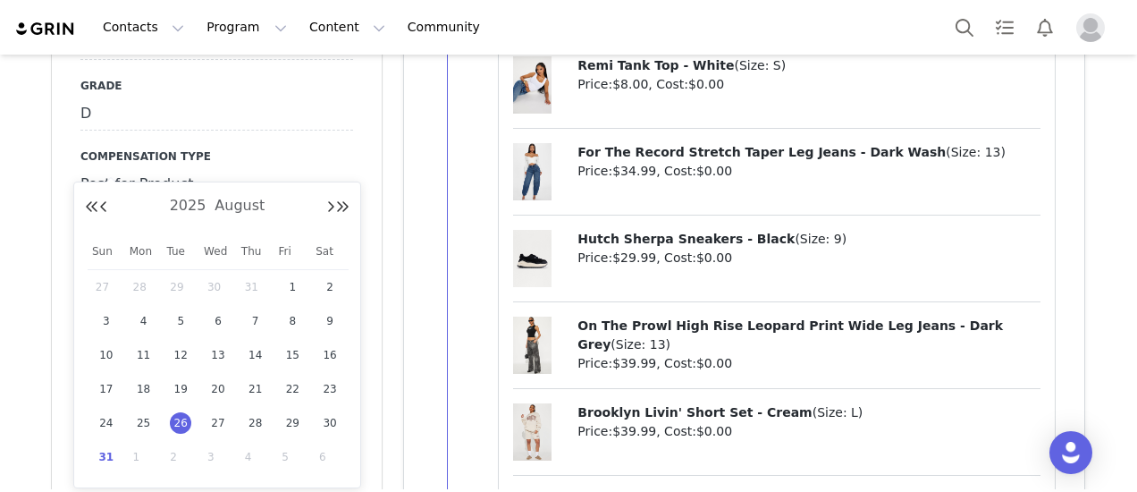
click at [102, 449] on span "31" at bounding box center [106, 456] width 21 height 21
type input "[DATE]"
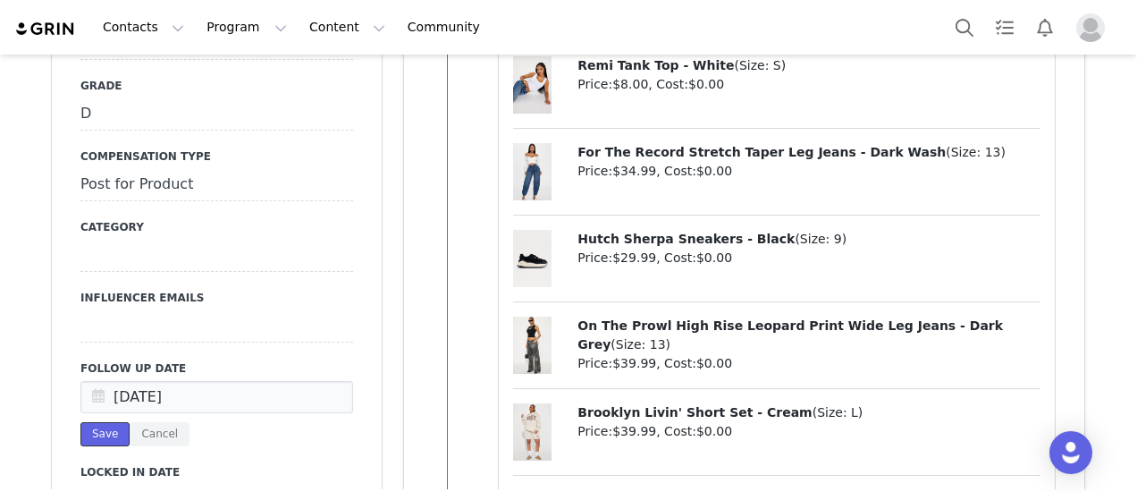
click at [110, 422] on button "Save" at bounding box center [104, 434] width 49 height 24
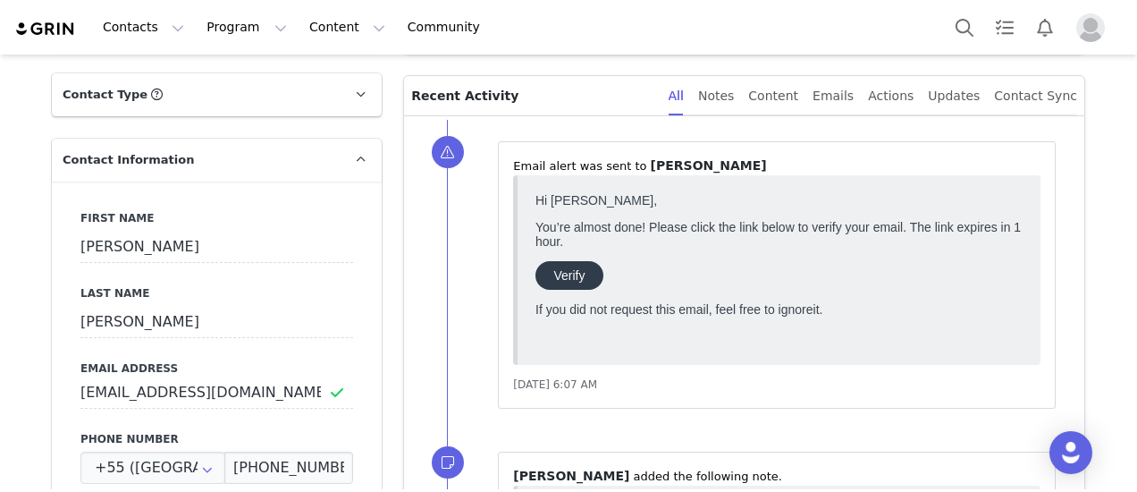
scroll to position [0, 0]
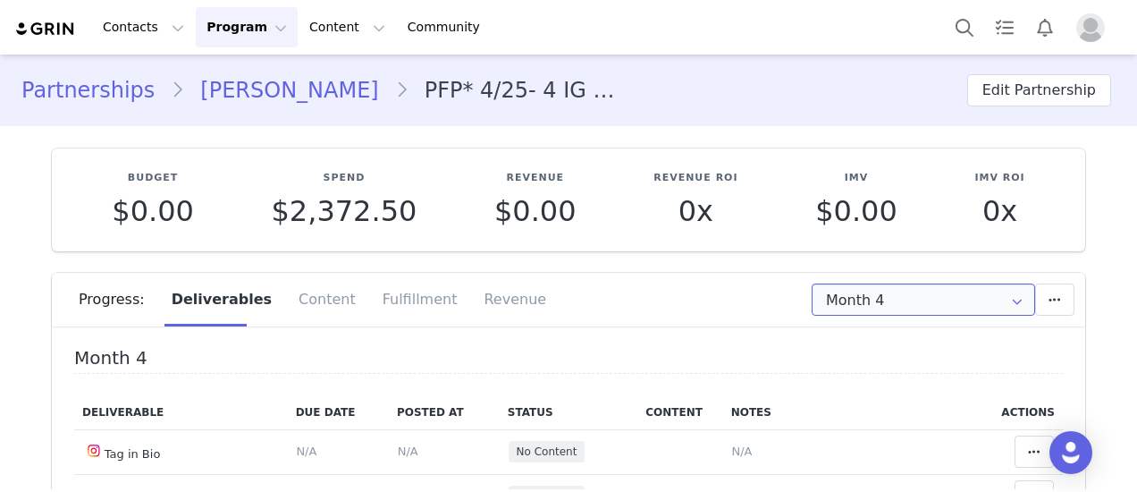
click at [974, 287] on input "Month 4" at bounding box center [924, 299] width 224 height 32
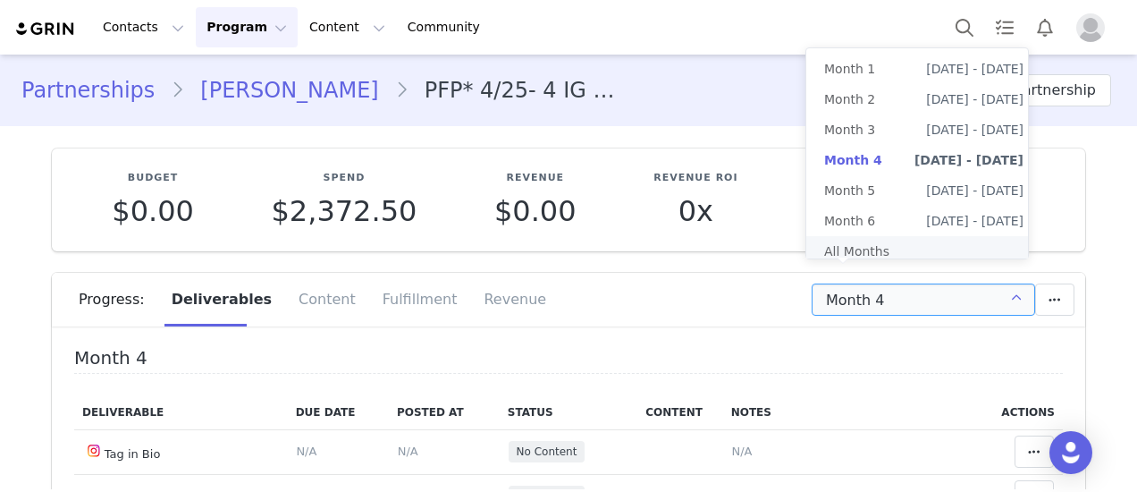
click at [891, 248] on li "All Months" at bounding box center [924, 251] width 235 height 30
type input "All"
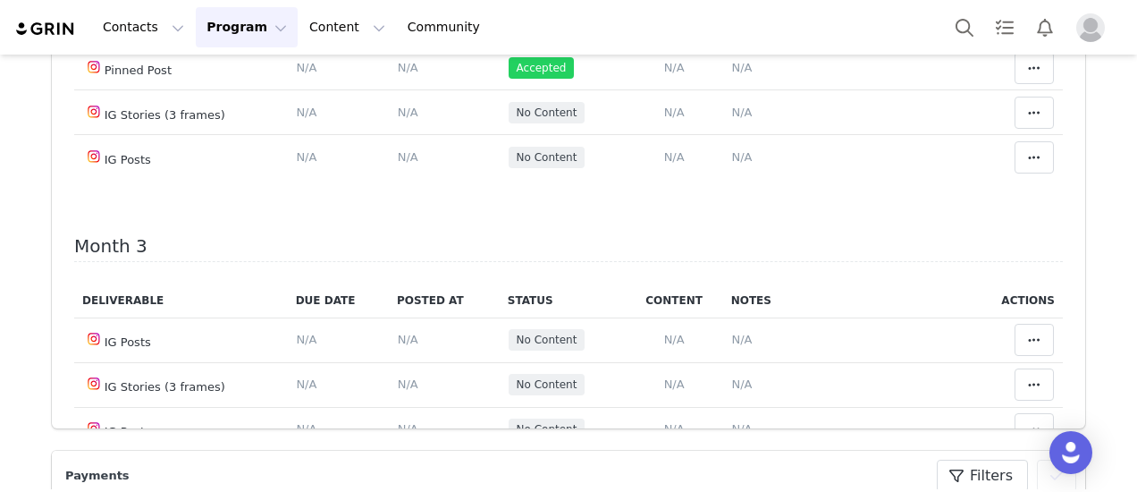
scroll to position [805, 0]
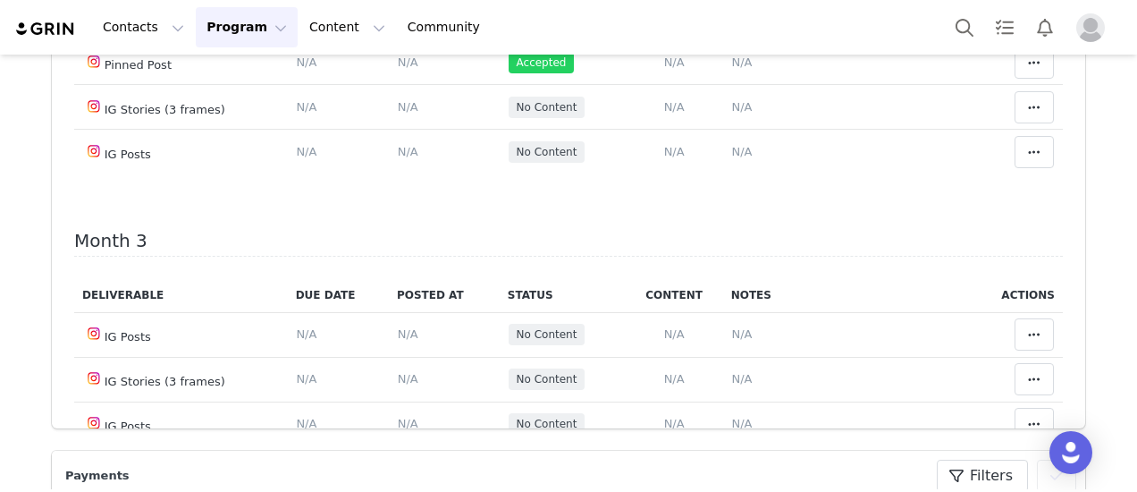
click at [731, 24] on span "N/A" at bounding box center [741, 17] width 21 height 13
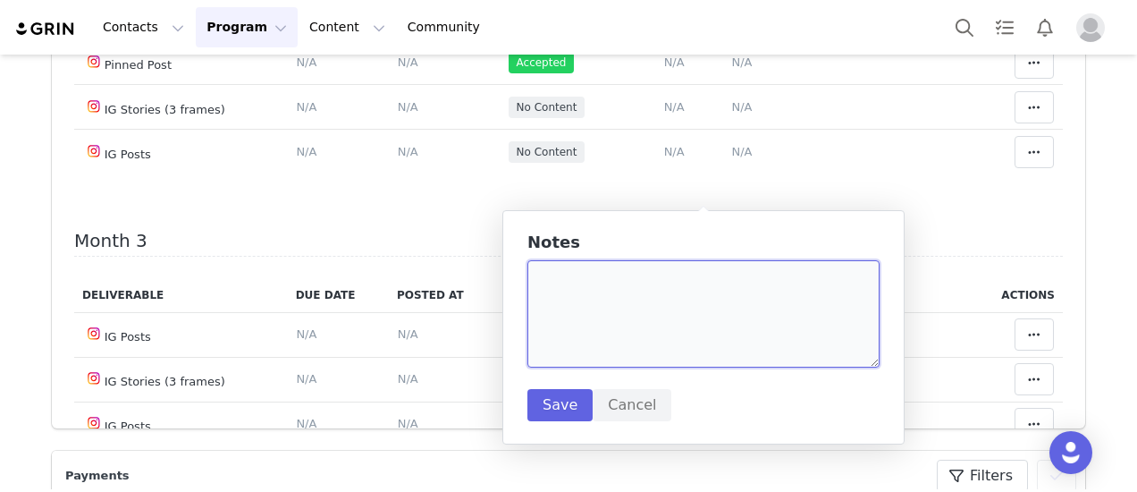
click at [585, 314] on textarea at bounding box center [704, 313] width 352 height 107
paste textarea "https://www.instagram.com/p/DN4KaP8DcXB/?img_index=1"
type textarea "(jeans and black slides) https://www.instagram.com/p/DN4KaP8DcXB/?img_index=1"
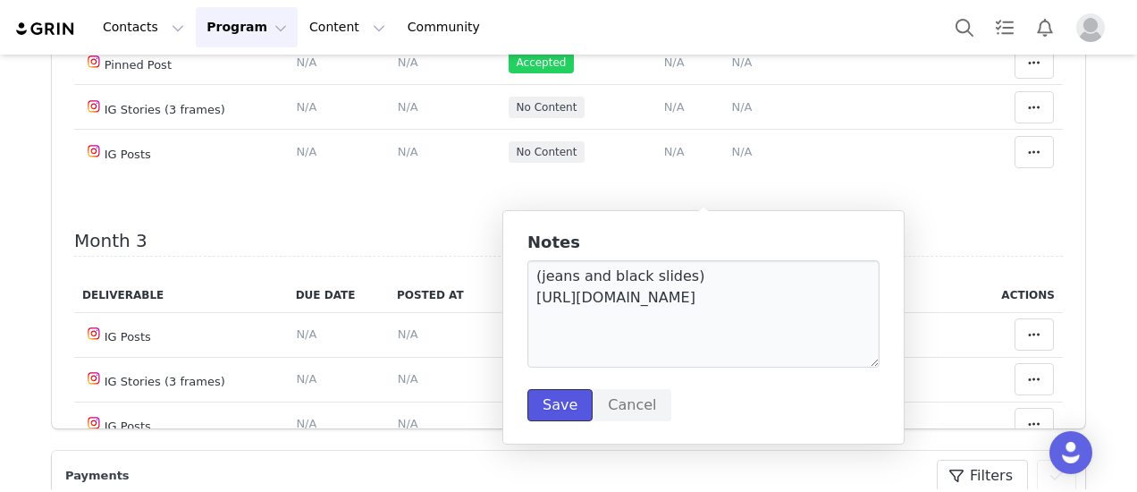
click at [560, 407] on button "Save" at bounding box center [560, 405] width 65 height 32
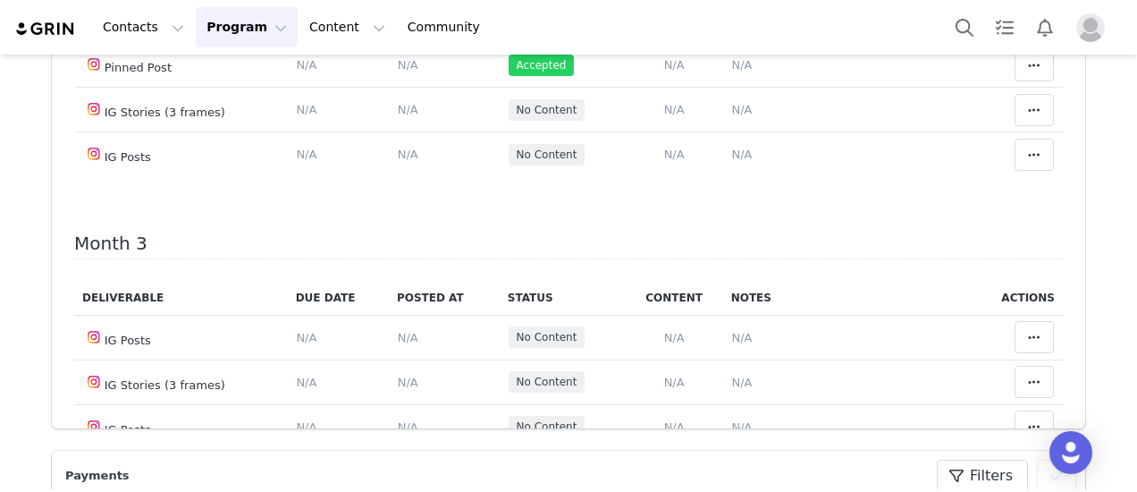
click at [398, 26] on span "N/A" at bounding box center [408, 19] width 21 height 13
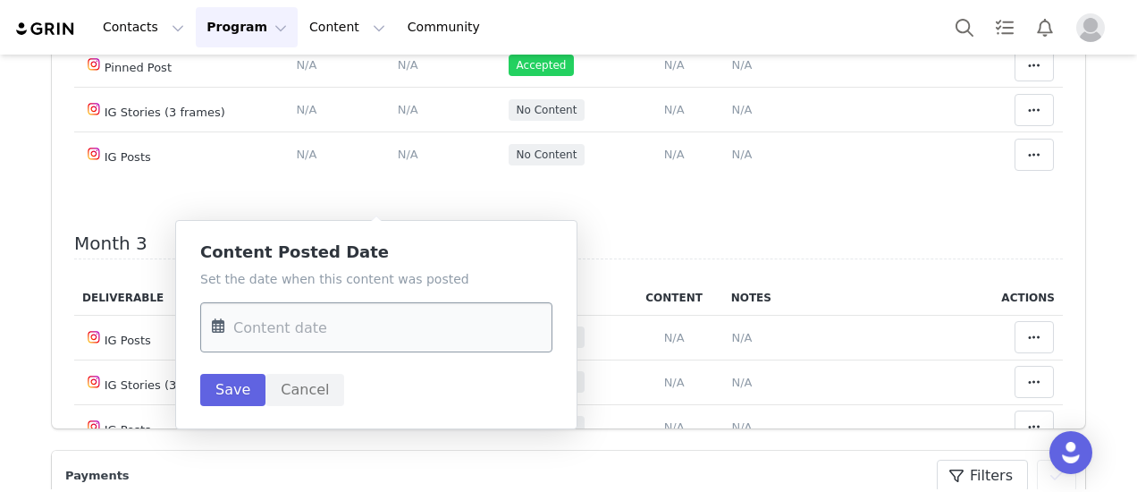
click at [399, 333] on input "text" at bounding box center [376, 327] width 352 height 50
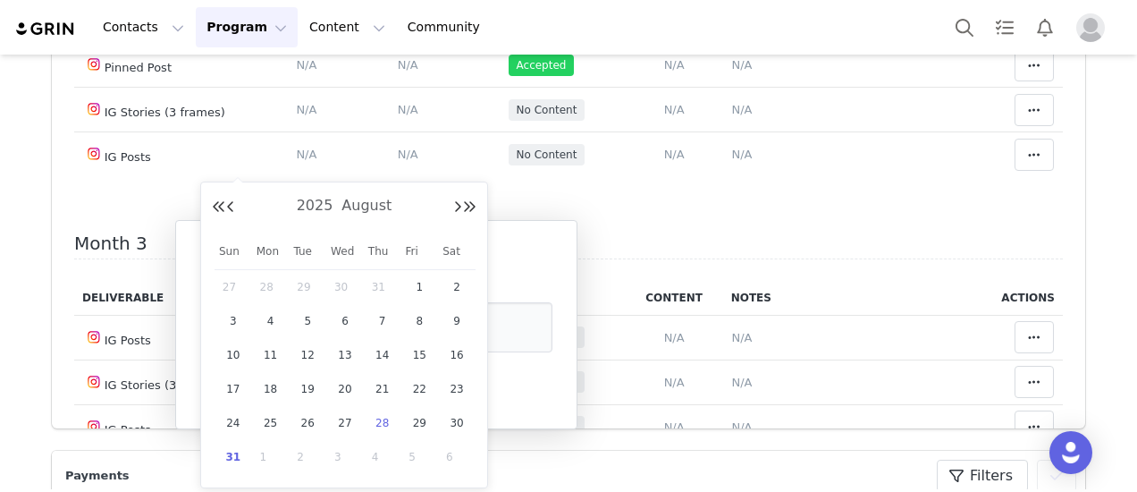
click at [385, 424] on span "28" at bounding box center [382, 422] width 21 height 21
type input "Aug 28 2025"
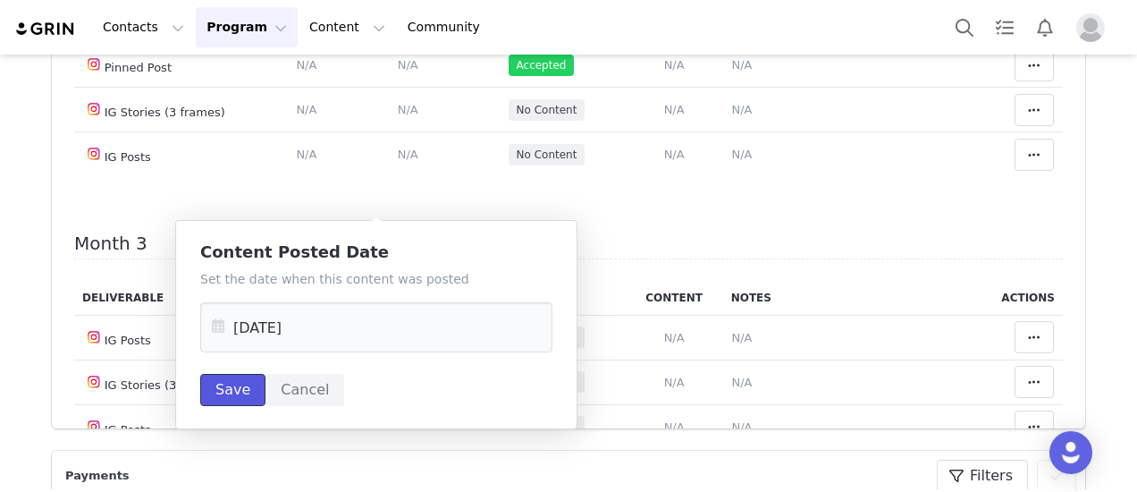
click at [218, 403] on button "Save" at bounding box center [232, 390] width 65 height 32
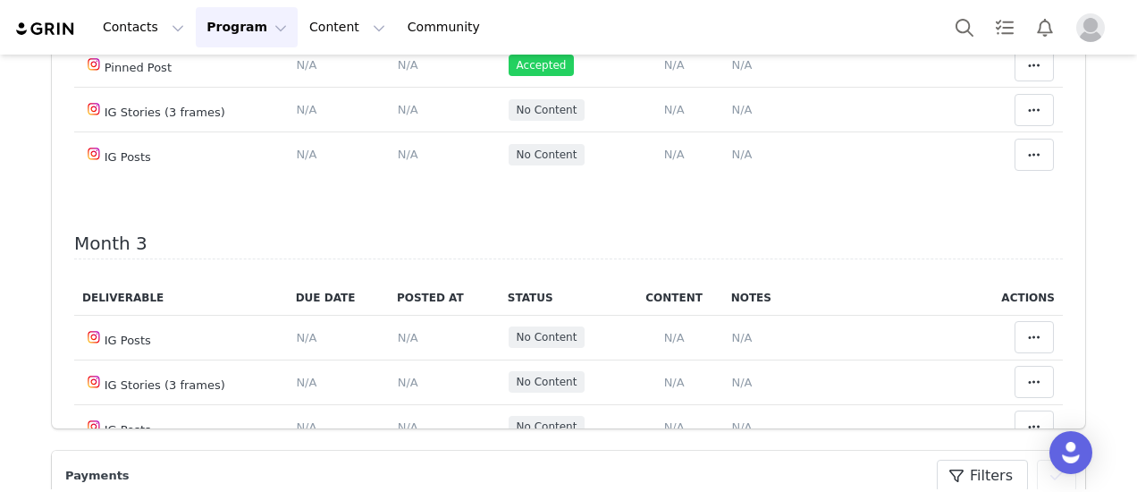
click at [1028, 26] on icon at bounding box center [1034, 19] width 13 height 14
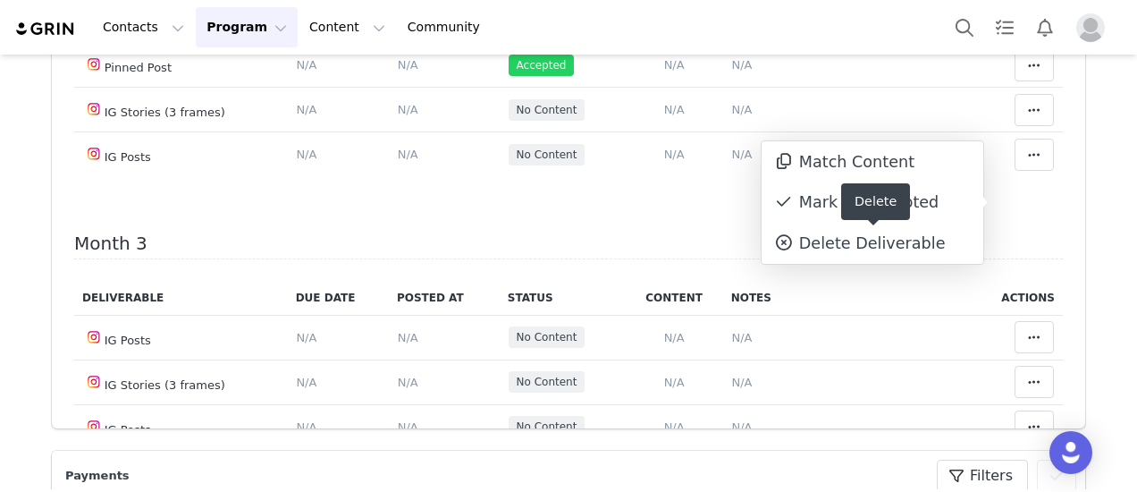
click at [844, 194] on div "Delete" at bounding box center [875, 201] width 69 height 37
click at [845, 196] on div "Mark as Accepted" at bounding box center [873, 202] width 222 height 41
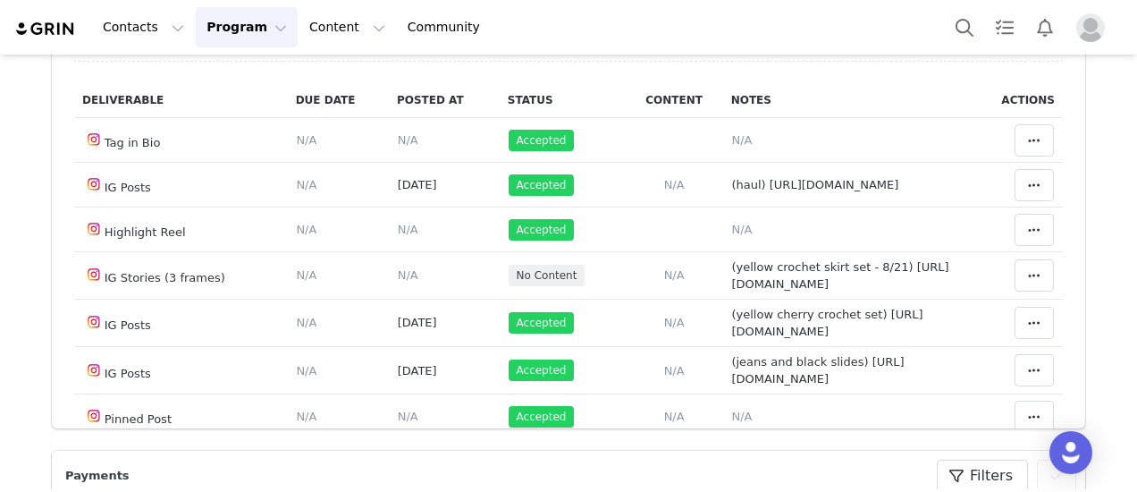
scroll to position [447, 0]
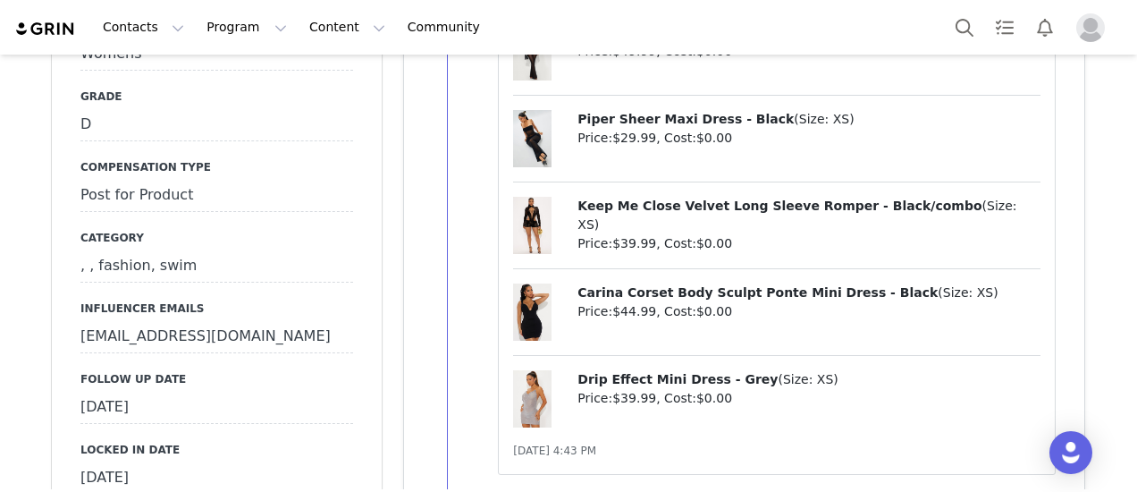
scroll to position [1878, 0]
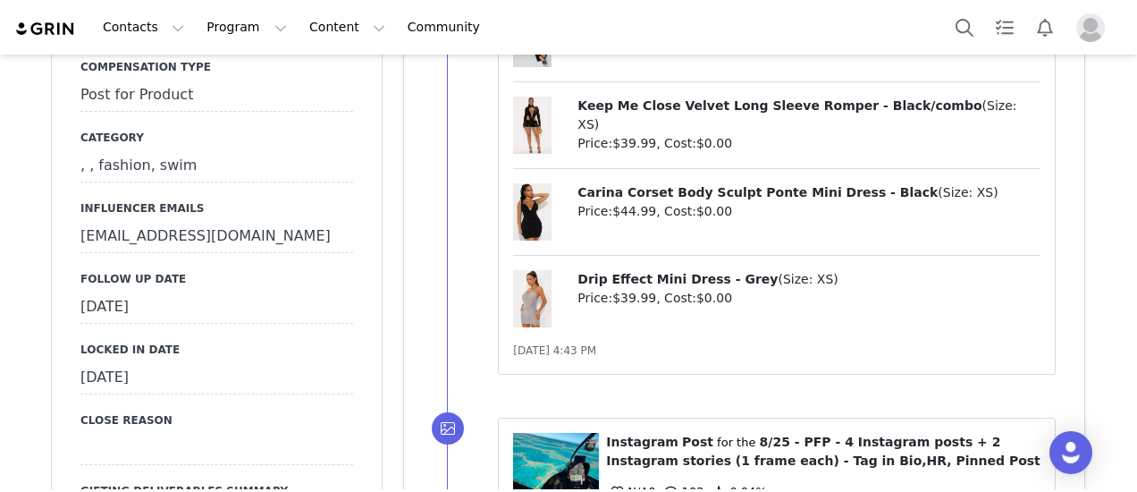
click at [208, 315] on div "[DATE]" at bounding box center [216, 307] width 273 height 32
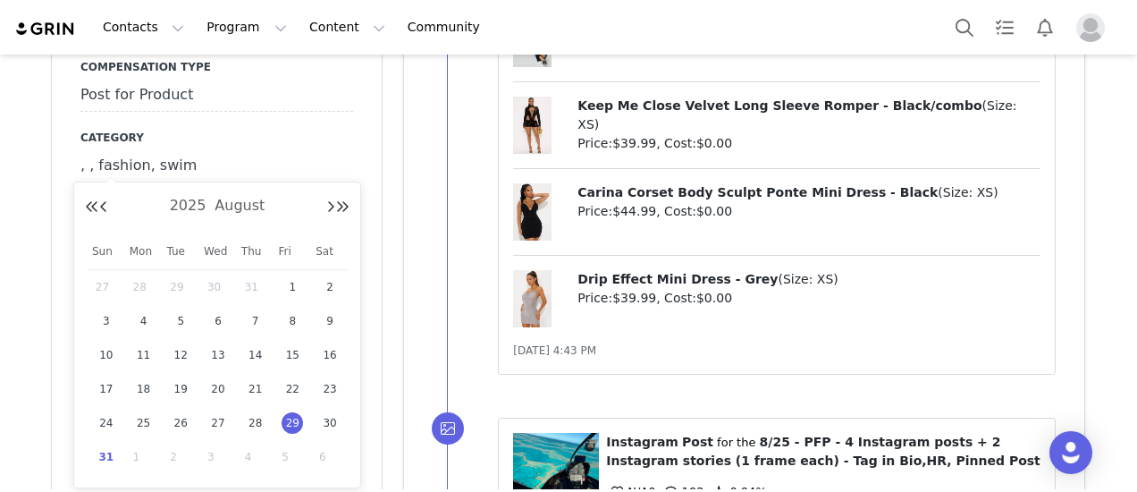
click at [110, 452] on span "31" at bounding box center [106, 456] width 21 height 21
type input "[DATE]"
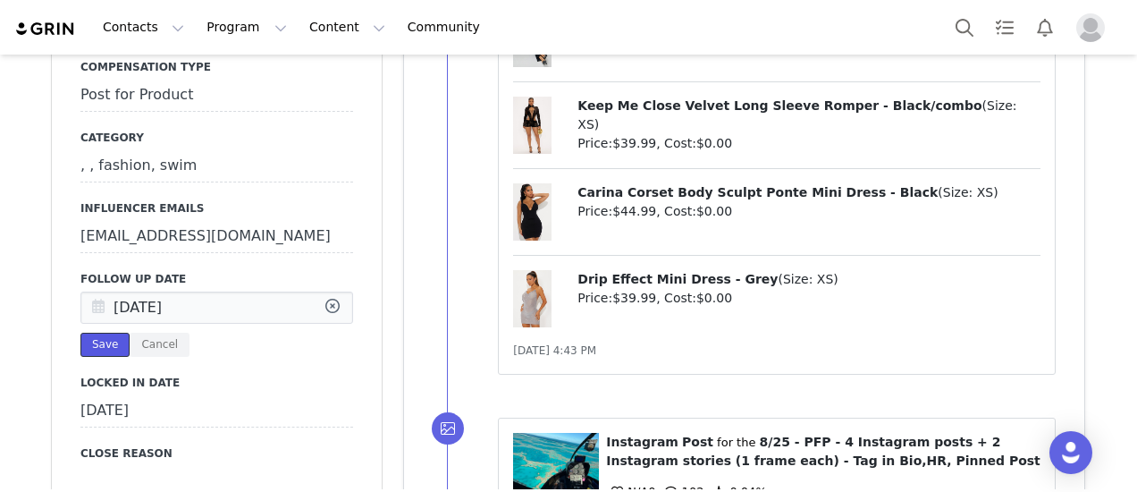
click at [102, 345] on button "Save" at bounding box center [104, 345] width 49 height 24
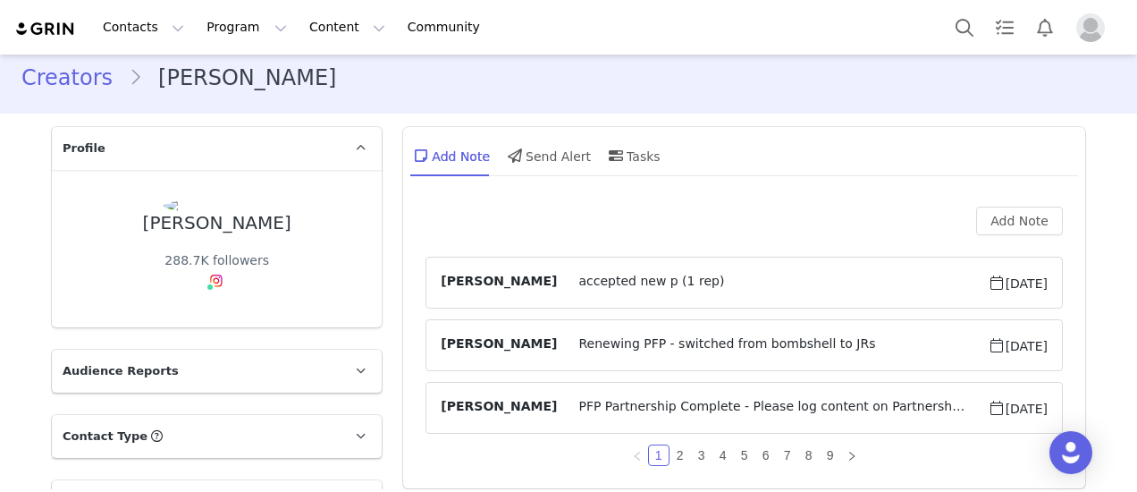
scroll to position [0, 0]
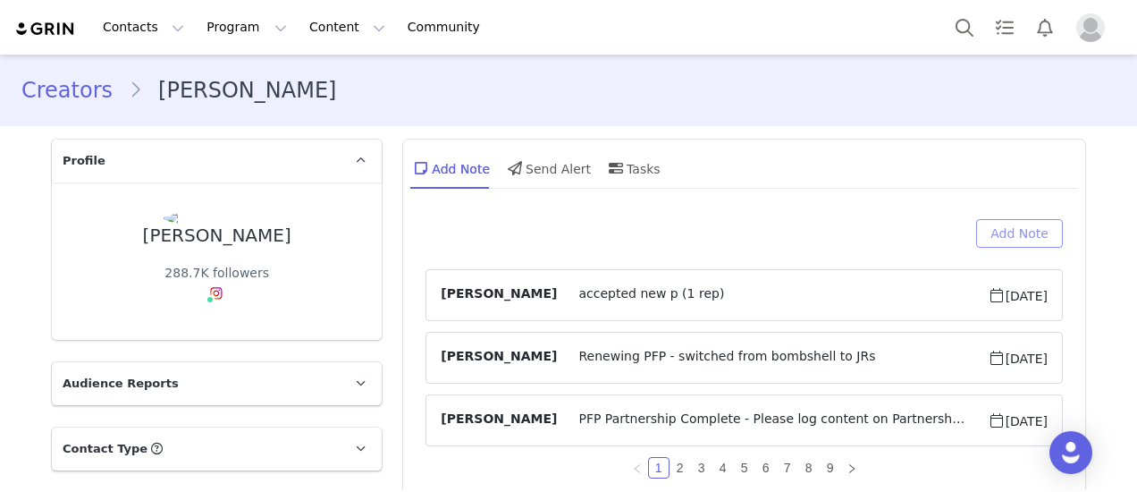
click at [1012, 231] on button "Add Note" at bounding box center [1019, 233] width 87 height 29
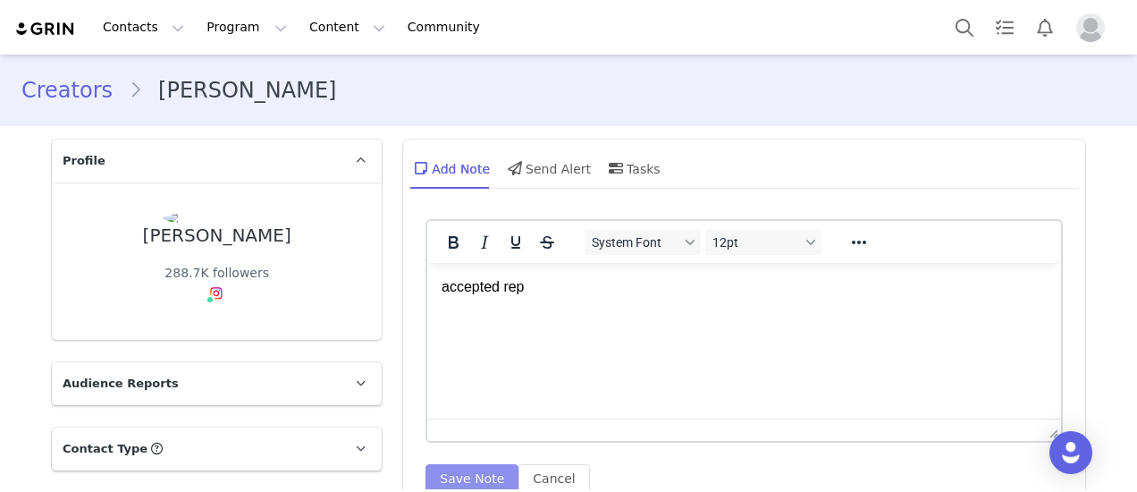
click at [479, 471] on button "Save Note" at bounding box center [472, 478] width 93 height 29
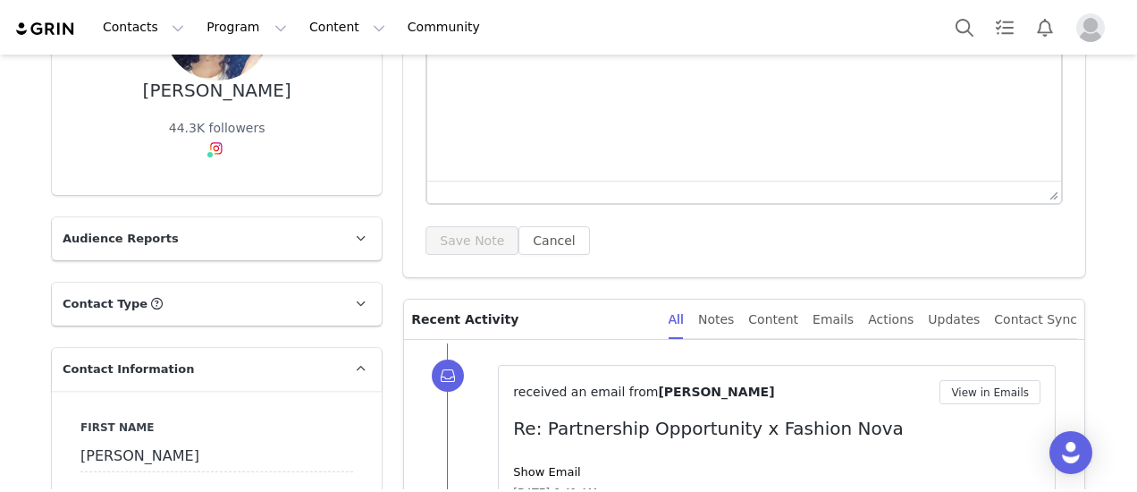
scroll to position [268, 0]
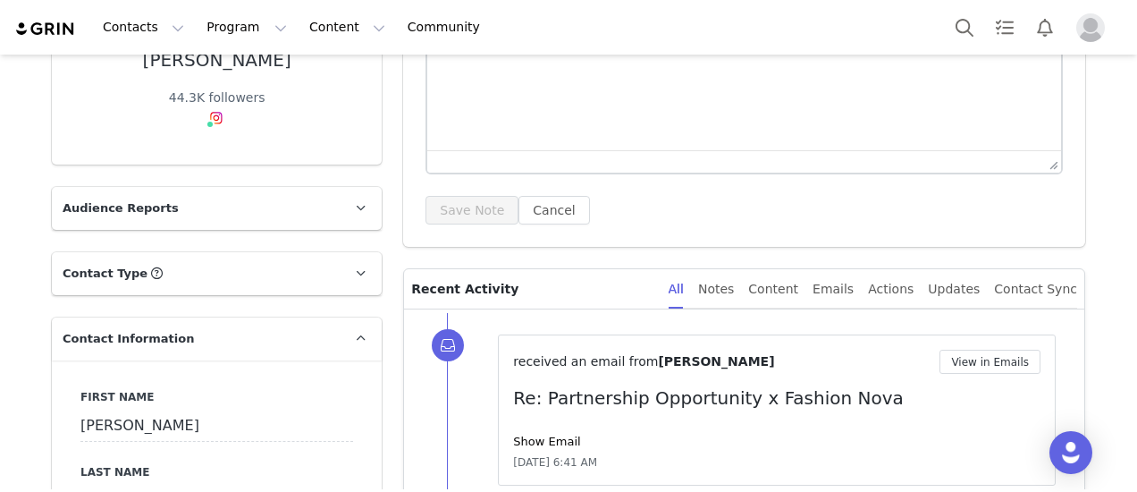
click at [603, 0] on html at bounding box center [744, 19] width 634 height 48
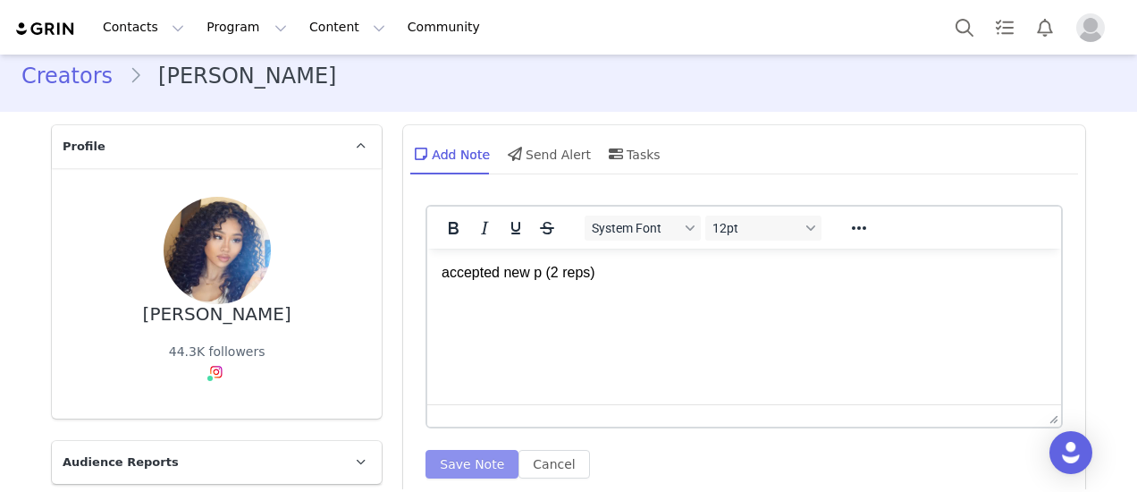
click at [466, 450] on button "Save Note" at bounding box center [472, 464] width 93 height 29
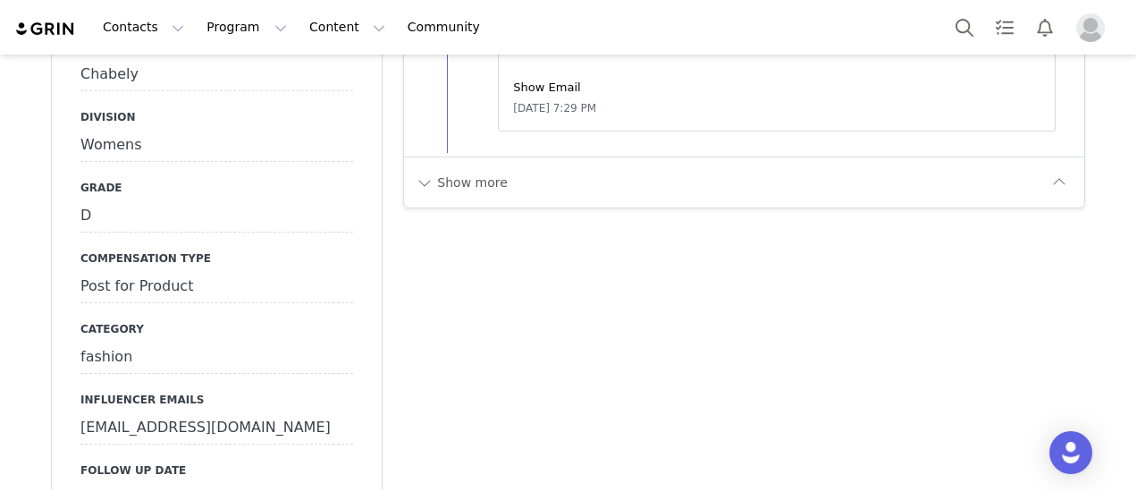
scroll to position [1803, 0]
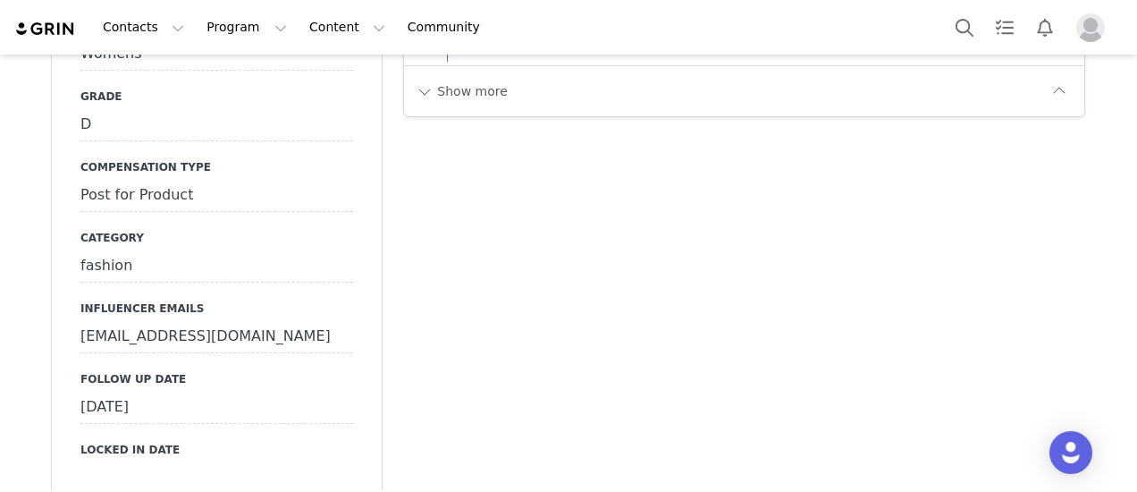
click at [181, 392] on div "[DATE]" at bounding box center [216, 408] width 273 height 32
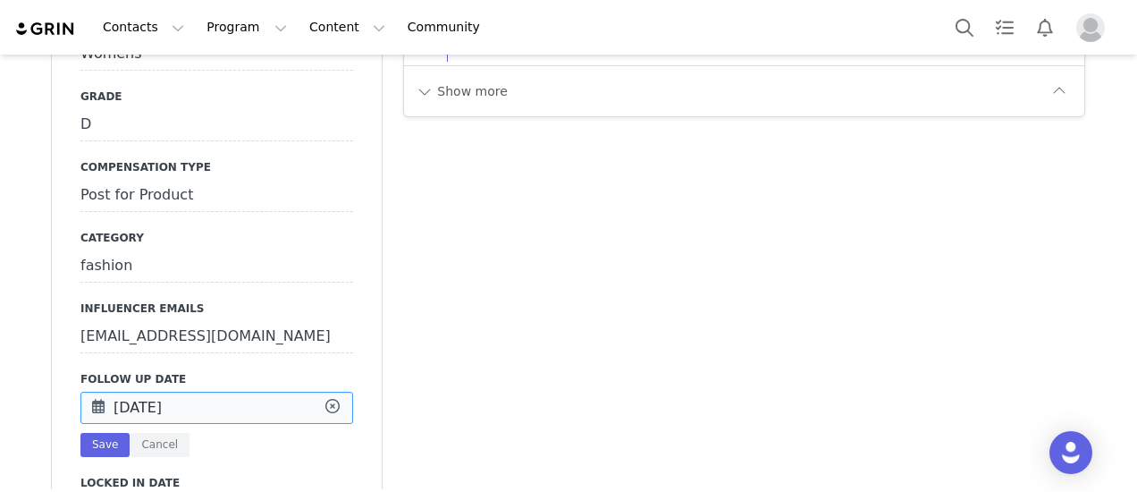
click at [181, 392] on input "[DATE]" at bounding box center [216, 408] width 273 height 32
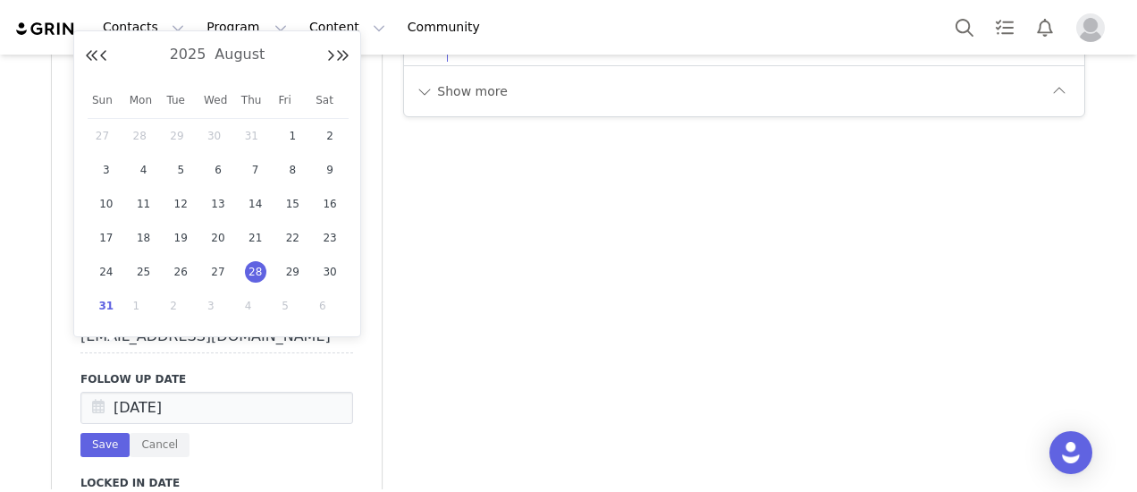
click at [107, 306] on span "31" at bounding box center [106, 305] width 21 height 21
type input "[DATE]"
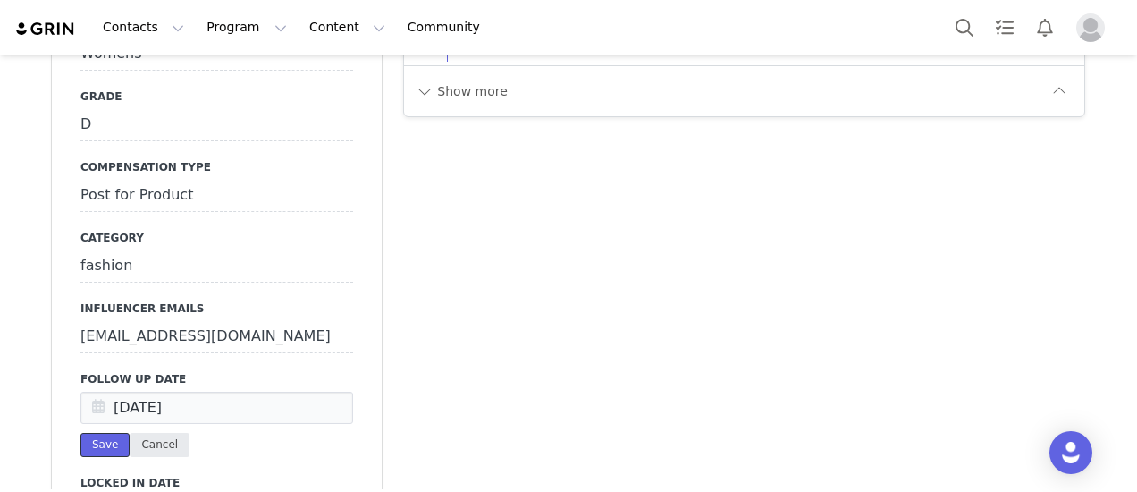
click at [94, 433] on button "Save" at bounding box center [104, 445] width 49 height 24
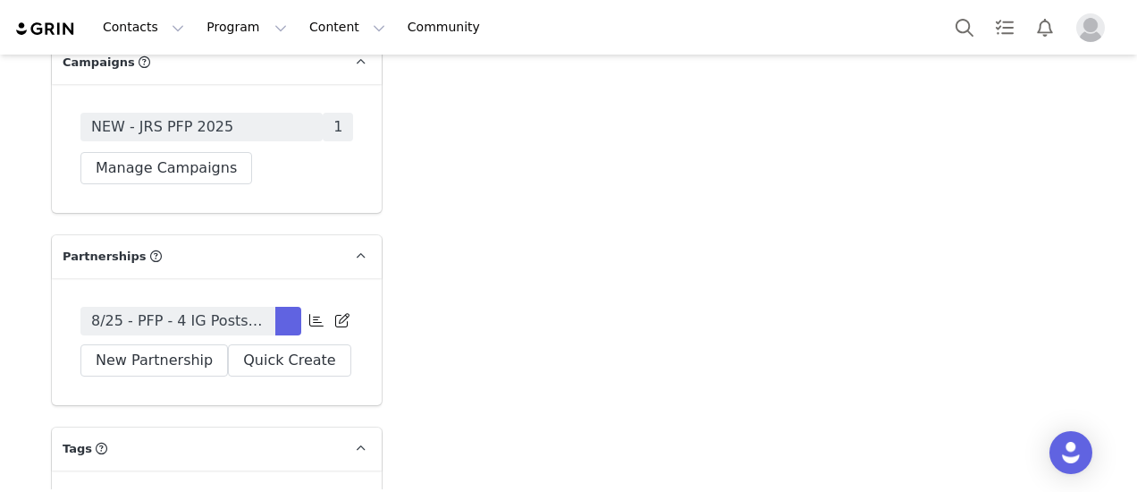
scroll to position [4202, 0]
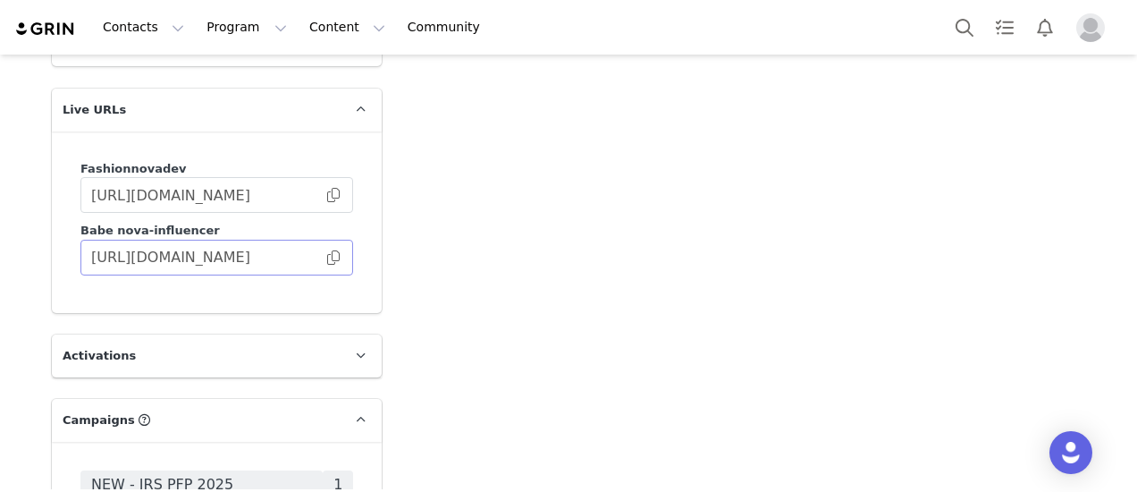
click at [327, 258] on span at bounding box center [334, 258] width 18 height 0
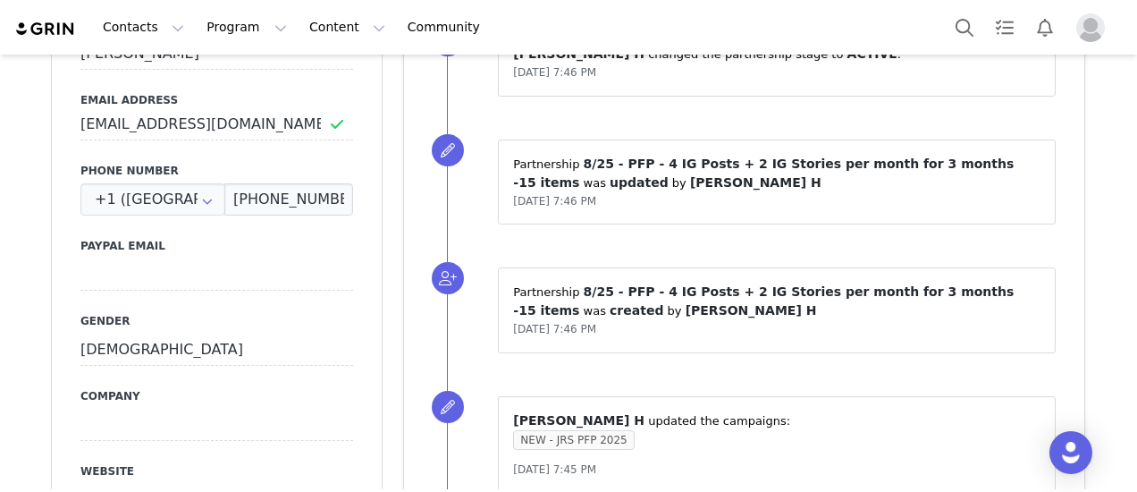
scroll to position [358, 0]
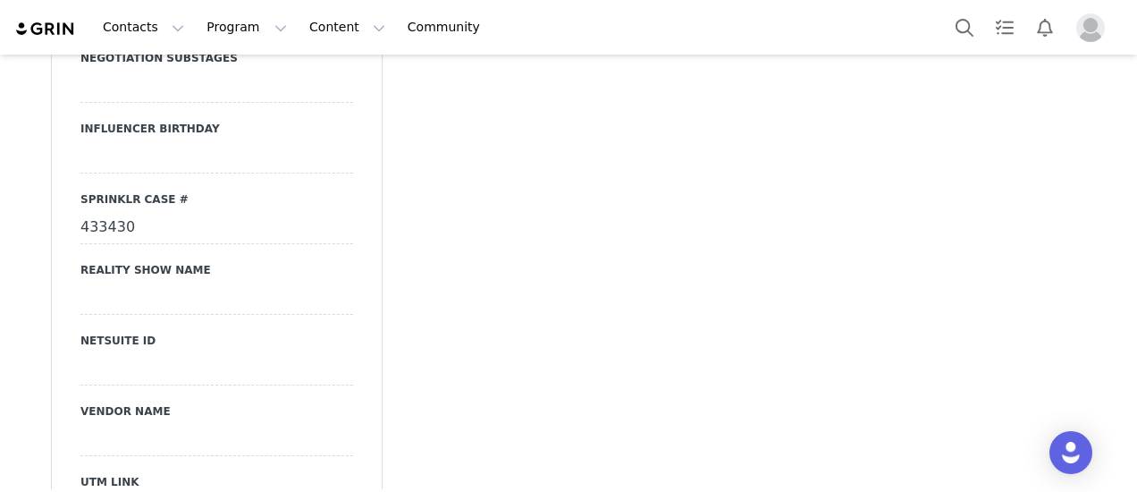
scroll to position [2504, 0]
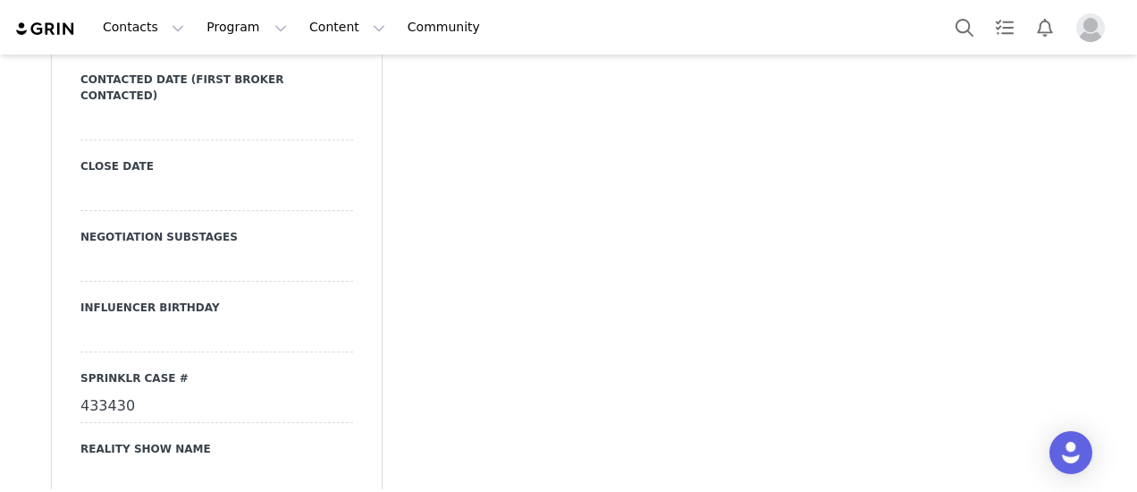
click at [122, 391] on div "433430" at bounding box center [216, 407] width 273 height 32
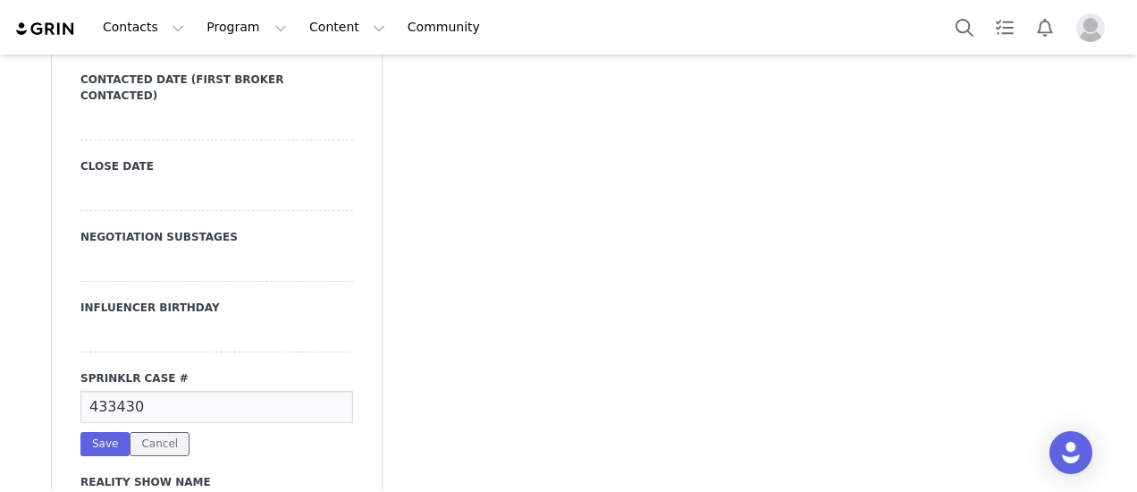
click at [153, 432] on button "Cancel" at bounding box center [160, 444] width 60 height 24
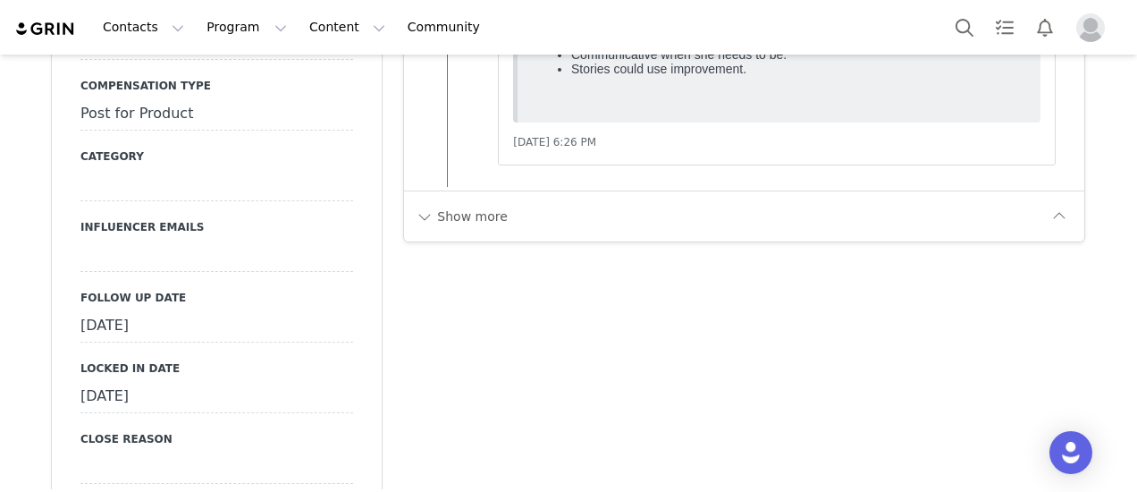
scroll to position [1878, 0]
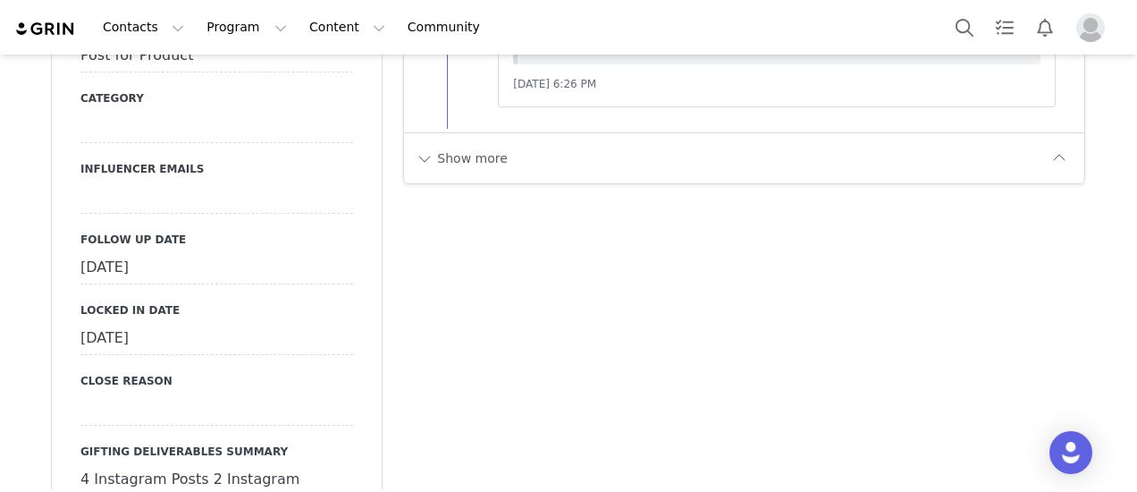
click at [238, 252] on div "[DATE]" at bounding box center [216, 268] width 273 height 32
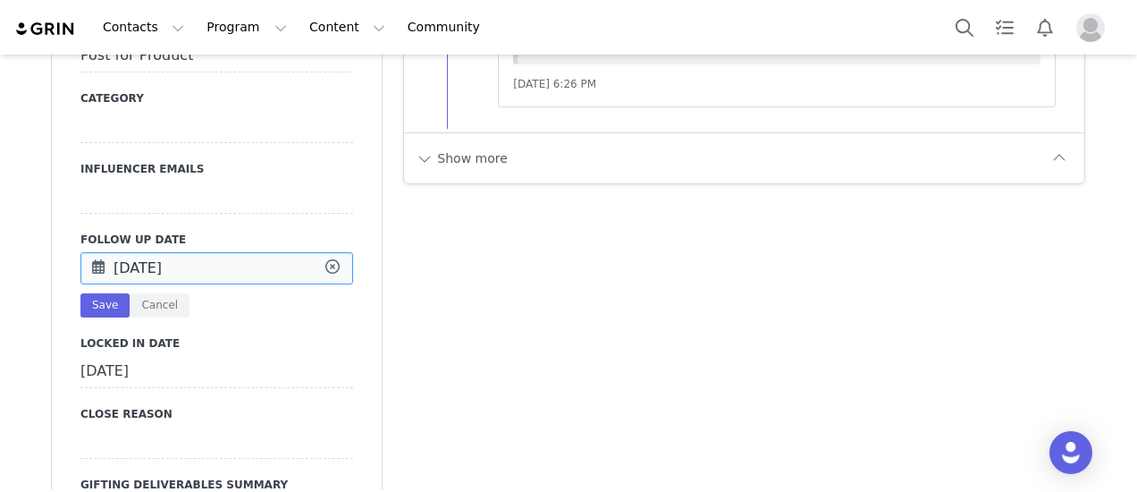
click at [238, 252] on input "[DATE]" at bounding box center [216, 268] width 273 height 32
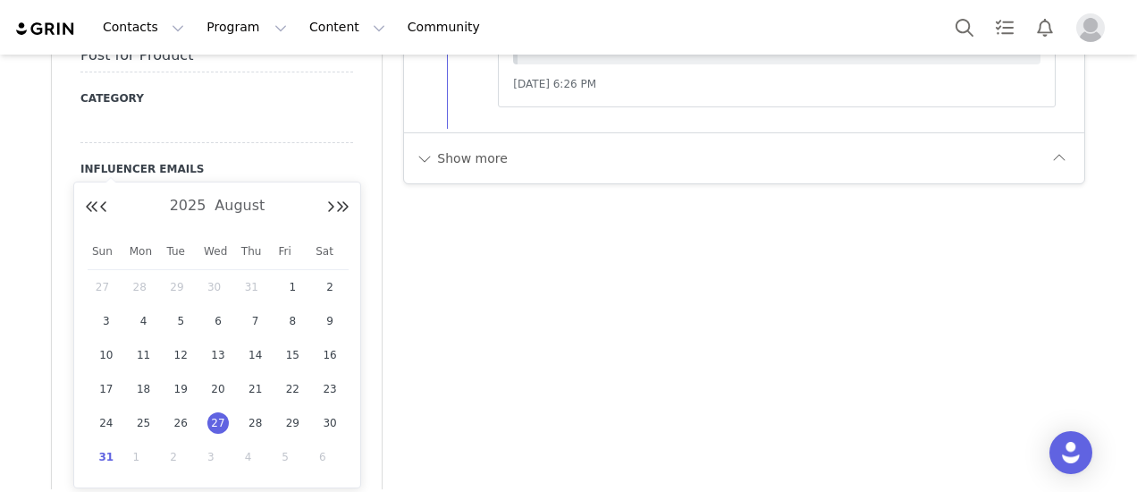
click at [106, 457] on span "31" at bounding box center [106, 456] width 21 height 21
type input "[DATE]"
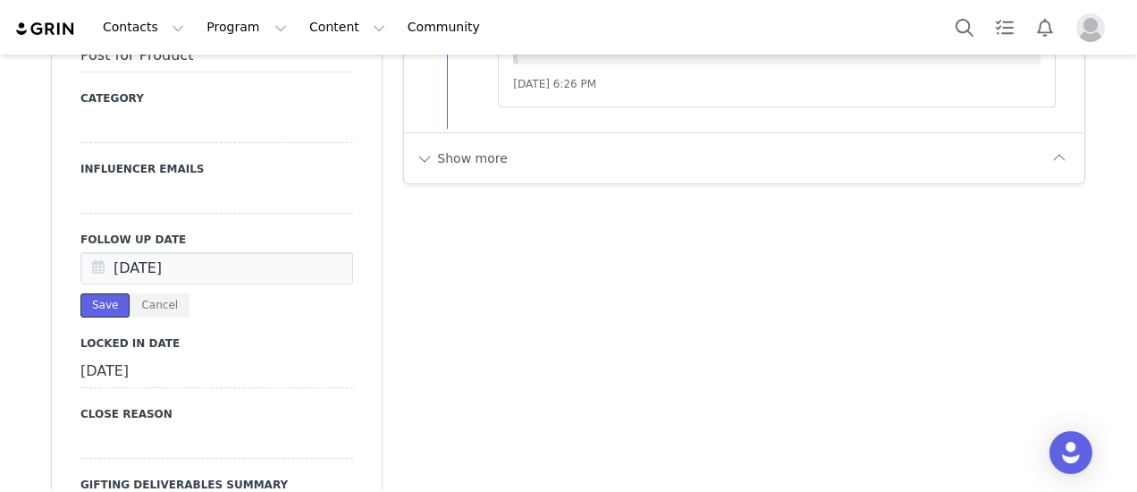
click at [91, 293] on button "Save" at bounding box center [104, 305] width 49 height 24
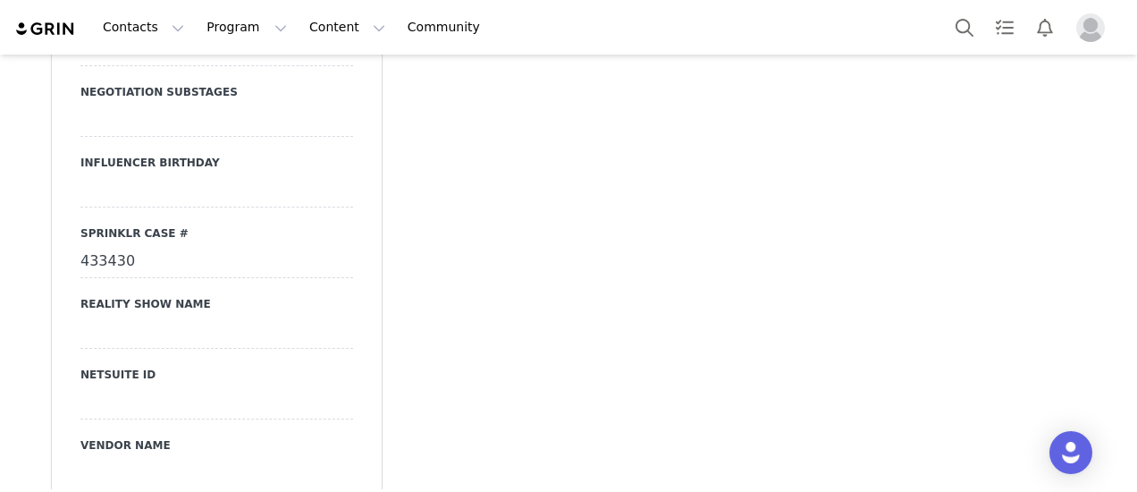
scroll to position [2861, 0]
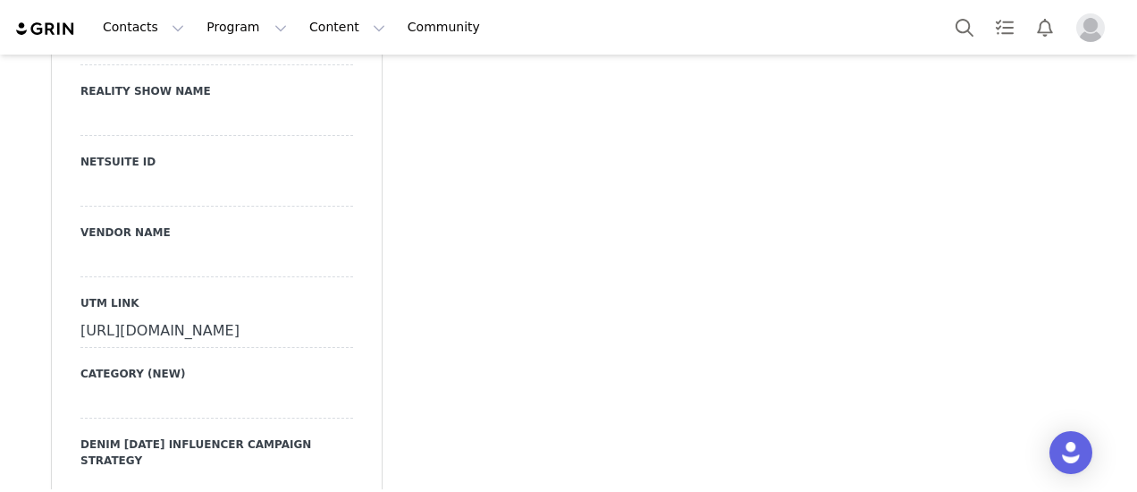
drag, startPoint x: 72, startPoint y: 235, endPoint x: 171, endPoint y: 325, distance: 133.5
copy div "[URL][DOMAIN_NAME]"
click at [190, 295] on label "UTM Link" at bounding box center [216, 303] width 273 height 16
drag, startPoint x: 63, startPoint y: 238, endPoint x: 172, endPoint y: 324, distance: 138.1
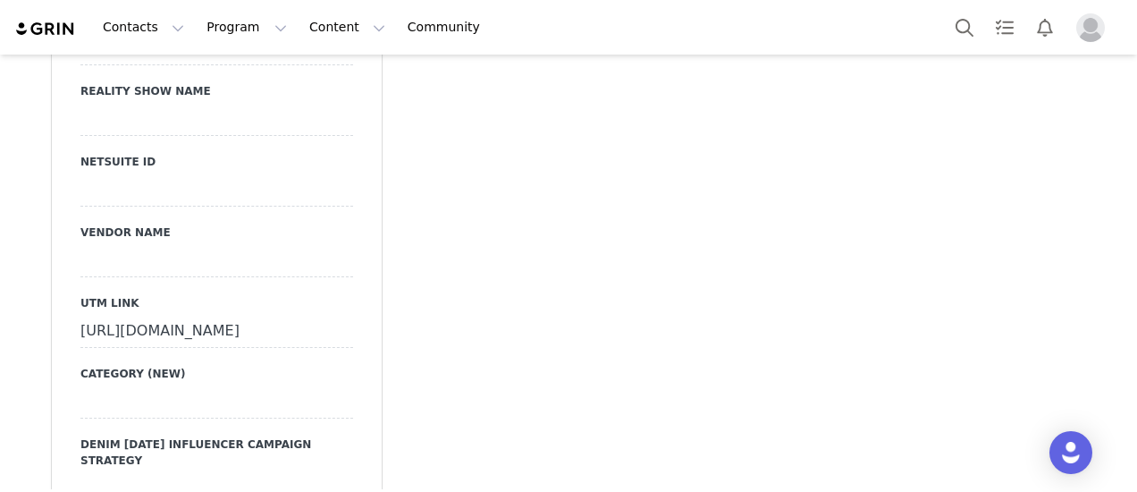
copy div "[URL][DOMAIN_NAME]"
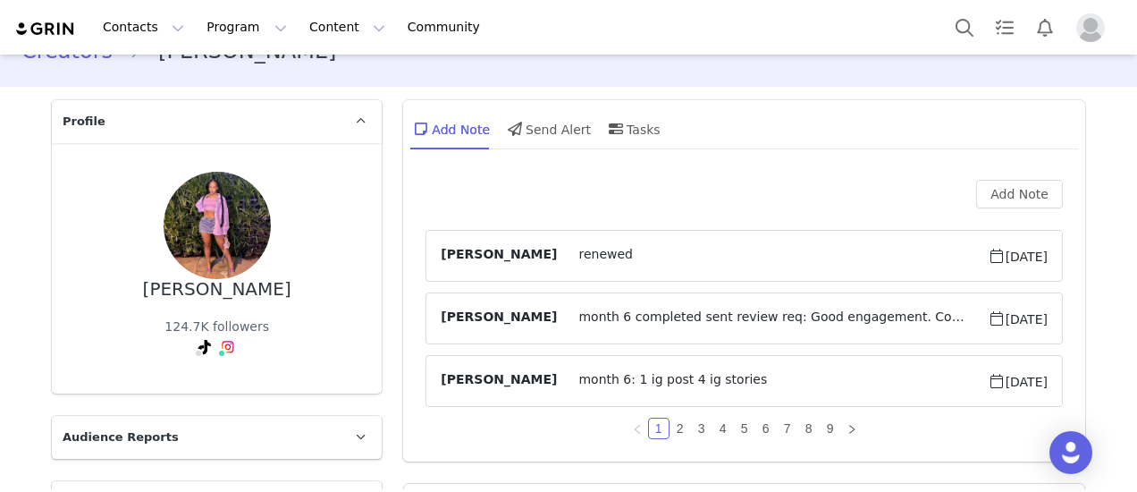
scroll to position [0, 0]
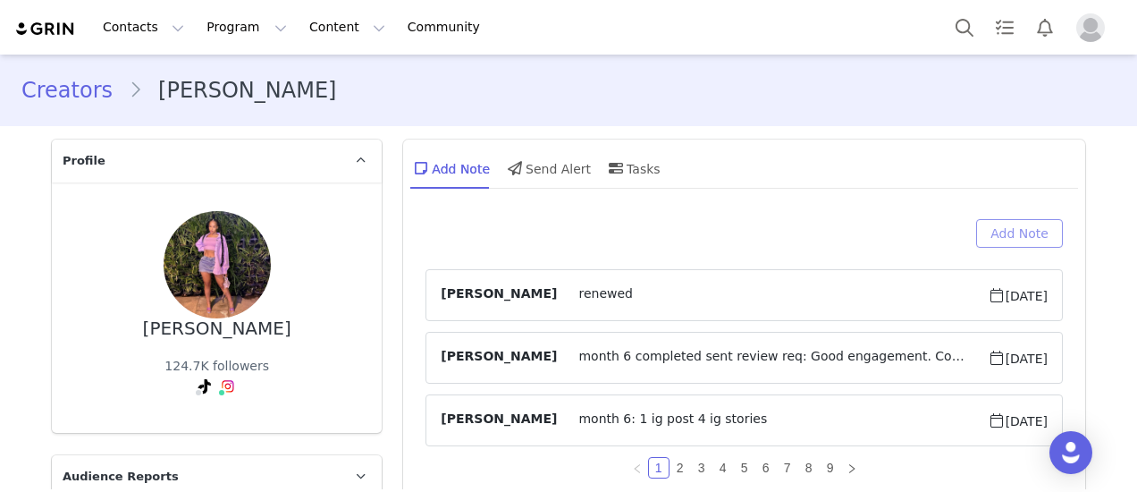
click at [1005, 221] on button "Add Note" at bounding box center [1019, 233] width 87 height 29
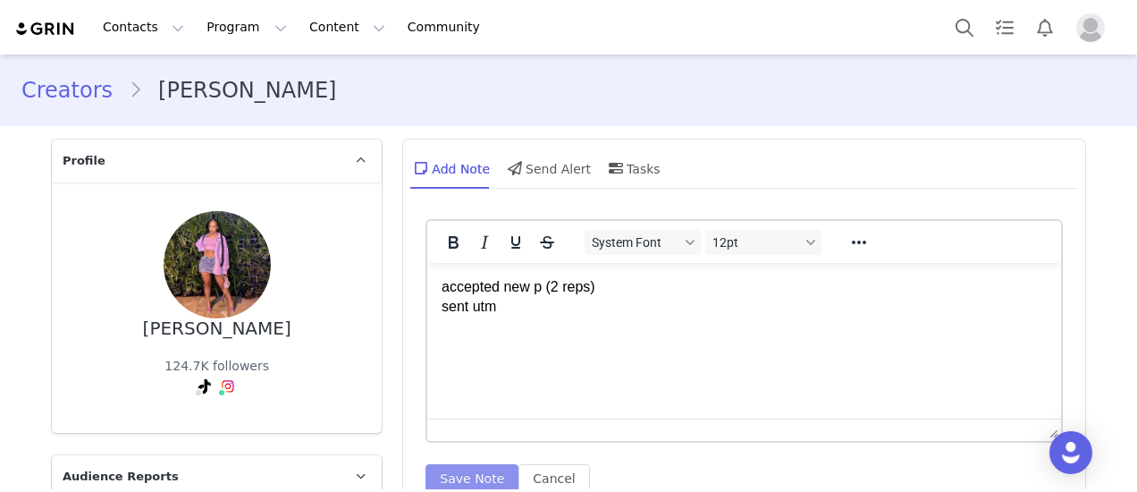
click at [477, 471] on button "Save Note" at bounding box center [472, 478] width 93 height 29
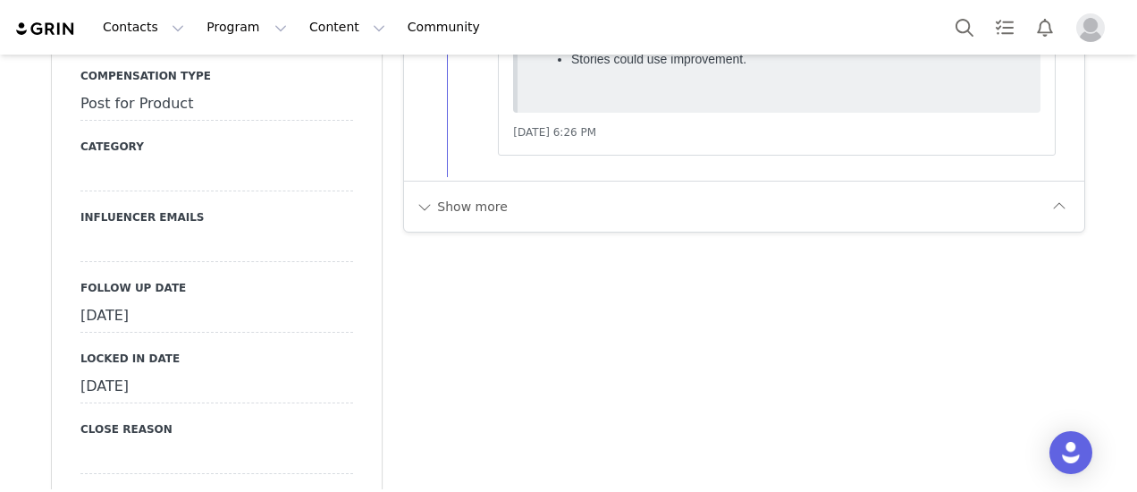
scroll to position [1878, 0]
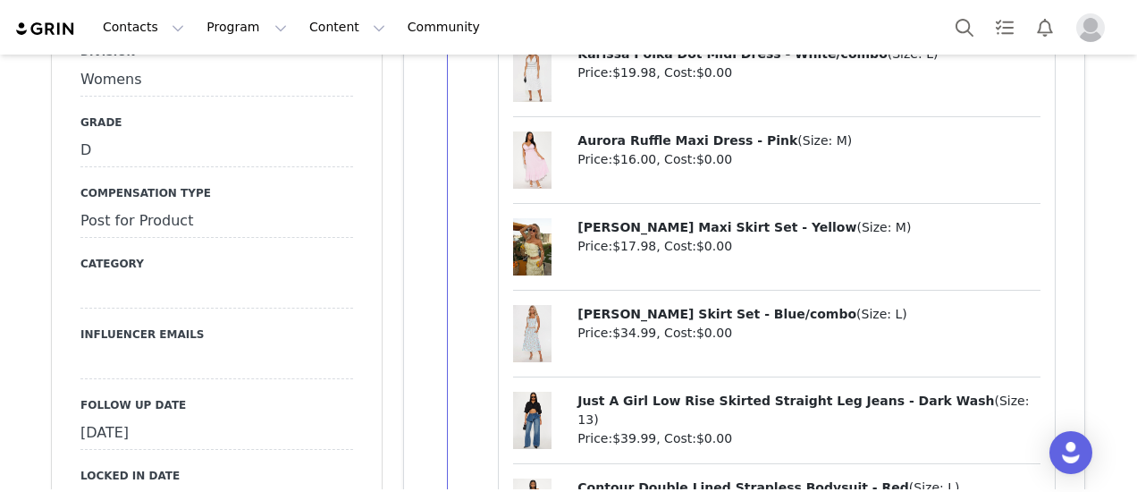
scroll to position [1788, 0]
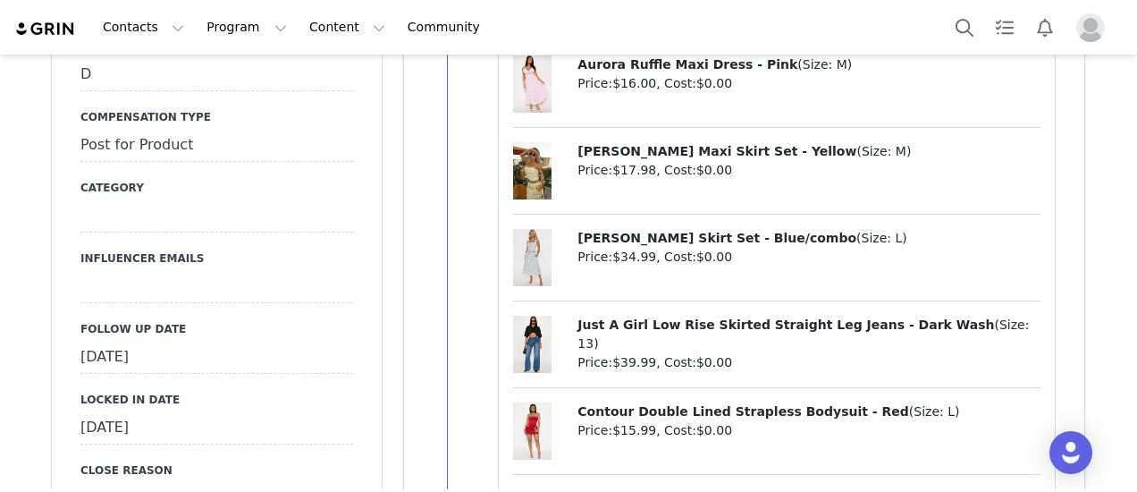
click at [216, 342] on div "[DATE]" at bounding box center [216, 358] width 273 height 32
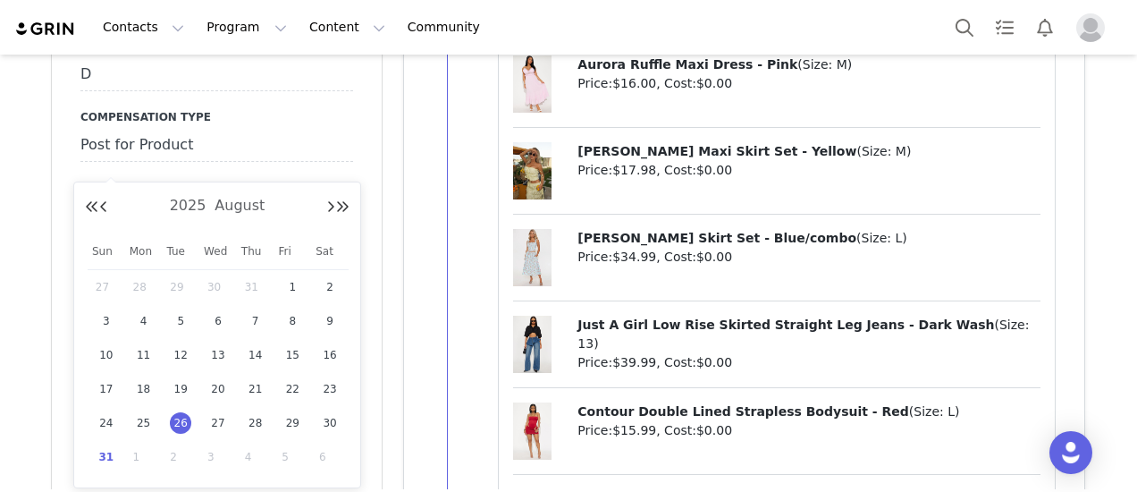
click at [114, 459] on span "31" at bounding box center [106, 456] width 21 height 21
type input "[DATE]"
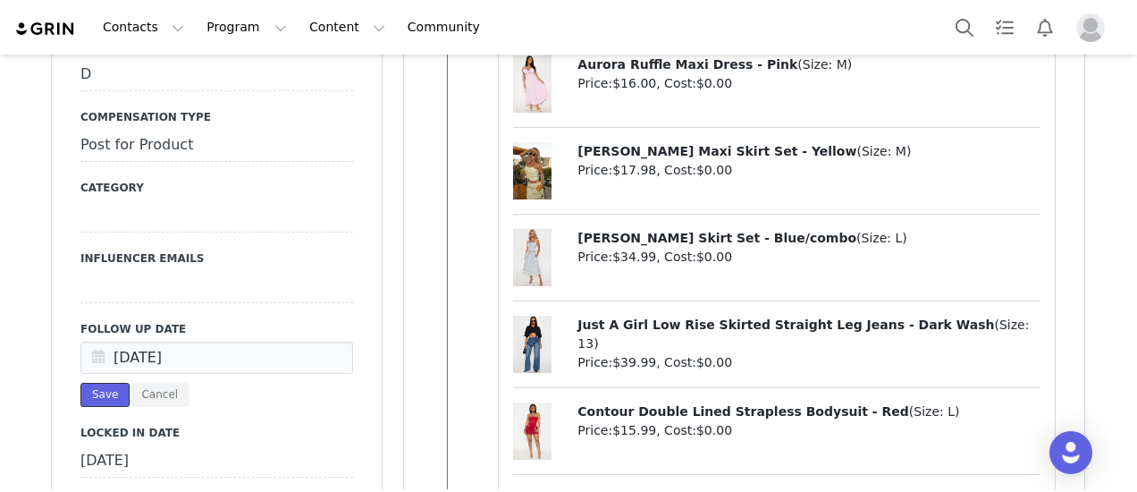
drag, startPoint x: 99, startPoint y: 295, endPoint x: 413, endPoint y: 274, distance: 314.6
click at [100, 383] on button "Save" at bounding box center [104, 395] width 49 height 24
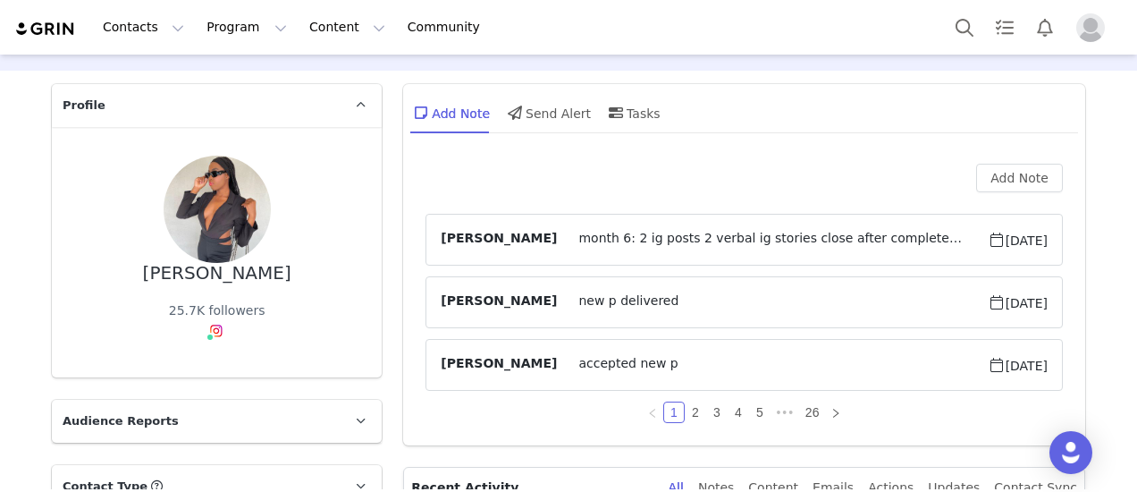
scroll to position [0, 0]
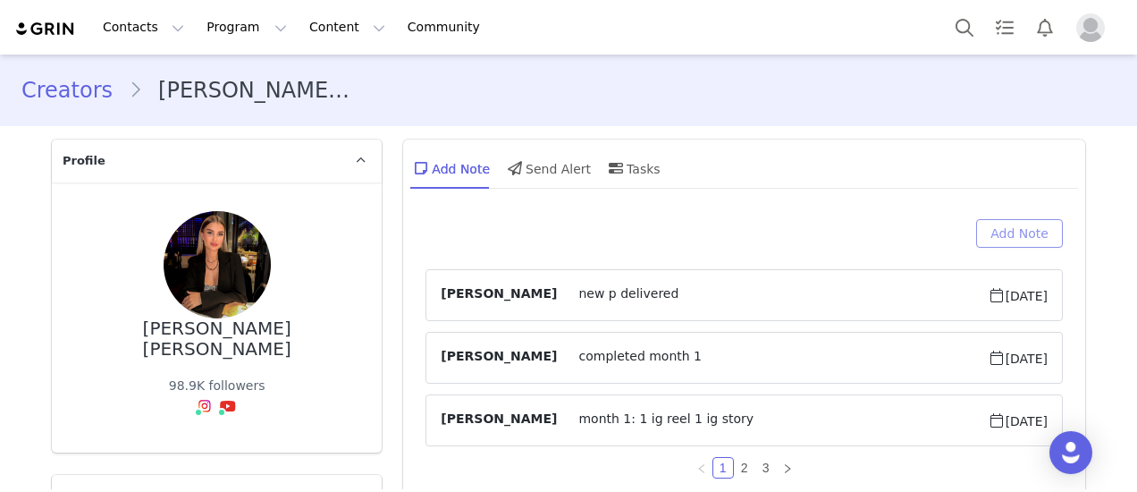
click at [1023, 239] on button "Add Note" at bounding box center [1019, 233] width 87 height 29
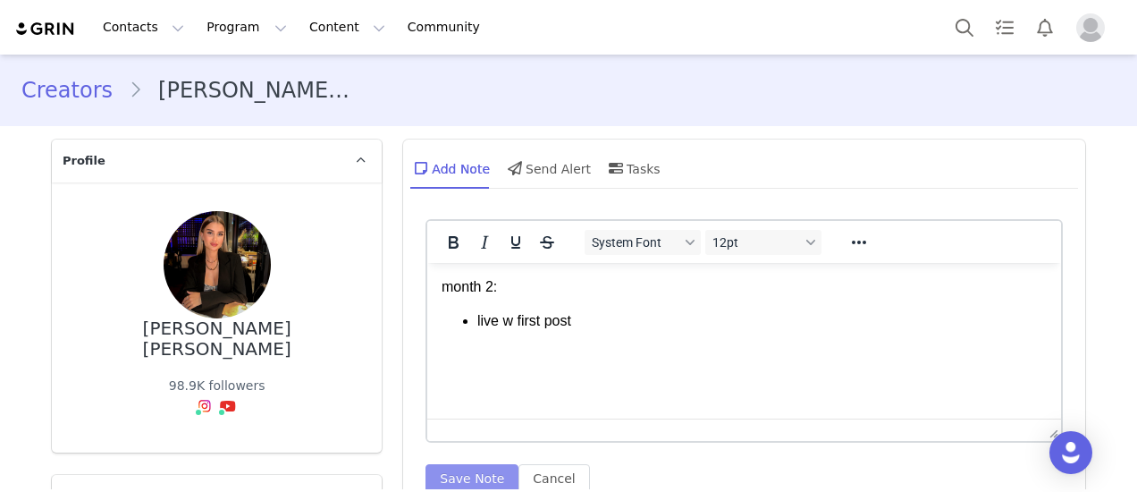
drag, startPoint x: 458, startPoint y: 478, endPoint x: 410, endPoint y: 393, distance: 98.5
click at [458, 478] on button "Save Note" at bounding box center [472, 478] width 93 height 29
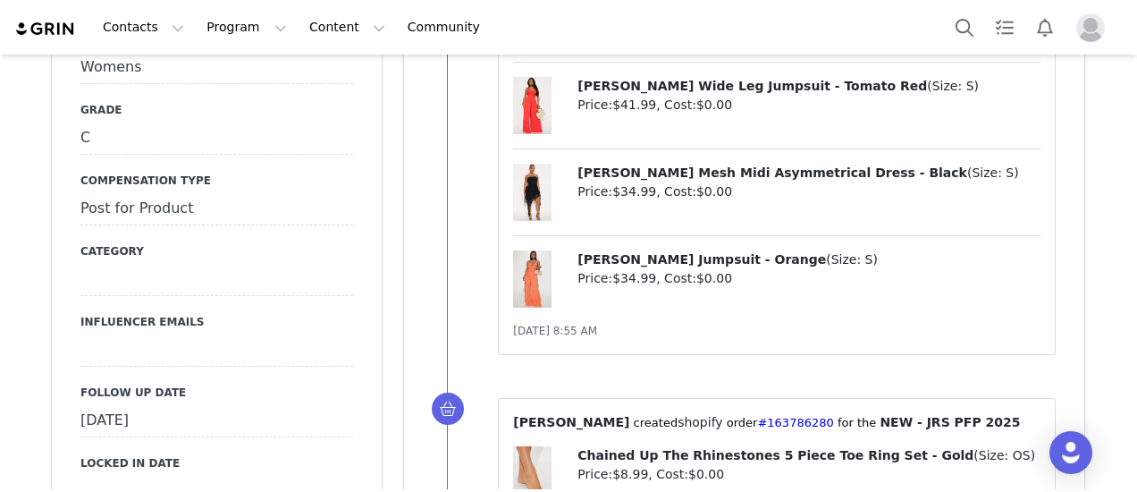
scroll to position [1788, 0]
click at [198, 404] on div "[DATE]" at bounding box center [216, 420] width 273 height 32
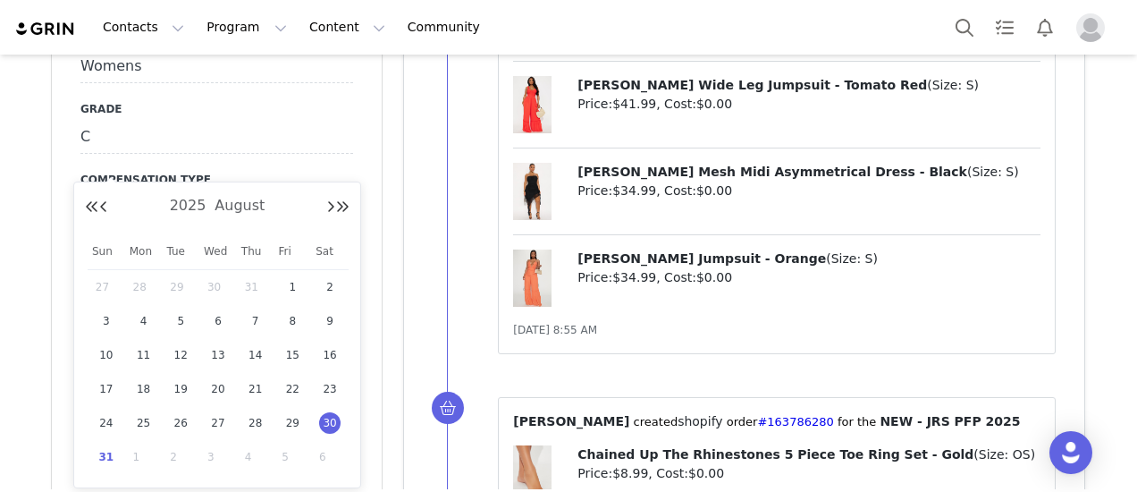
click at [104, 460] on span "31" at bounding box center [106, 456] width 21 height 21
type input "[DATE]"
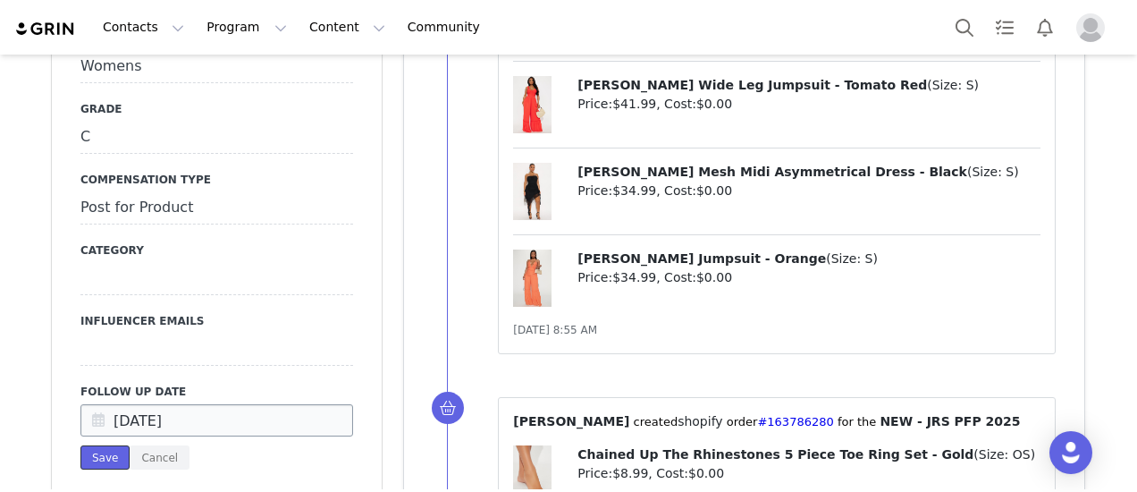
click at [94, 445] on button "Save" at bounding box center [104, 457] width 49 height 24
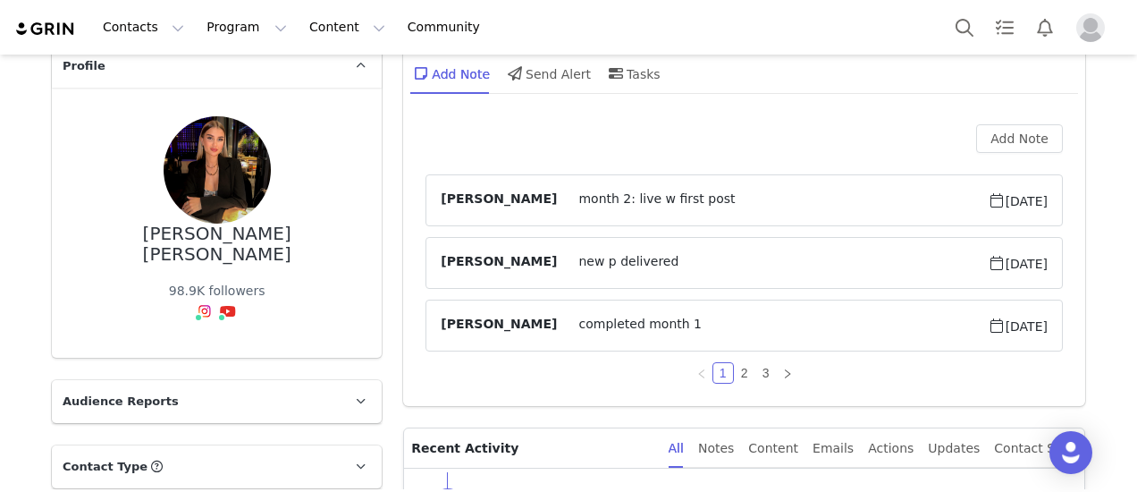
scroll to position [89, 0]
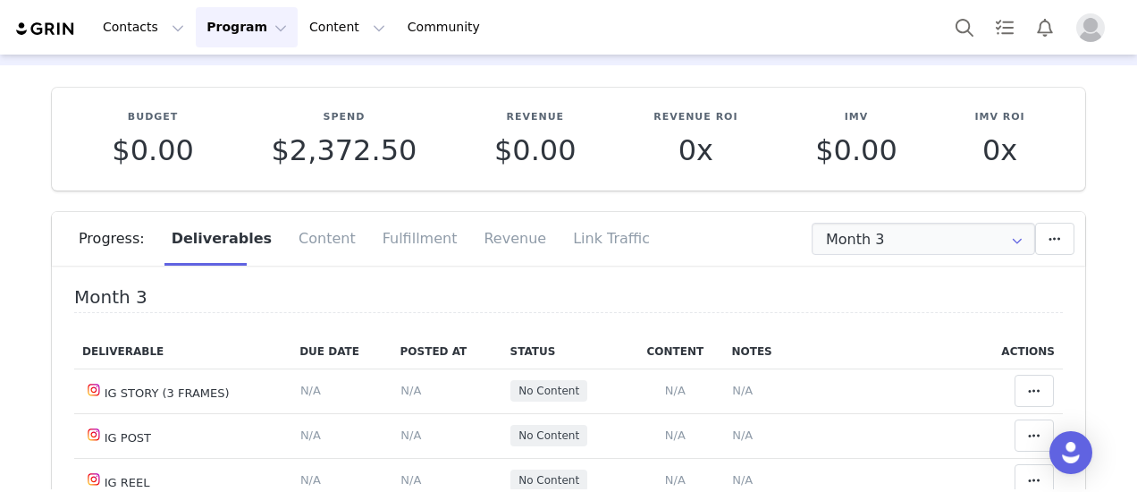
scroll to position [89, 0]
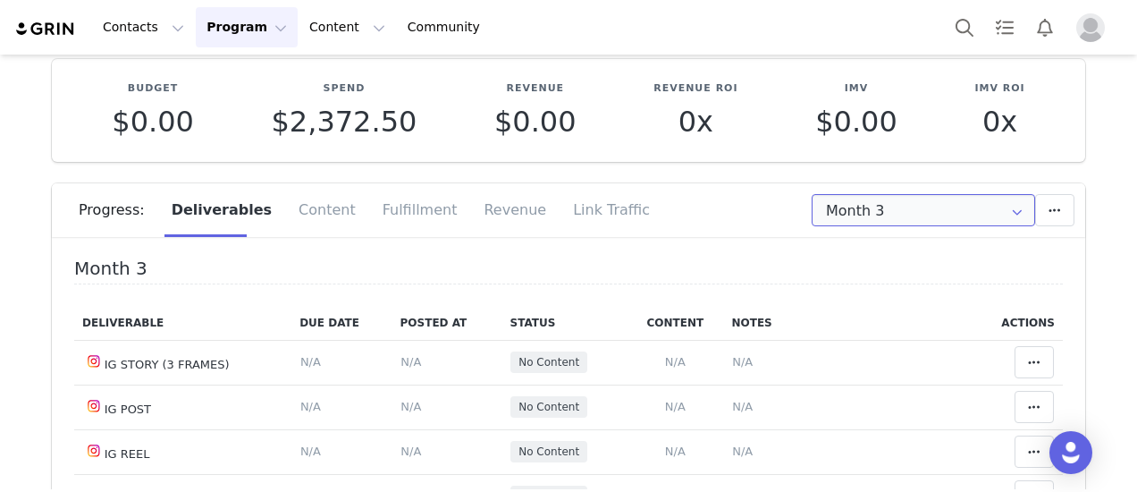
click at [912, 216] on input "Month 3" at bounding box center [924, 210] width 224 height 32
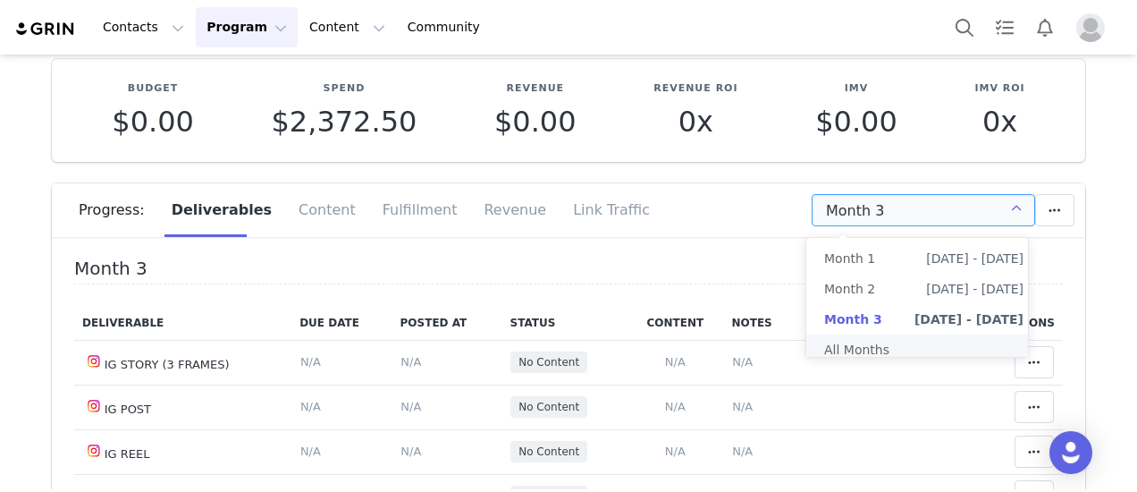
click at [878, 351] on li "All Months" at bounding box center [924, 349] width 235 height 30
type input "All"
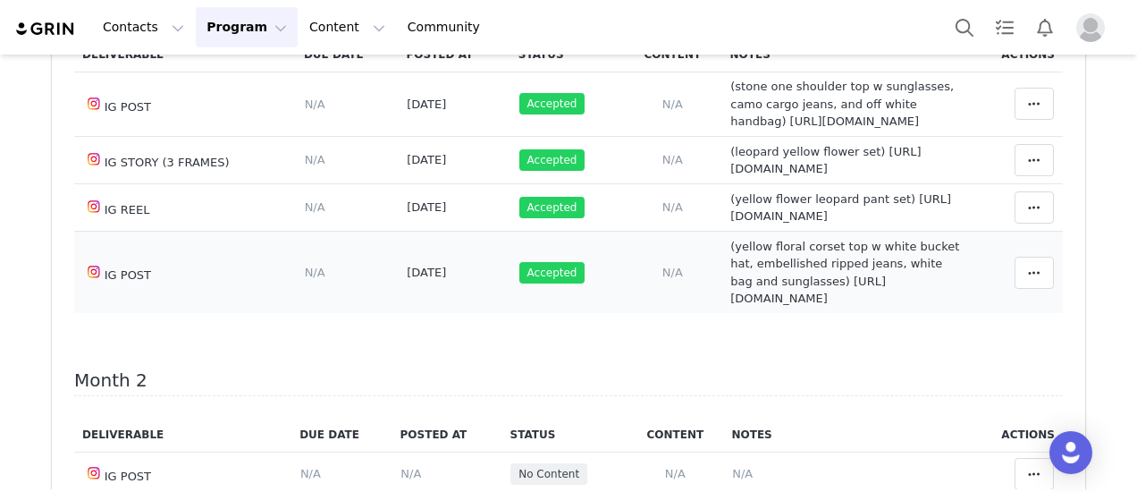
scroll to position [179, 0]
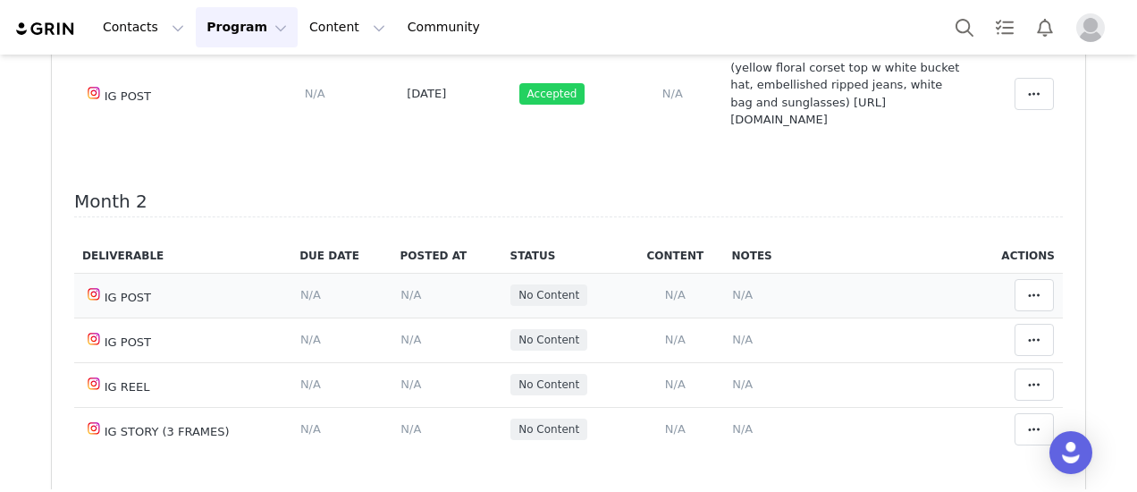
click at [732, 301] on span "N/A" at bounding box center [742, 294] width 21 height 13
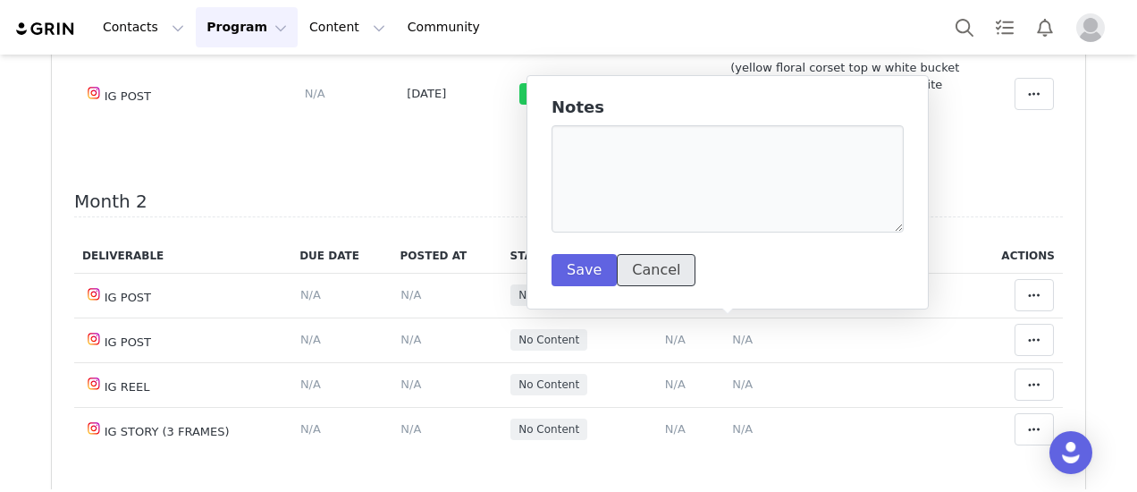
click at [638, 258] on button "Cancel" at bounding box center [656, 270] width 79 height 32
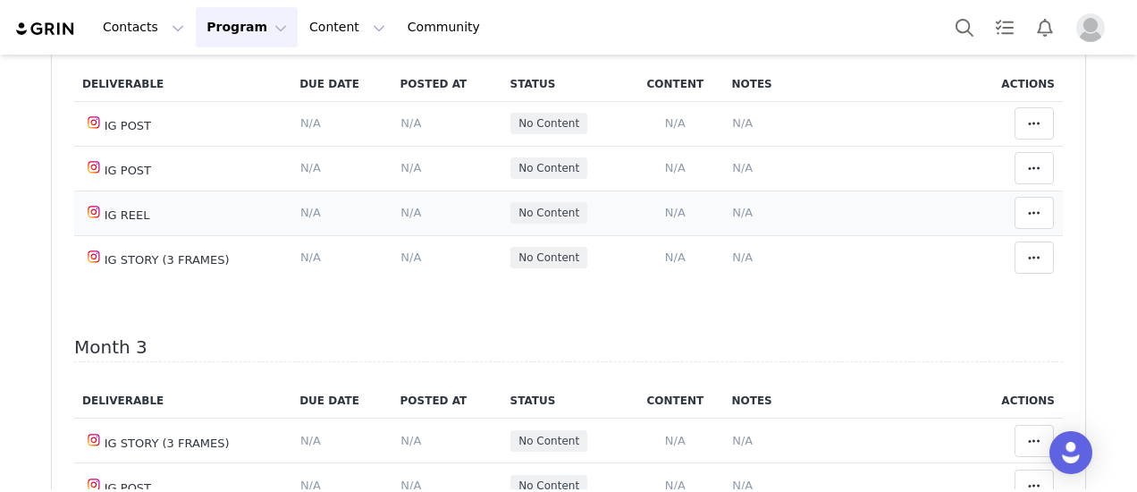
scroll to position [358, 0]
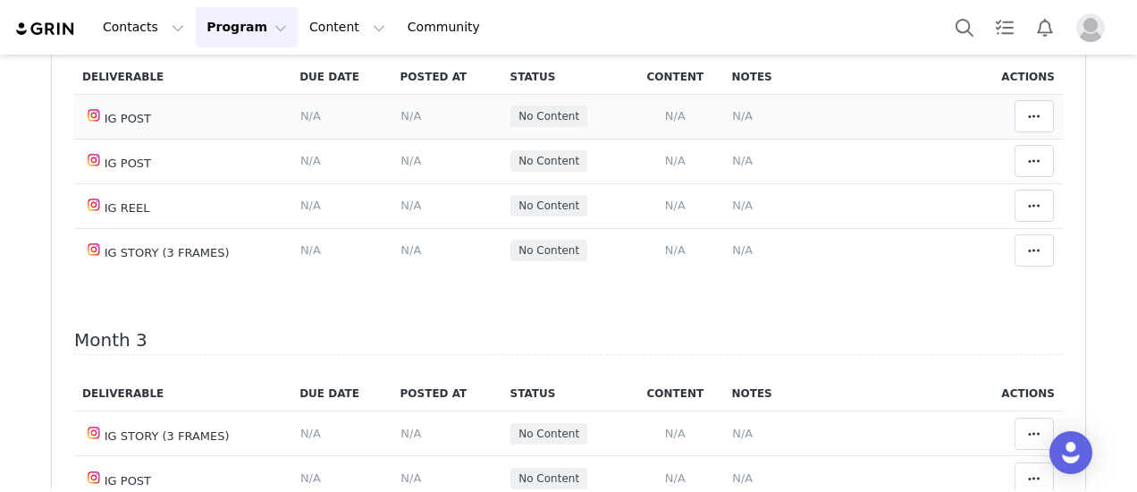
click at [732, 122] on span "N/A" at bounding box center [742, 115] width 21 height 13
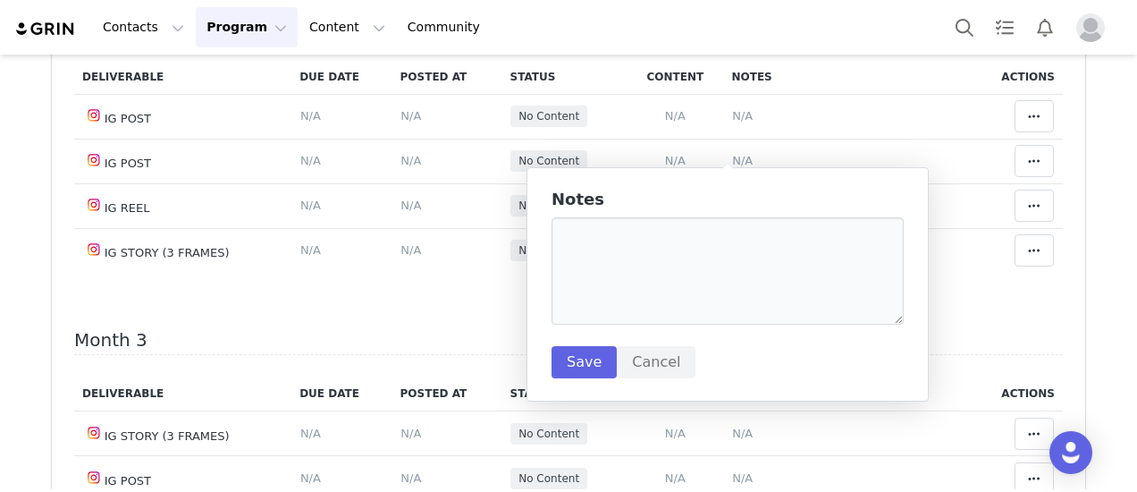
click at [658, 210] on div "Notes Save Cancel" at bounding box center [728, 284] width 352 height 188
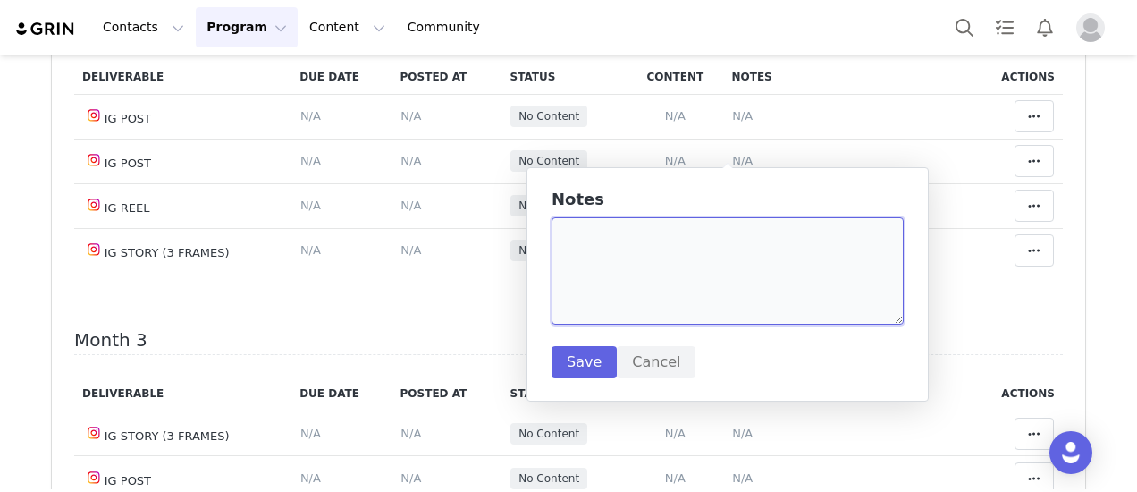
click at [671, 248] on textarea at bounding box center [728, 270] width 352 height 107
paste textarea "https://www.instagram.com/p/DN_ItwOiNHI/?igsh=dW0weWRrOGdyZGk2&img_index=1"
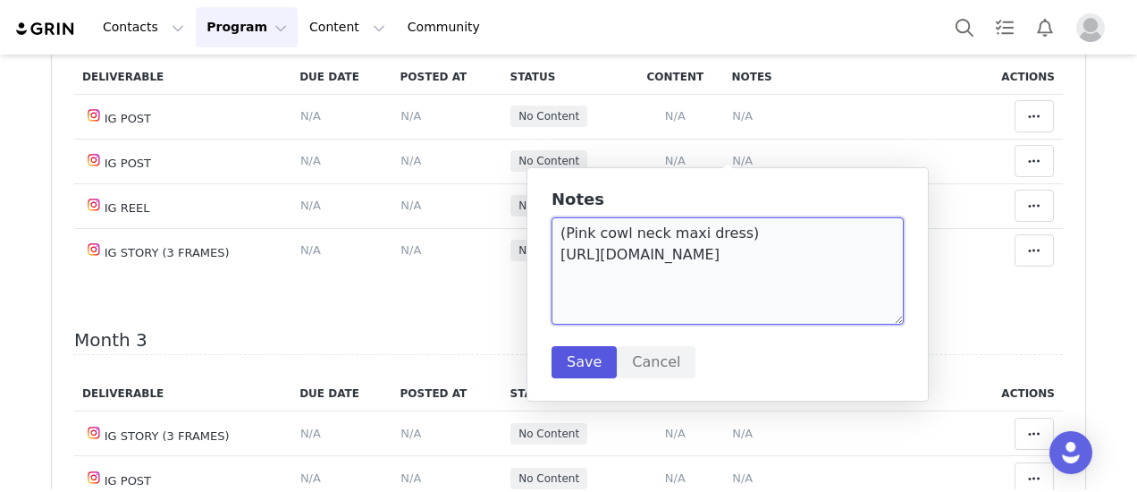
type textarea "(Pink cowl neck maxi dress) https://www.instagram.com/p/DN_ItwOiNHI/?igsh=dW0we…"
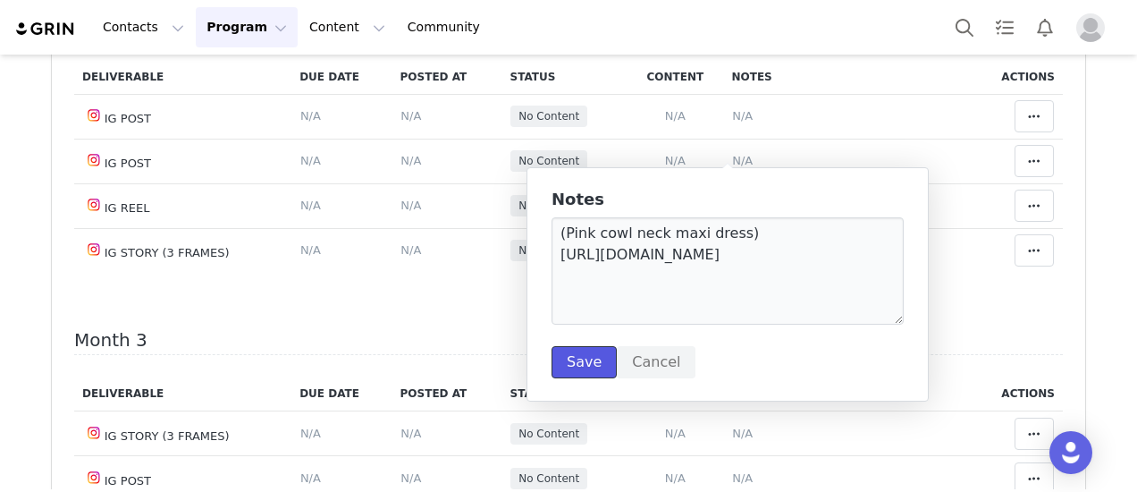
click at [572, 367] on button "Save" at bounding box center [584, 362] width 65 height 32
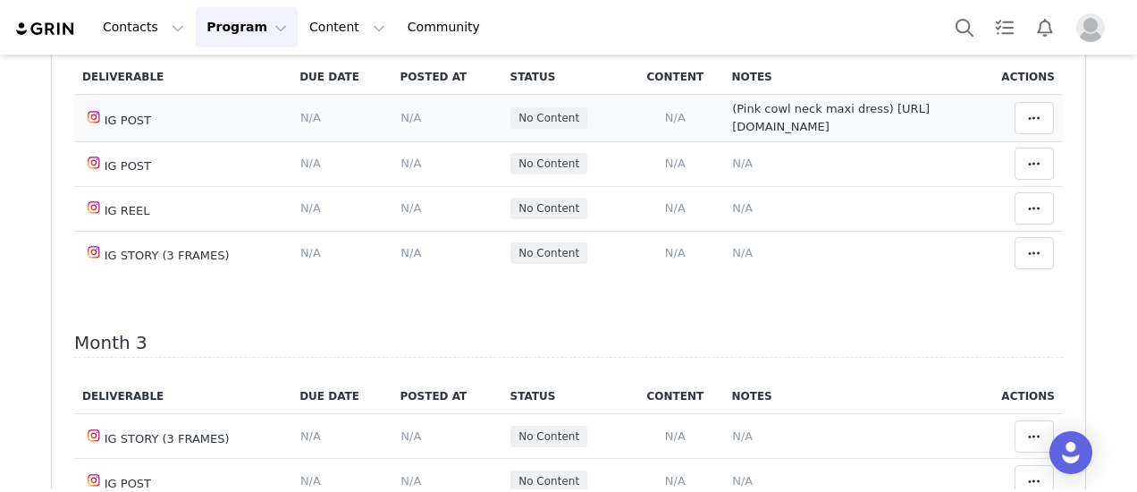
click at [401, 124] on span "N/A" at bounding box center [411, 117] width 21 height 13
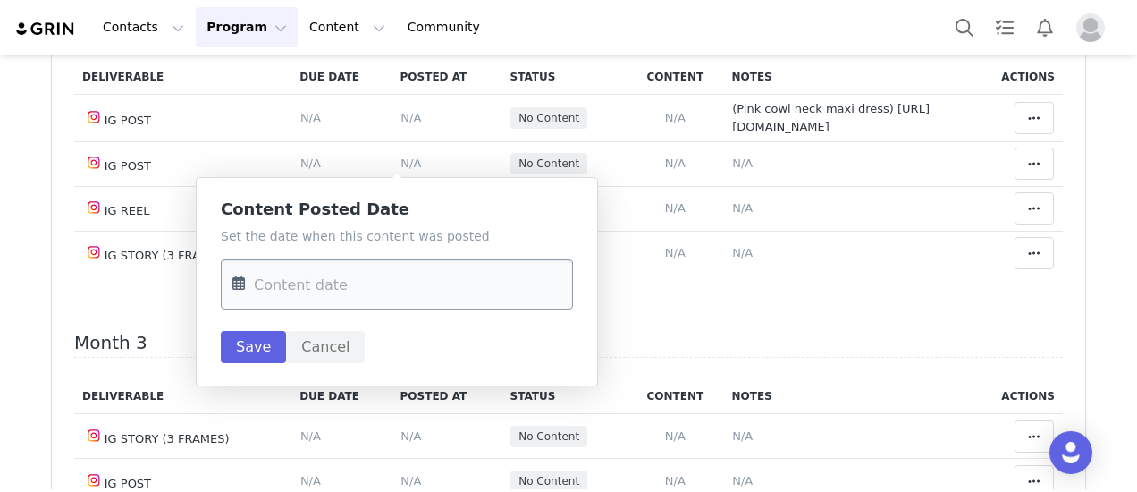
click at [377, 305] on input "text" at bounding box center [397, 284] width 352 height 50
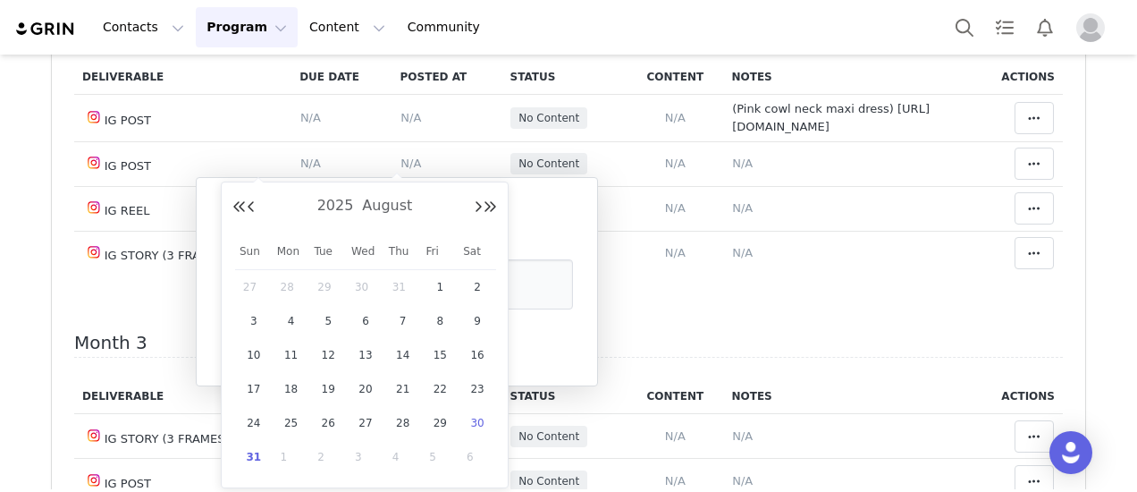
click at [479, 421] on span "30" at bounding box center [477, 422] width 21 height 21
type input "[DATE]"
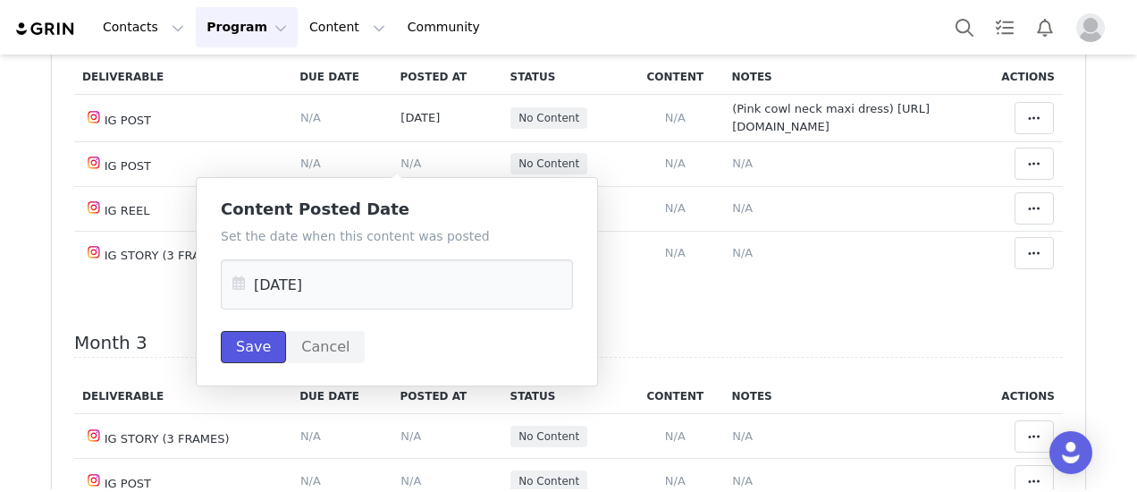
click at [256, 337] on button "Save" at bounding box center [253, 347] width 65 height 32
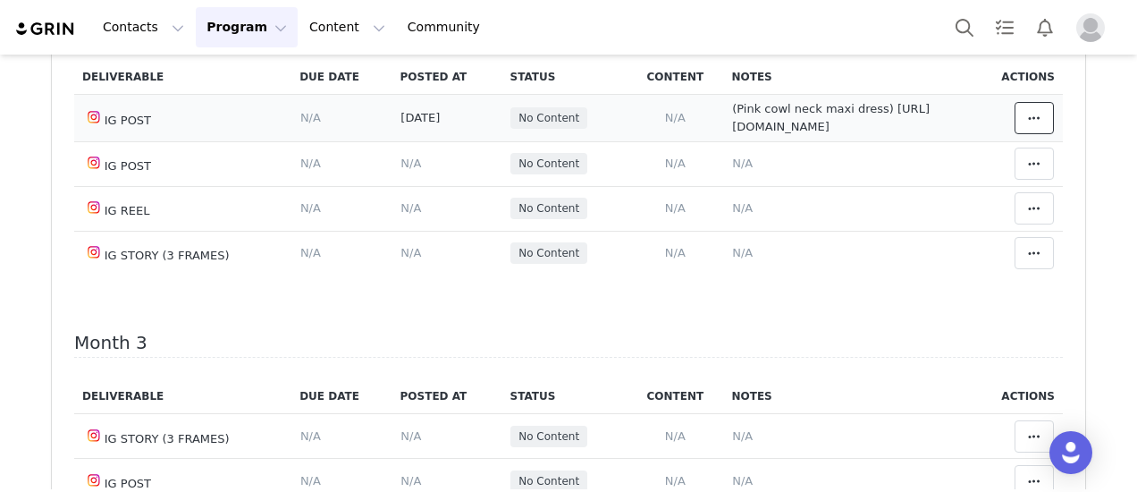
click at [1028, 125] on icon at bounding box center [1034, 118] width 13 height 14
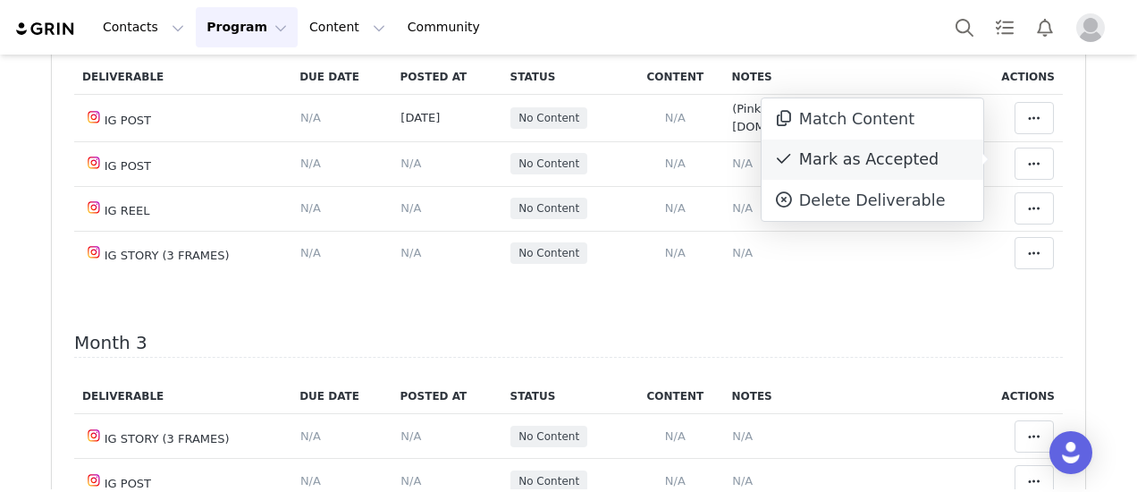
click at [834, 162] on div "Mark as Accepted" at bounding box center [873, 159] width 222 height 41
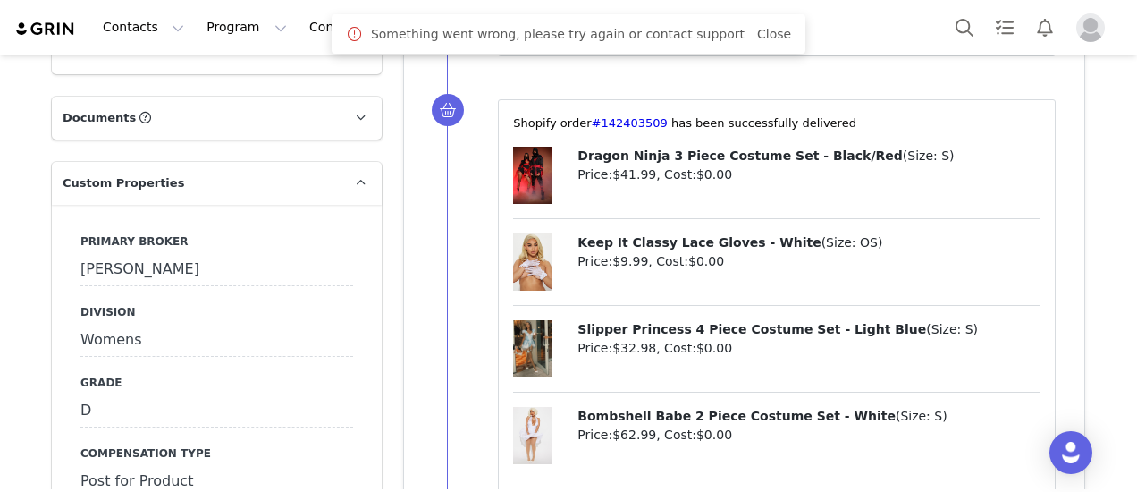
scroll to position [1788, 0]
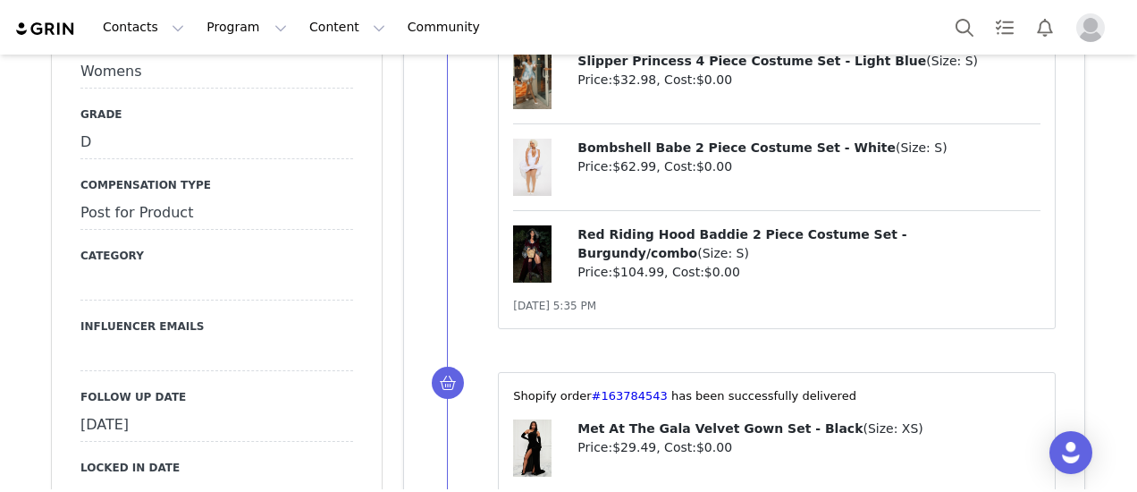
click at [217, 410] on div "[DATE]" at bounding box center [216, 426] width 273 height 32
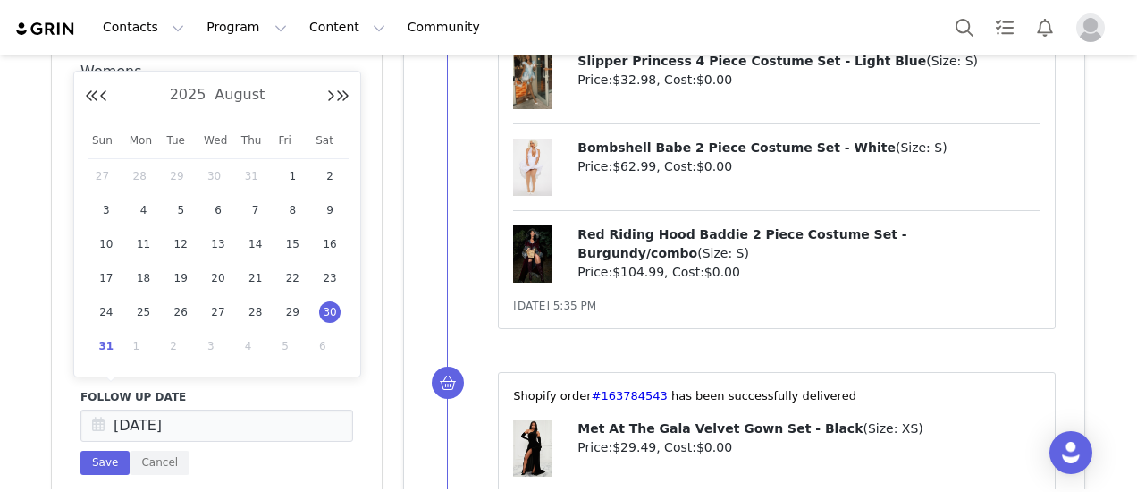
click at [113, 350] on span "31" at bounding box center [106, 345] width 21 height 21
type input "[DATE]"
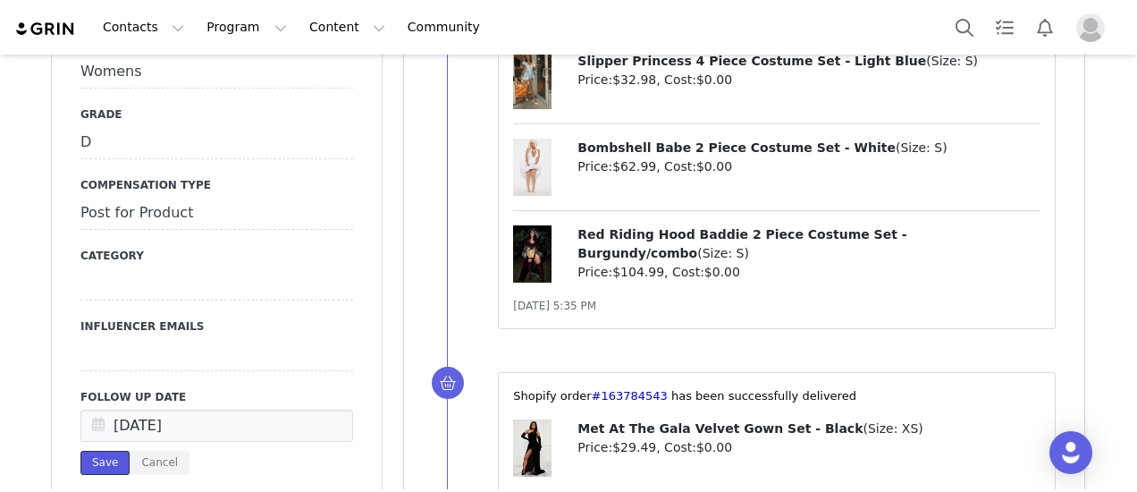
click at [95, 451] on button "Save" at bounding box center [104, 463] width 49 height 24
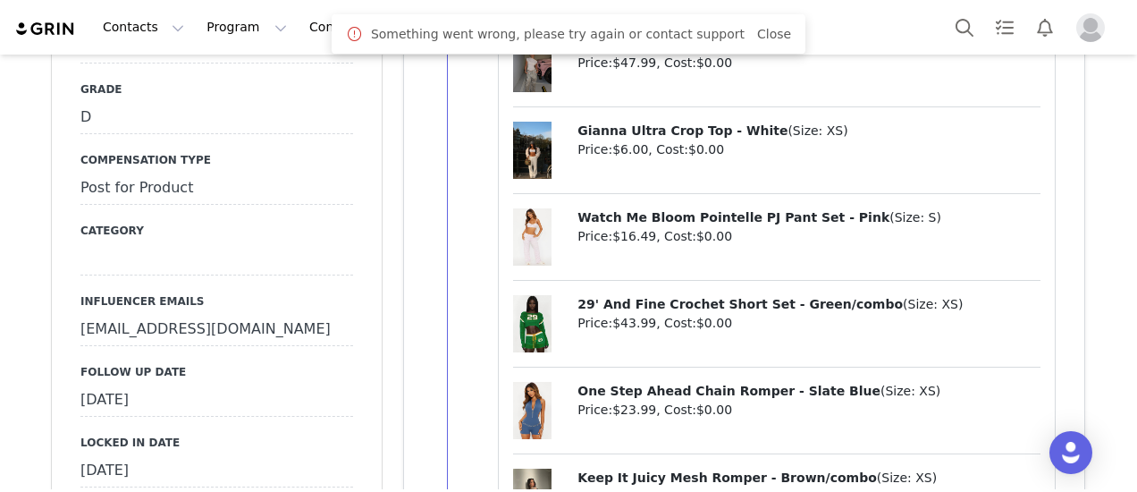
click at [155, 384] on div "[DATE]" at bounding box center [216, 400] width 273 height 32
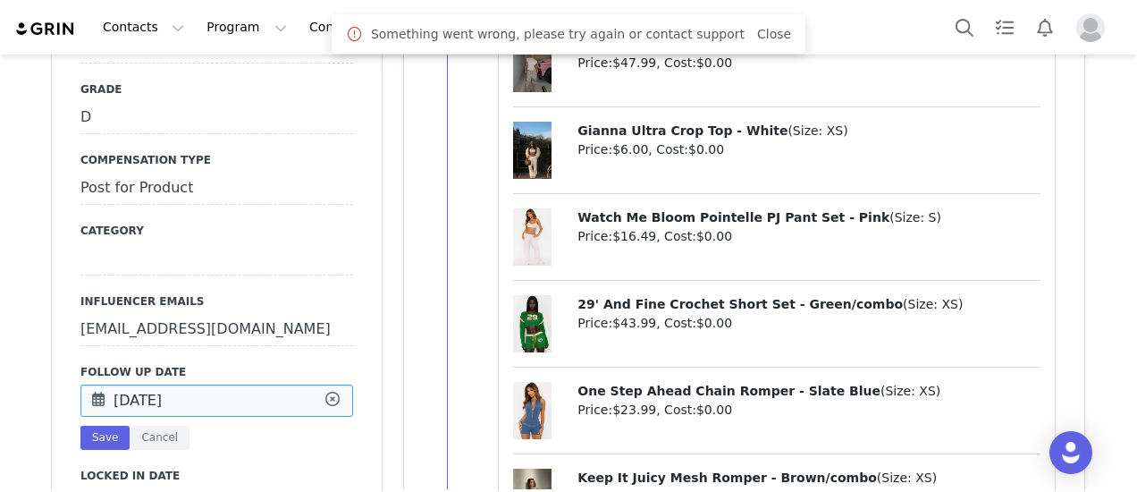
click at [155, 384] on input "[DATE]" at bounding box center [216, 400] width 273 height 32
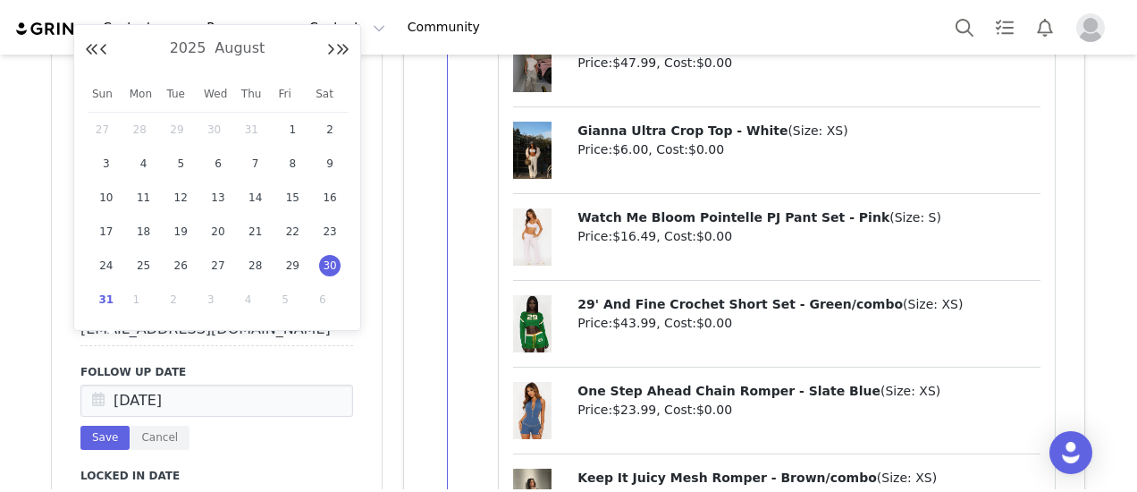
click at [106, 300] on span "31" at bounding box center [106, 299] width 21 height 21
type input "[DATE]"
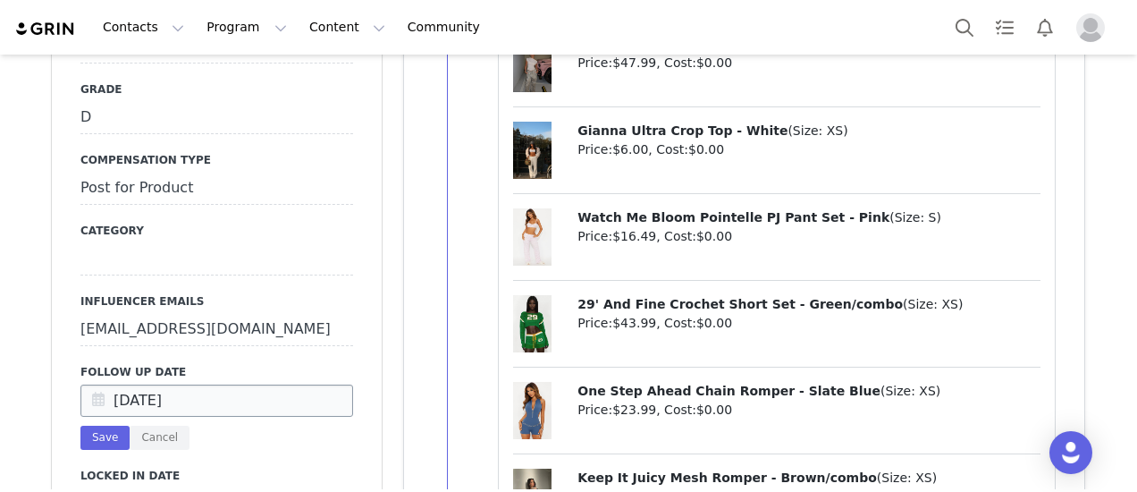
drag, startPoint x: 84, startPoint y: 407, endPoint x: 207, endPoint y: 364, distance: 130.6
click at [94, 426] on button "Save" at bounding box center [104, 438] width 49 height 24
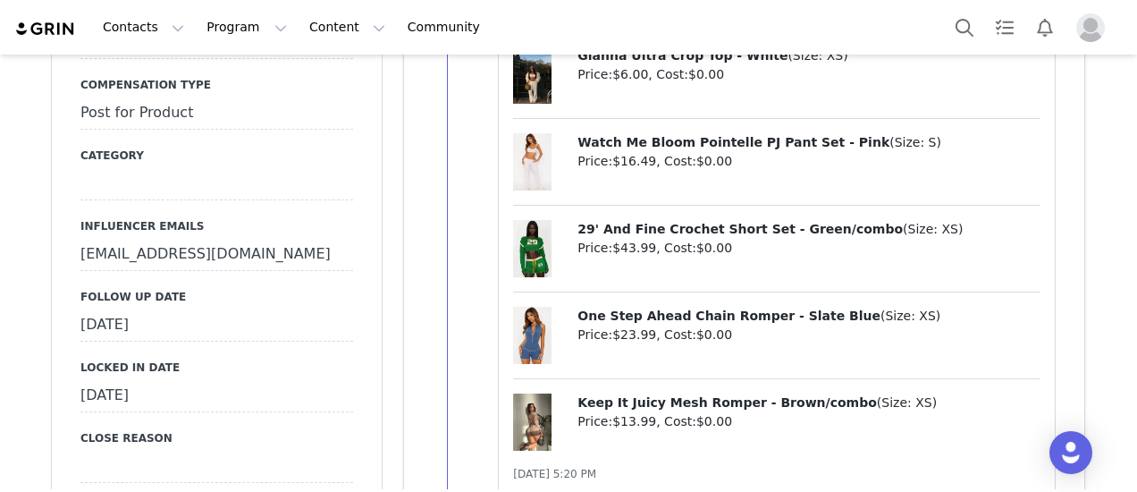
scroll to position [1967, 0]
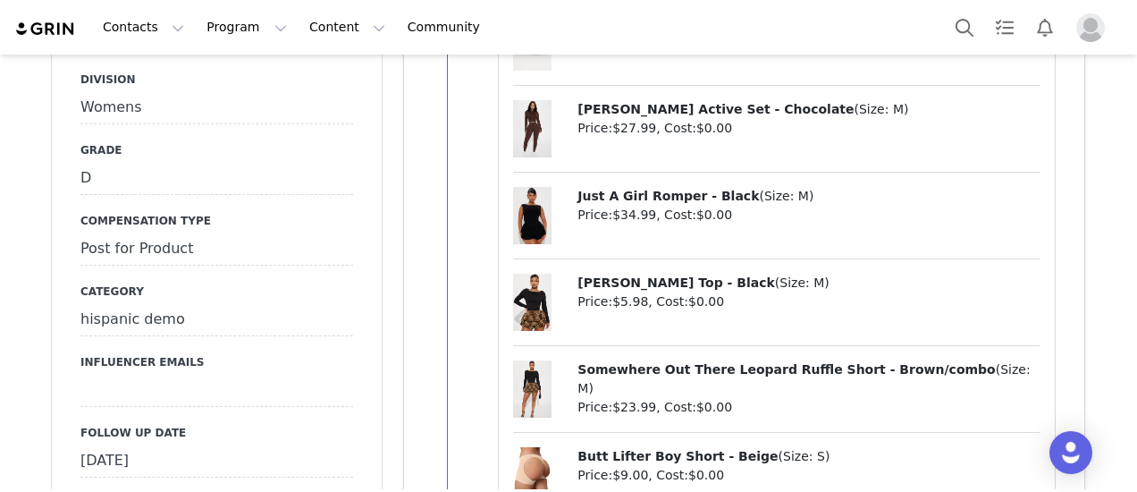
scroll to position [1788, 0]
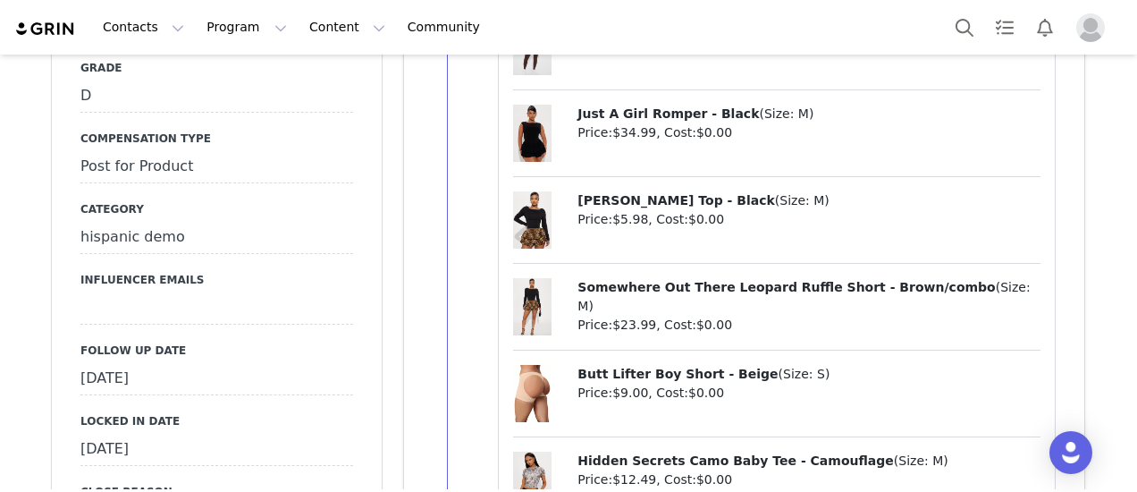
click at [206, 363] on div "[DATE]" at bounding box center [216, 379] width 273 height 32
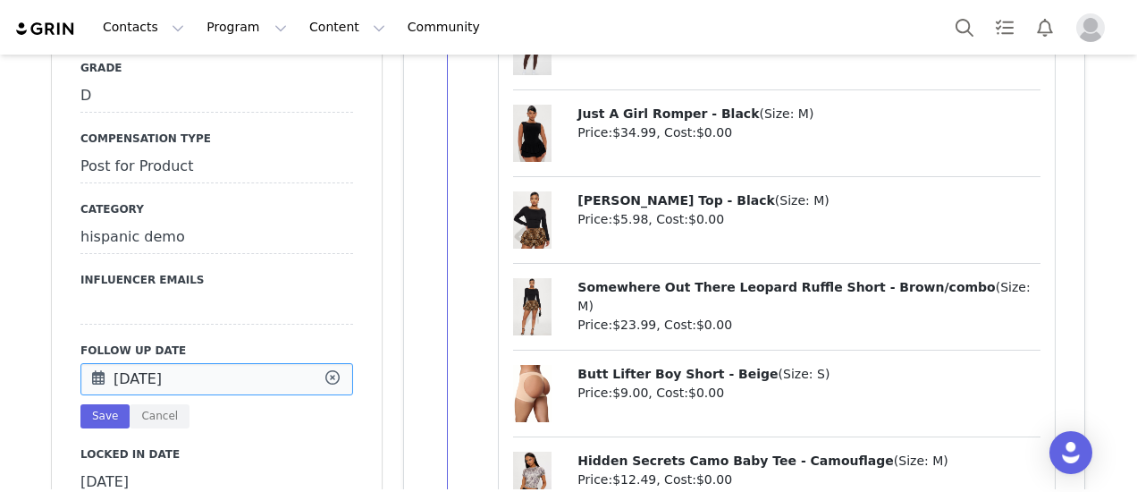
click at [206, 363] on input "Aug 30 2025" at bounding box center [216, 379] width 273 height 32
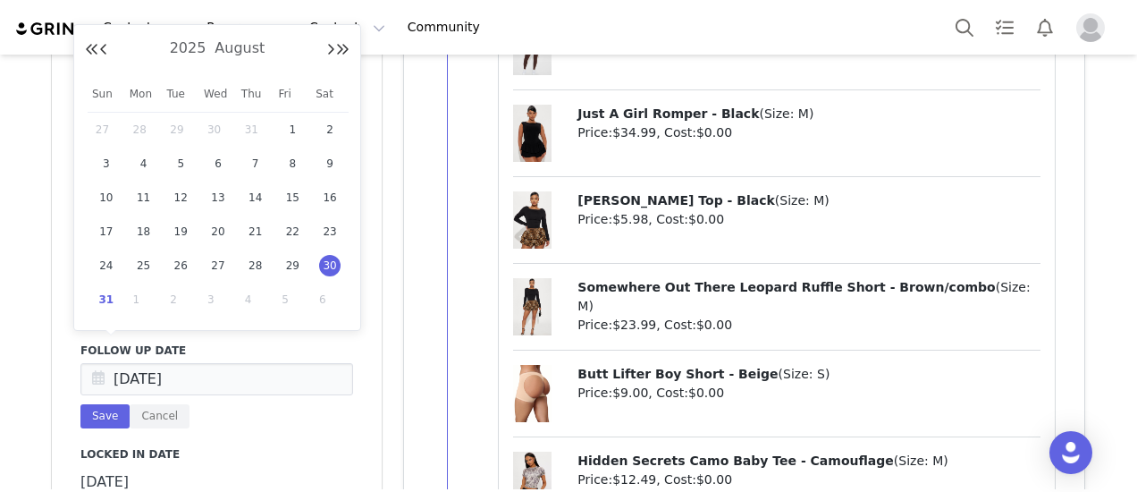
click at [113, 298] on span "31" at bounding box center [106, 299] width 21 height 21
type input "[DATE]"
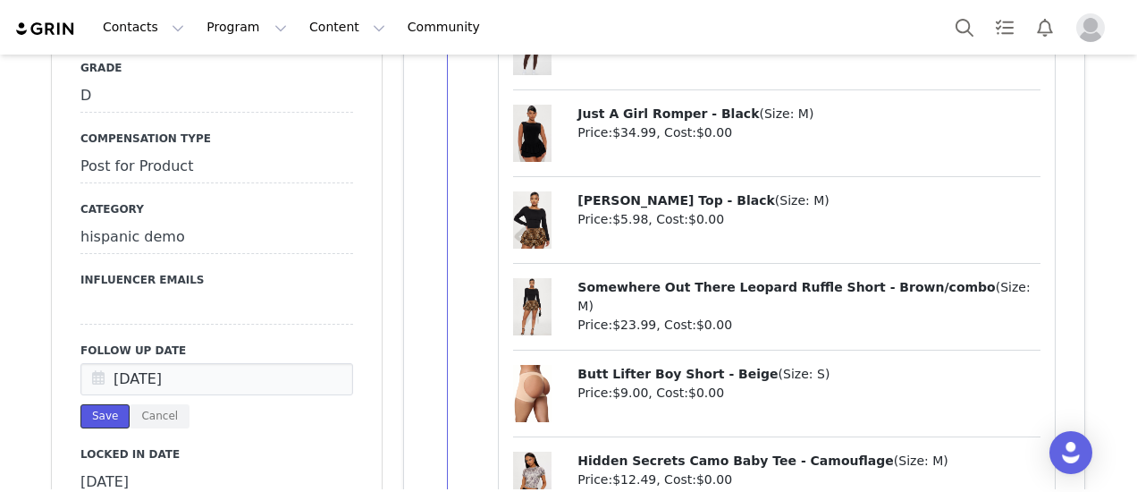
click at [97, 404] on button "Save" at bounding box center [104, 416] width 49 height 24
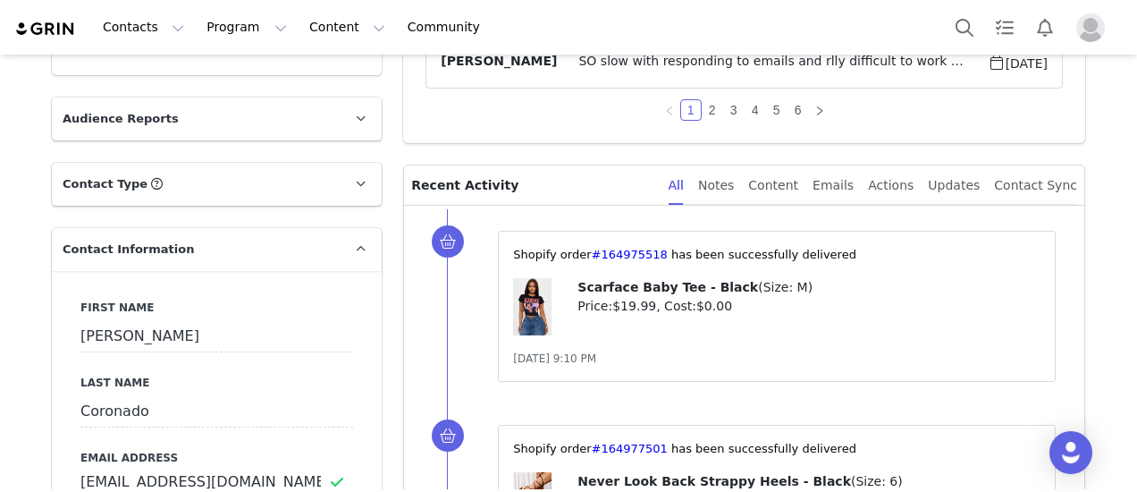
scroll to position [0, 0]
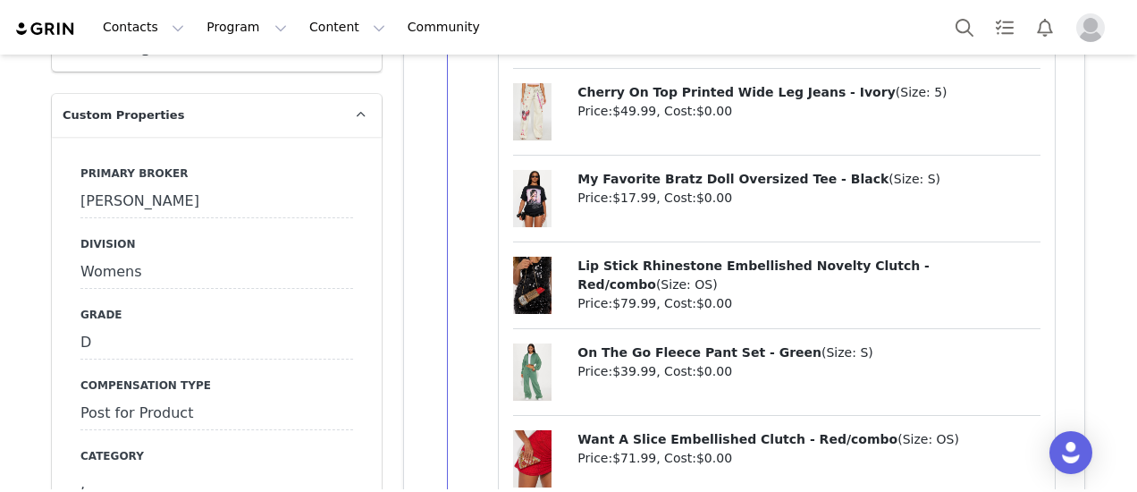
scroll to position [1699, 0]
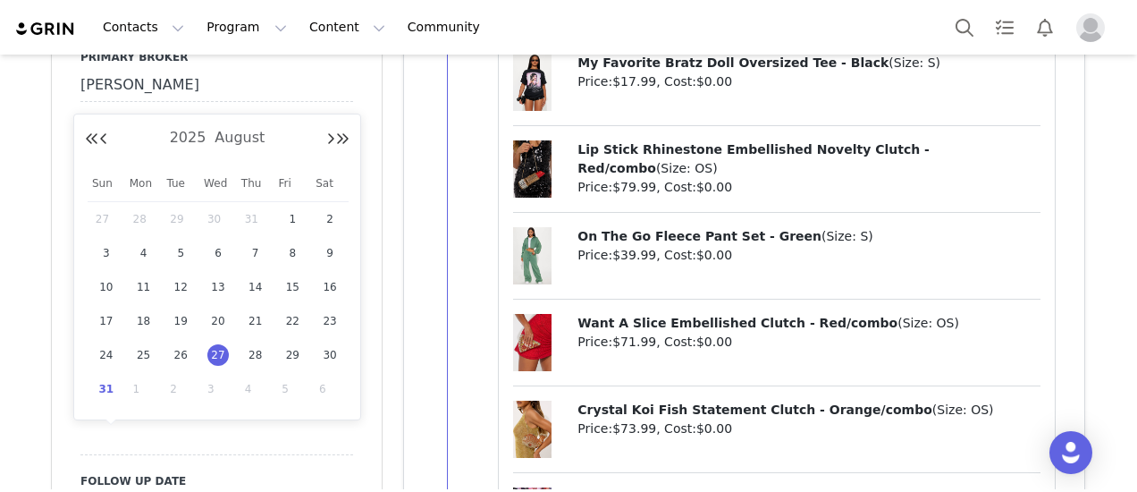
click at [103, 395] on span "31" at bounding box center [106, 388] width 21 height 21
type input "[DATE]"
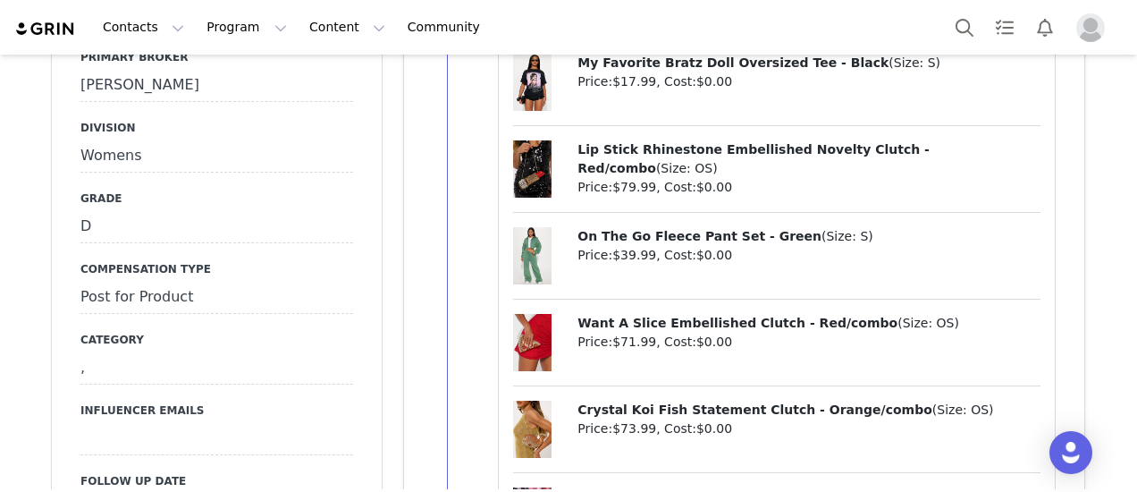
drag, startPoint x: 94, startPoint y: 484, endPoint x: 152, endPoint y: 462, distance: 62.0
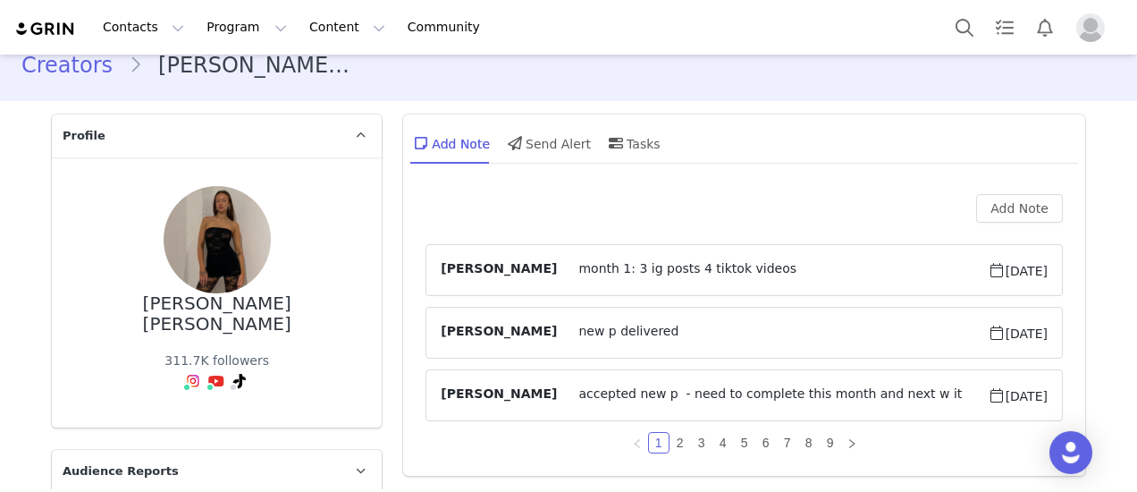
scroll to position [0, 0]
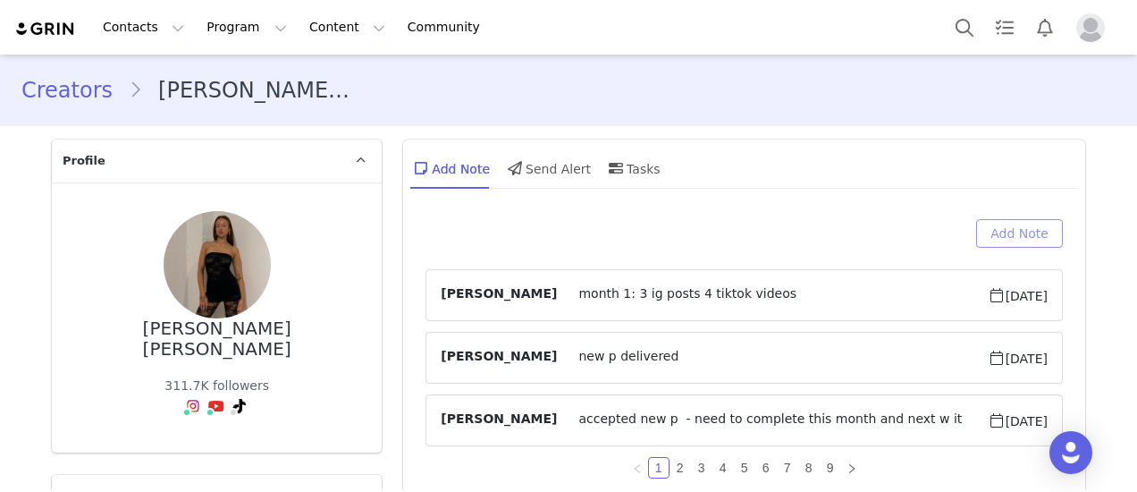
click at [1018, 233] on button "Add Note" at bounding box center [1019, 233] width 87 height 29
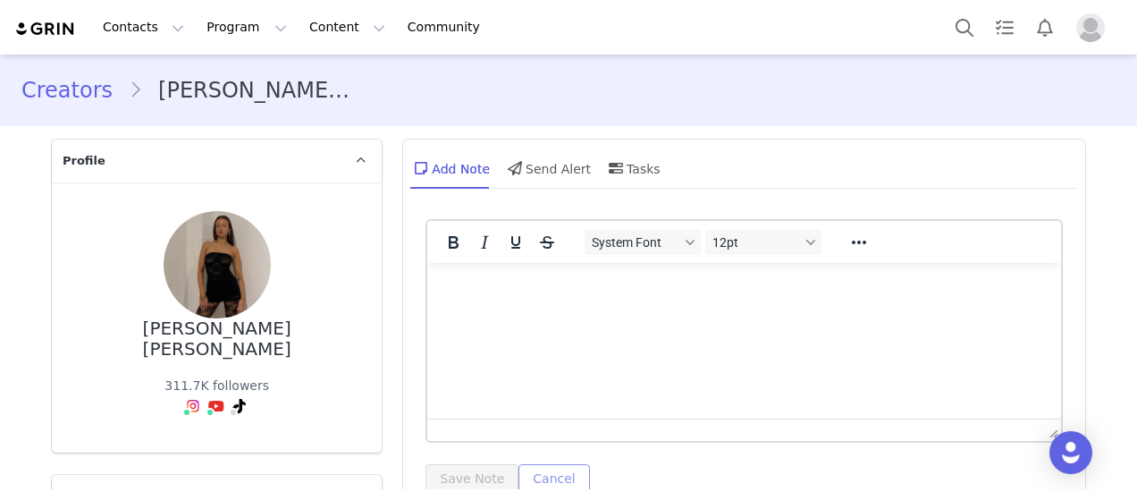
click at [535, 478] on button "Cancel" at bounding box center [554, 478] width 71 height 29
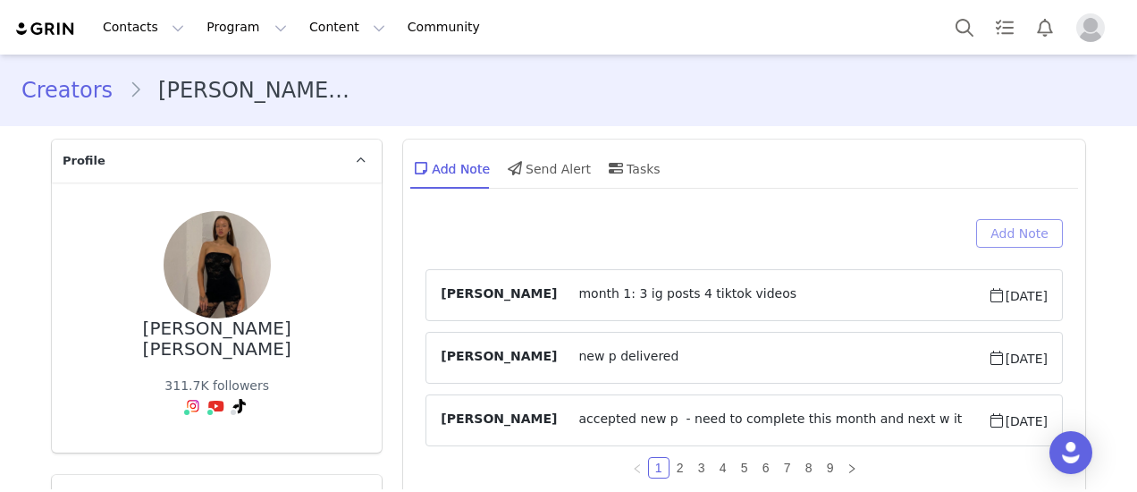
click at [1016, 237] on button "Add Note" at bounding box center [1019, 233] width 87 height 29
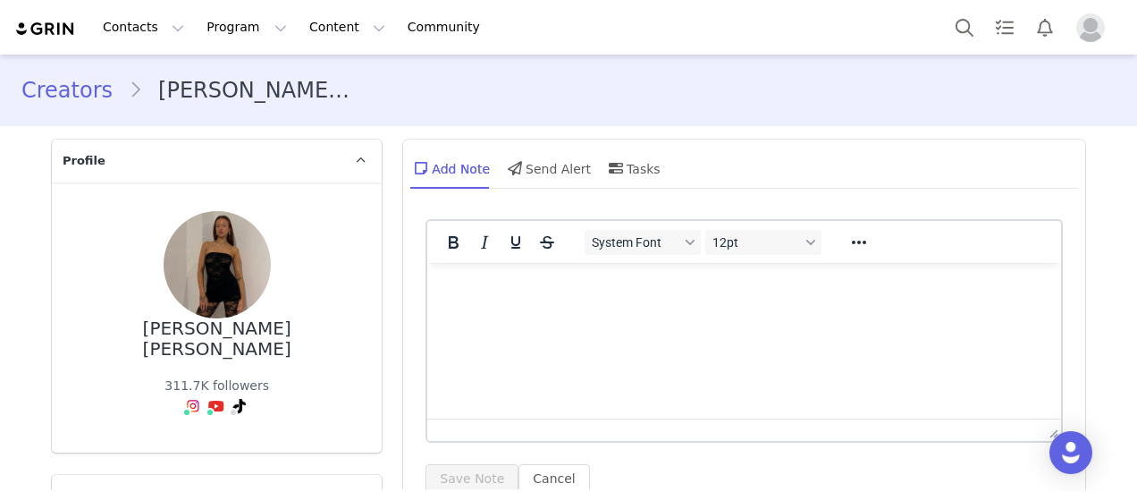
click at [628, 311] on html at bounding box center [744, 287] width 634 height 48
click at [451, 477] on button "Save Note" at bounding box center [472, 478] width 93 height 29
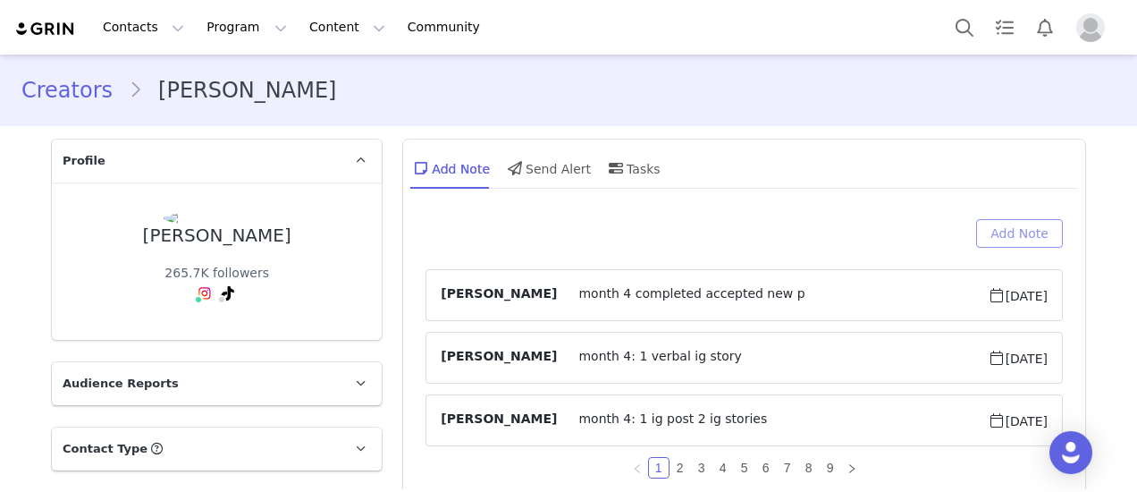
click at [1029, 231] on button "Add Note" at bounding box center [1019, 233] width 87 height 29
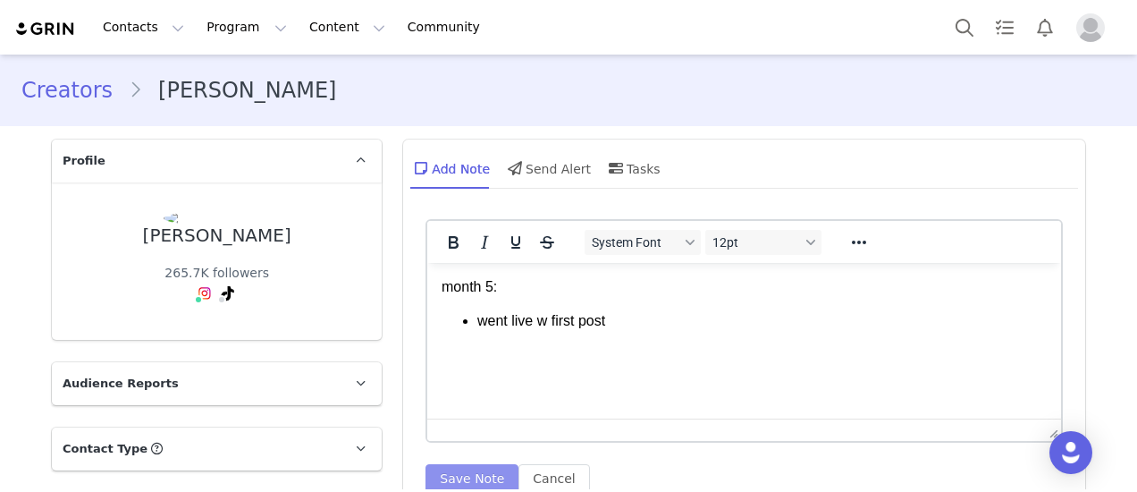
click at [464, 477] on button "Save Note" at bounding box center [472, 478] width 93 height 29
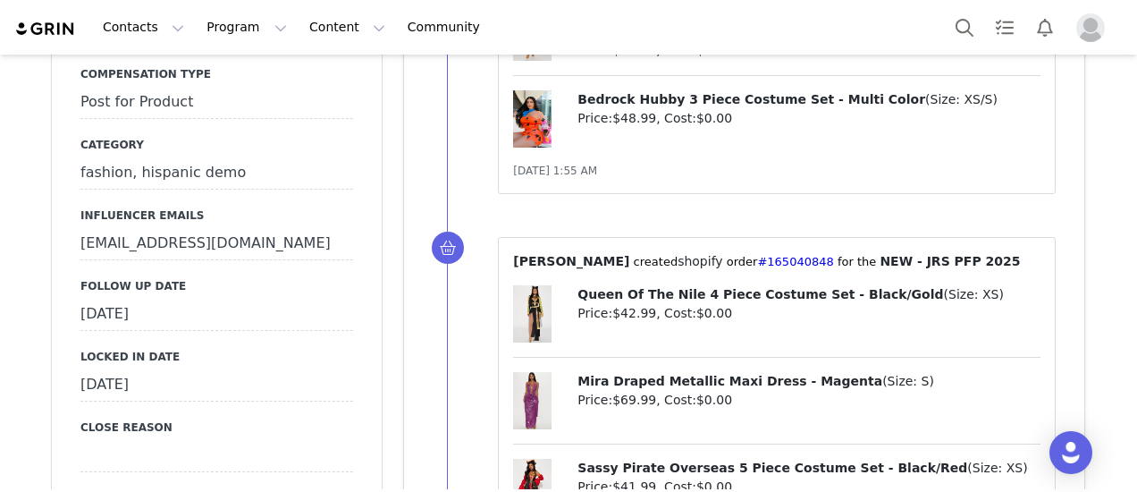
scroll to position [1788, 0]
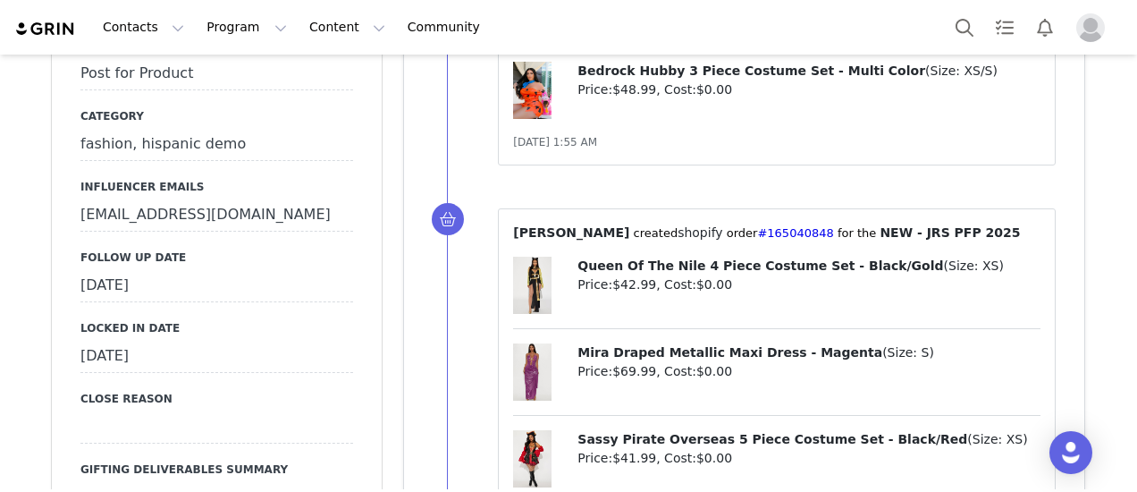
click at [181, 270] on div "[DATE]" at bounding box center [216, 286] width 273 height 32
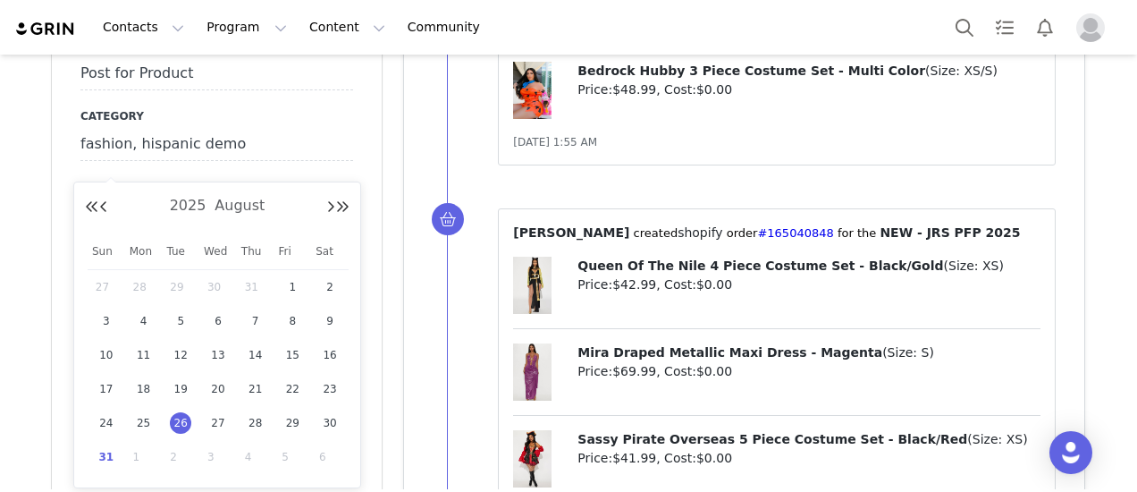
drag, startPoint x: 103, startPoint y: 455, endPoint x: 159, endPoint y: 289, distance: 175.6
click at [106, 452] on span "31" at bounding box center [106, 456] width 21 height 21
type input "[DATE]"
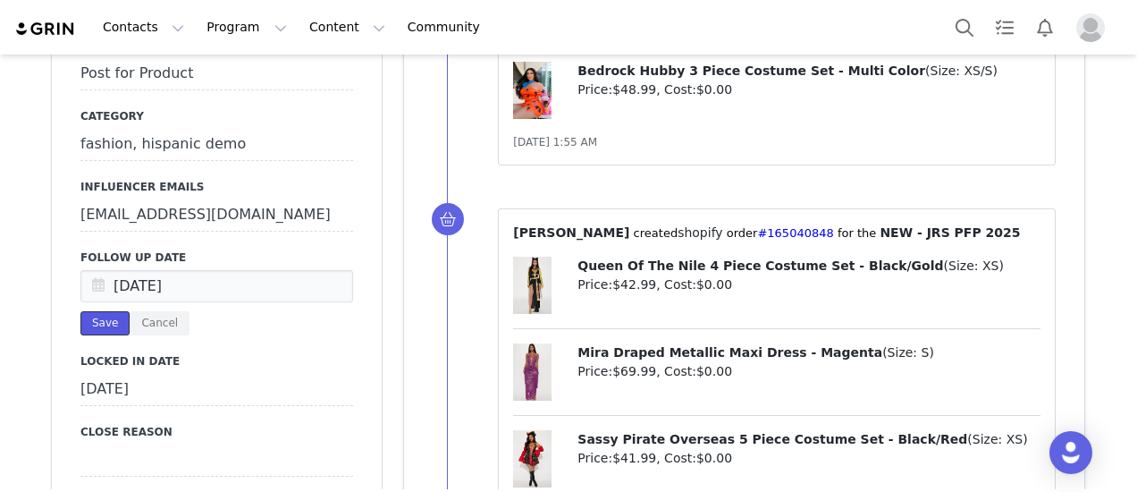
click at [103, 311] on button "Save" at bounding box center [104, 323] width 49 height 24
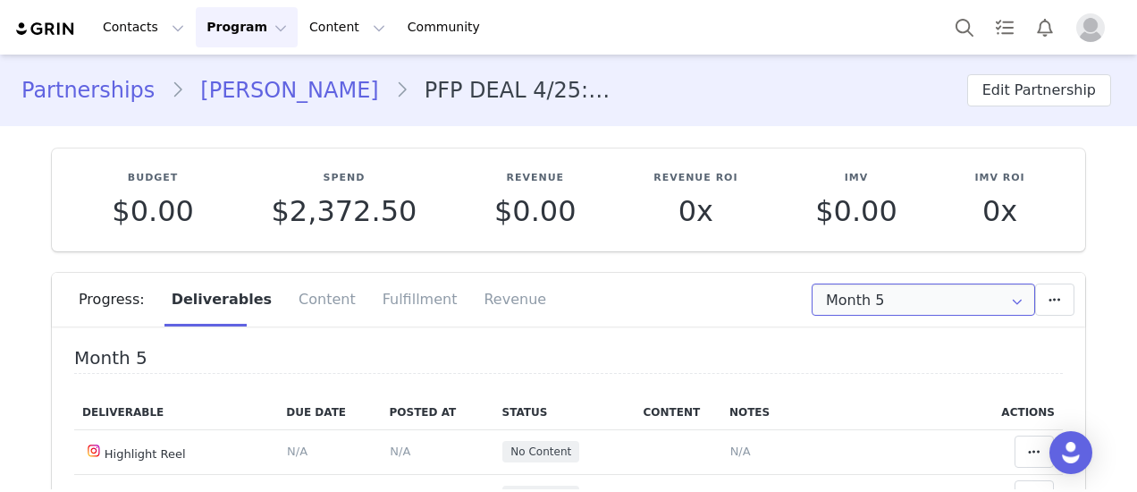
click at [995, 305] on input "Month 5" at bounding box center [924, 299] width 224 height 32
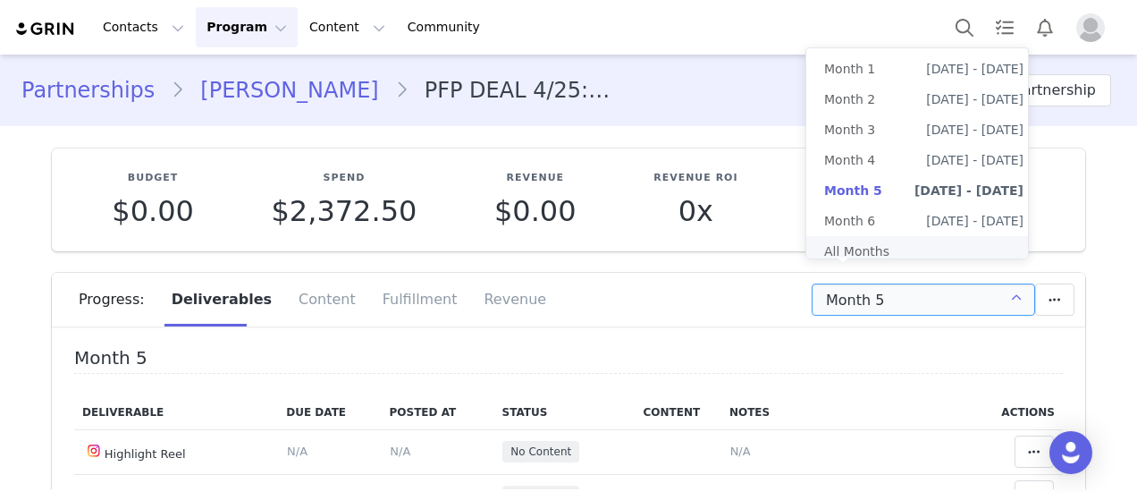
click at [889, 261] on li "All Months" at bounding box center [924, 251] width 235 height 30
type input "All"
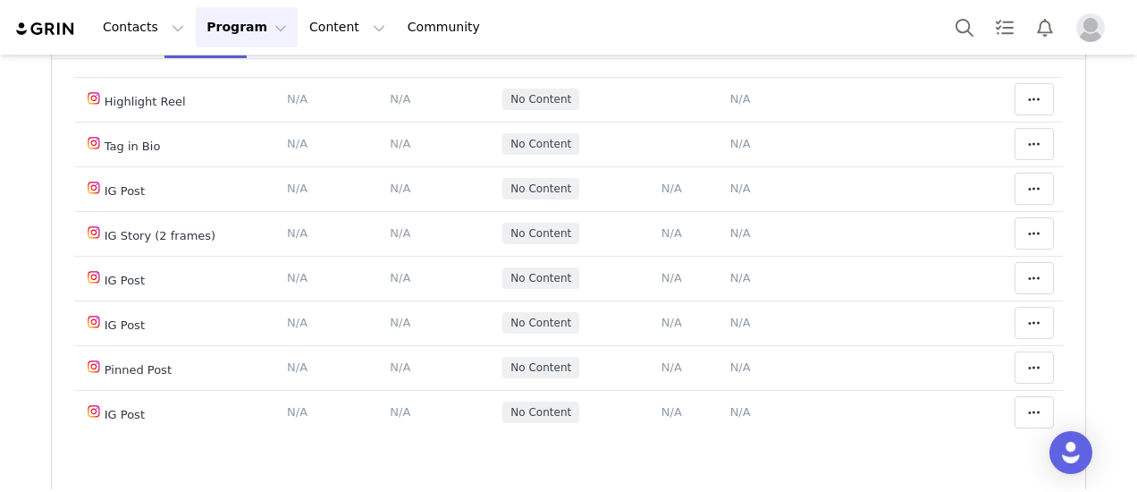
scroll to position [2504, 0]
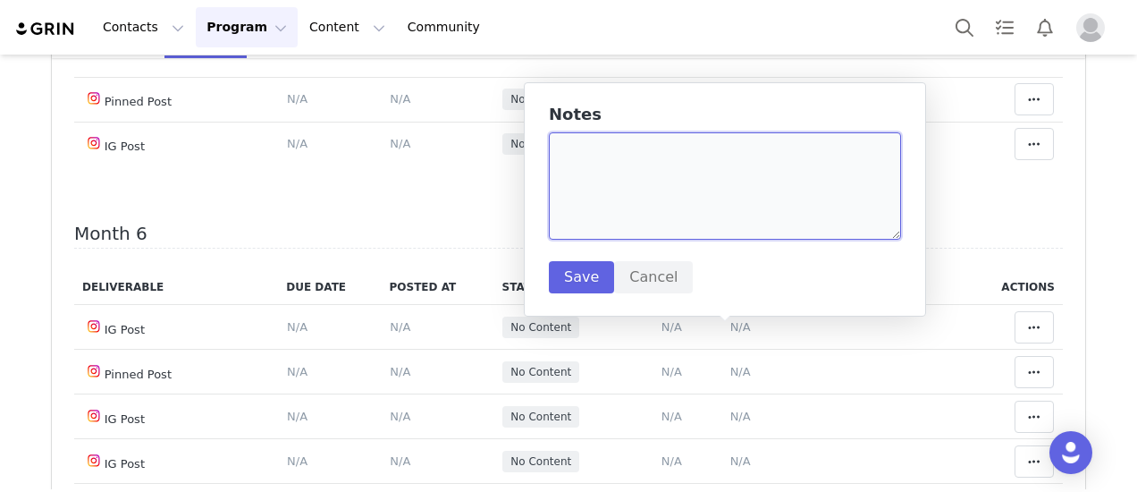
click at [663, 207] on textarea at bounding box center [725, 185] width 352 height 107
paste textarea "[URL][DOMAIN_NAME]"
type textarea "(metallic magenta dress) [URL][DOMAIN_NAME]"
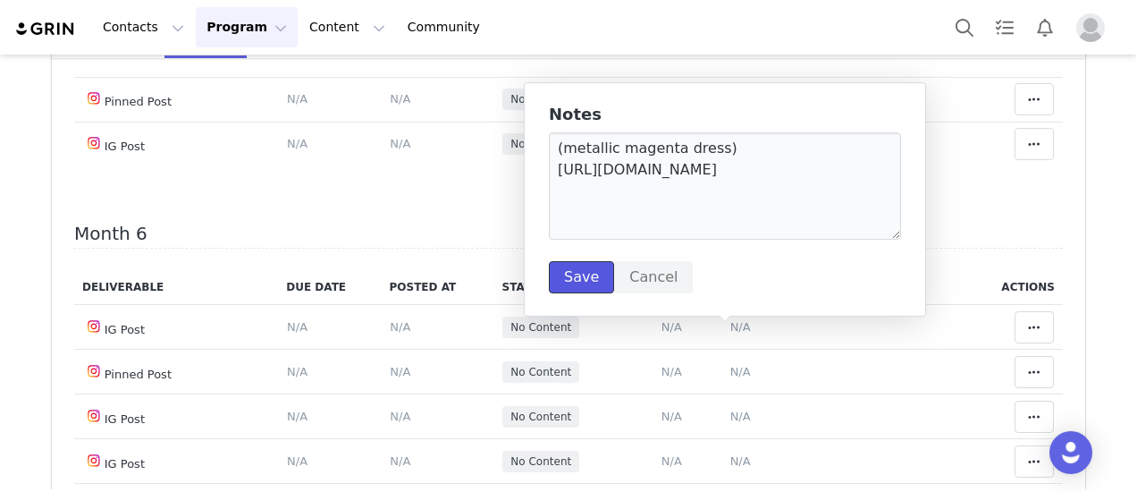
click at [595, 272] on button "Save" at bounding box center [581, 277] width 65 height 32
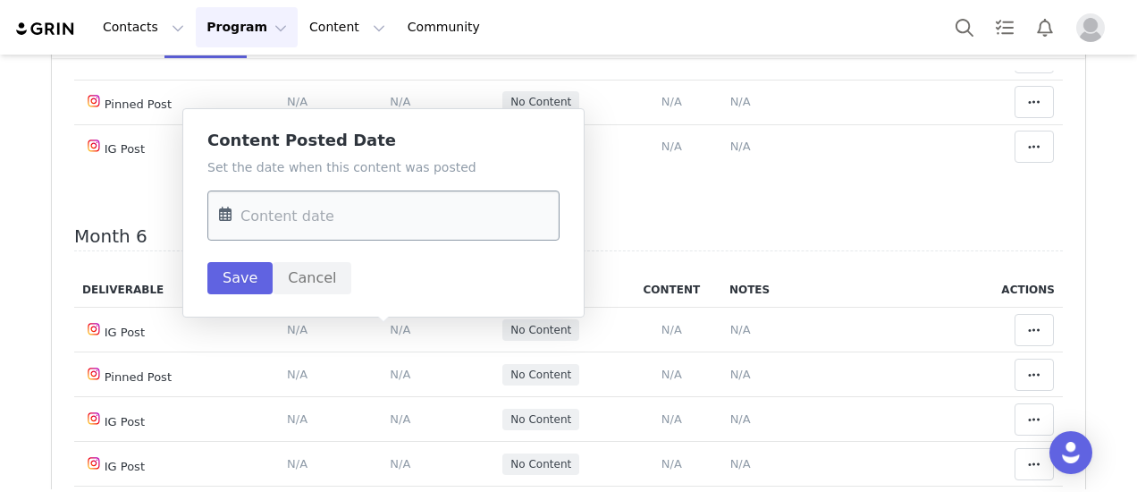
click at [367, 220] on input "text" at bounding box center [383, 215] width 352 height 50
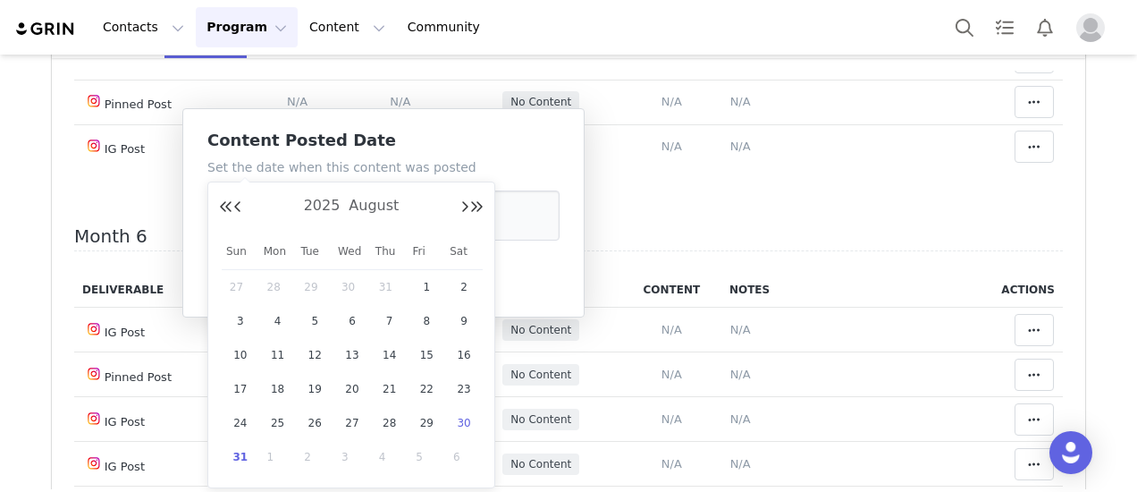
click at [470, 421] on span "30" at bounding box center [463, 422] width 21 height 21
type input "[DATE]"
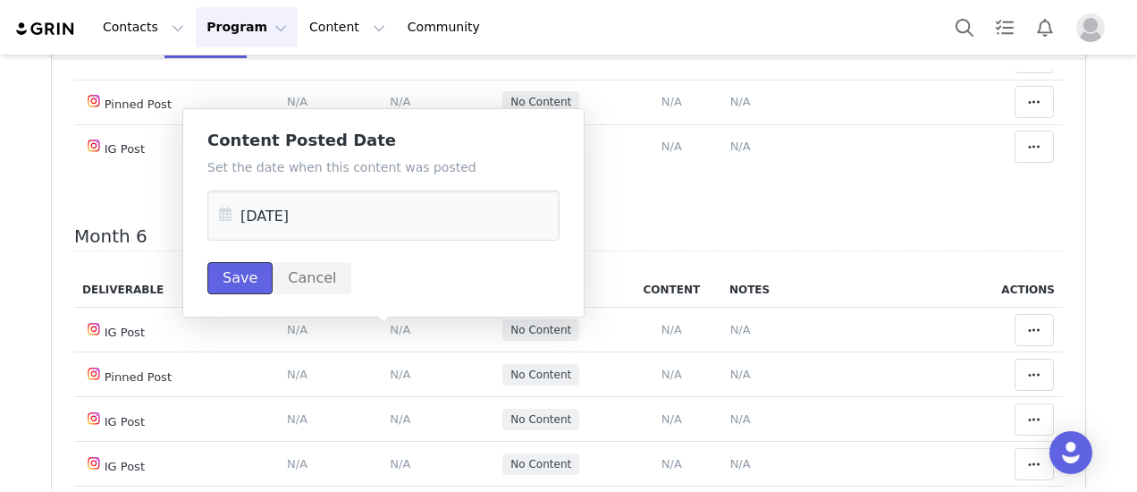
click at [245, 275] on button "Save" at bounding box center [239, 278] width 65 height 32
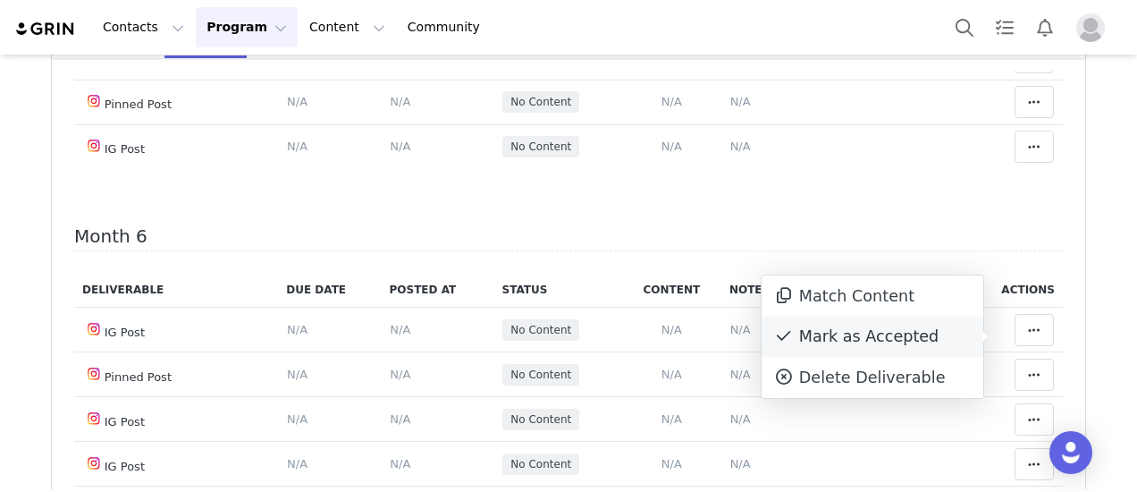
click at [903, 336] on div "Mark as Accepted" at bounding box center [873, 337] width 222 height 41
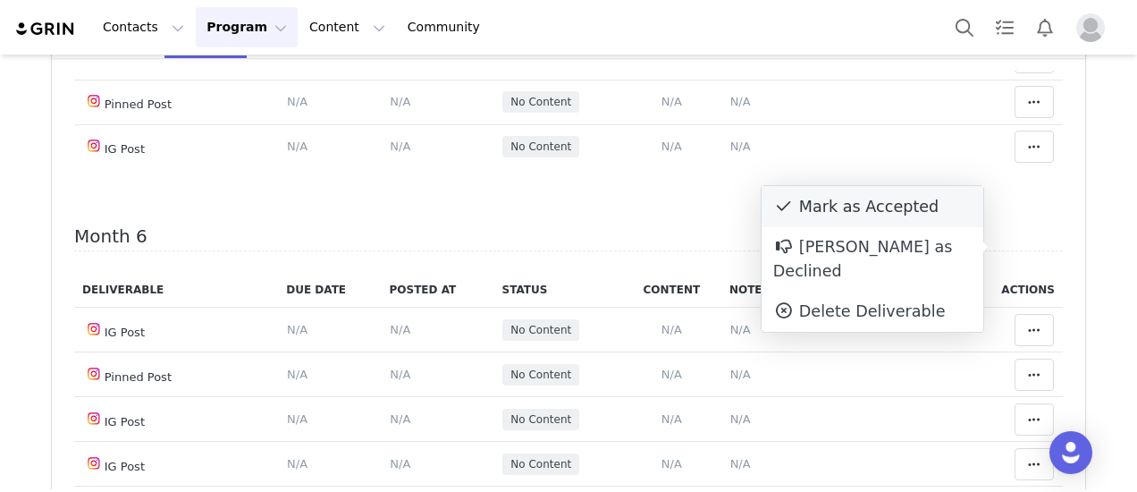
click at [847, 208] on div "Mark as Accepted" at bounding box center [873, 206] width 222 height 41
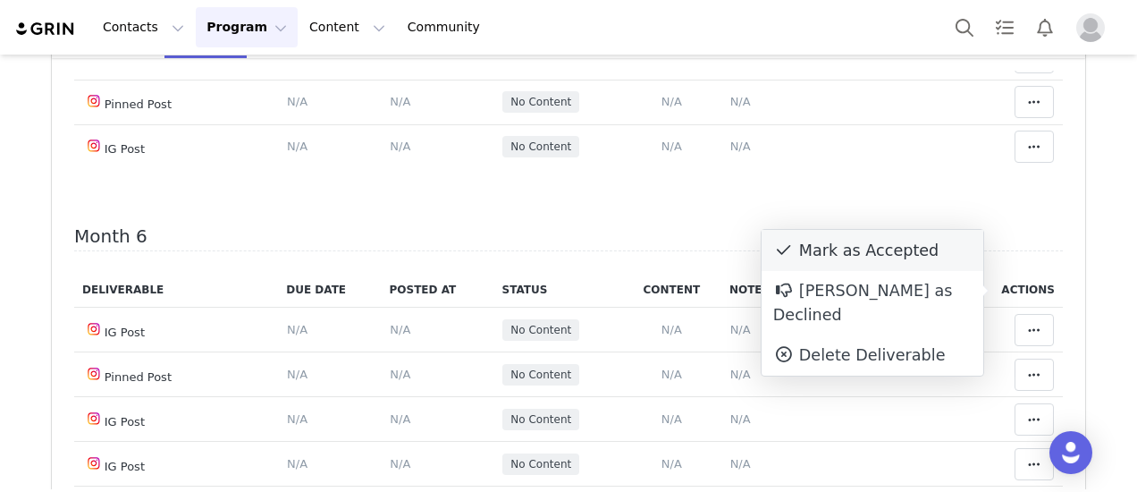
click at [908, 262] on div "Mark as Accepted" at bounding box center [873, 250] width 222 height 41
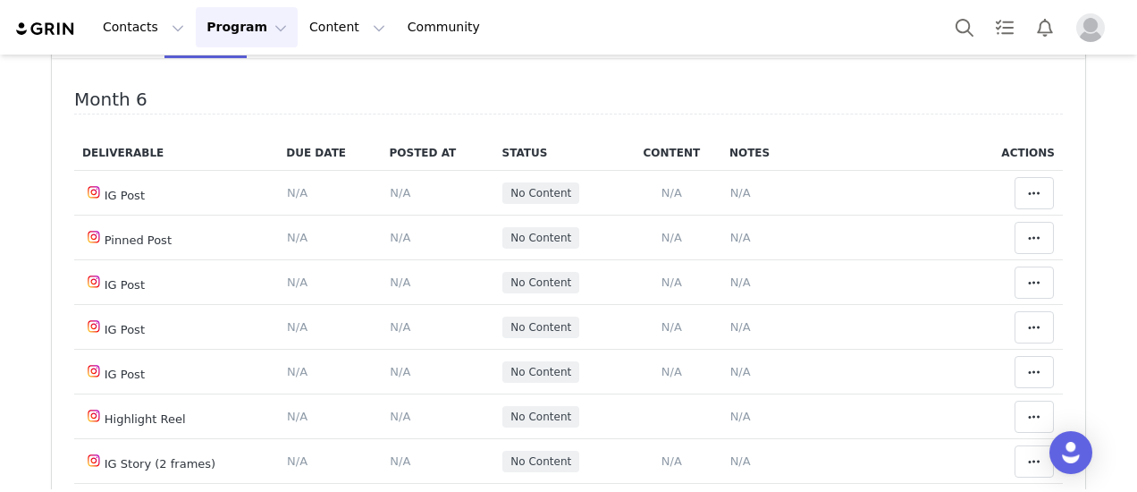
scroll to position [2682, 0]
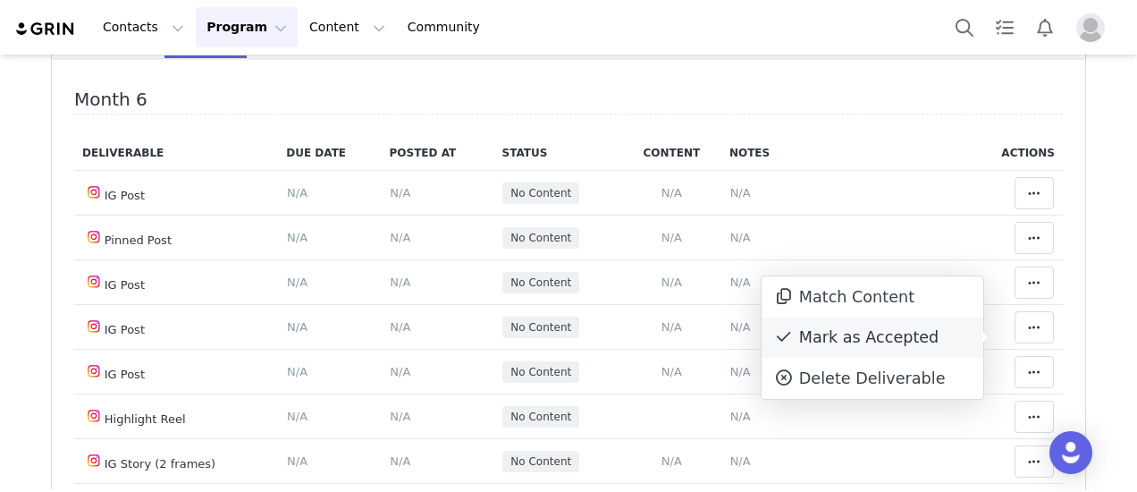
click at [889, 334] on div "Mark as Accepted" at bounding box center [873, 337] width 222 height 41
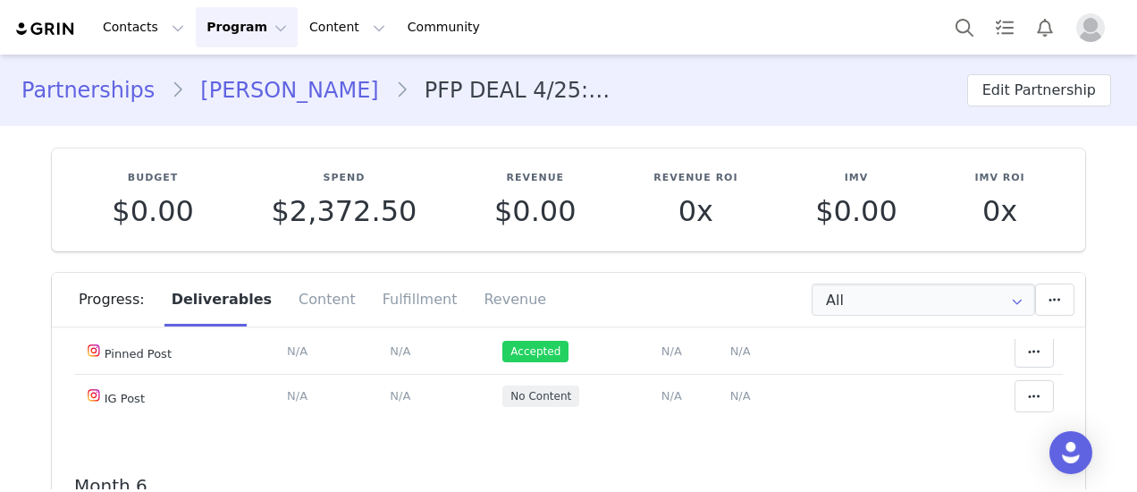
scroll to position [2414, 0]
